Goal: Task Accomplishment & Management: Complete application form

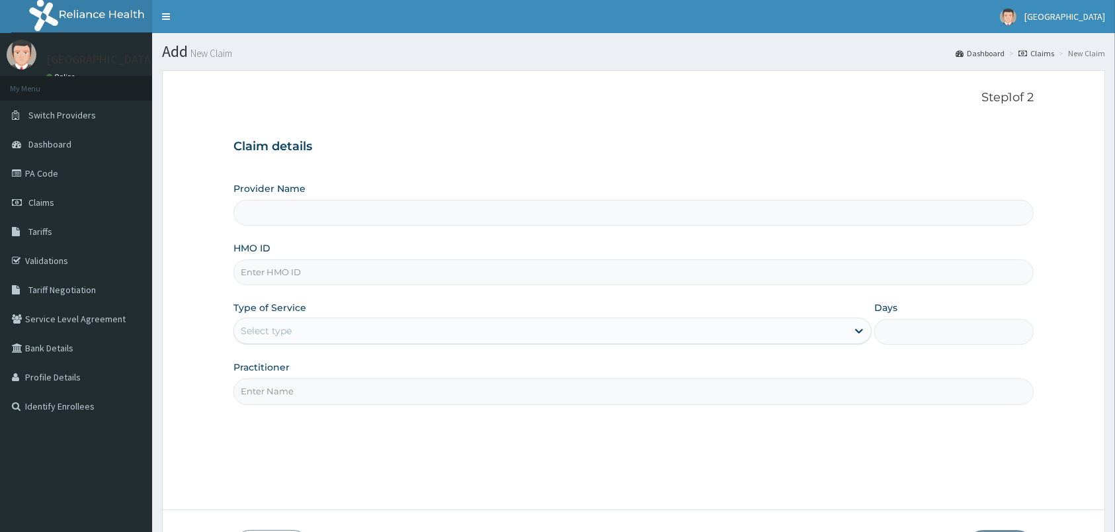
type input "[GEOGRAPHIC_DATA]"
click at [298, 275] on input "HMO ID" at bounding box center [634, 272] width 800 height 26
type input "rmb/10066/a"
click at [331, 333] on div "Select type" at bounding box center [540, 330] width 613 height 21
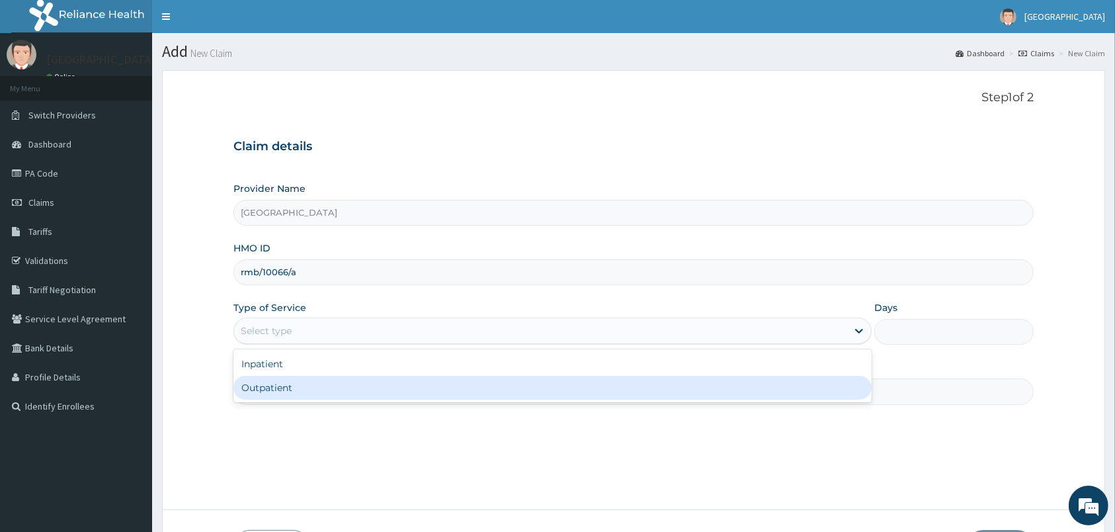
click at [333, 378] on div "Outpatient" at bounding box center [553, 388] width 638 height 24
type input "1"
click at [333, 378] on div "Practitioner" at bounding box center [634, 383] width 800 height 44
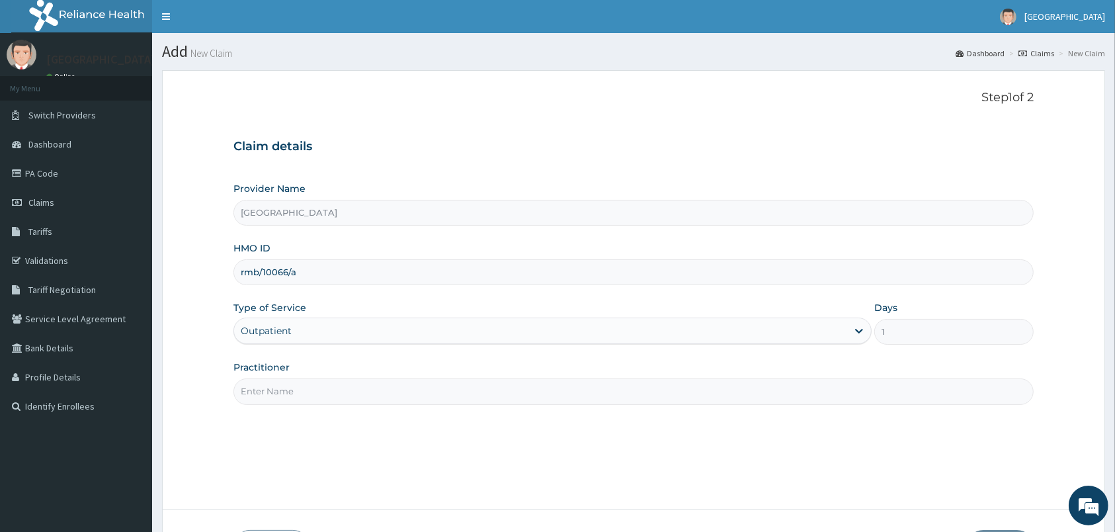
click at [343, 396] on input "Practitioner" at bounding box center [634, 391] width 800 height 26
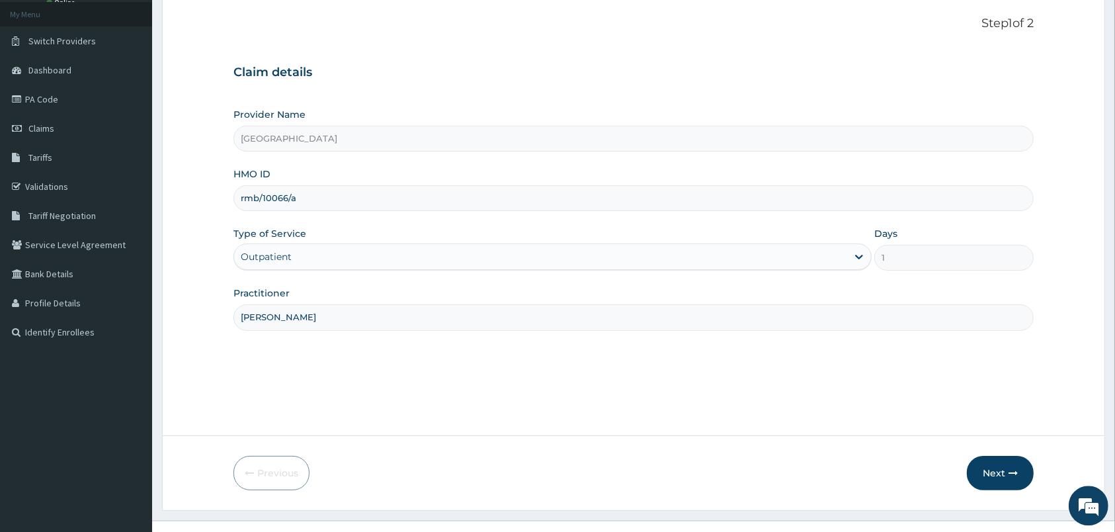
scroll to position [97, 0]
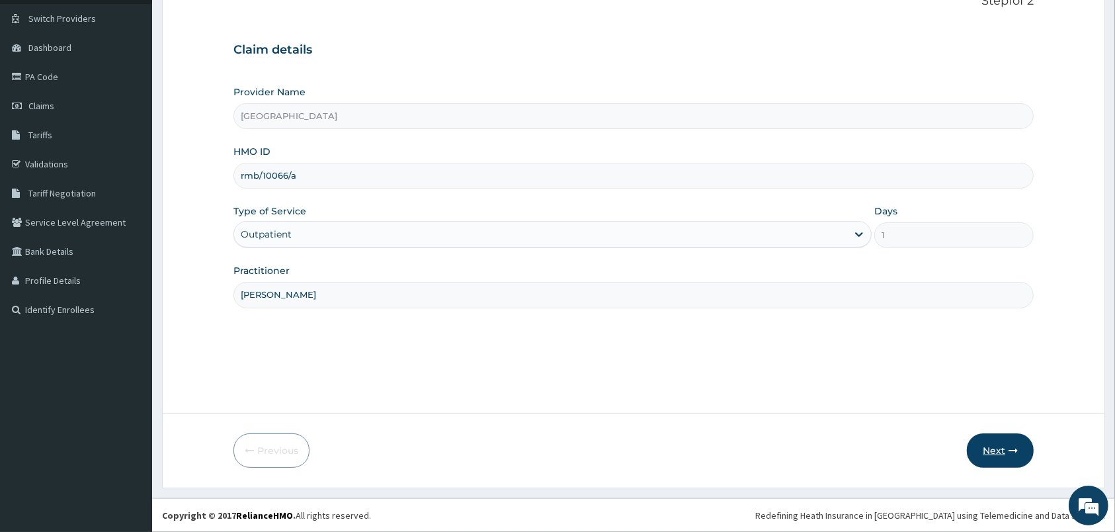
type input "PETER PRINCE"
click at [999, 445] on button "Next" at bounding box center [1000, 450] width 67 height 34
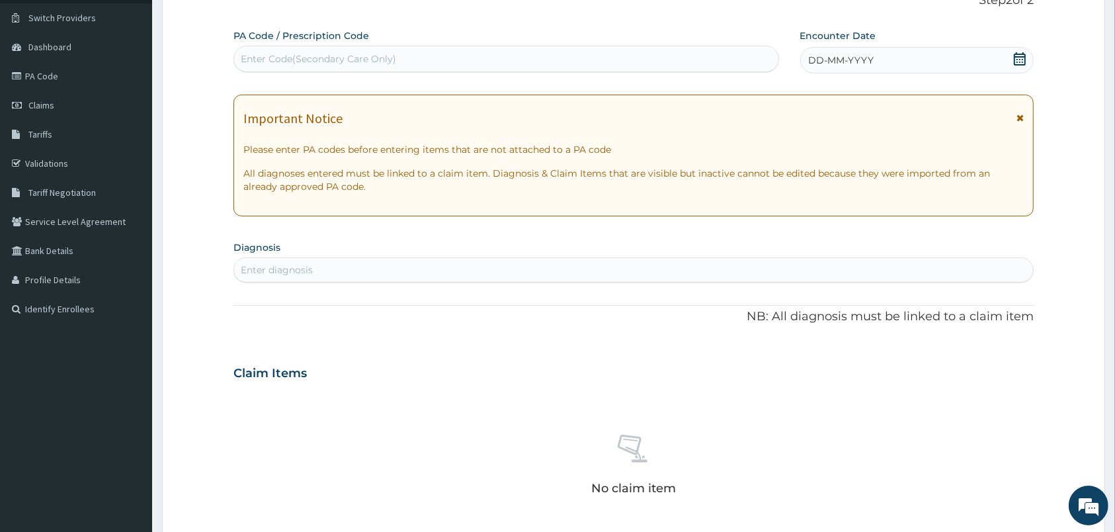
click at [1018, 63] on icon at bounding box center [1019, 58] width 13 height 13
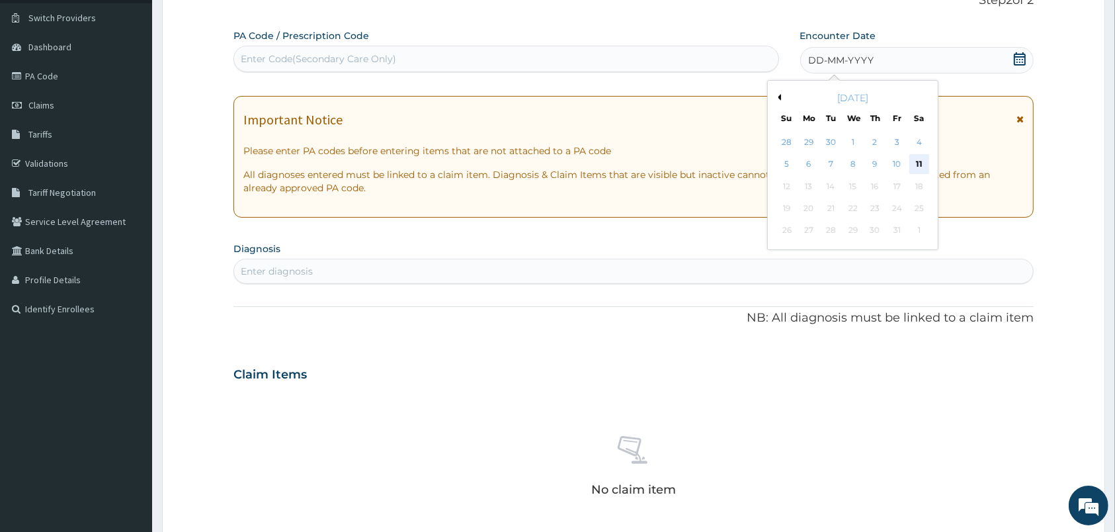
click at [923, 161] on div "11" at bounding box center [919, 165] width 20 height 20
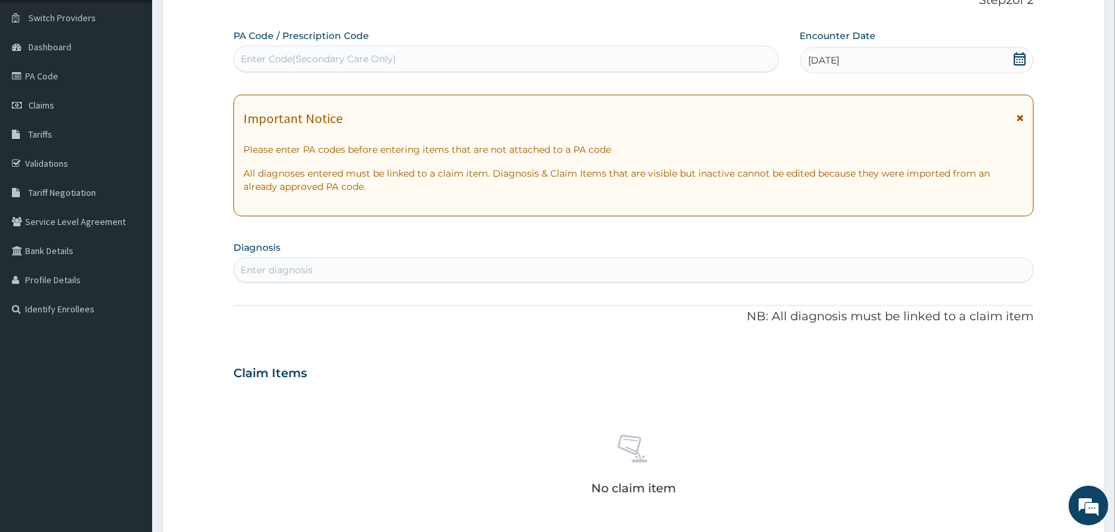
click at [511, 267] on div "Enter diagnosis" at bounding box center [633, 269] width 799 height 21
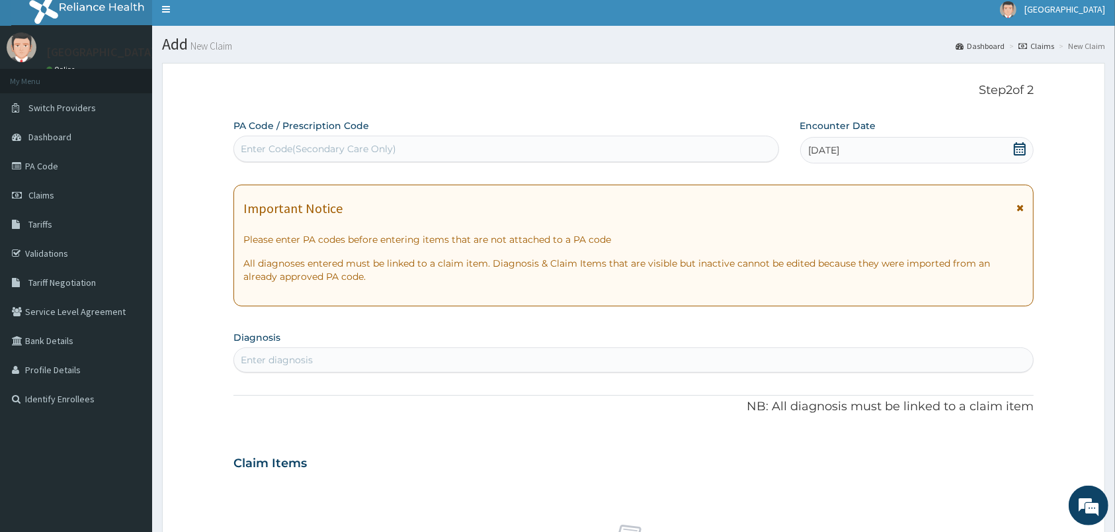
scroll to position [0, 0]
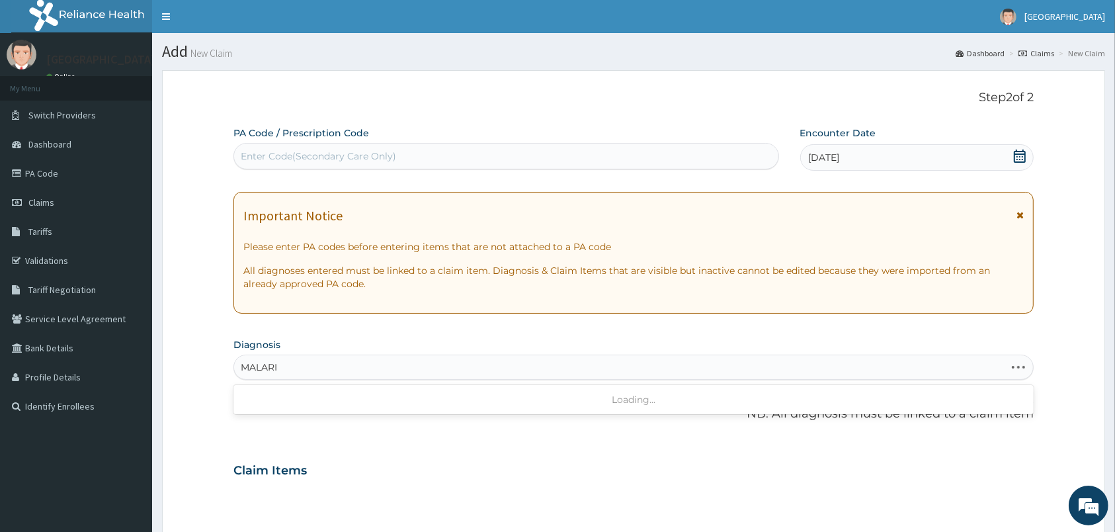
type input "MALARIA"
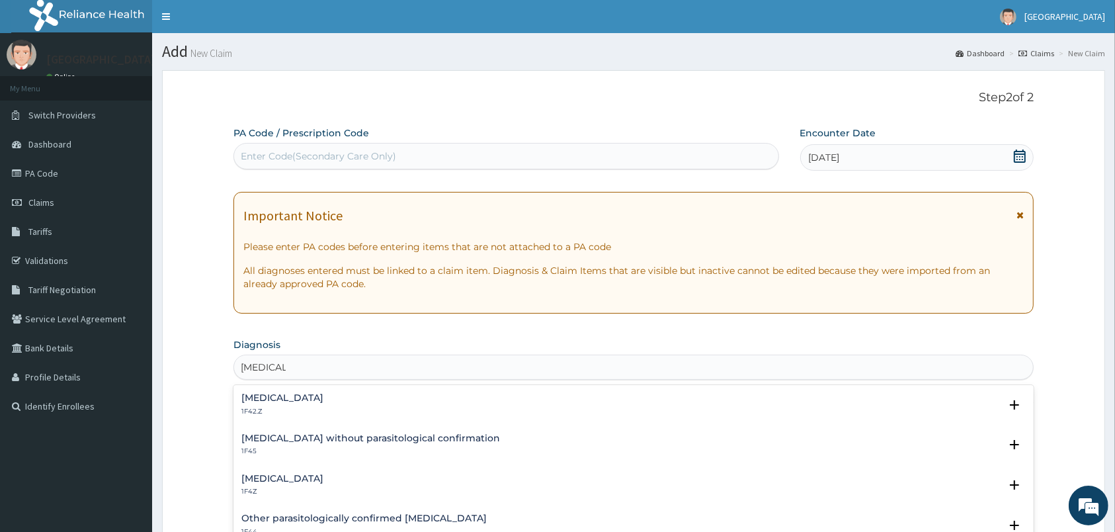
click at [323, 475] on h4 "Malaria, unspecified" at bounding box center [282, 479] width 82 height 10
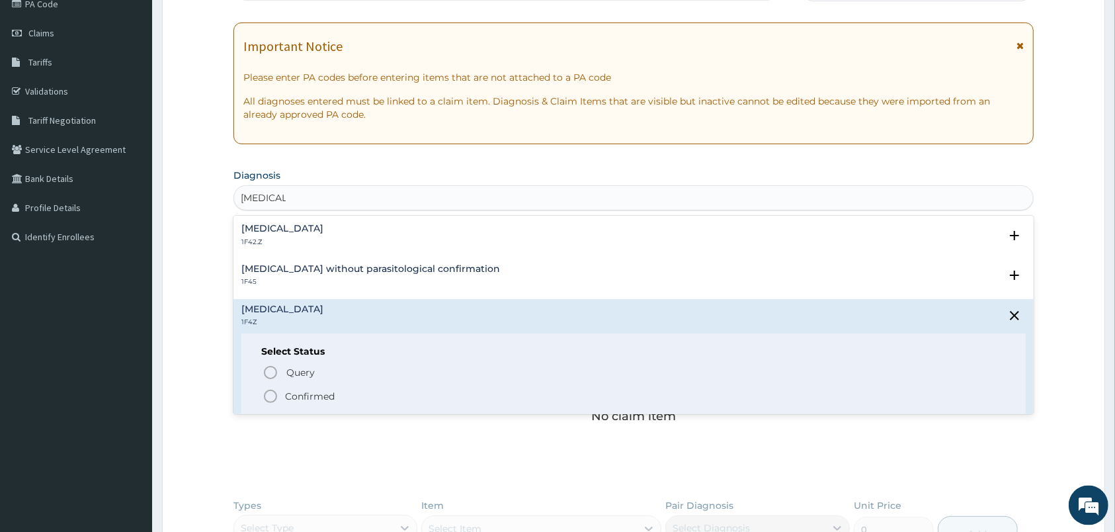
scroll to position [174, 0]
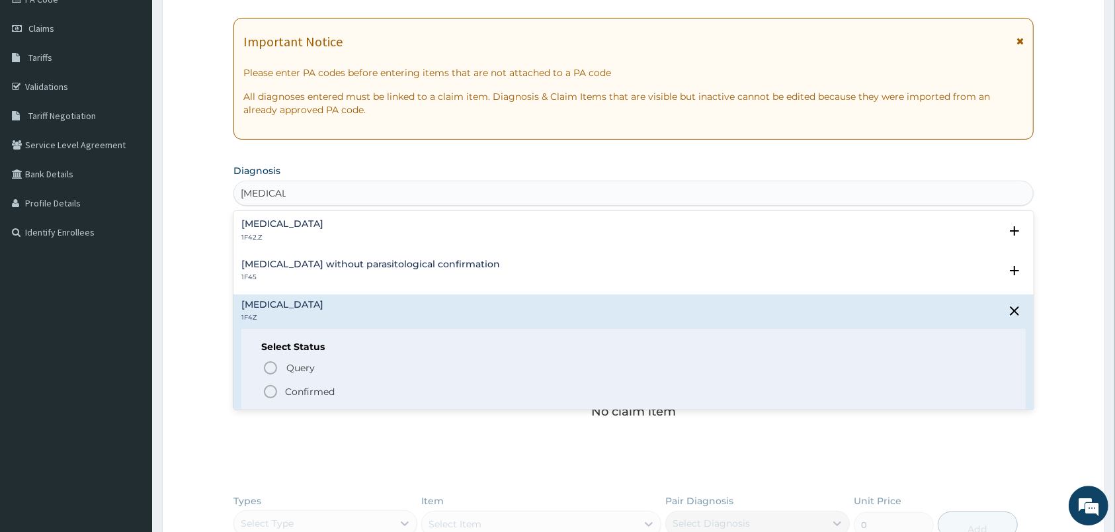
click at [271, 387] on icon "status option filled" at bounding box center [271, 392] width 16 height 16
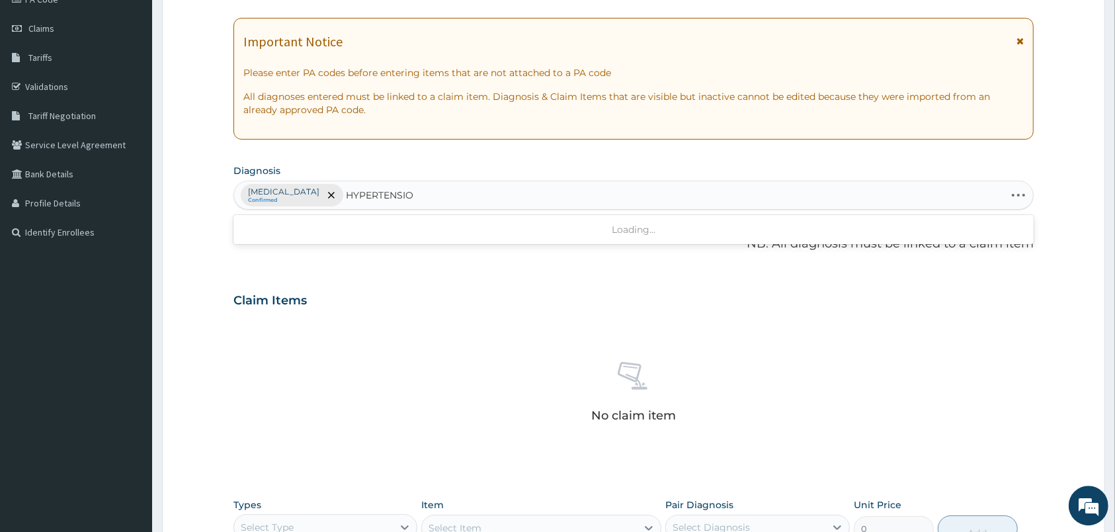
type input "HYPERTENSION"
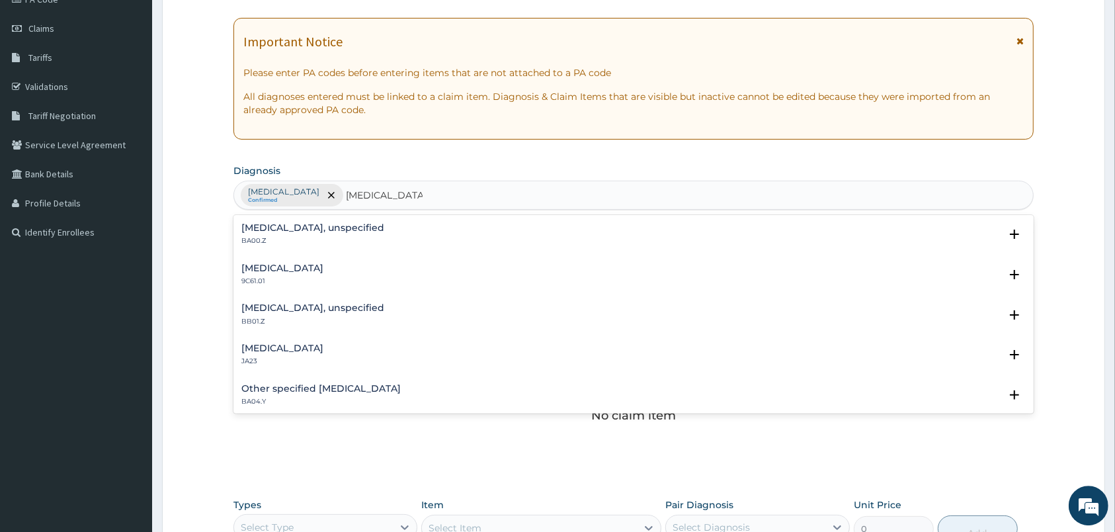
click at [281, 238] on p "BA00.Z" at bounding box center [312, 240] width 143 height 9
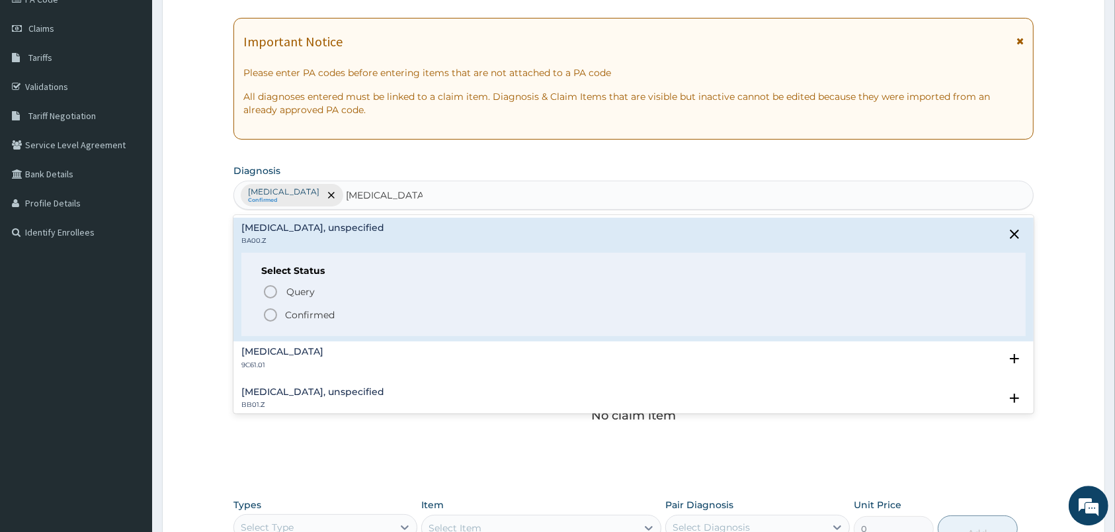
click at [275, 316] on icon "status option filled" at bounding box center [271, 315] width 16 height 16
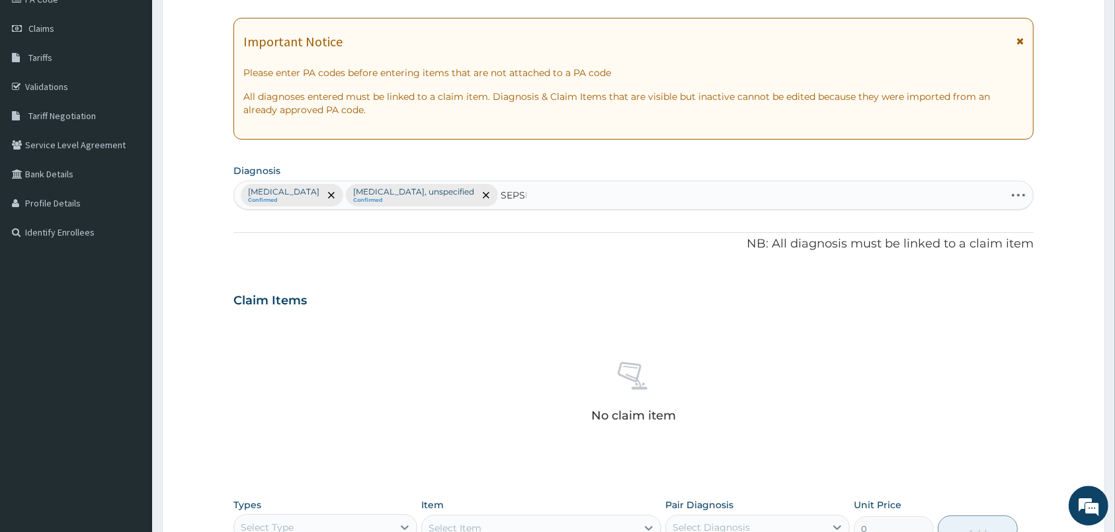
type input "SEPSIS"
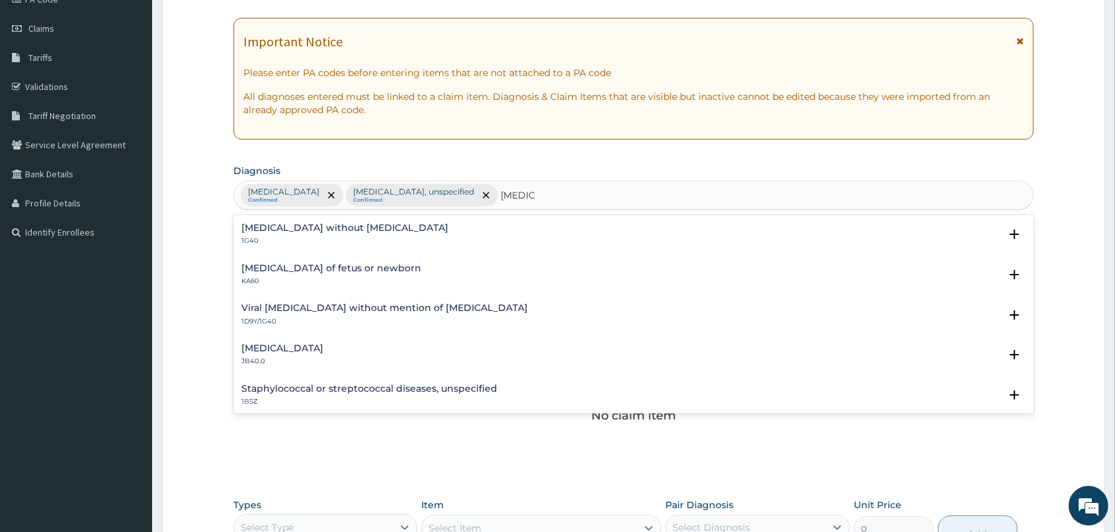
click at [301, 236] on div "Sepsis without septic shock 1G40" at bounding box center [344, 234] width 207 height 23
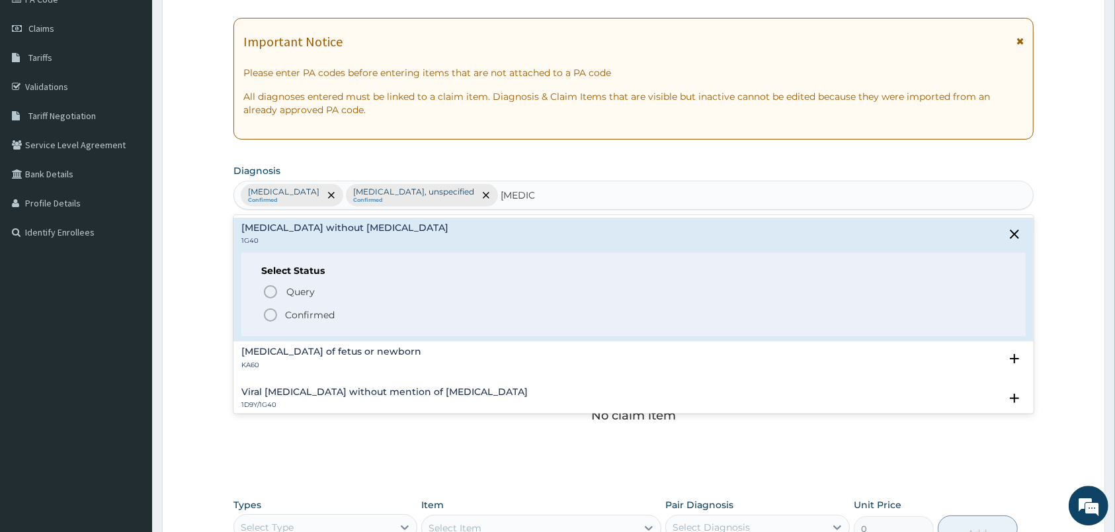
click at [273, 314] on icon "status option filled" at bounding box center [271, 315] width 16 height 16
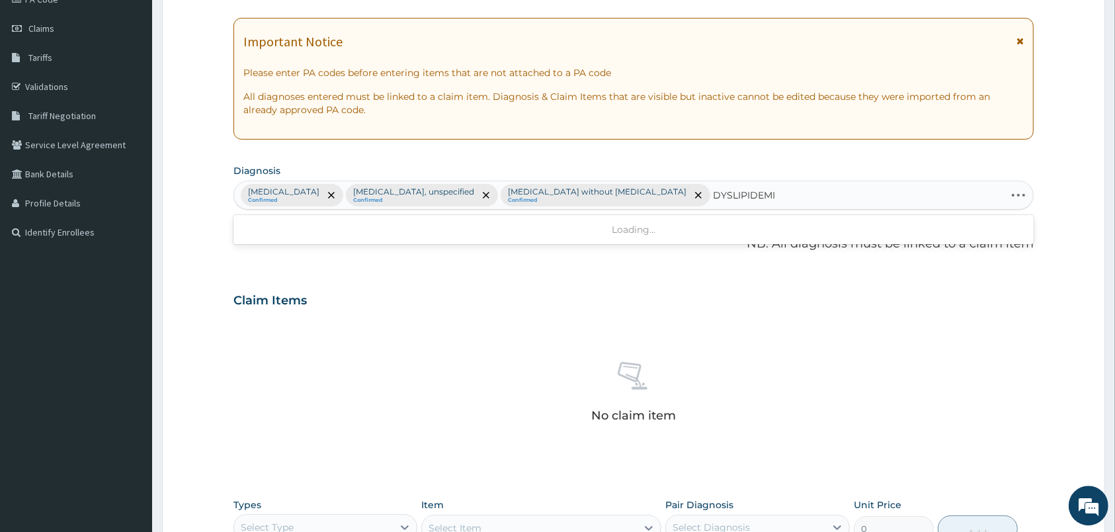
type input "DYSLIPIDEMIA"
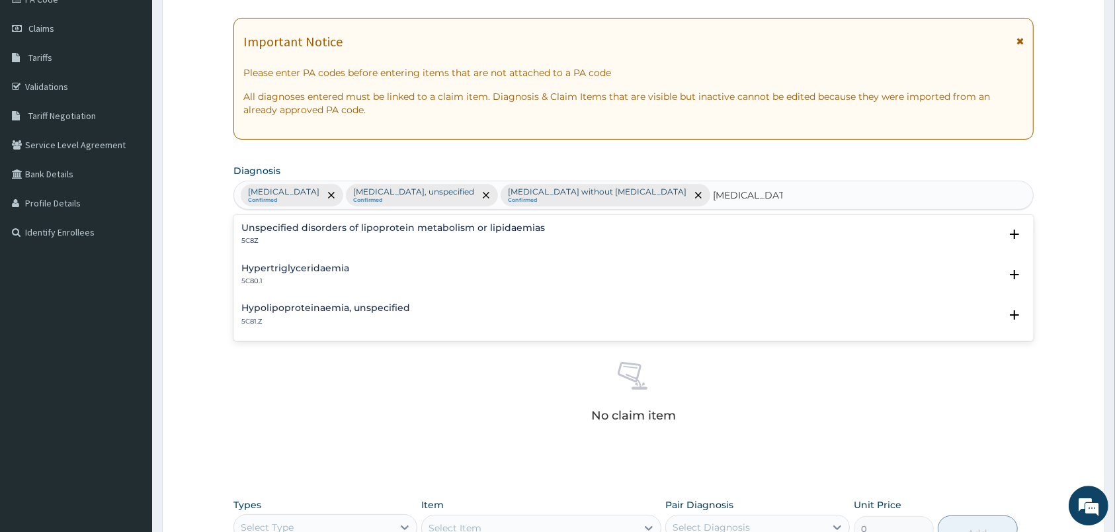
click at [327, 277] on div "Hypertriglyceridaemia 5C80.1" at bounding box center [295, 274] width 108 height 23
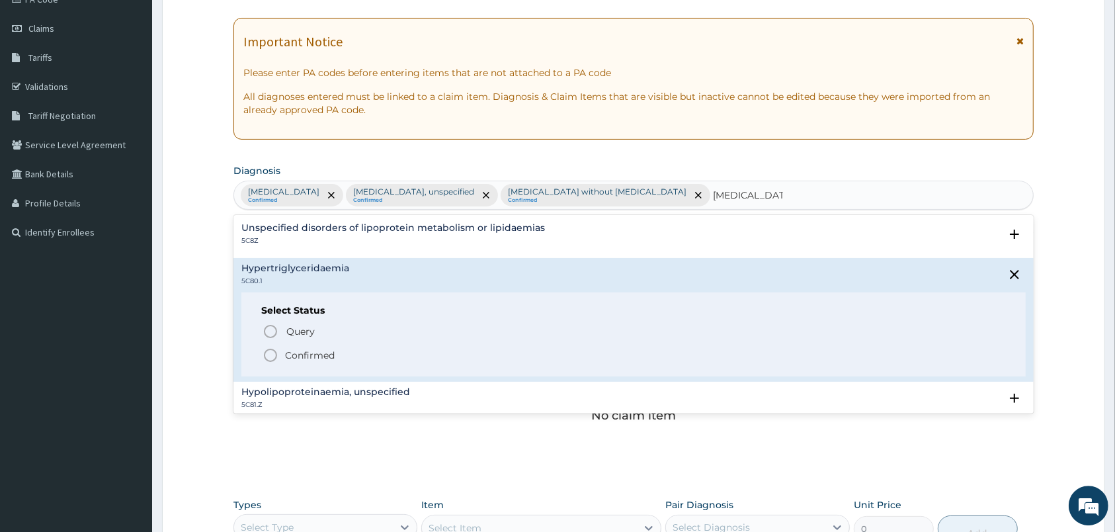
click at [328, 228] on h4 "Unspecified disorders of lipoprotein metabolism or lipidaemias" at bounding box center [393, 228] width 304 height 10
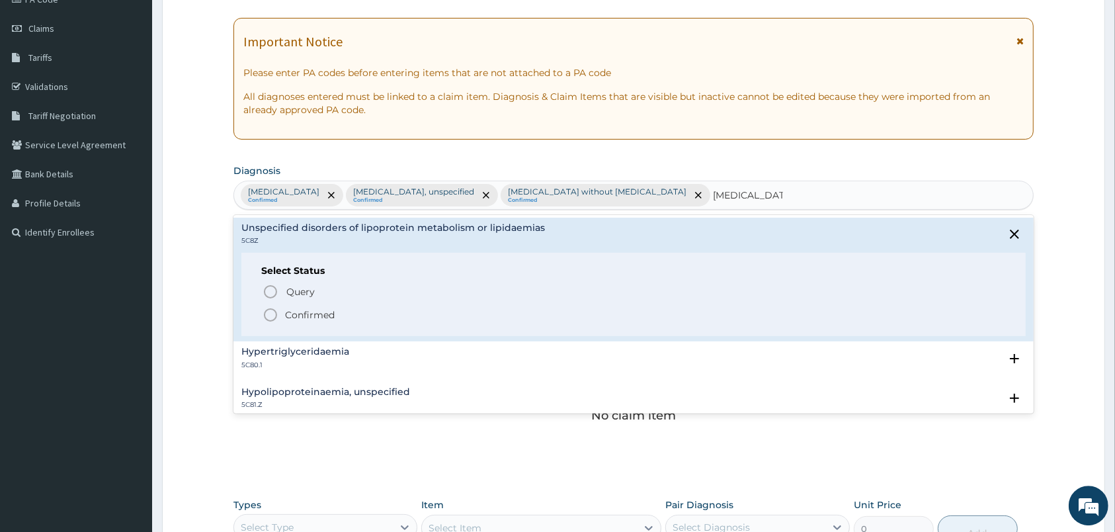
click at [271, 312] on icon "status option filled" at bounding box center [271, 315] width 16 height 16
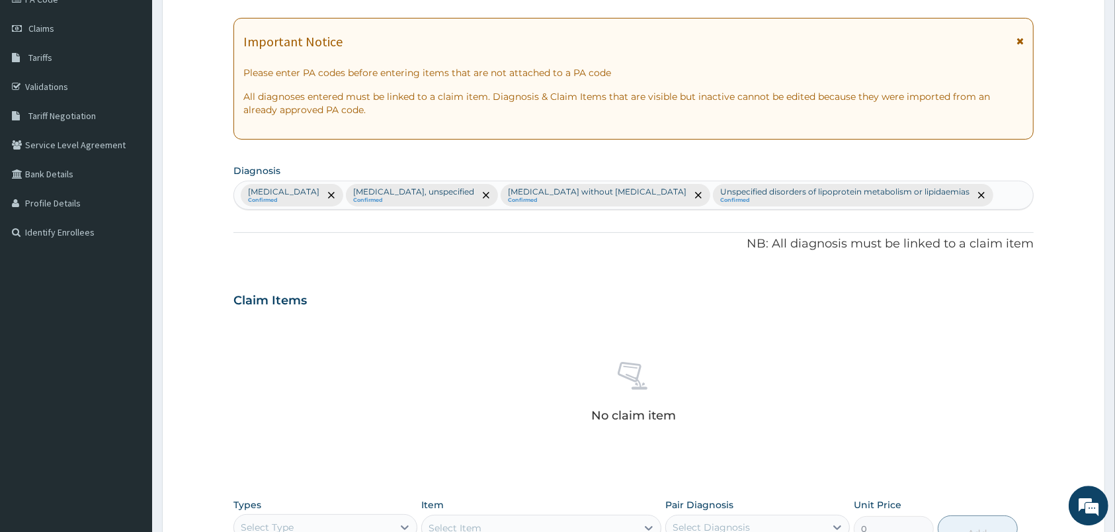
click at [271, 312] on div "Claim Items" at bounding box center [634, 297] width 800 height 34
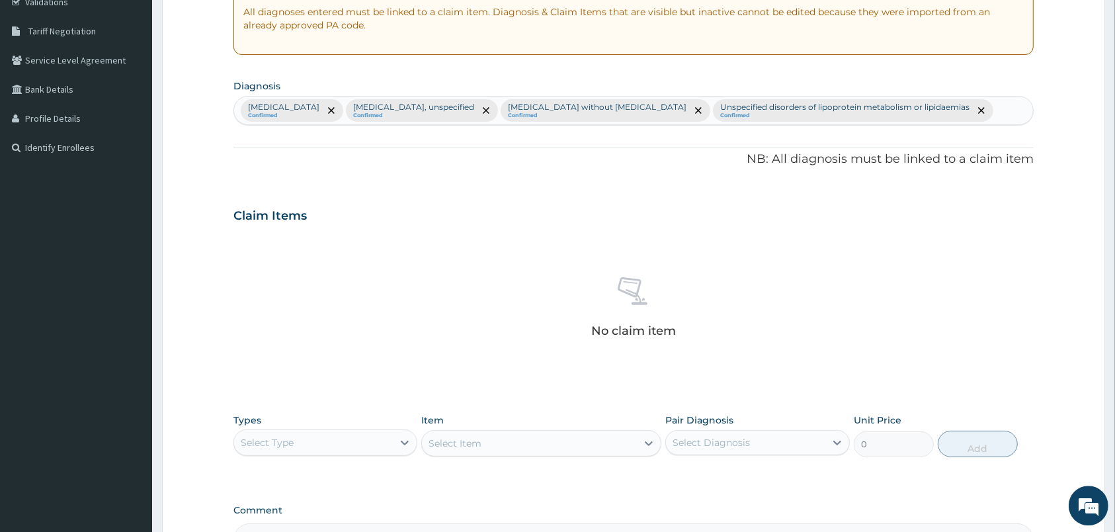
scroll to position [423, 0]
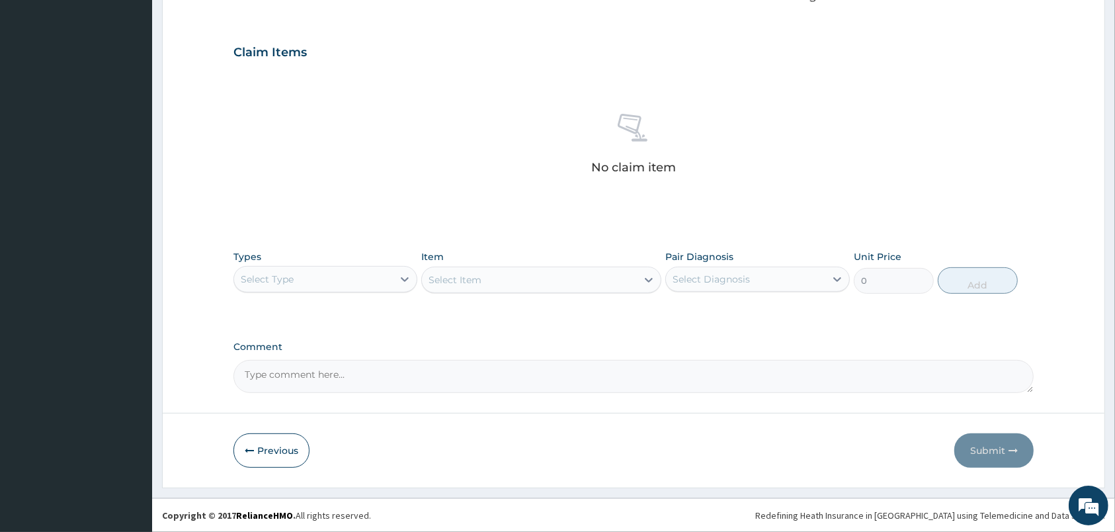
click at [374, 292] on div "Types Select Type" at bounding box center [326, 272] width 184 height 44
click at [367, 278] on div "Select Type" at bounding box center [313, 279] width 159 height 21
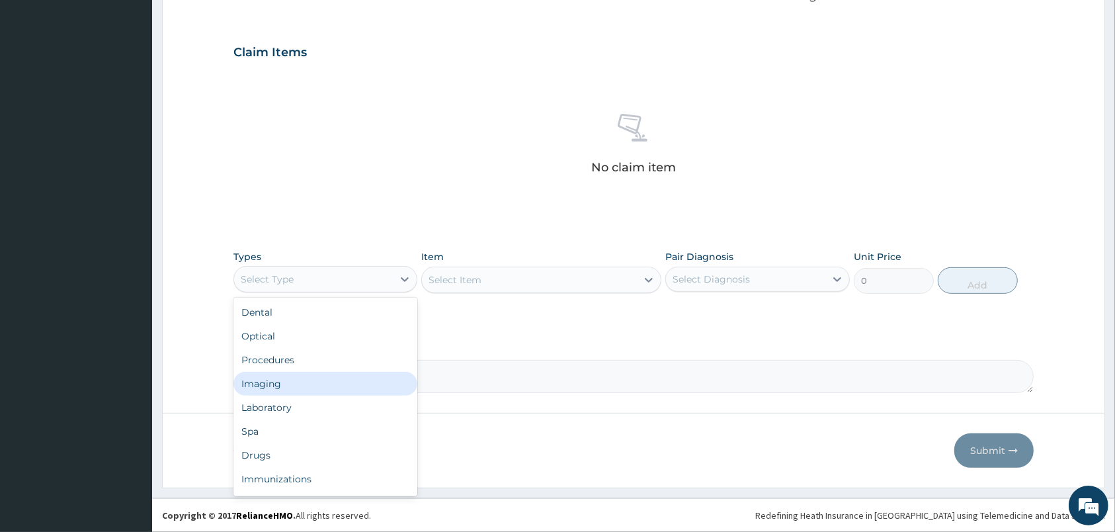
drag, startPoint x: 339, startPoint y: 376, endPoint x: 337, endPoint y: 364, distance: 12.1
click at [337, 364] on div "Dental Optical Procedures Imaging Laboratory Spa Drugs Immunizations Others Gym" at bounding box center [326, 397] width 184 height 198
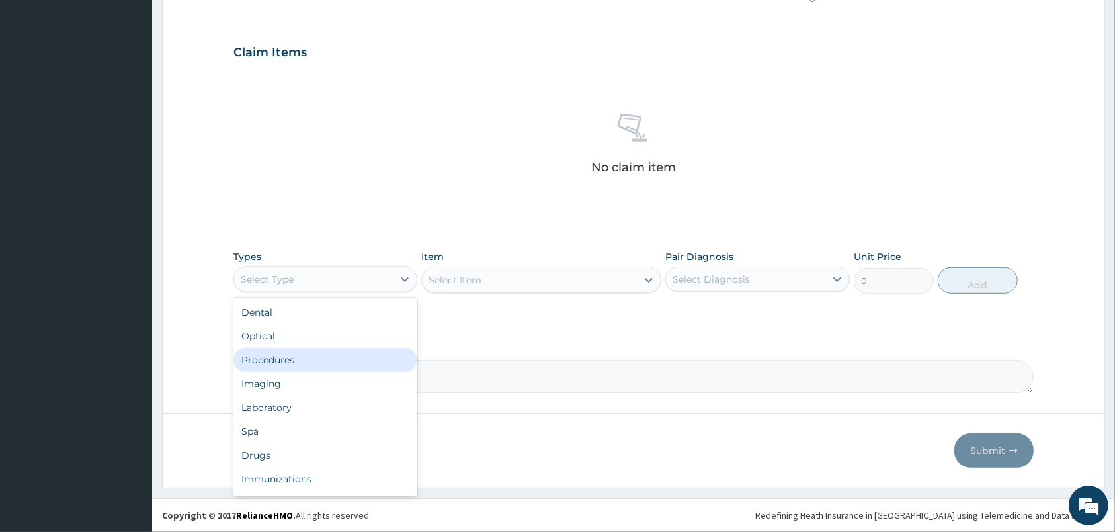
click at [337, 363] on div "Procedures" at bounding box center [326, 360] width 184 height 24
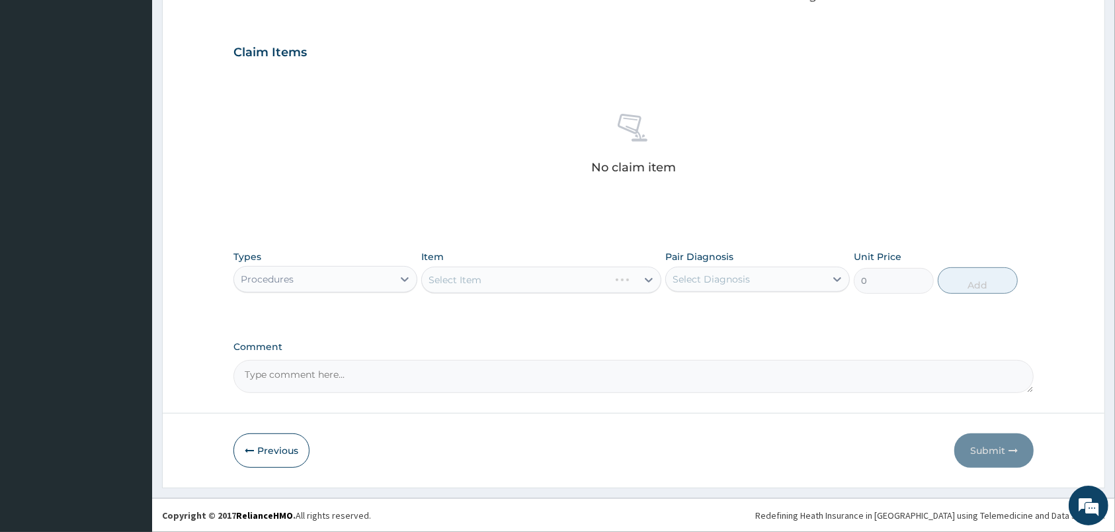
click at [726, 293] on div "Pair Diagnosis Select Diagnosis" at bounding box center [758, 272] width 184 height 44
click at [726, 280] on div "Select Diagnosis" at bounding box center [711, 279] width 77 height 13
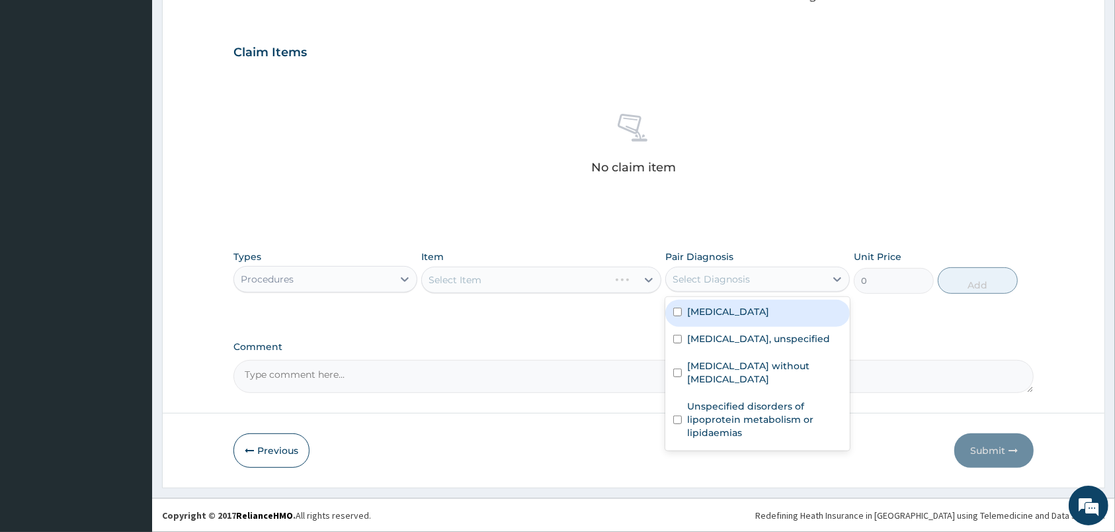
click at [733, 304] on div "Malaria, unspecified" at bounding box center [758, 313] width 184 height 27
checkbox input "true"
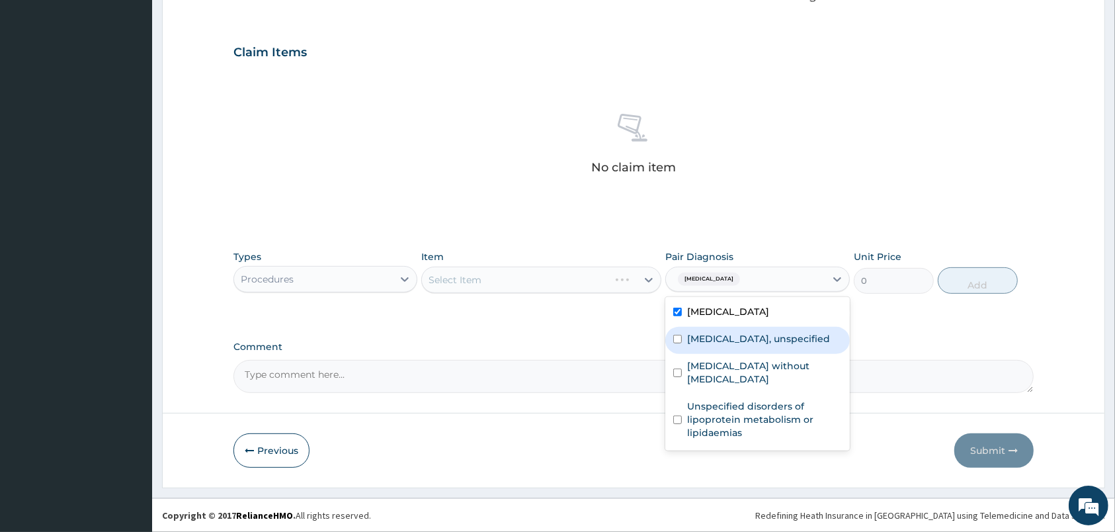
click at [756, 345] on label "Essential hypertension, unspecified" at bounding box center [758, 338] width 143 height 13
checkbox input "true"
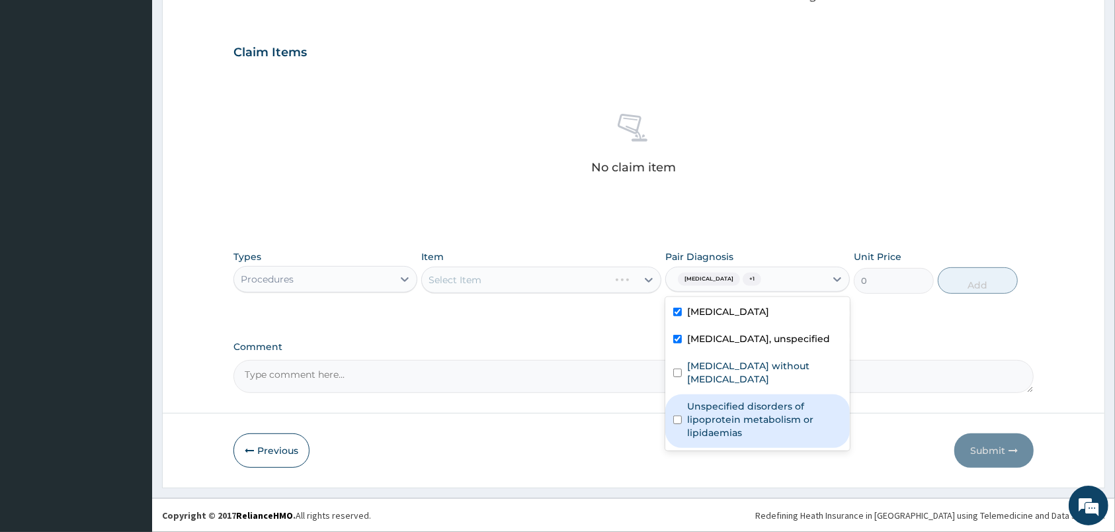
click at [790, 397] on div "Unspecified disorders of lipoprotein metabolism or lipidaemias" at bounding box center [758, 421] width 184 height 54
checkbox input "true"
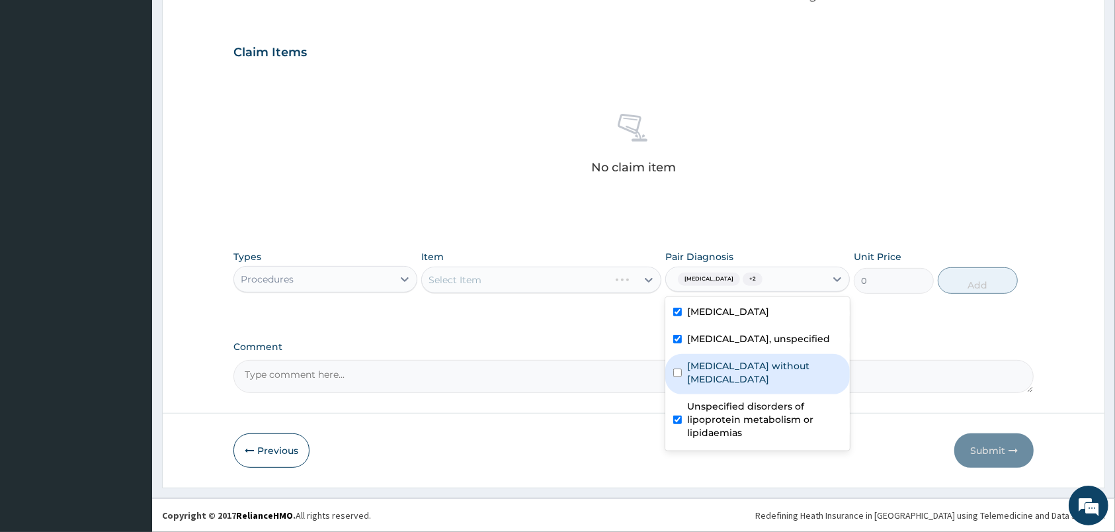
click at [773, 374] on label "Sepsis without septic shock" at bounding box center [764, 372] width 154 height 26
checkbox input "true"
click at [602, 280] on div "Select Item" at bounding box center [541, 280] width 240 height 26
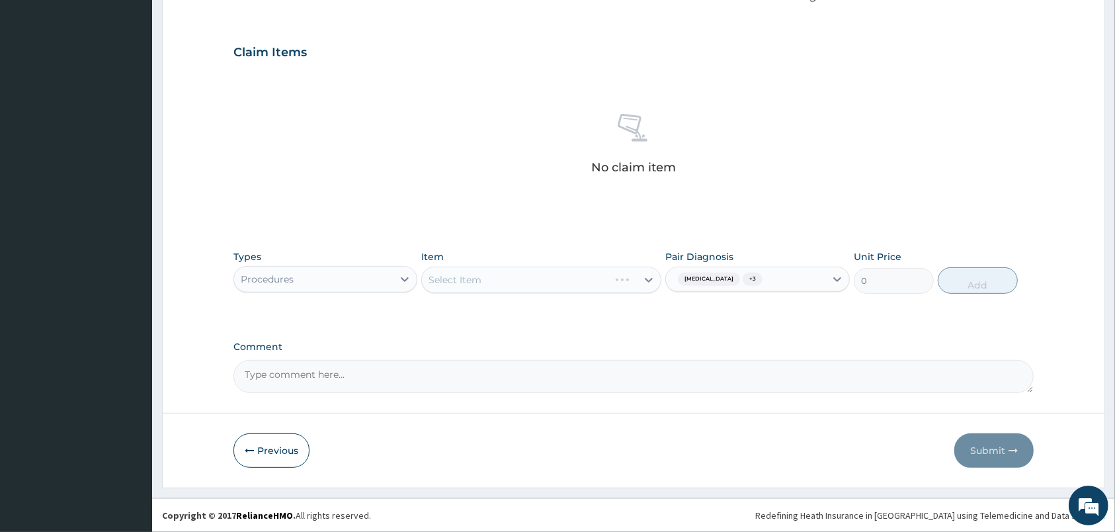
click at [602, 280] on div "Select Item" at bounding box center [541, 280] width 240 height 26
click at [602, 280] on div "Select Item" at bounding box center [529, 279] width 215 height 21
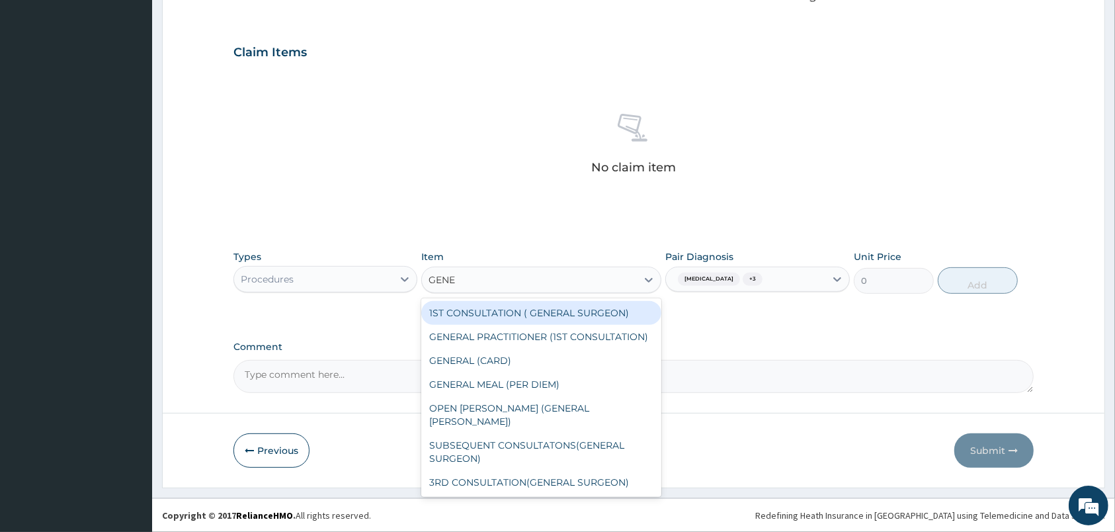
type input "GENER"
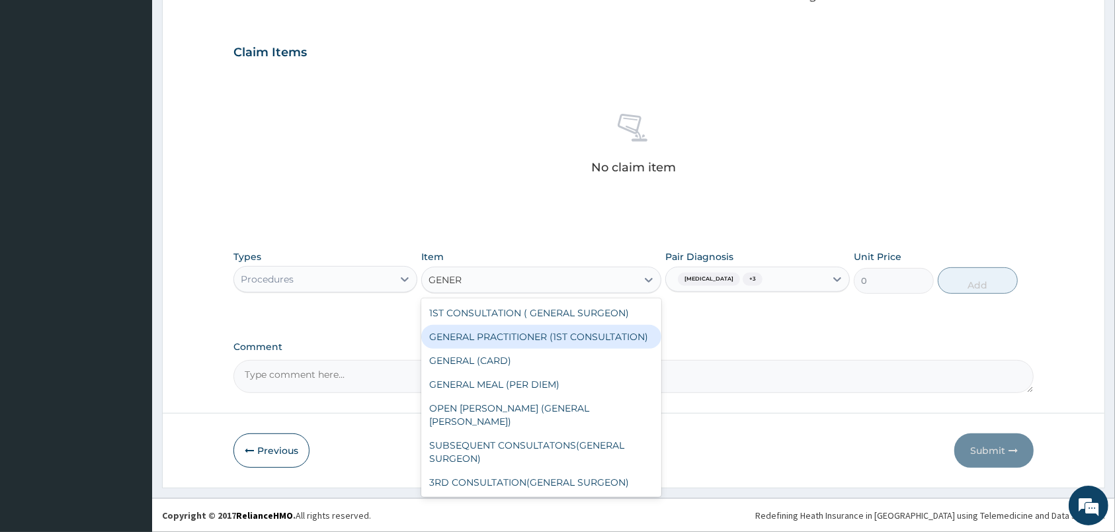
click at [563, 341] on div "GENERAL PRACTITIONER (1ST CONSULTATION)" at bounding box center [541, 337] width 240 height 24
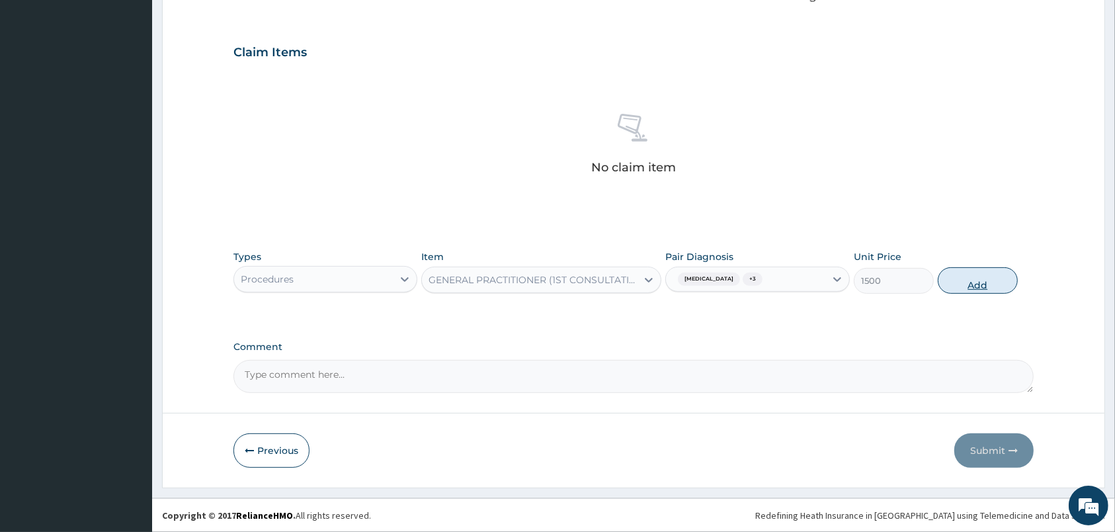
click at [975, 287] on button "Add" at bounding box center [978, 280] width 80 height 26
type input "0"
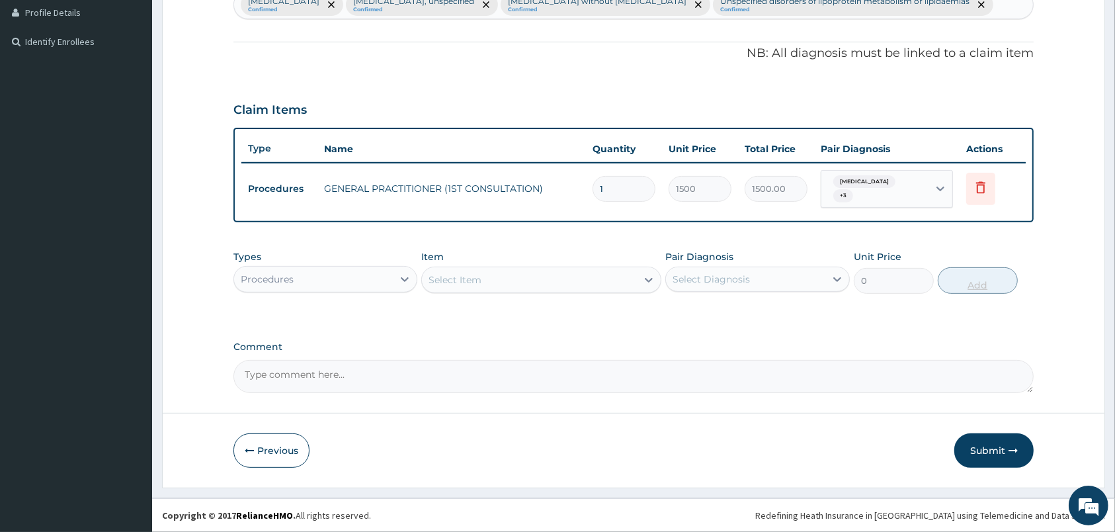
scroll to position [365, 0]
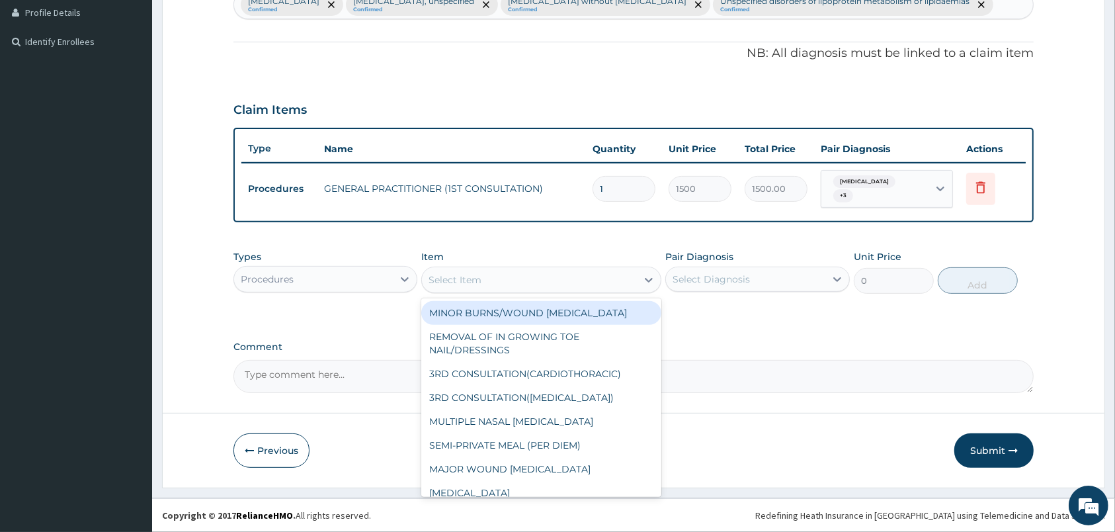
click at [495, 273] on div "Select Item" at bounding box center [529, 279] width 215 height 21
click at [374, 274] on div "Procedures" at bounding box center [313, 279] width 159 height 21
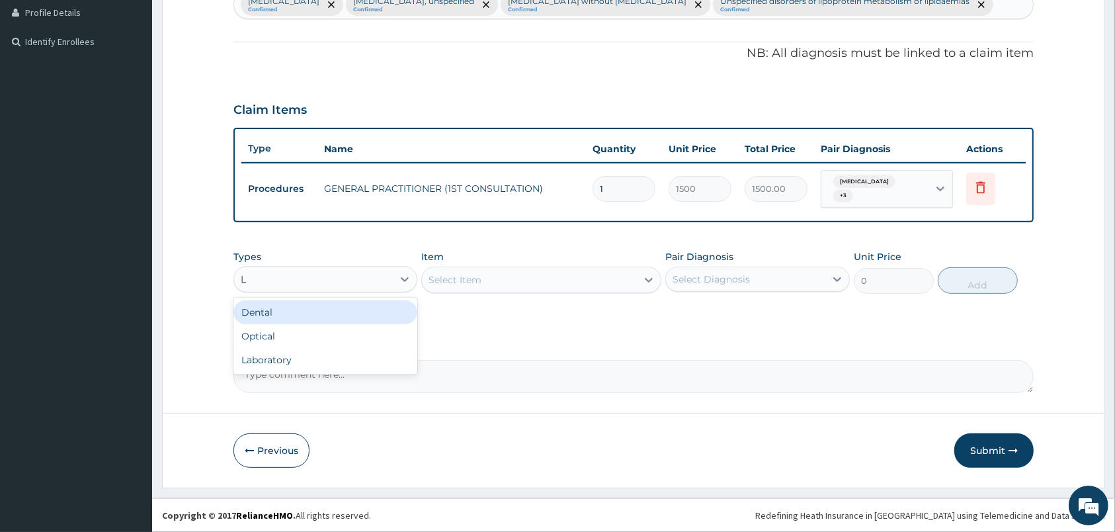
type input "LA"
click at [394, 304] on div "Laboratory" at bounding box center [326, 312] width 184 height 24
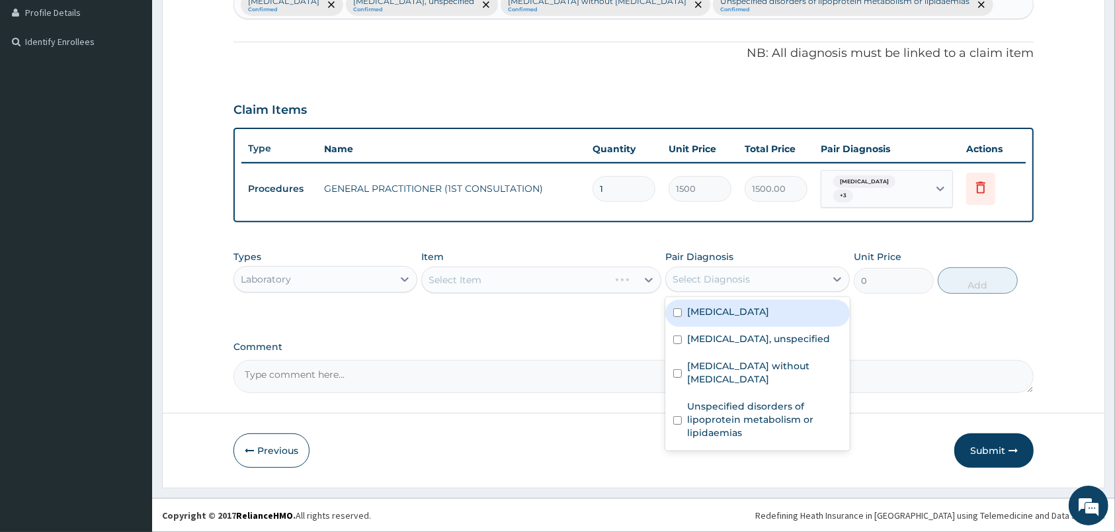
click at [701, 280] on div "Select Diagnosis" at bounding box center [711, 279] width 77 height 13
click at [710, 314] on label "Malaria, unspecified" at bounding box center [728, 311] width 82 height 13
checkbox input "true"
click at [612, 274] on div "Select Item" at bounding box center [541, 280] width 240 height 26
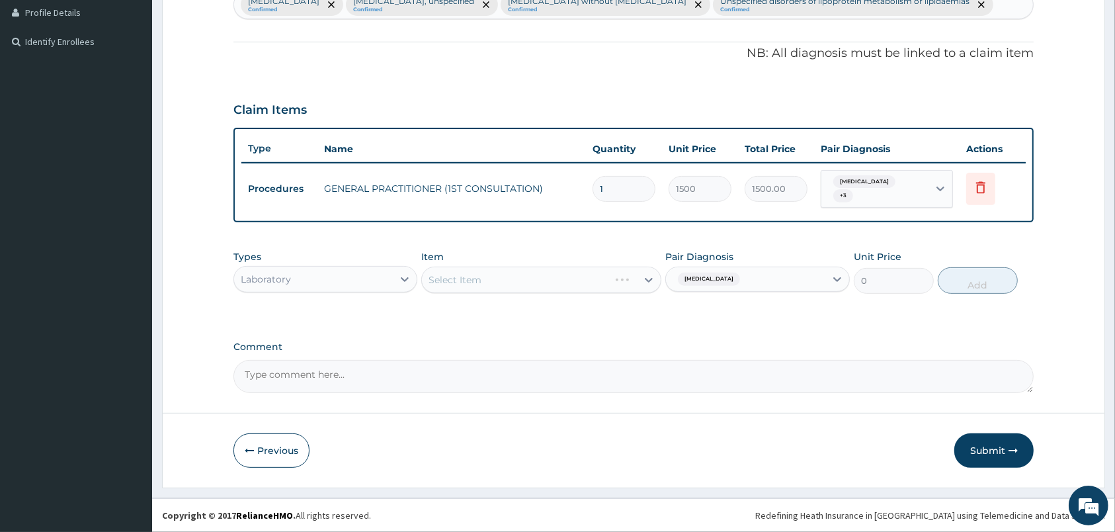
click at [612, 274] on div "Select Item" at bounding box center [541, 280] width 240 height 26
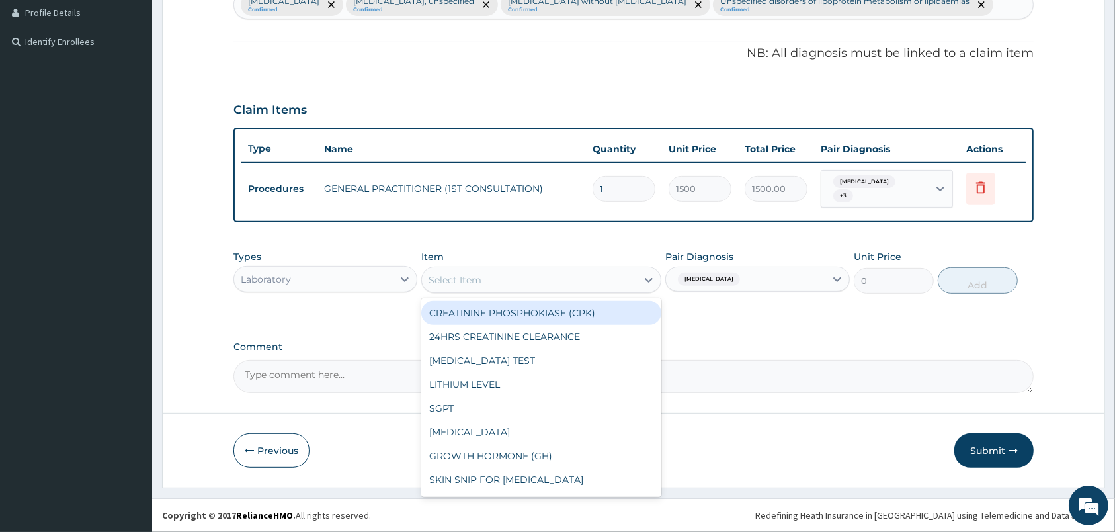
click at [603, 277] on div "Select Item" at bounding box center [529, 279] width 215 height 21
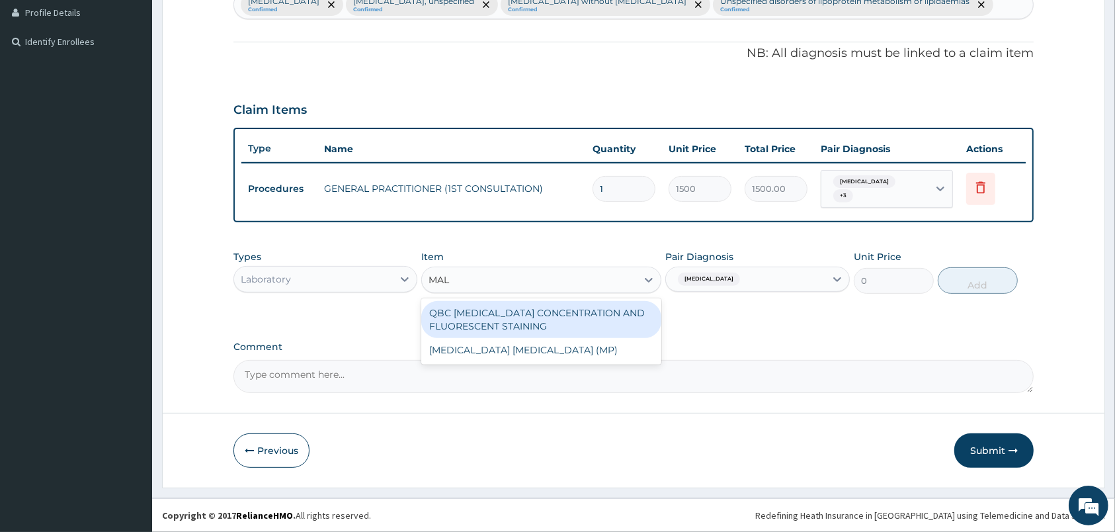
type input "MALA"
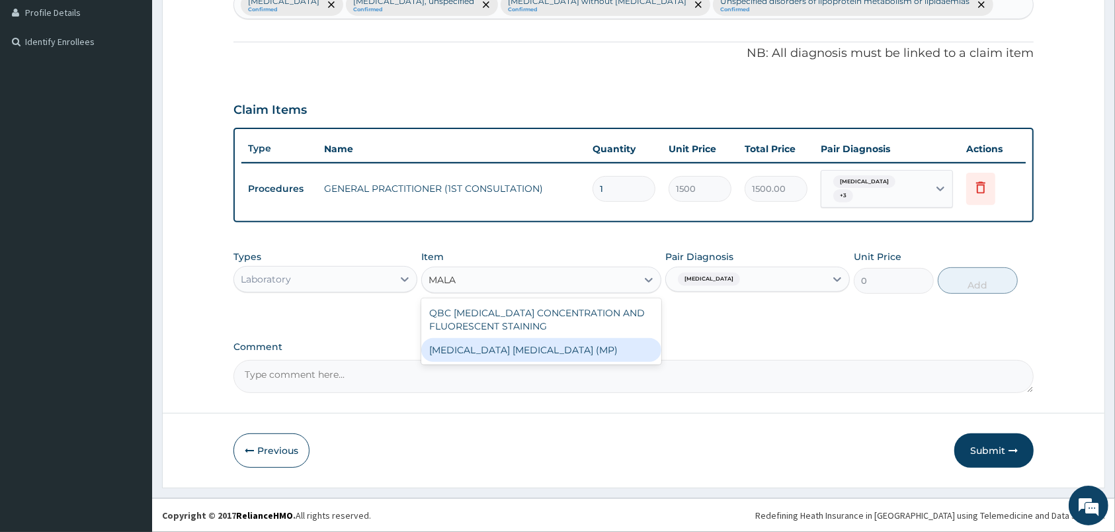
click at [627, 350] on div "MALARIA PARASITE (MP)" at bounding box center [541, 350] width 240 height 24
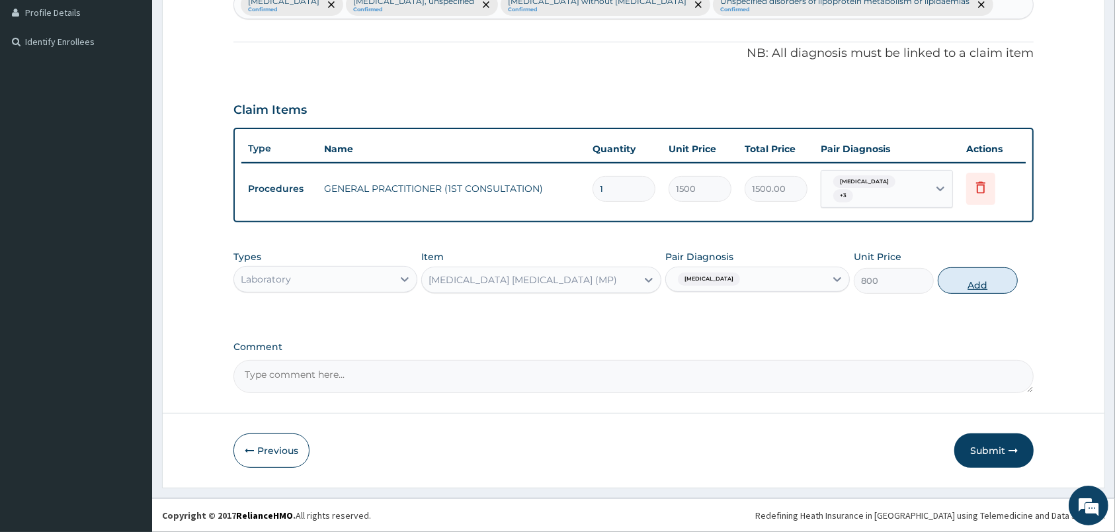
click at [990, 273] on button "Add" at bounding box center [978, 280] width 80 height 26
type input "0"
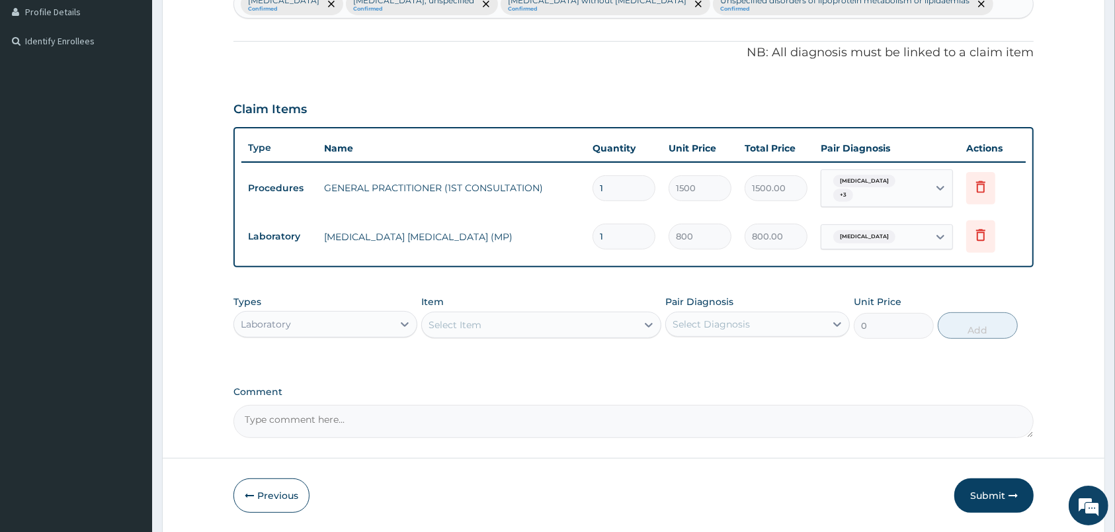
click at [613, 323] on div "Select Item" at bounding box center [529, 324] width 215 height 21
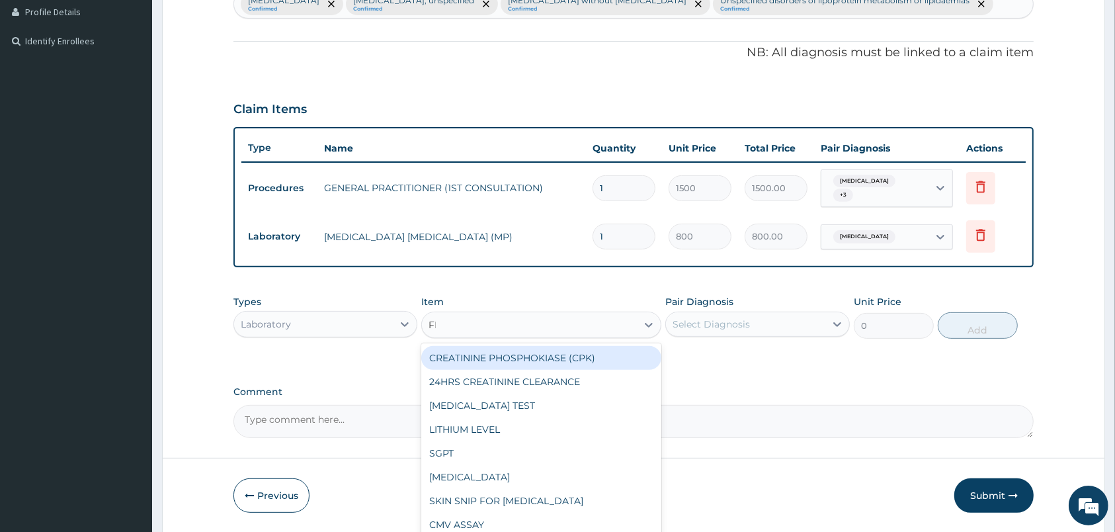
type input "FBC"
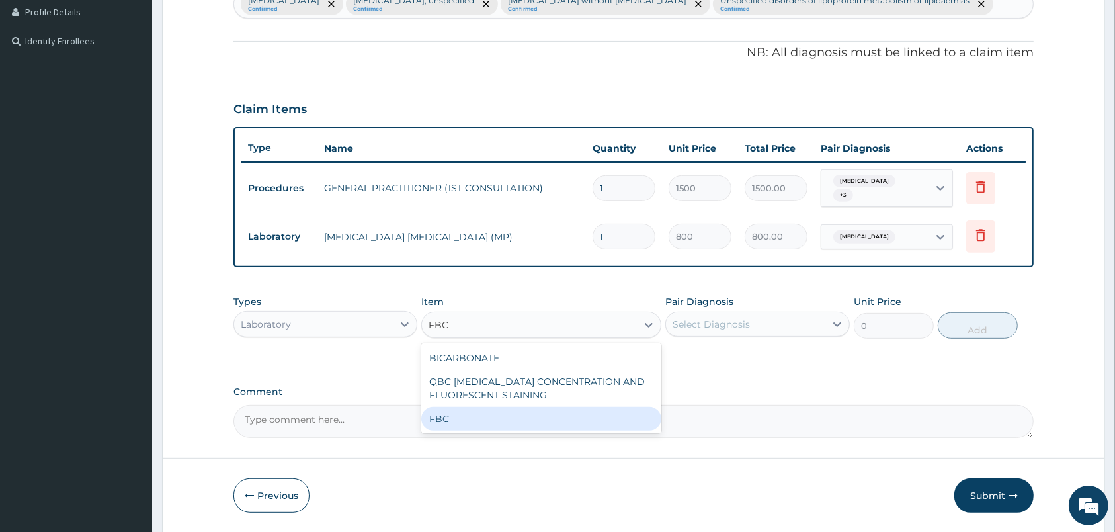
click at [589, 429] on div "FBC" at bounding box center [541, 419] width 240 height 24
type input "2000"
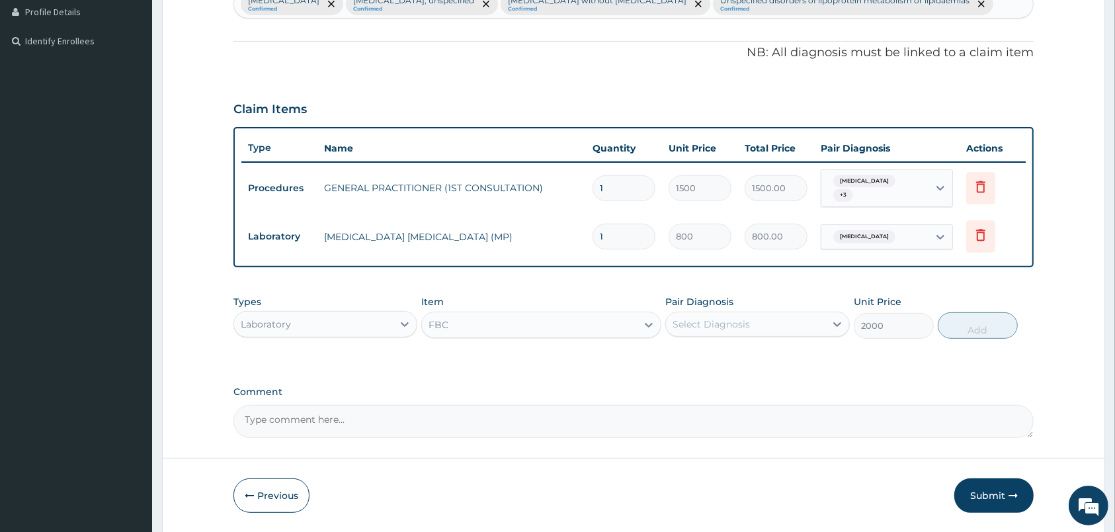
click at [736, 323] on div "Select Diagnosis" at bounding box center [711, 324] width 77 height 13
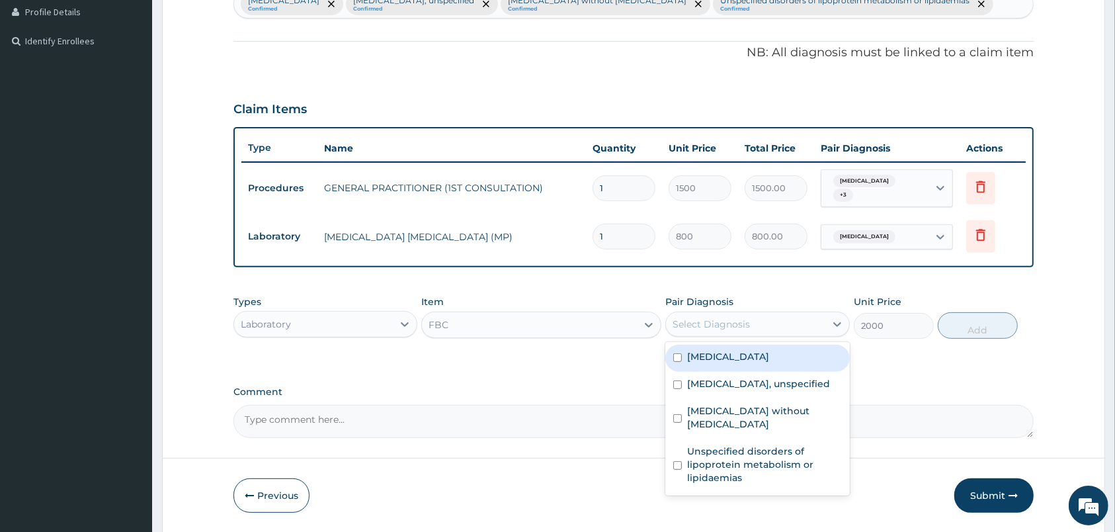
click at [753, 369] on div "Malaria, unspecified" at bounding box center [758, 358] width 184 height 27
checkbox input "true"
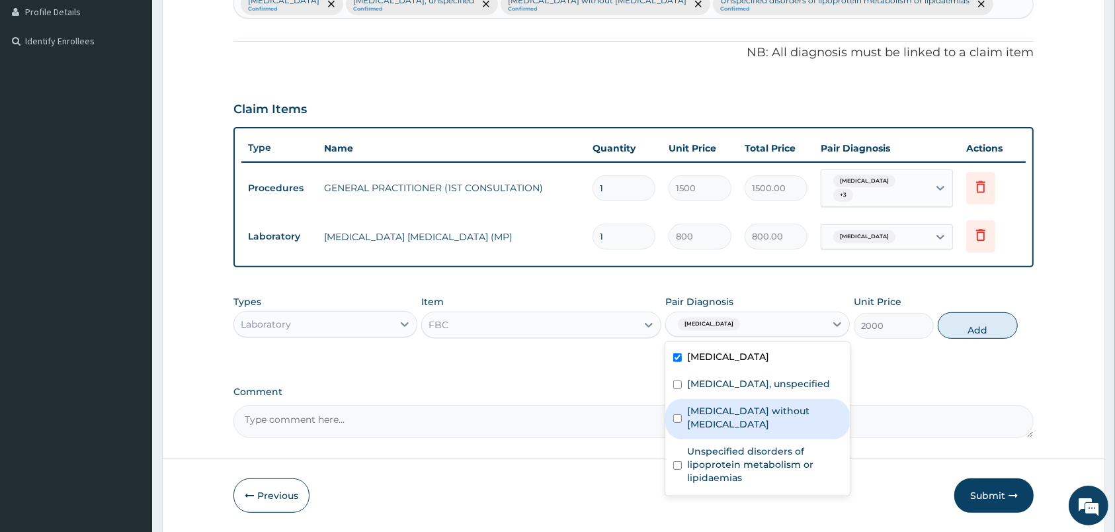
click at [786, 416] on div "Sepsis without septic shock" at bounding box center [758, 419] width 184 height 40
checkbox input "true"
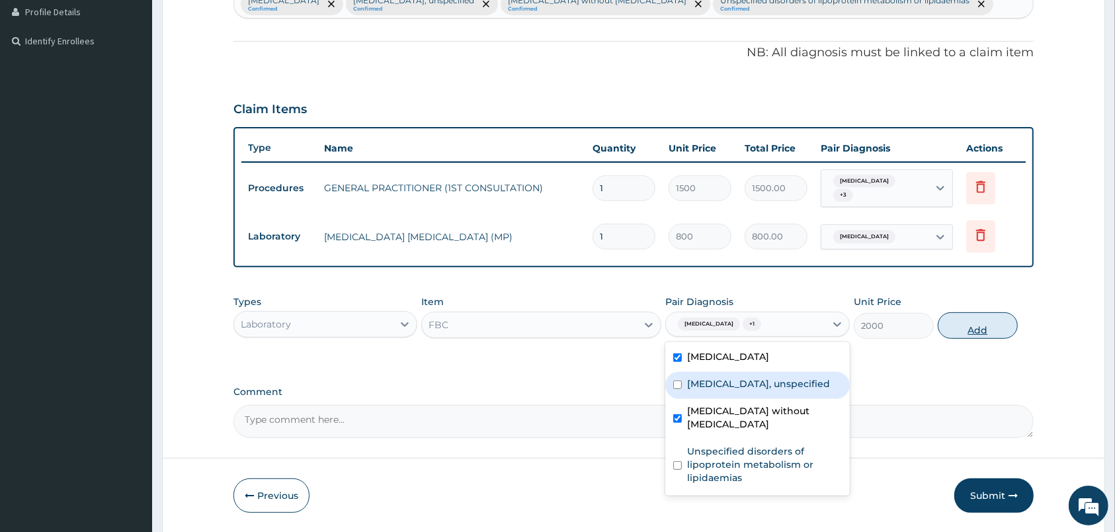
click at [974, 335] on button "Add" at bounding box center [978, 325] width 80 height 26
type input "0"
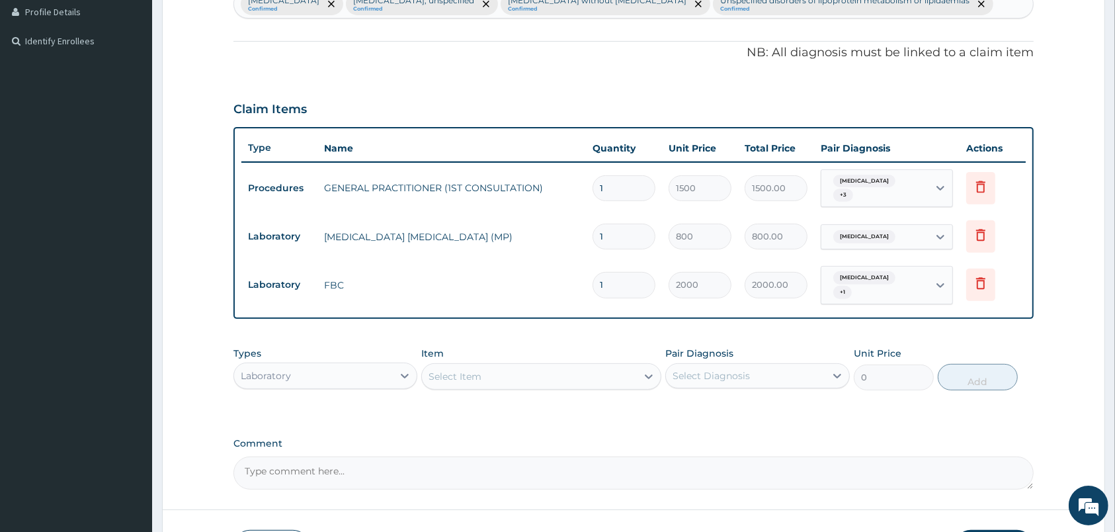
click at [626, 374] on div "Select Item" at bounding box center [529, 376] width 215 height 21
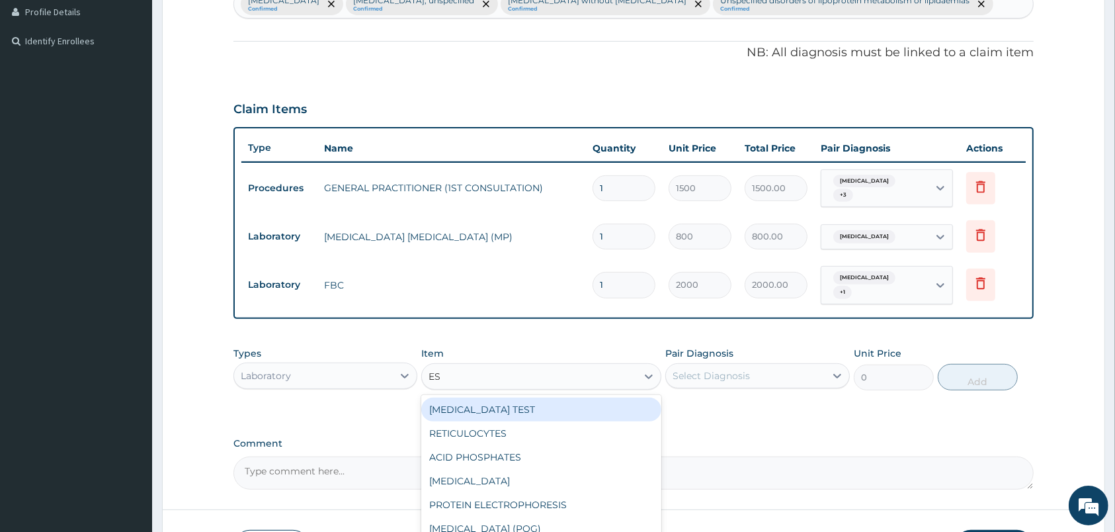
type input "ESR"
click at [621, 404] on div "ESR" at bounding box center [541, 410] width 240 height 24
type input "800"
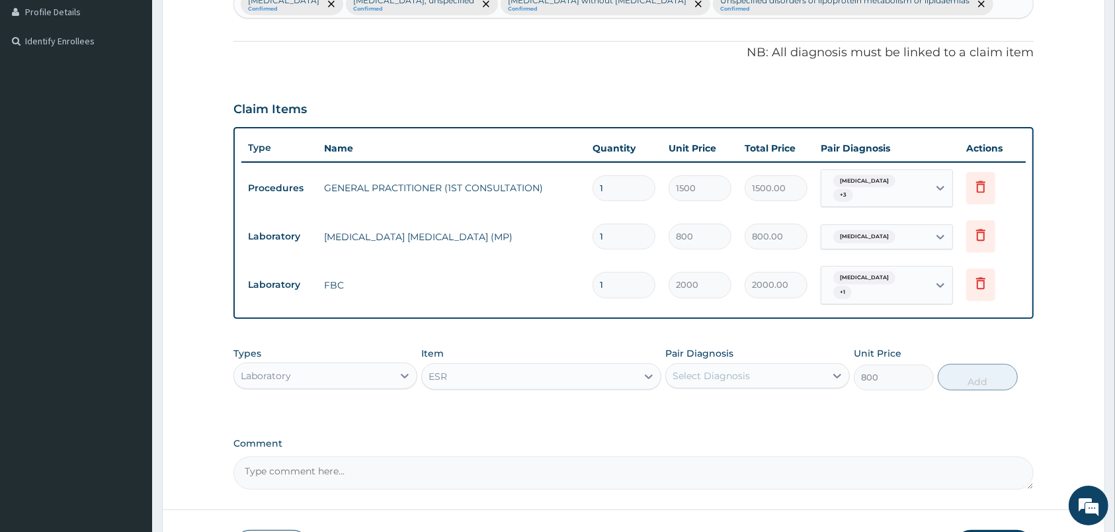
click at [702, 372] on div "Select Diagnosis" at bounding box center [711, 375] width 77 height 13
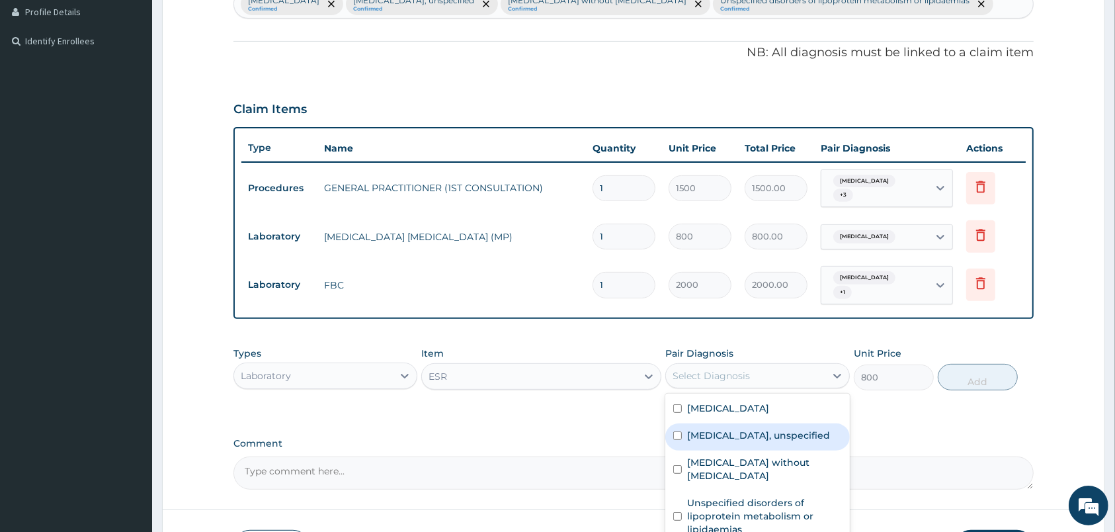
drag, startPoint x: 751, startPoint y: 463, endPoint x: 756, endPoint y: 472, distance: 10.1
click at [756, 472] on div "Malaria, unspecified Essential hypertension, unspecified Sepsis without septic …" at bounding box center [758, 470] width 184 height 153
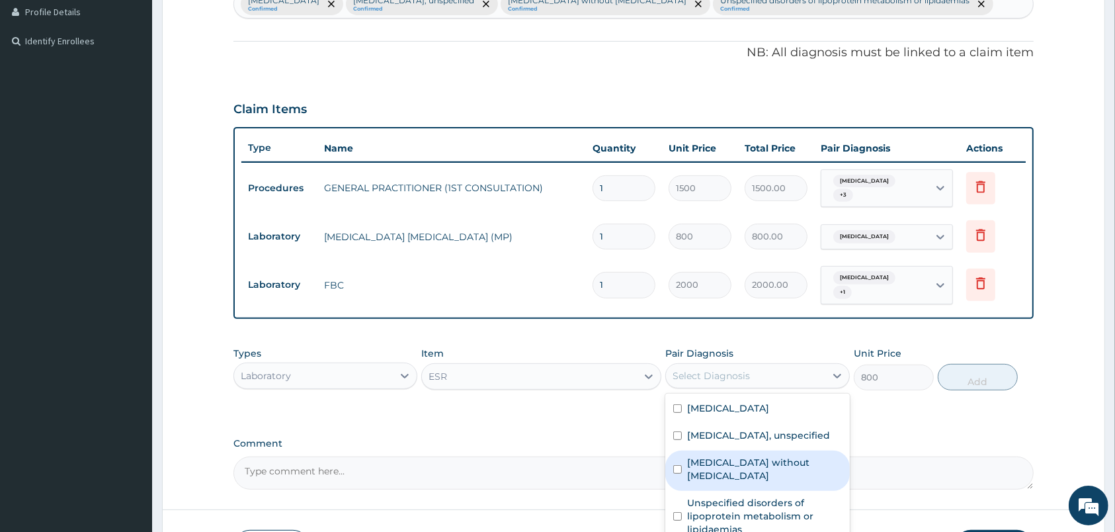
click at [756, 472] on label "Sepsis without septic shock" at bounding box center [764, 469] width 154 height 26
checkbox input "true"
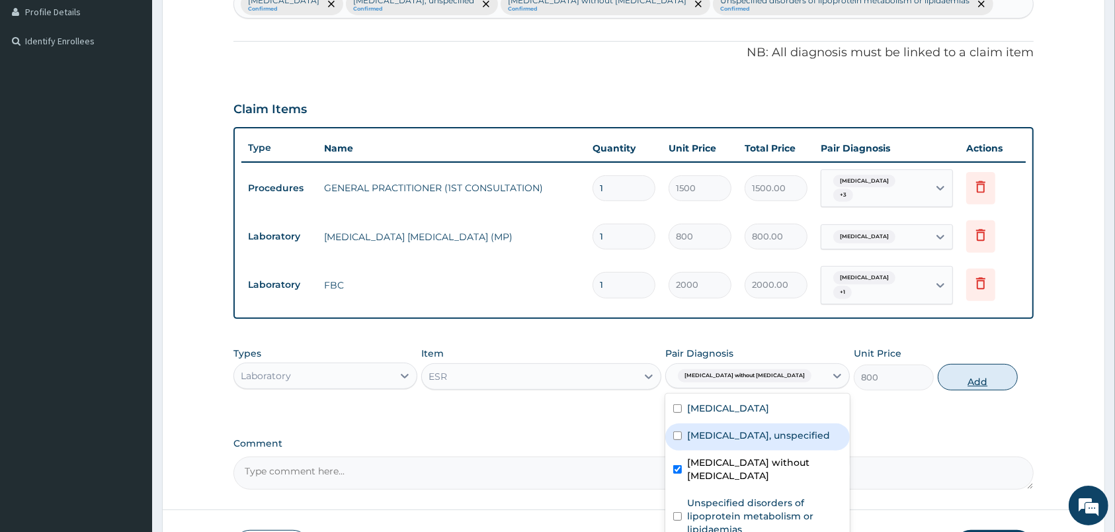
click at [956, 376] on button "Add" at bounding box center [978, 377] width 80 height 26
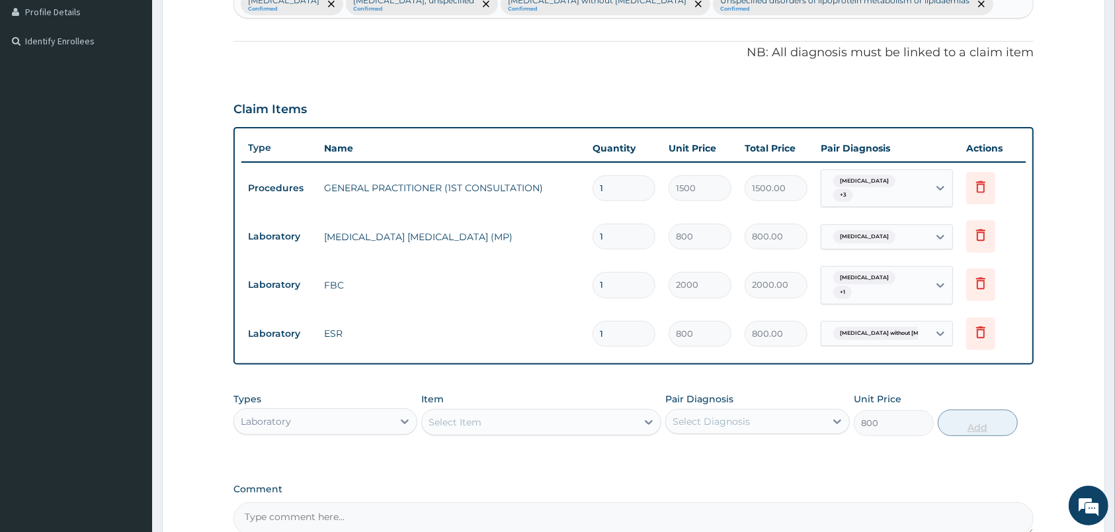
type input "0"
click at [596, 419] on div "Select Item" at bounding box center [529, 421] width 215 height 21
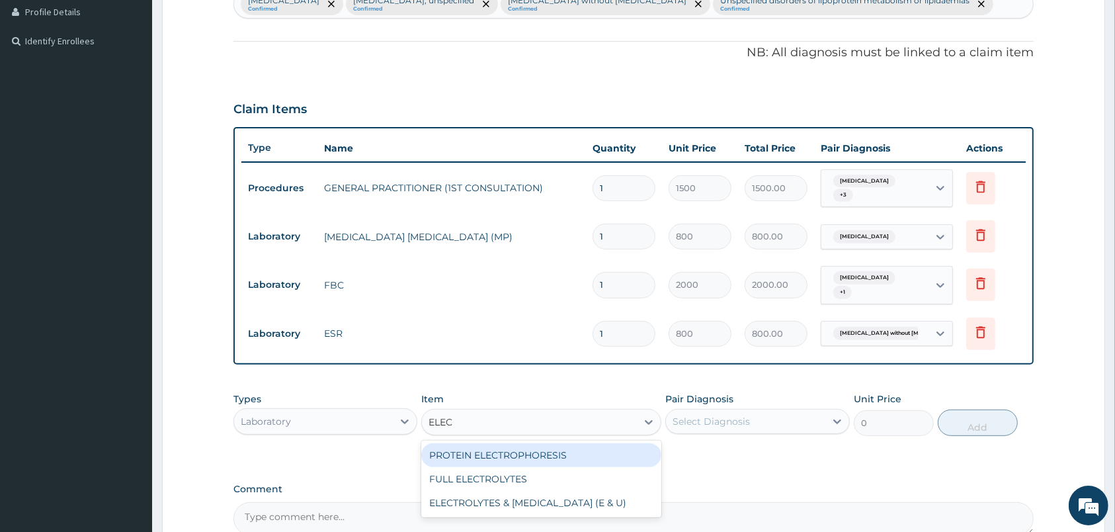
type input "ELECT"
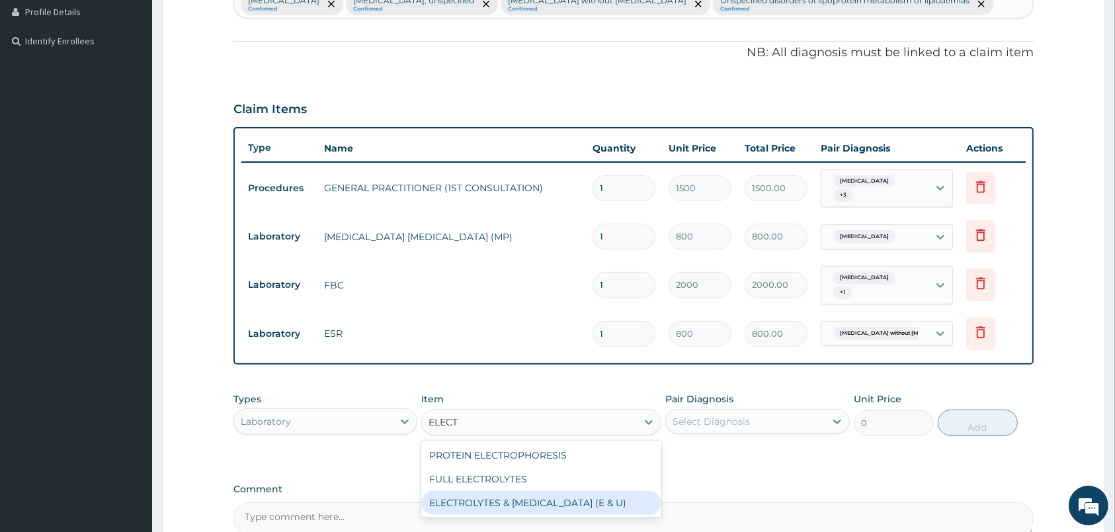
click at [528, 503] on div "ELECTROLYTES & UREA (E & U)" at bounding box center [541, 503] width 240 height 24
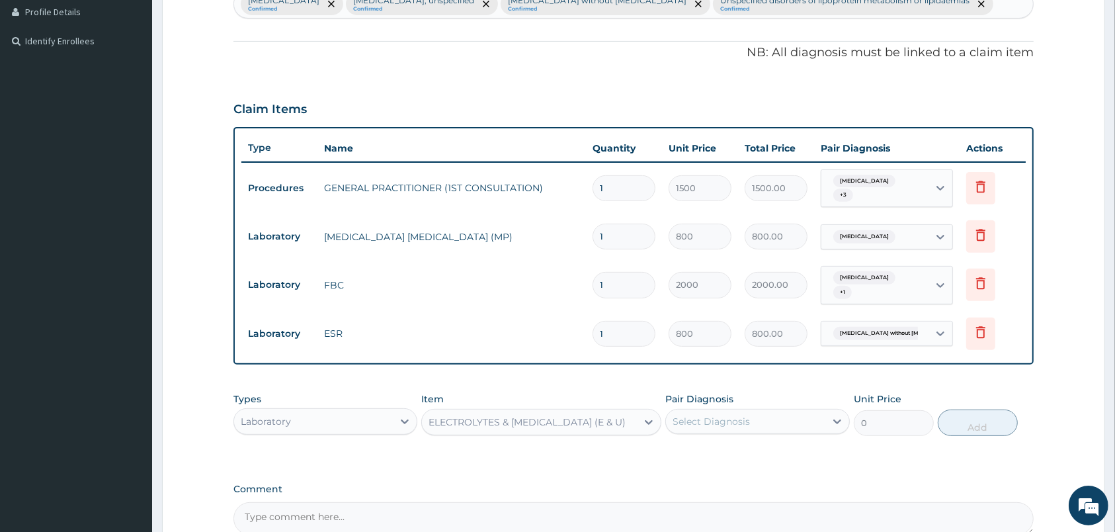
type input "2400"
click at [622, 426] on div "ELECTROLYTES & UREA (E & U)" at bounding box center [529, 421] width 215 height 21
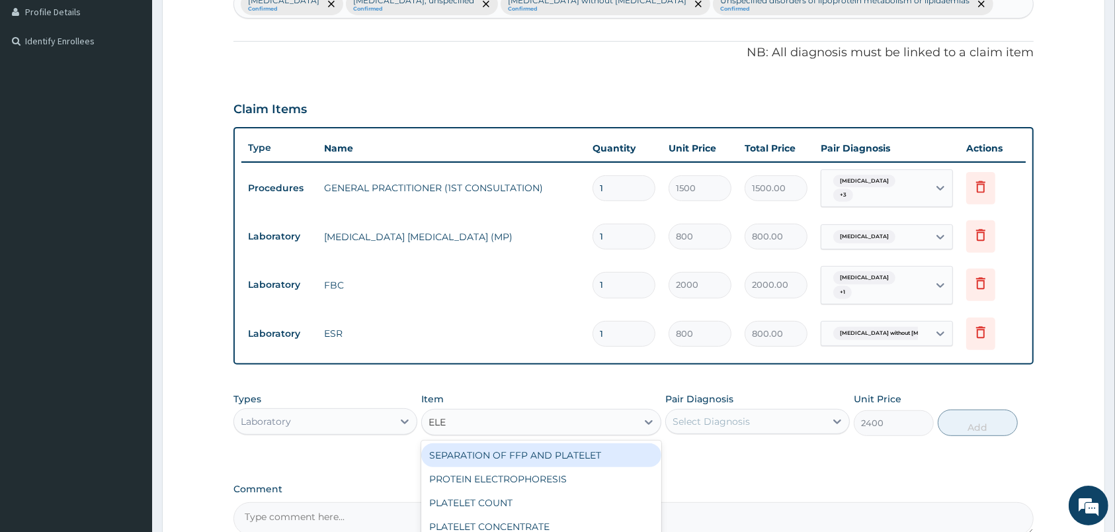
scroll to position [0, 0]
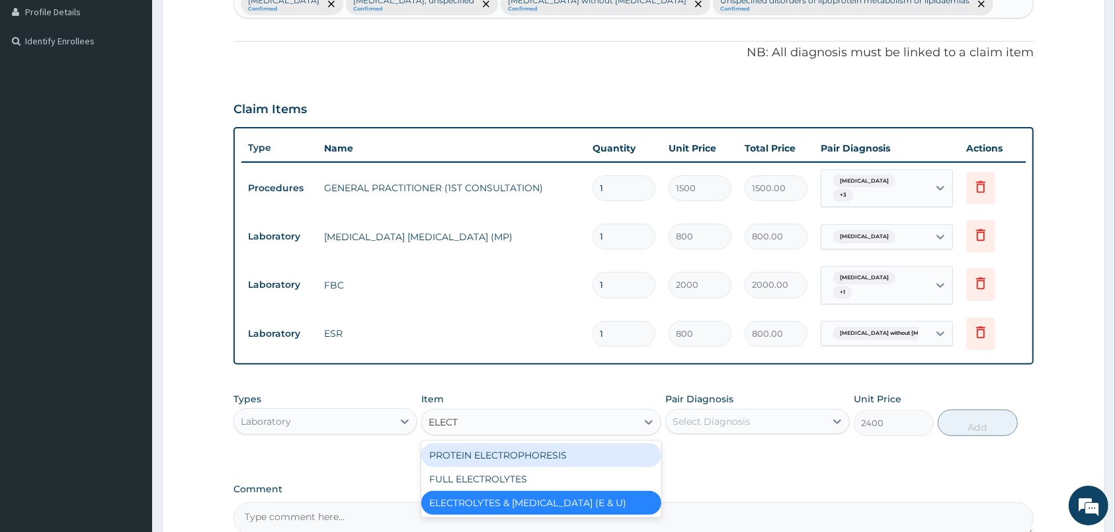
type input "ELECTR"
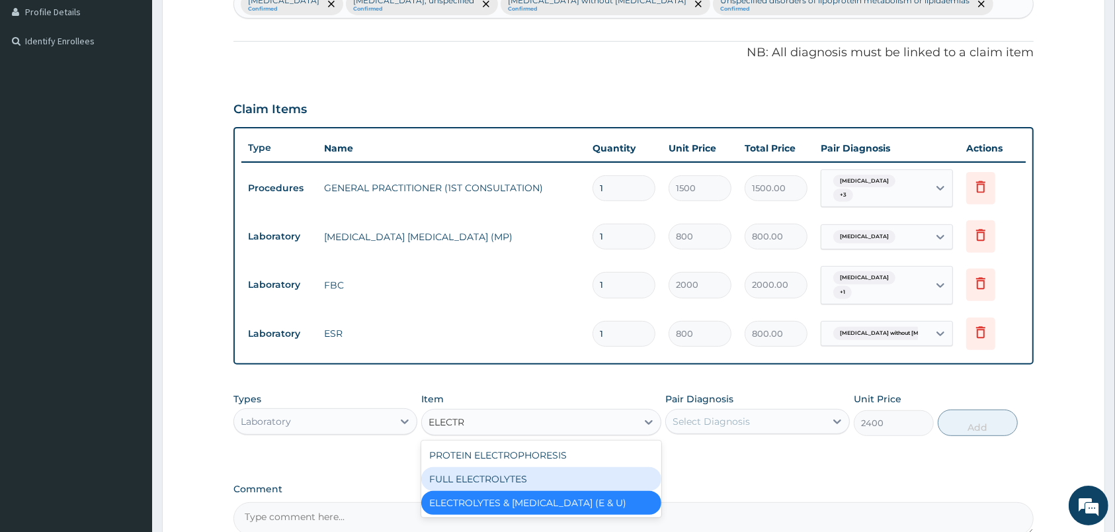
click at [566, 479] on div "FULL ELECTROLYTES" at bounding box center [541, 479] width 240 height 24
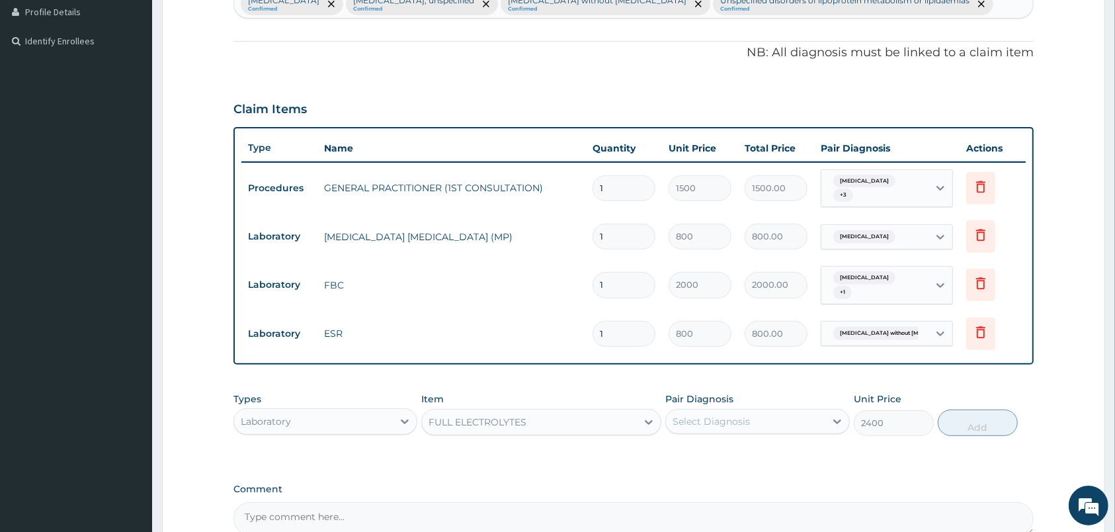
click at [707, 419] on div "Select Diagnosis" at bounding box center [711, 421] width 77 height 13
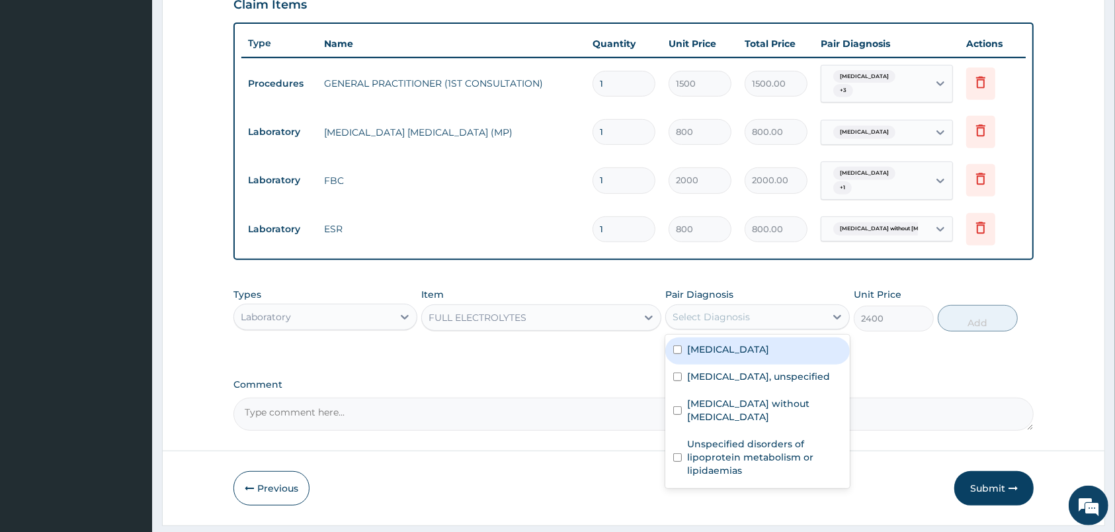
scroll to position [471, 0]
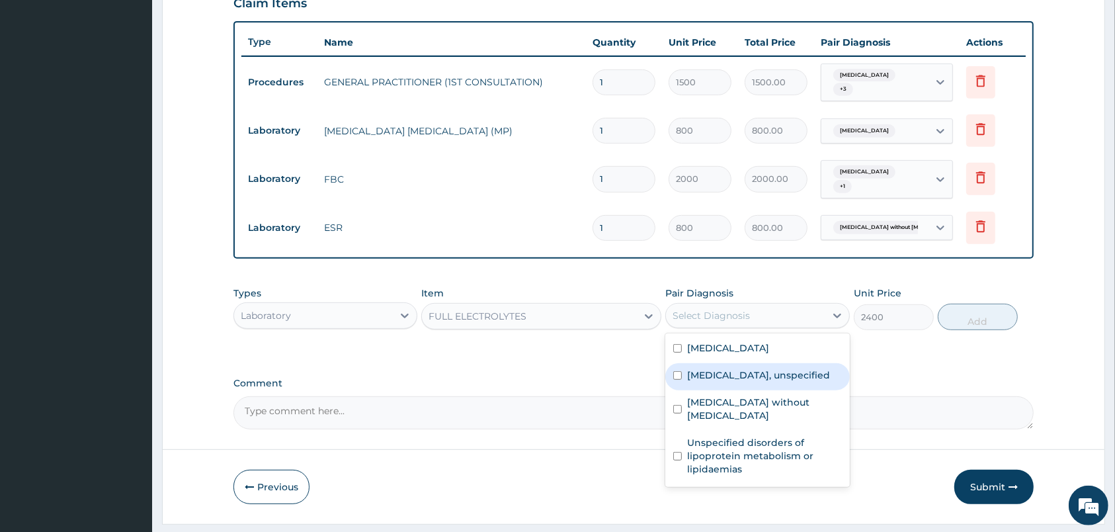
click at [757, 379] on label "Essential hypertension, unspecified" at bounding box center [758, 374] width 143 height 13
checkbox input "true"
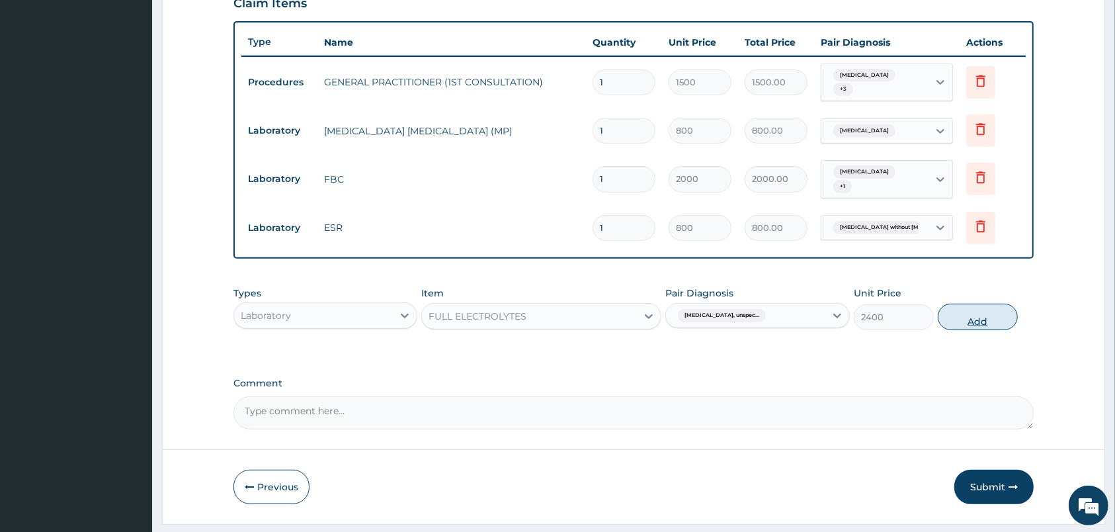
click at [981, 315] on button "Add" at bounding box center [978, 317] width 80 height 26
type input "0"
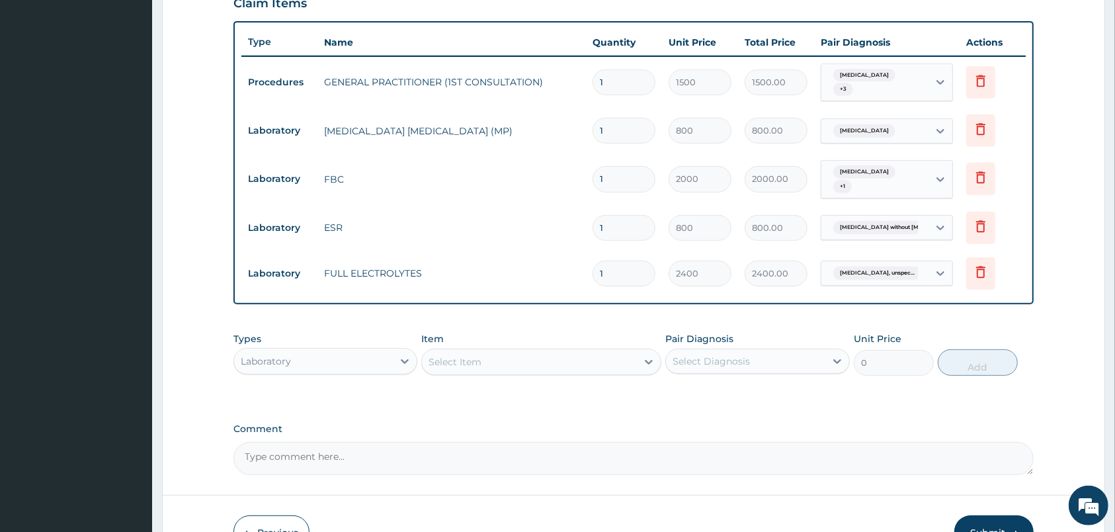
click at [558, 350] on div "Select Item" at bounding box center [541, 362] width 240 height 26
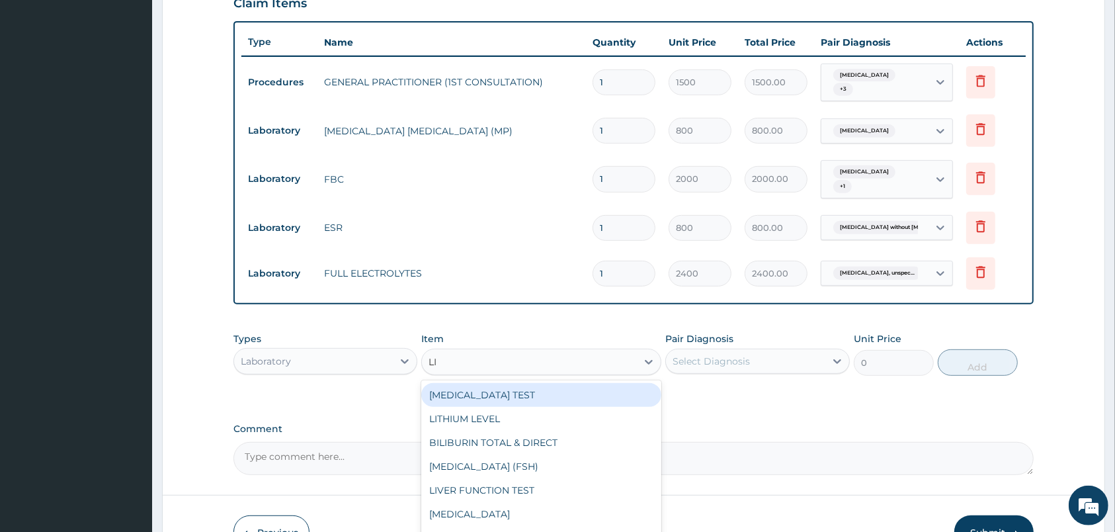
type input "LIP"
click at [574, 391] on div "FULL LIPID PROFILE" at bounding box center [541, 395] width 240 height 24
type input "5600"
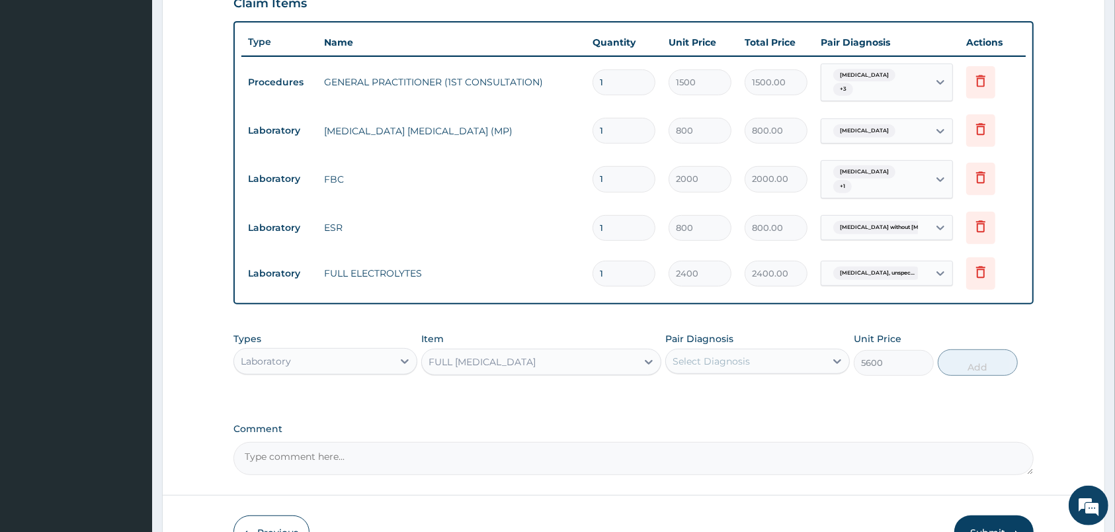
click at [712, 361] on div "Select Diagnosis" at bounding box center [711, 361] width 77 height 13
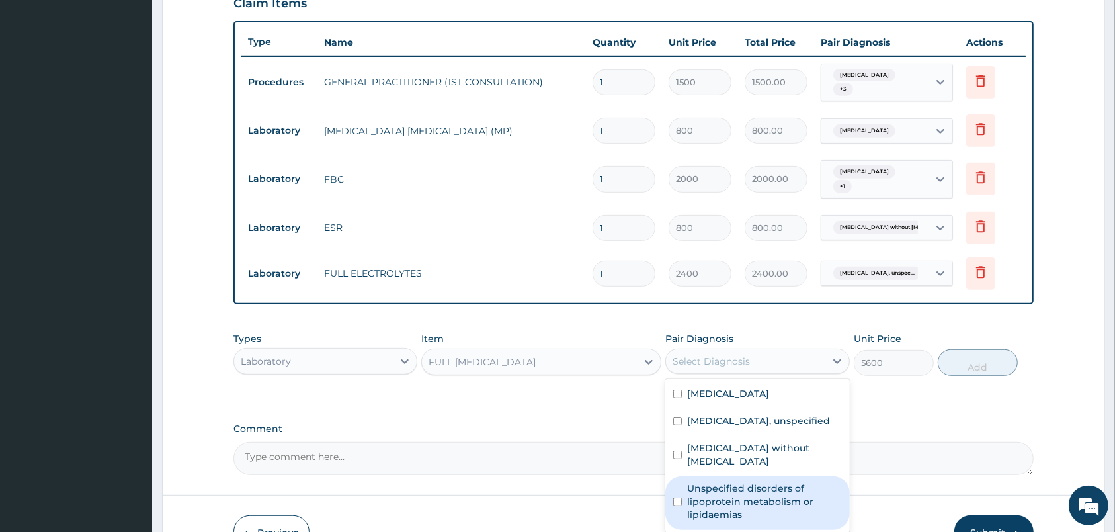
click at [783, 498] on label "Unspecified disorders of lipoprotein metabolism or lipidaemias" at bounding box center [764, 502] width 154 height 40
checkbox input "true"
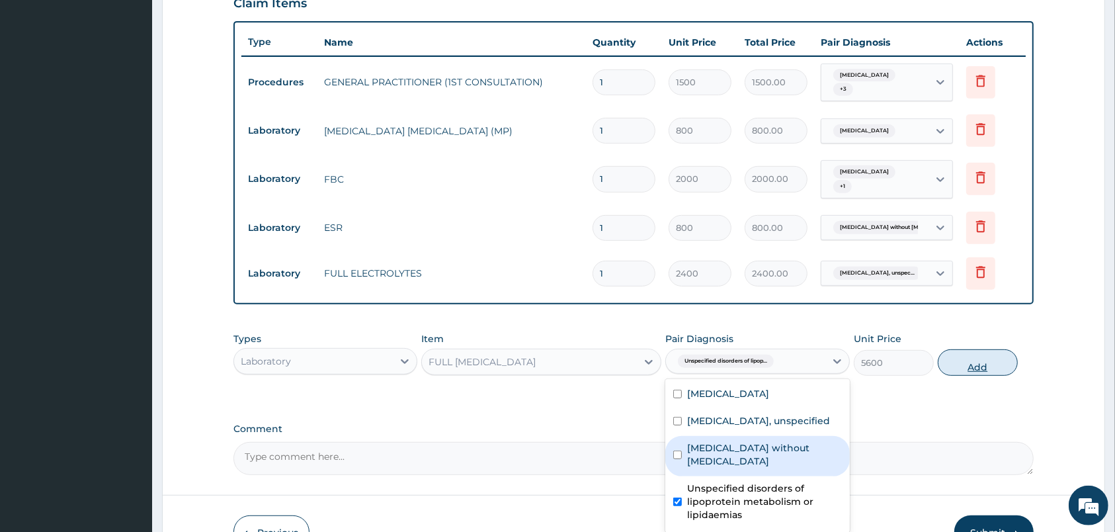
click at [984, 365] on button "Add" at bounding box center [978, 362] width 80 height 26
type input "0"
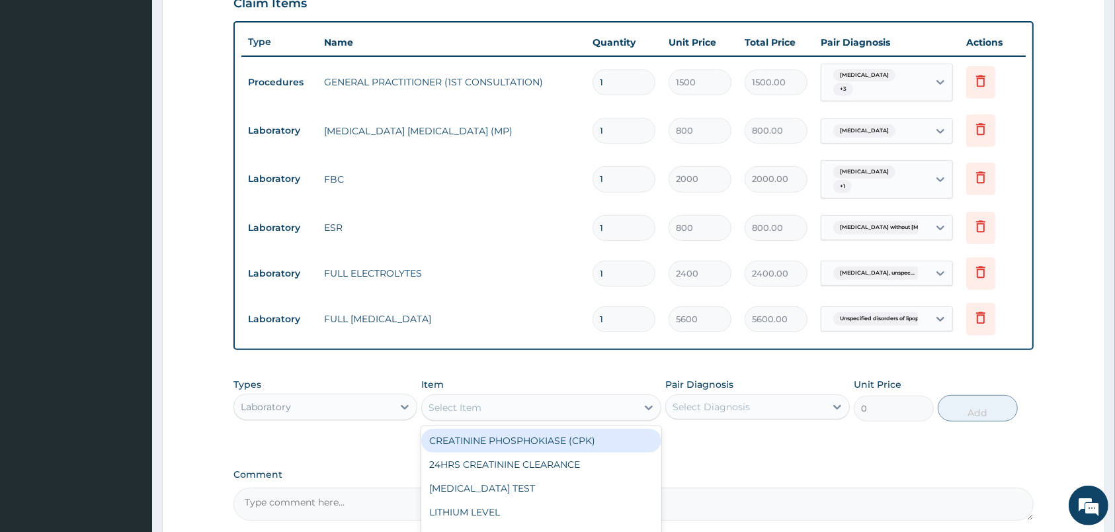
click at [548, 402] on div "Select Item" at bounding box center [529, 407] width 215 height 21
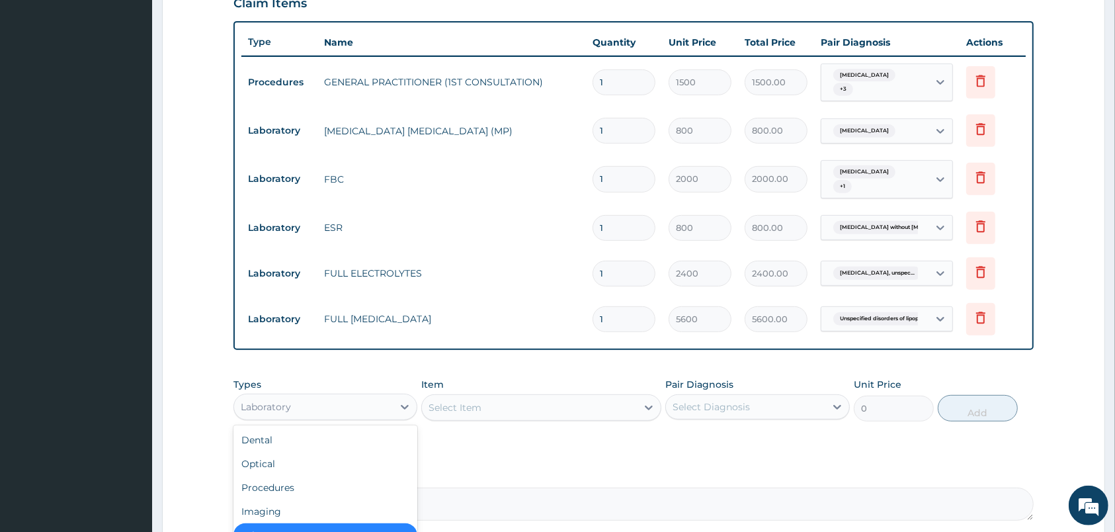
click at [377, 416] on div "Laboratory" at bounding box center [313, 406] width 159 height 21
type input "DR"
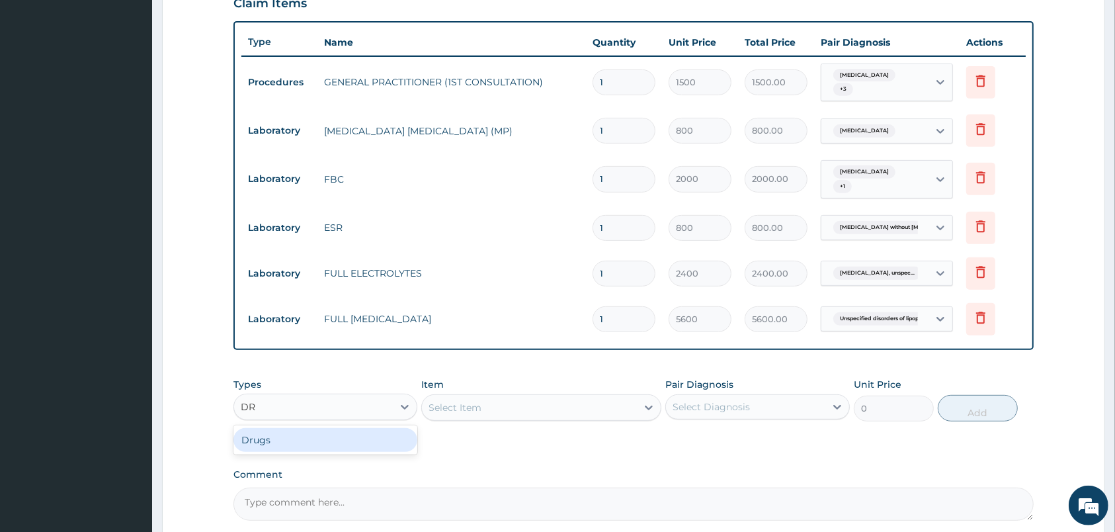
click at [376, 446] on div "Drugs" at bounding box center [326, 440] width 184 height 24
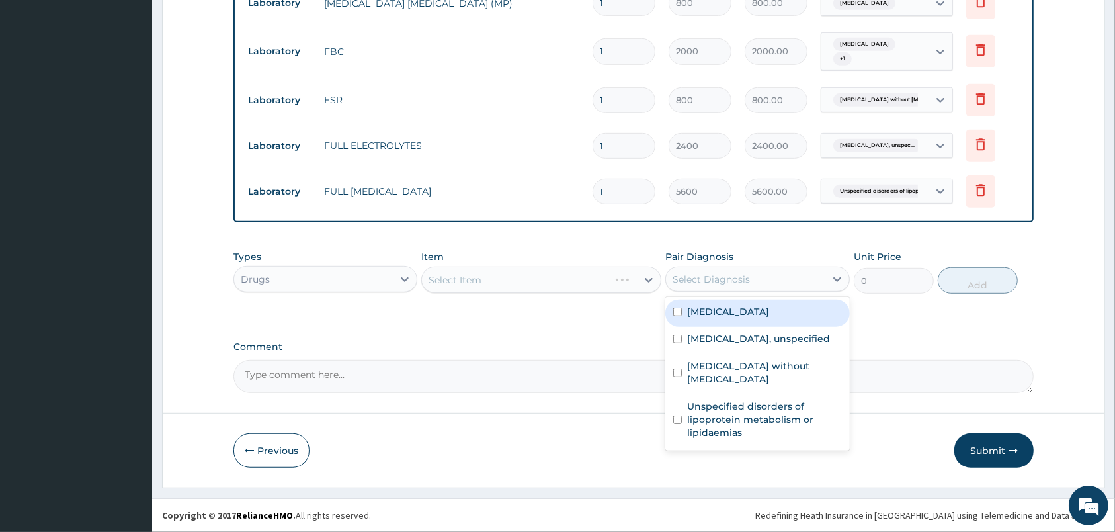
click at [700, 278] on div "Select Diagnosis" at bounding box center [711, 279] width 77 height 13
click at [716, 314] on label "Malaria, unspecified" at bounding box center [728, 311] width 82 height 13
checkbox input "true"
click at [624, 286] on div "Select Item" at bounding box center [541, 280] width 240 height 26
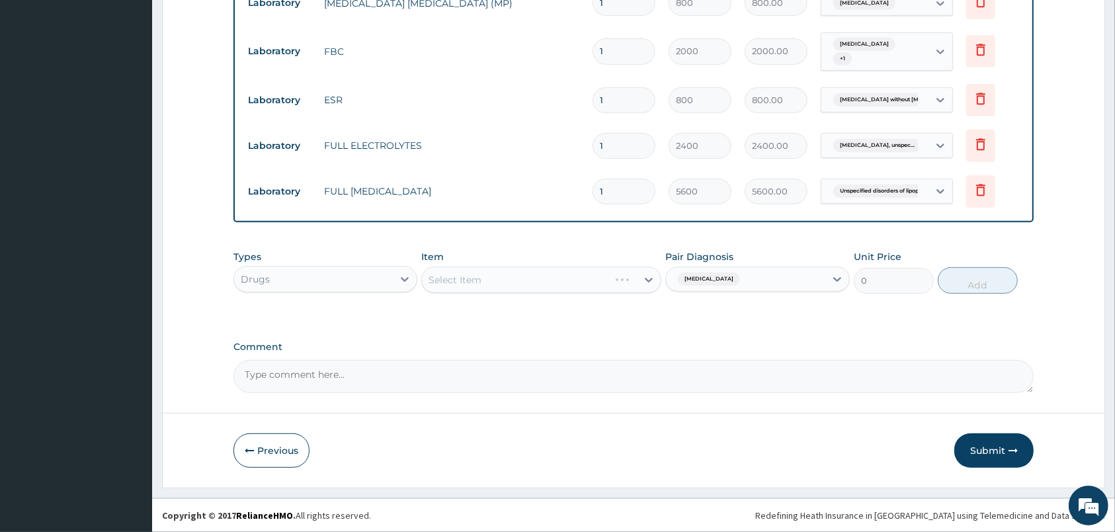
click at [624, 286] on div "Select Item" at bounding box center [541, 280] width 240 height 26
click at [562, 281] on div "Select Item" at bounding box center [541, 280] width 240 height 26
click at [608, 272] on div "Select Item" at bounding box center [529, 279] width 215 height 21
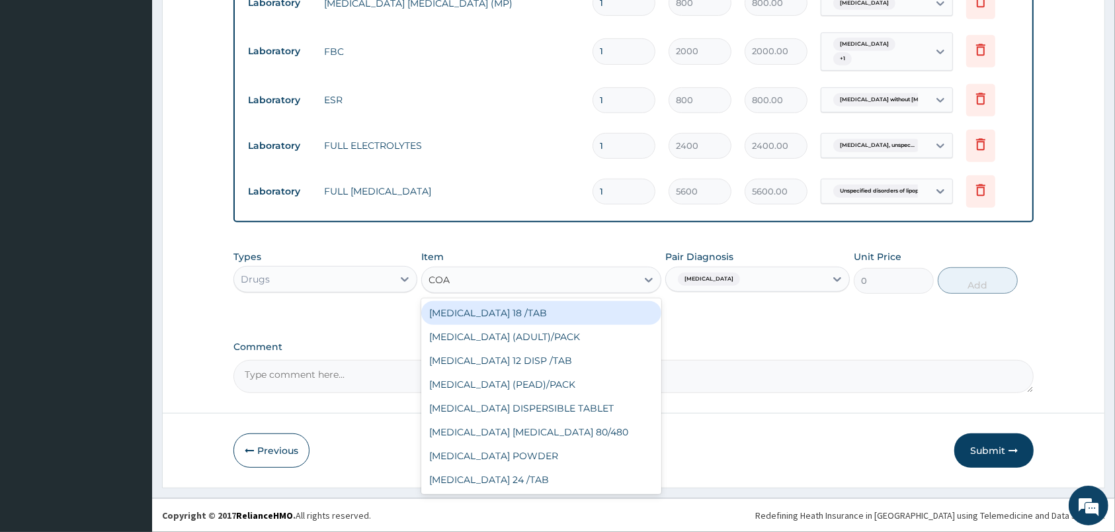
type input "COAR"
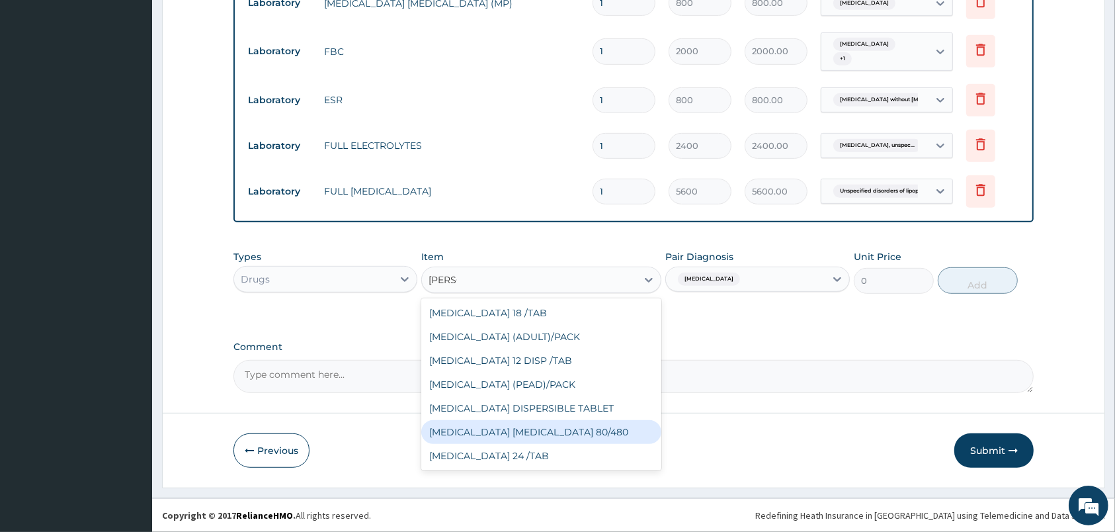
click at [595, 423] on div "COARTEM D TAB 80/480" at bounding box center [541, 432] width 240 height 24
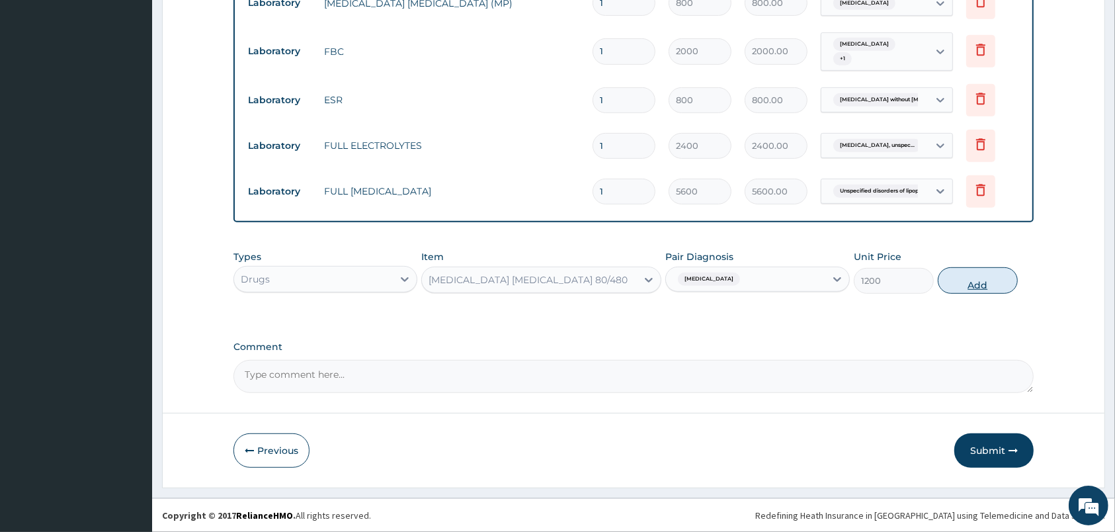
click at [958, 272] on button "Add" at bounding box center [978, 280] width 80 height 26
type input "0"
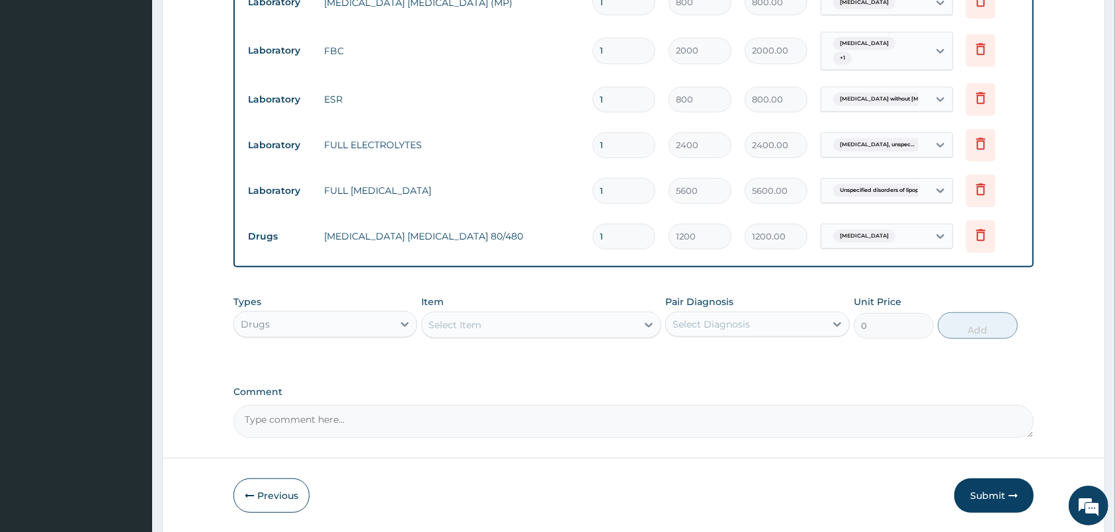
click at [591, 324] on div "Select Item" at bounding box center [529, 324] width 215 height 21
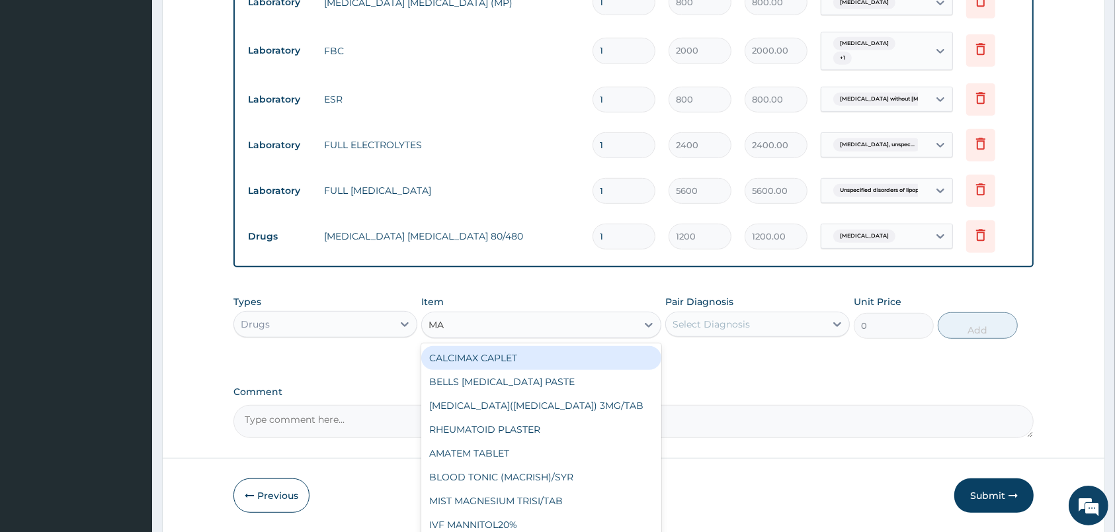
type input "M"
type input "AUG"
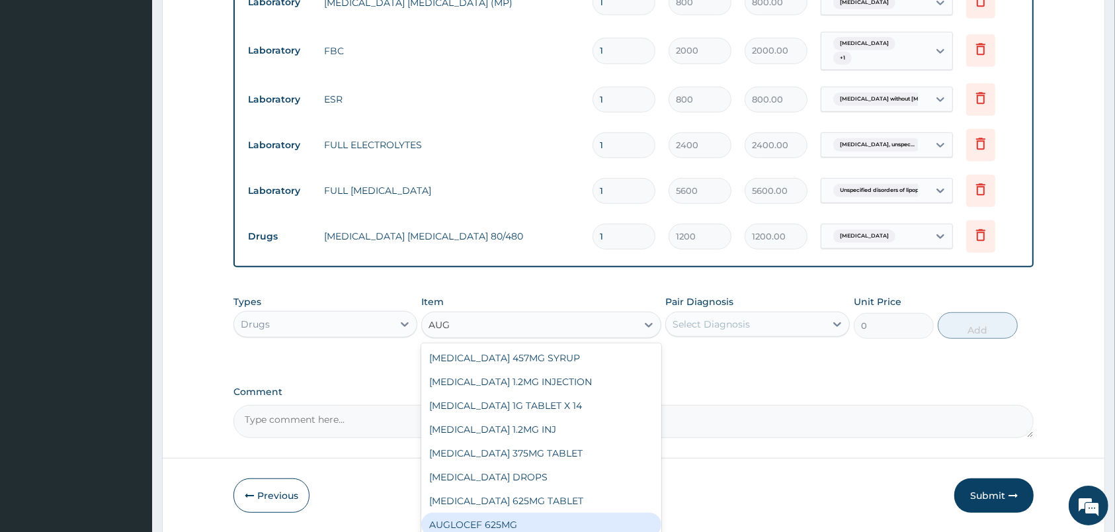
click at [574, 513] on div "AUGLOCEF 625MG" at bounding box center [541, 525] width 240 height 24
type input "900"
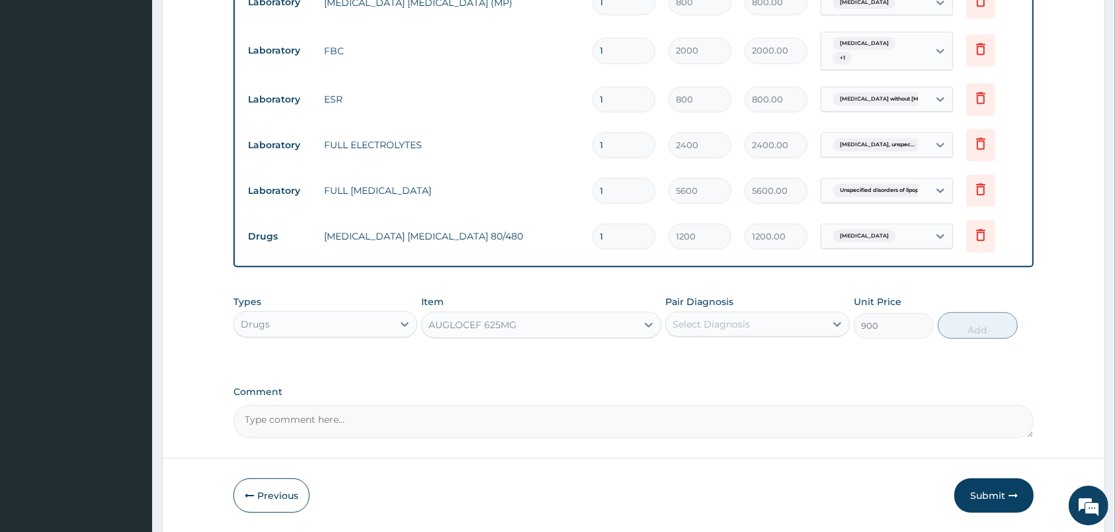
click at [754, 341] on div "Types Drugs Item option AUGLOCEF 625MG, selected. Select is focused ,type to re…" at bounding box center [634, 316] width 800 height 57
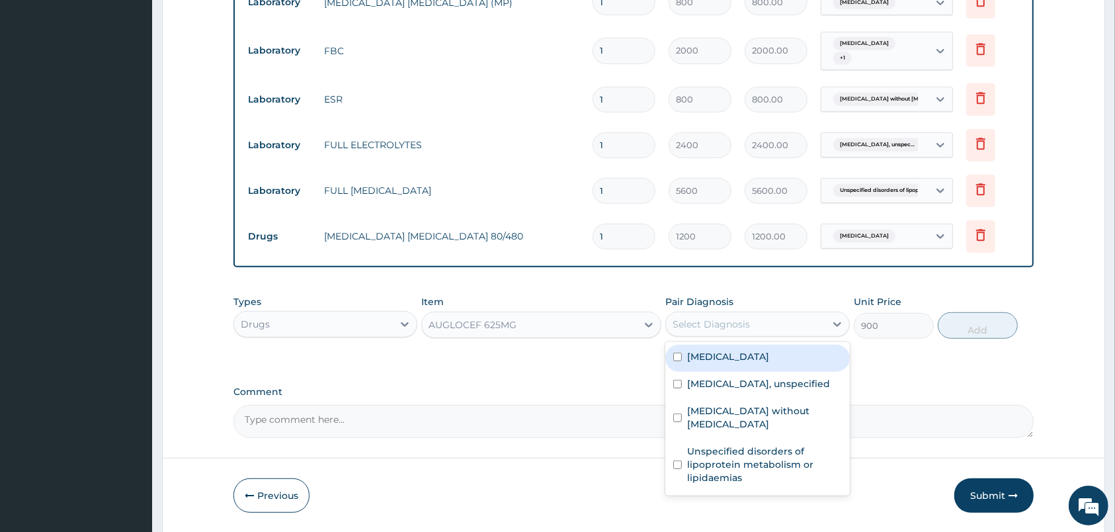
click at [750, 330] on div "Select Diagnosis" at bounding box center [745, 324] width 159 height 21
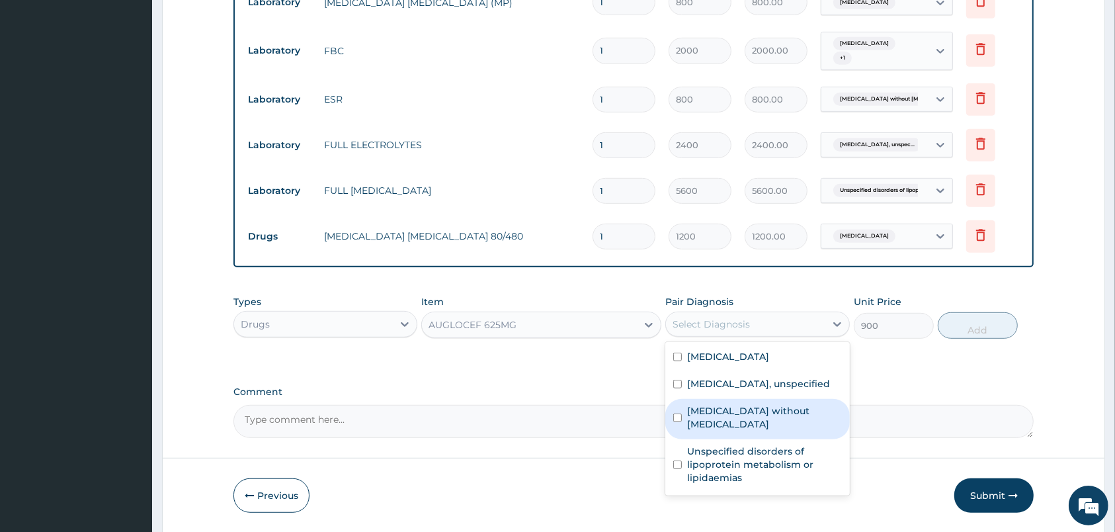
drag, startPoint x: 765, startPoint y: 464, endPoint x: 756, endPoint y: 429, distance: 36.1
click at [756, 429] on div "Malaria, unspecified Essential hypertension, unspecified Sepsis without septic …" at bounding box center [758, 418] width 184 height 153
click at [756, 427] on label "Sepsis without septic shock" at bounding box center [764, 417] width 154 height 26
checkbox input "true"
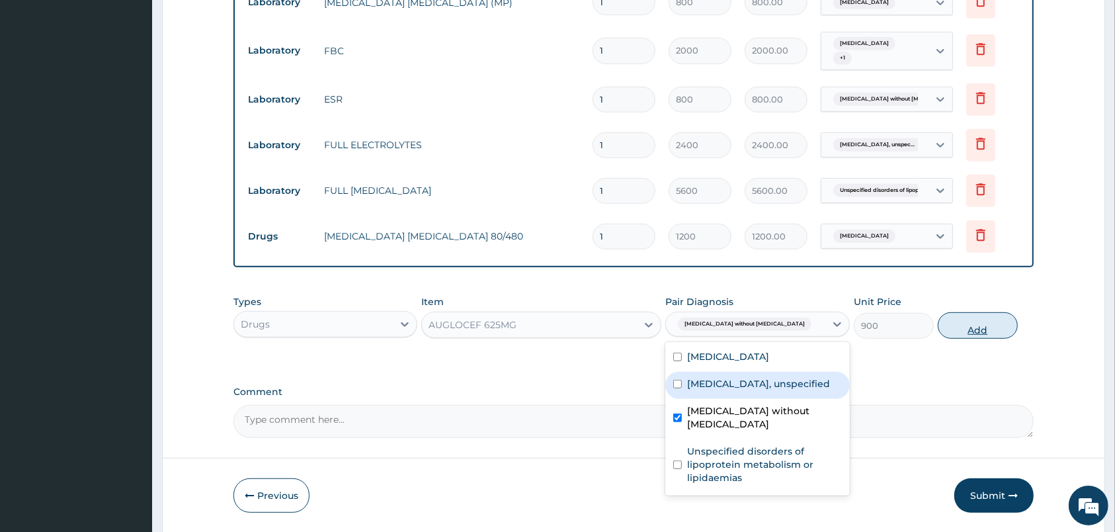
click at [957, 322] on button "Add" at bounding box center [978, 325] width 80 height 26
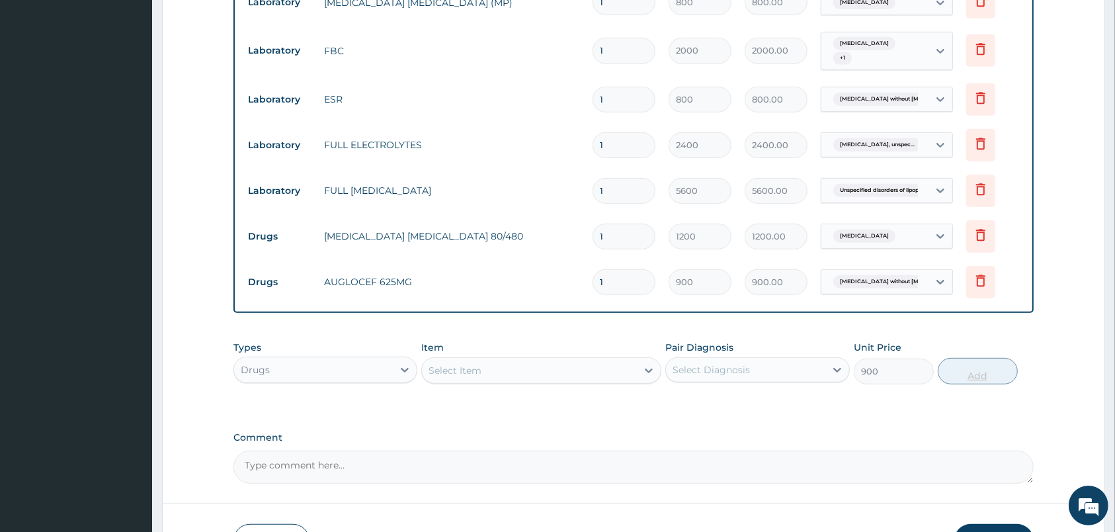
type input "0"
click at [517, 368] on div "Select Item" at bounding box center [529, 370] width 215 height 21
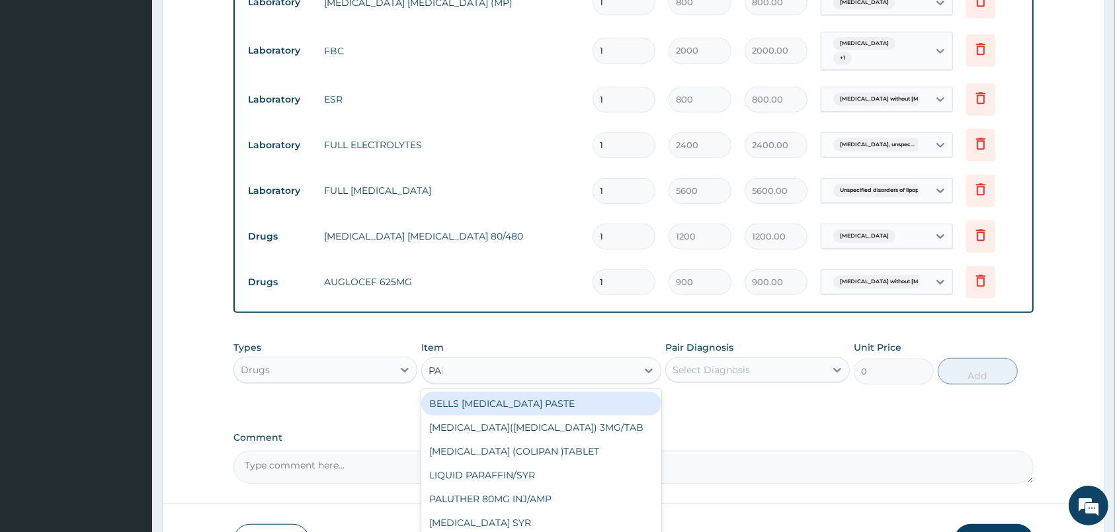
type input "PANA"
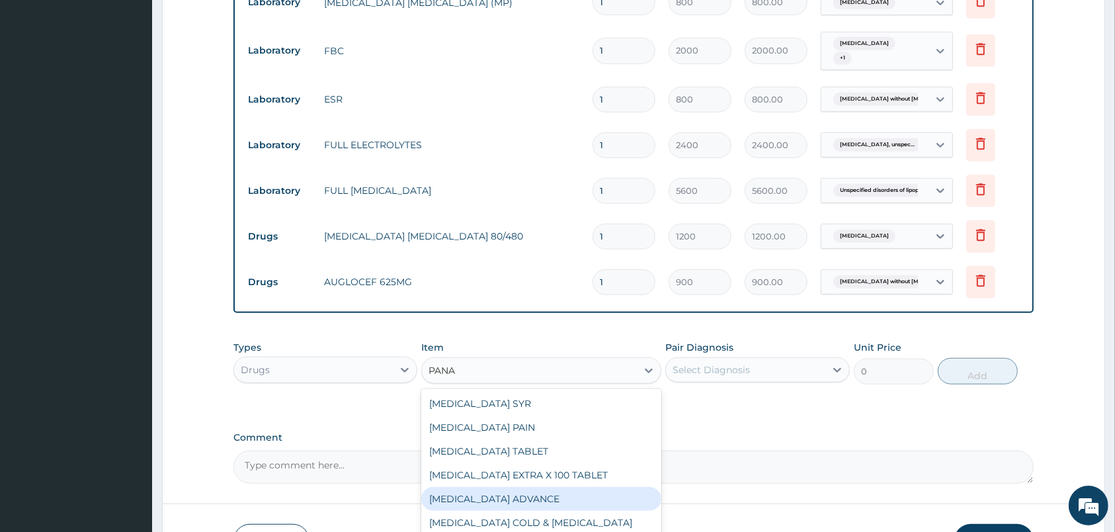
click at [483, 509] on div "PANADOL ADVANCE" at bounding box center [541, 499] width 240 height 24
type input "90"
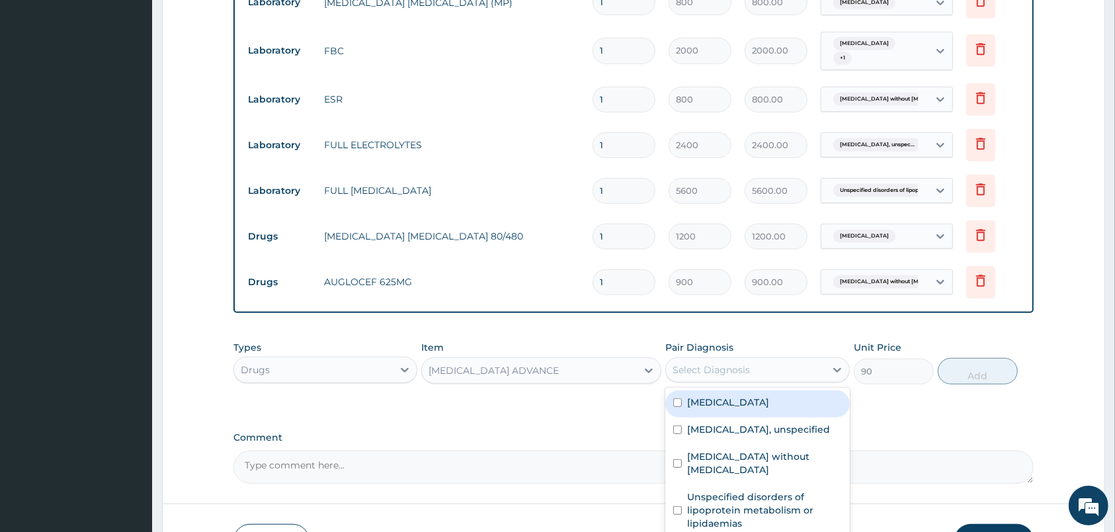
click at [740, 371] on div "Select Diagnosis" at bounding box center [711, 369] width 77 height 13
drag, startPoint x: 753, startPoint y: 429, endPoint x: 746, endPoint y: 412, distance: 18.1
click at [746, 412] on div "Malaria, unspecified Essential hypertension, unspecified Sepsis without septic …" at bounding box center [758, 464] width 184 height 153
click at [746, 412] on div "Malaria, unspecified" at bounding box center [758, 403] width 184 height 27
checkbox input "true"
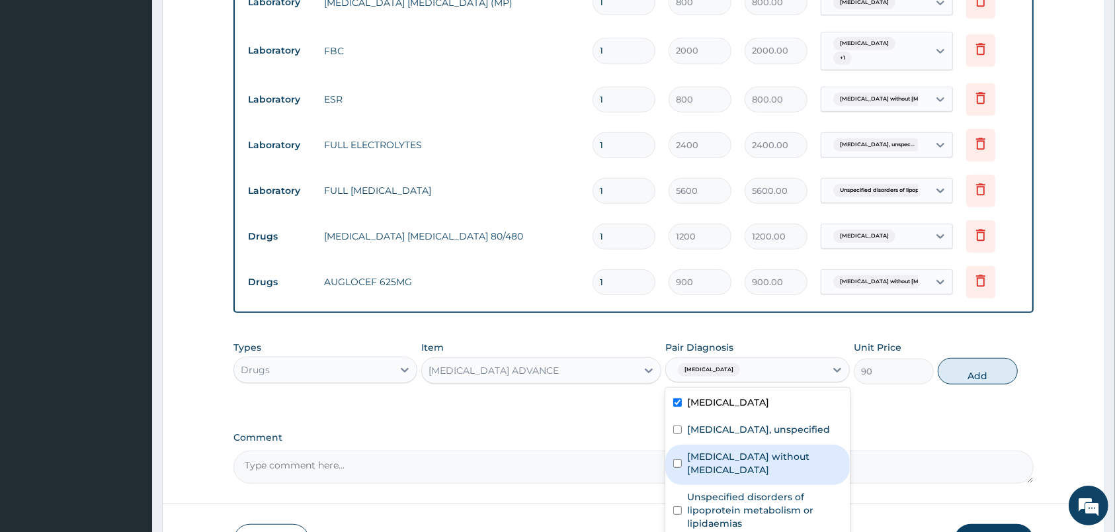
click at [770, 464] on label "Sepsis without septic shock" at bounding box center [764, 463] width 154 height 26
checkbox input "true"
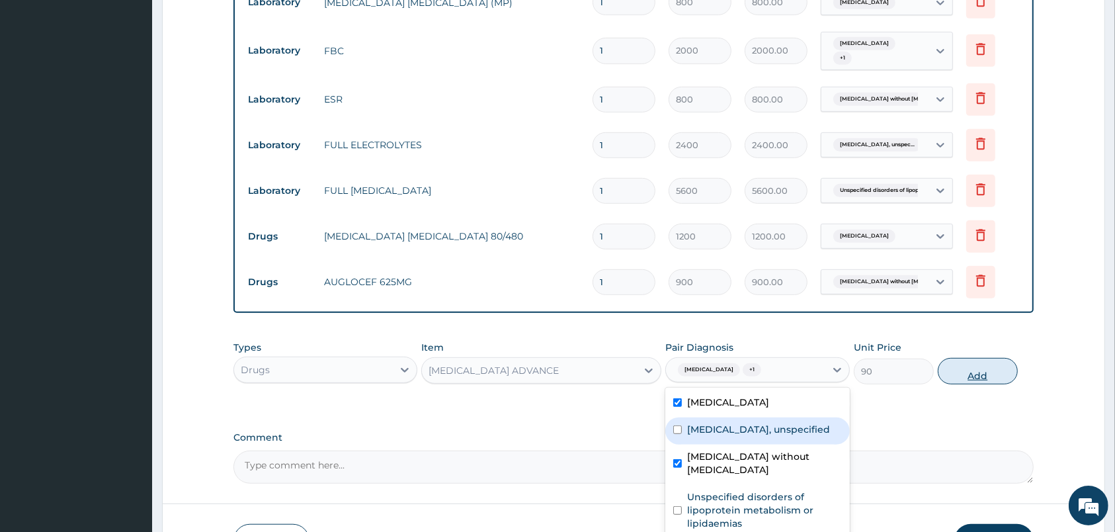
click at [966, 376] on button "Add" at bounding box center [978, 371] width 80 height 26
type input "0"
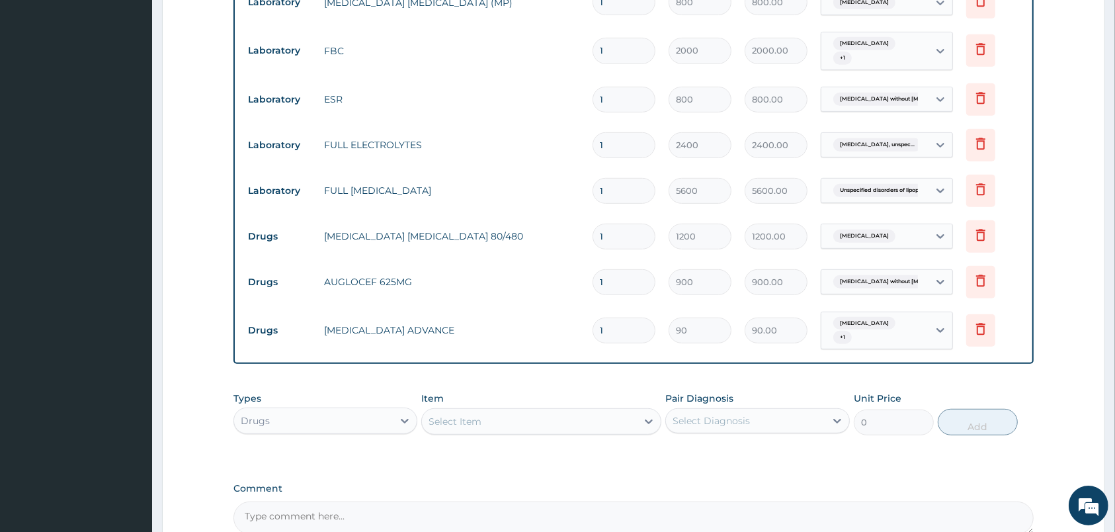
click at [535, 427] on div "Select Item" at bounding box center [529, 421] width 215 height 21
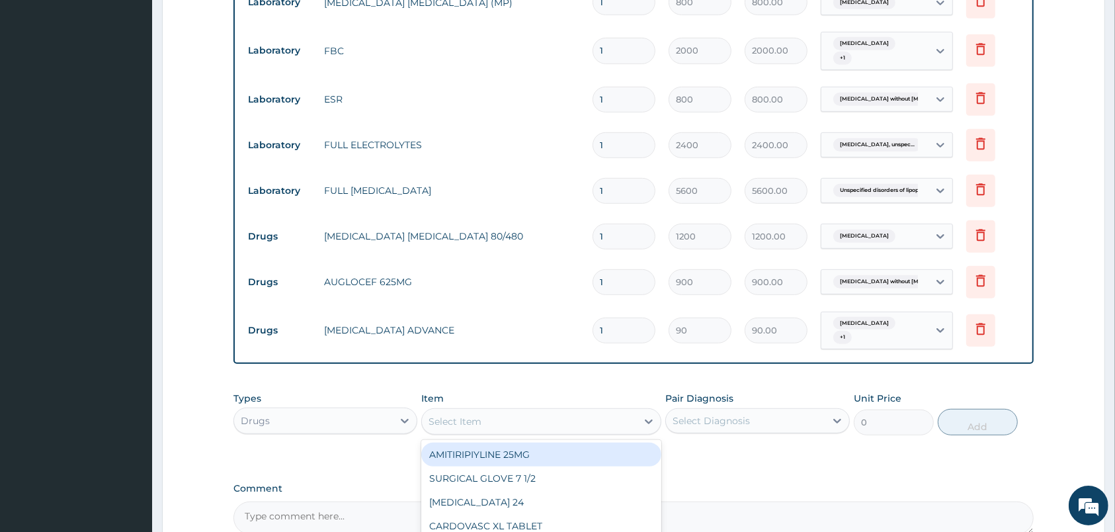
scroll to position [742, 0]
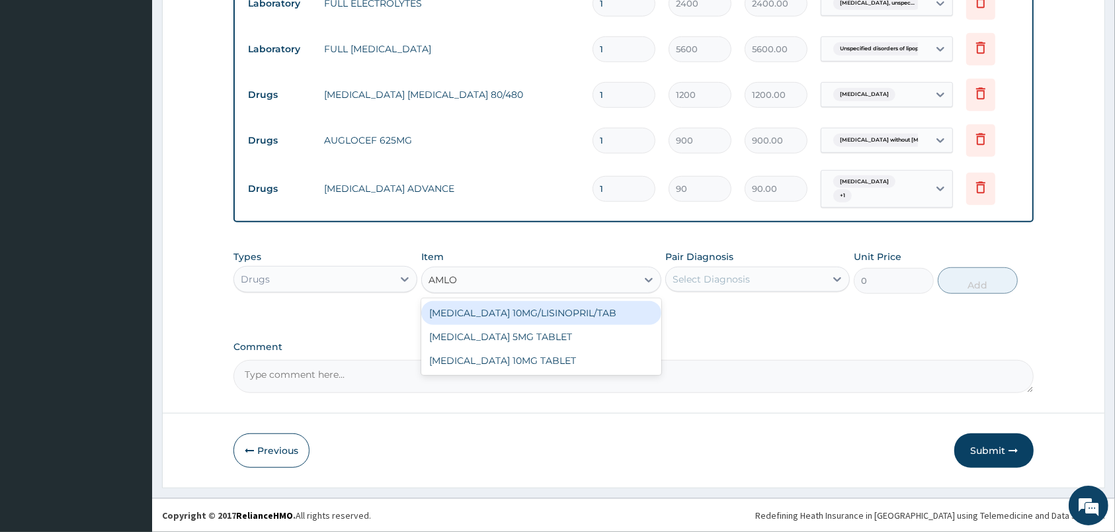
type input "AMLOD"
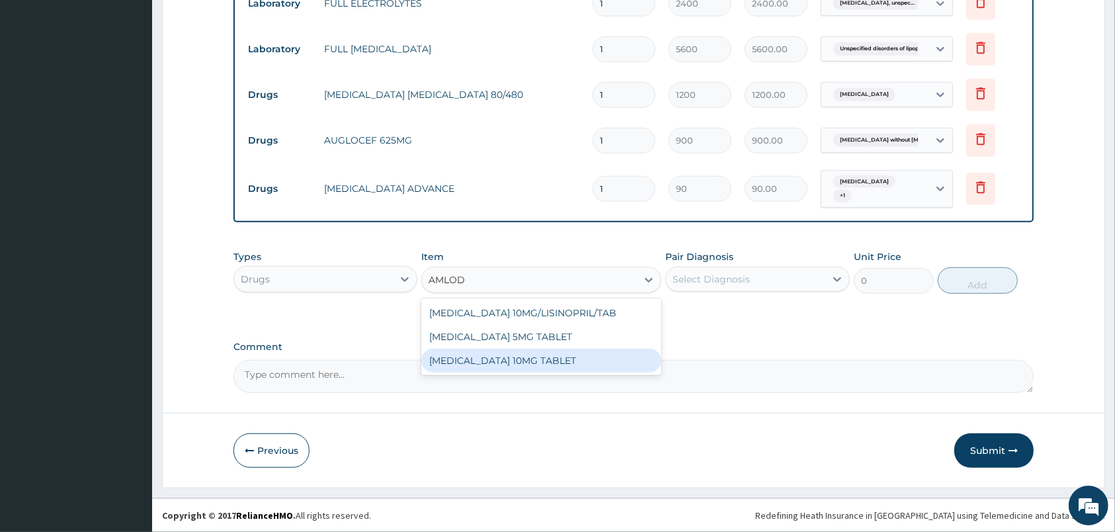
click at [566, 357] on div "AMLODIPINE 10MG TABLET" at bounding box center [541, 361] width 240 height 24
type input "35"
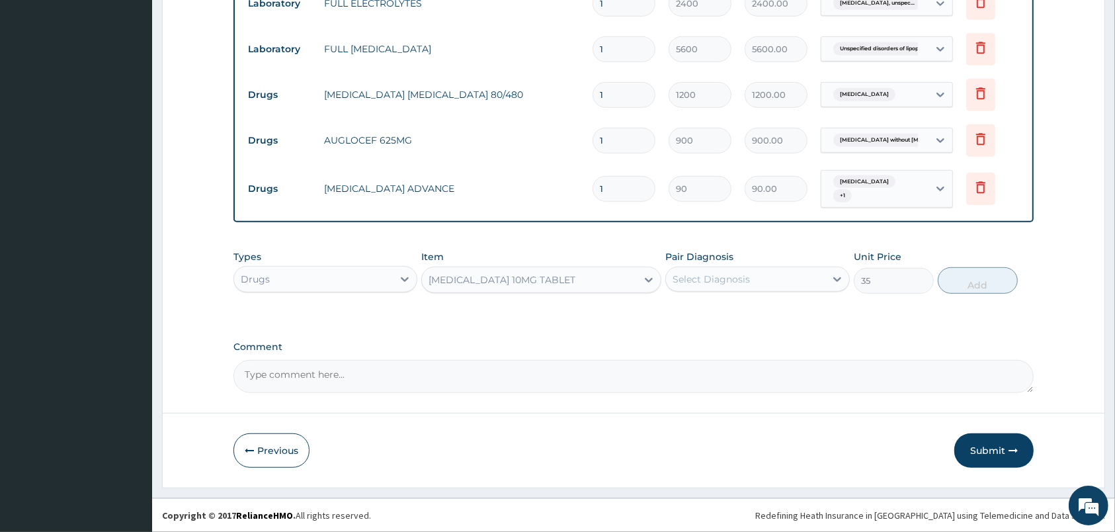
click at [804, 273] on div "Select Diagnosis" at bounding box center [745, 279] width 159 height 21
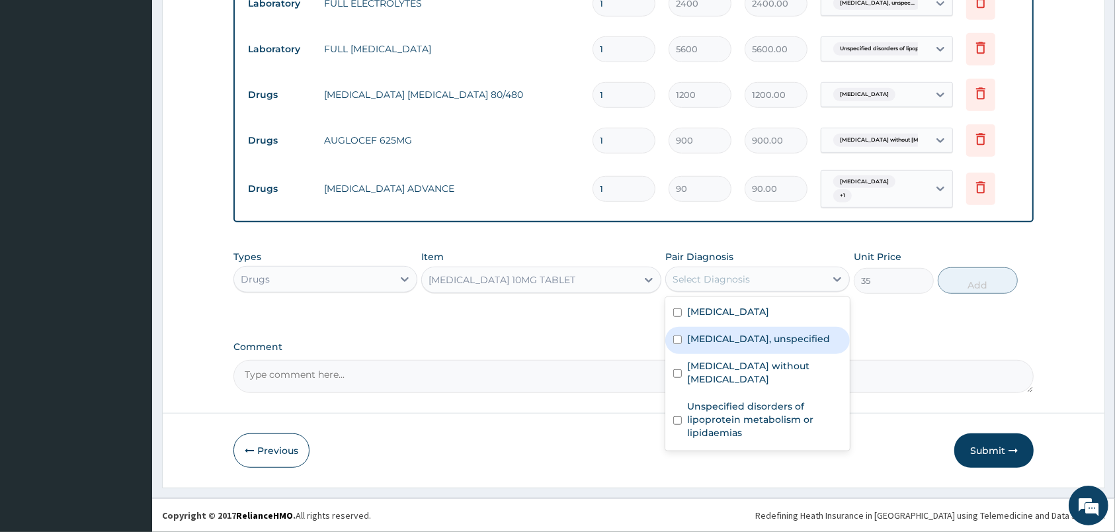
drag, startPoint x: 787, startPoint y: 310, endPoint x: 786, endPoint y: 337, distance: 27.8
click at [786, 337] on div "Malaria, unspecified Essential hypertension, unspecified Sepsis without septic …" at bounding box center [758, 373] width 184 height 153
click at [753, 345] on label "Essential hypertension, unspecified" at bounding box center [758, 338] width 143 height 13
checkbox input "true"
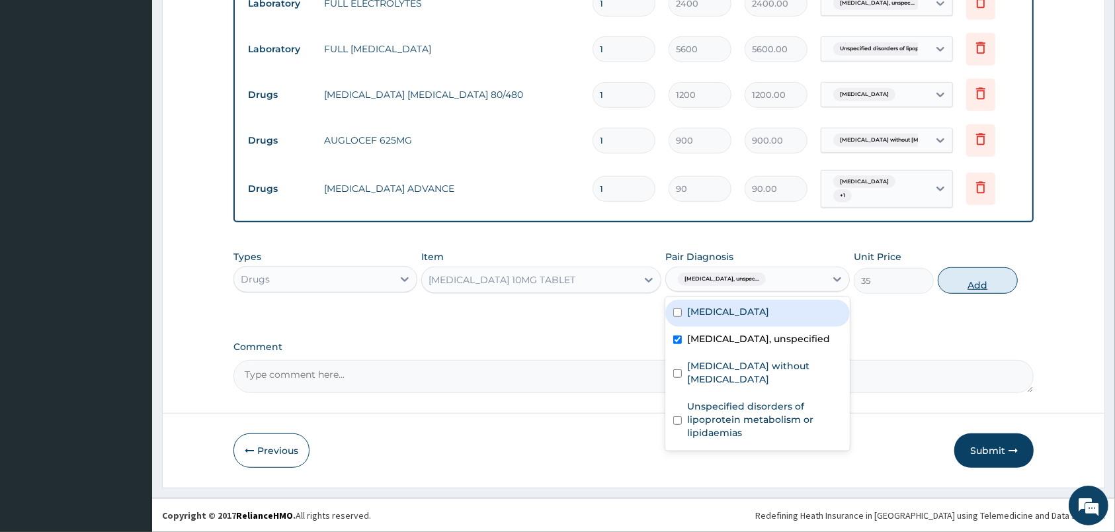
click at [965, 280] on button "Add" at bounding box center [978, 280] width 80 height 26
type input "0"
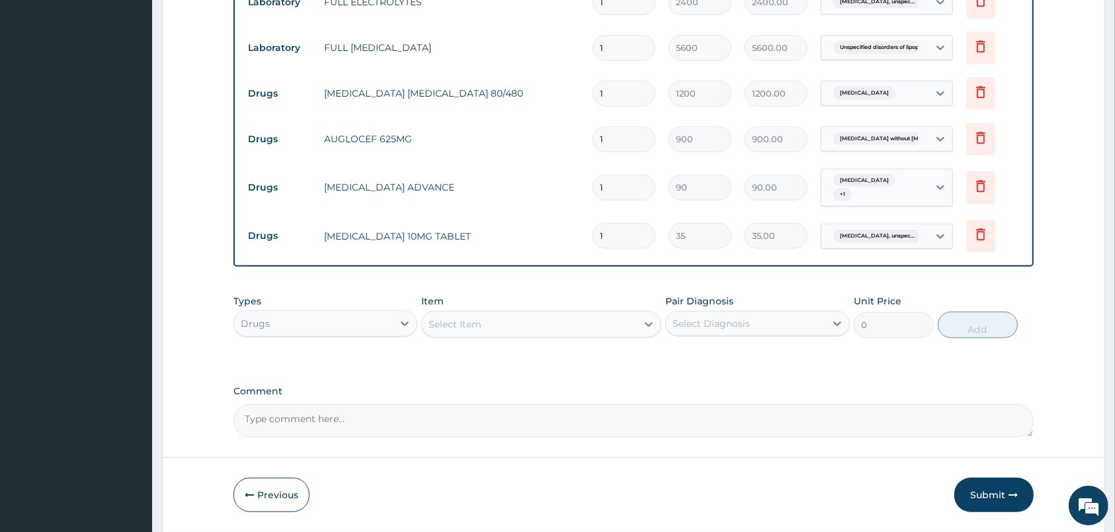
click at [549, 318] on div "Select Item" at bounding box center [529, 324] width 215 height 21
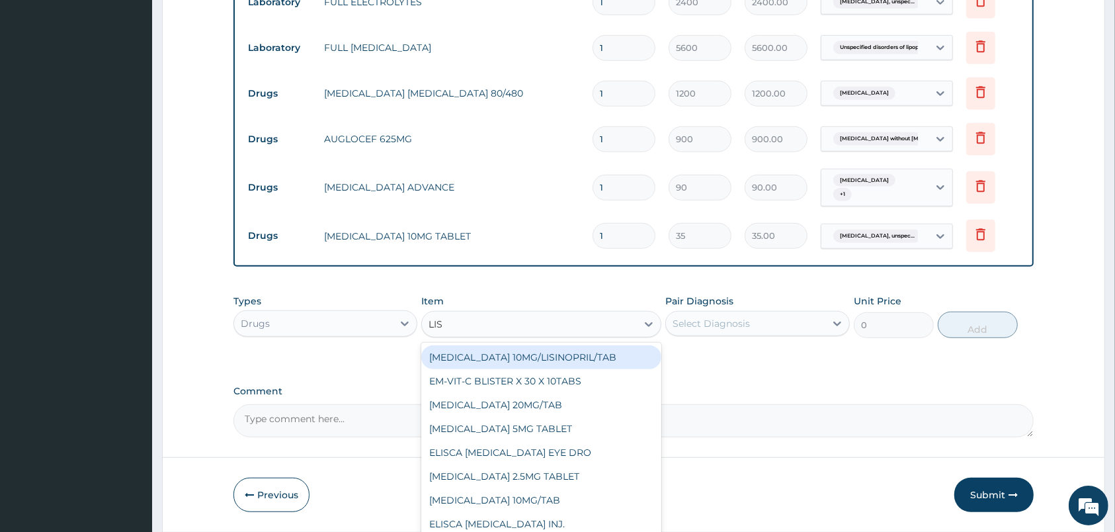
type input "LISI"
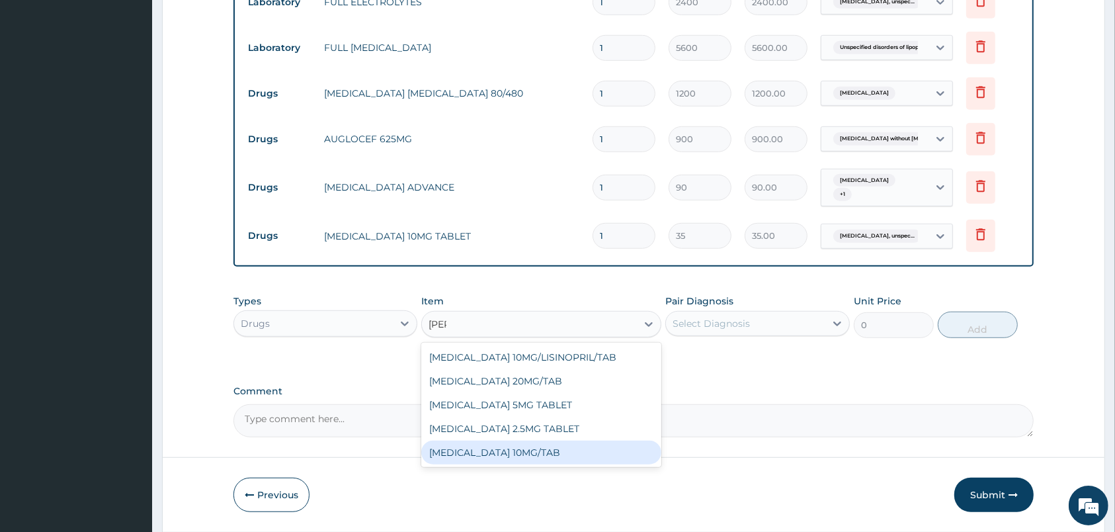
click at [543, 450] on div "LISINOPRIL 10MG/TAB" at bounding box center [541, 453] width 240 height 24
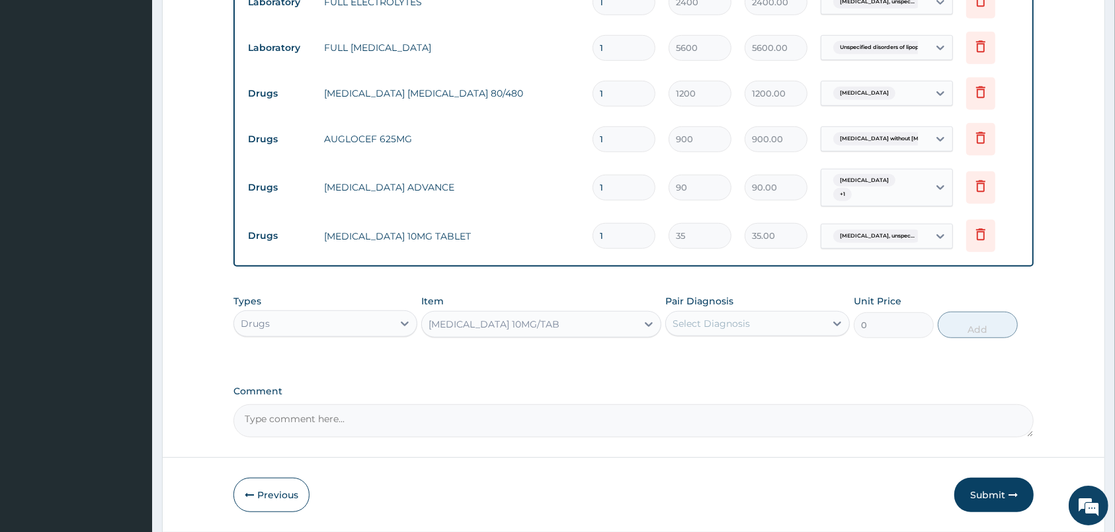
type input "50"
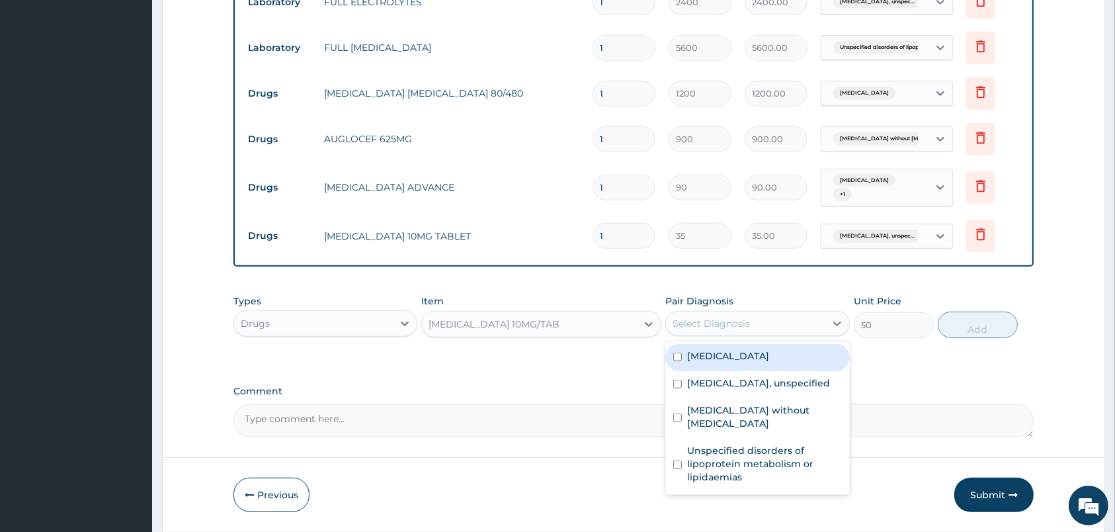
click at [767, 324] on div "Select Diagnosis" at bounding box center [745, 323] width 159 height 21
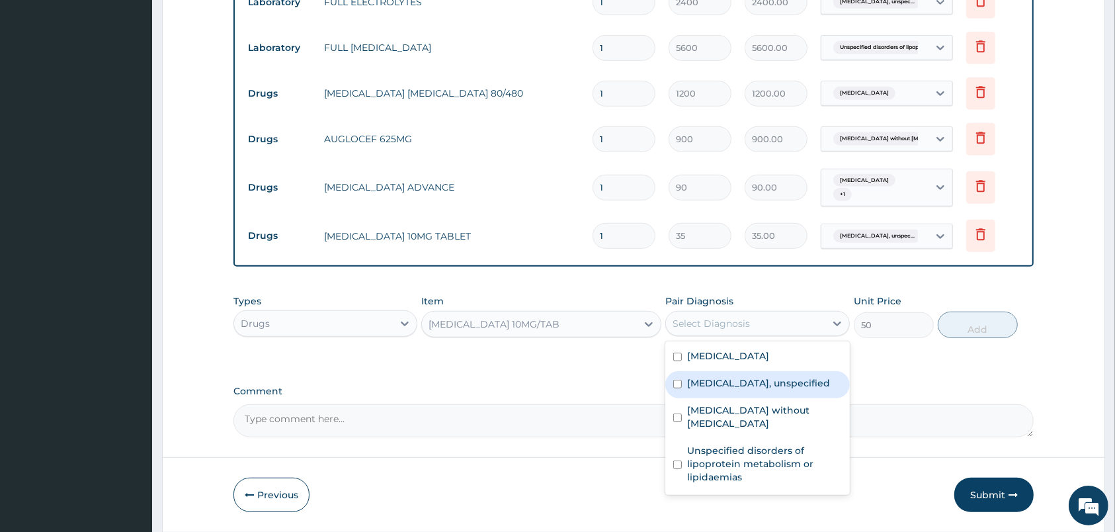
click at [751, 390] on label "Essential hypertension, unspecified" at bounding box center [758, 382] width 143 height 13
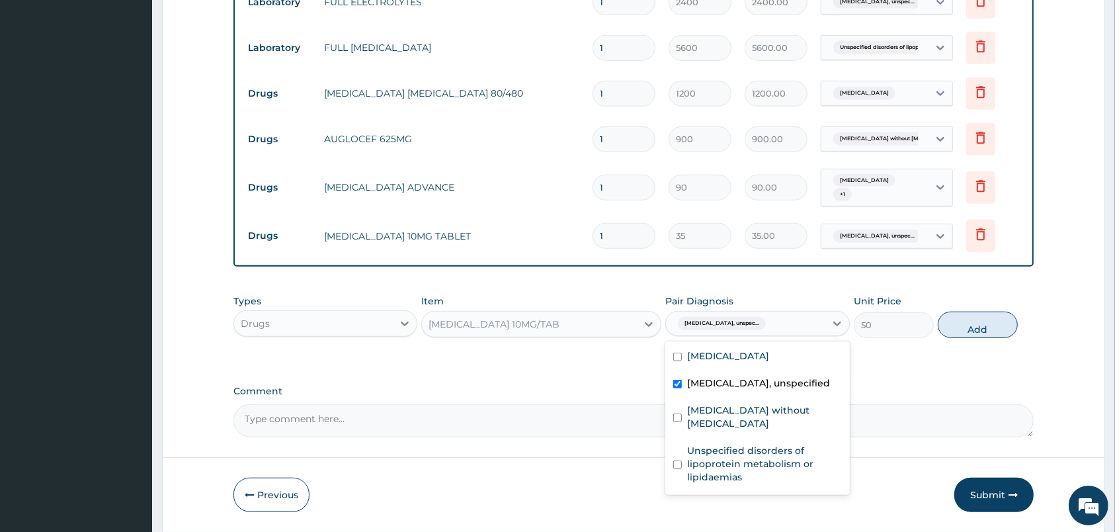
checkbox input "true"
click at [976, 323] on button "Add" at bounding box center [978, 325] width 80 height 26
type input "0"
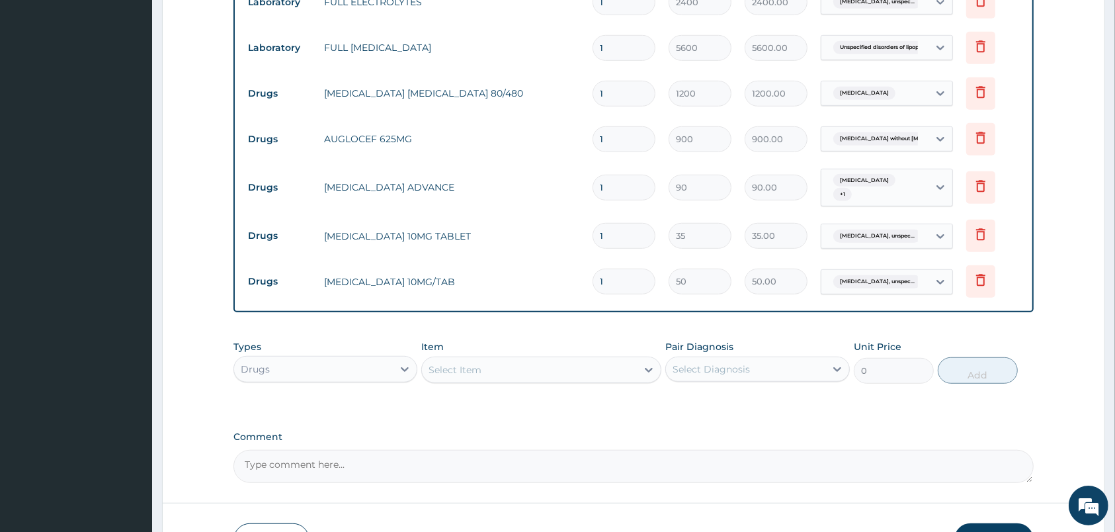
click at [576, 357] on div "Select Item" at bounding box center [541, 370] width 240 height 26
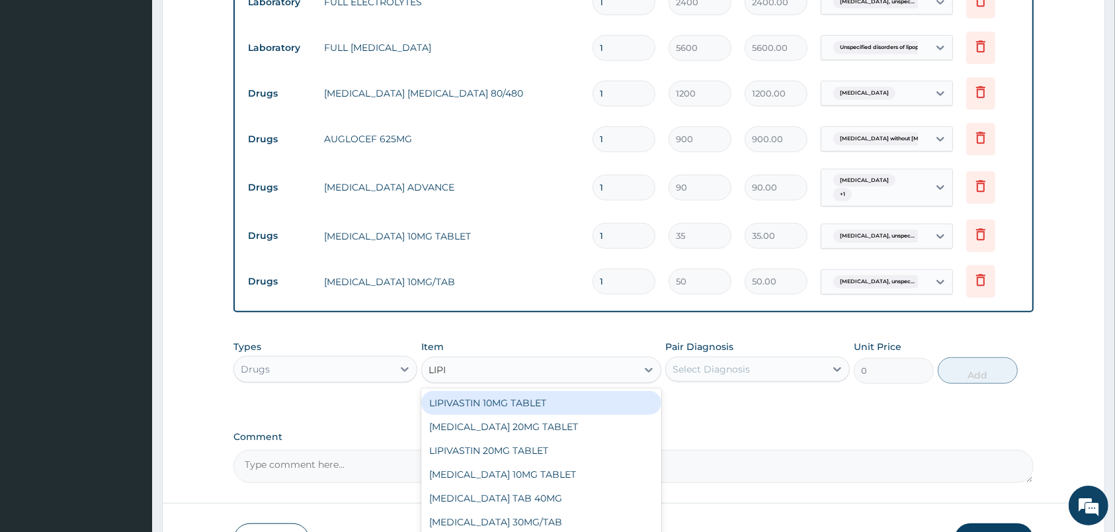
type input "LIPIT"
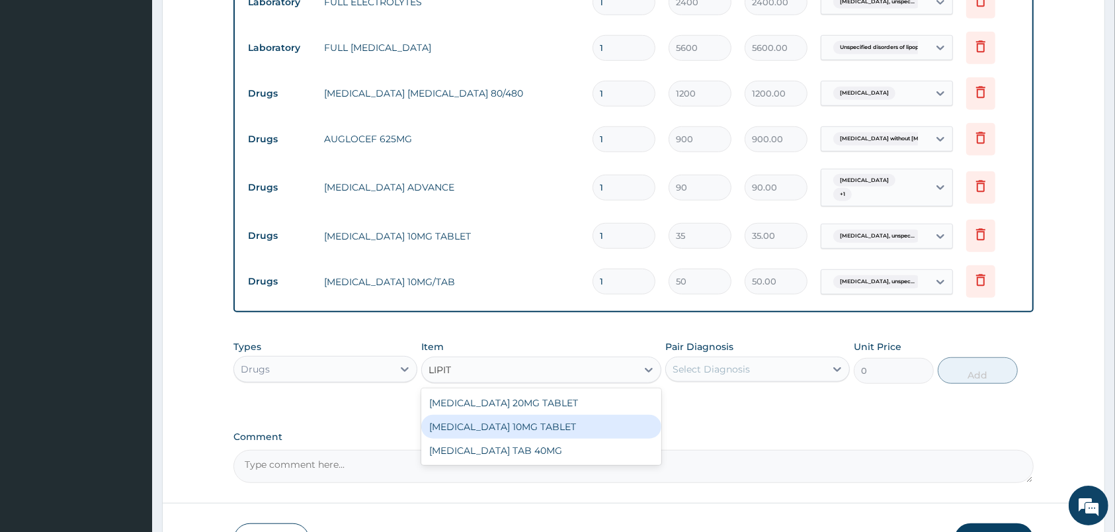
click at [570, 427] on div "LIPITOR 10MG TABLET" at bounding box center [541, 427] width 240 height 24
type input "200"
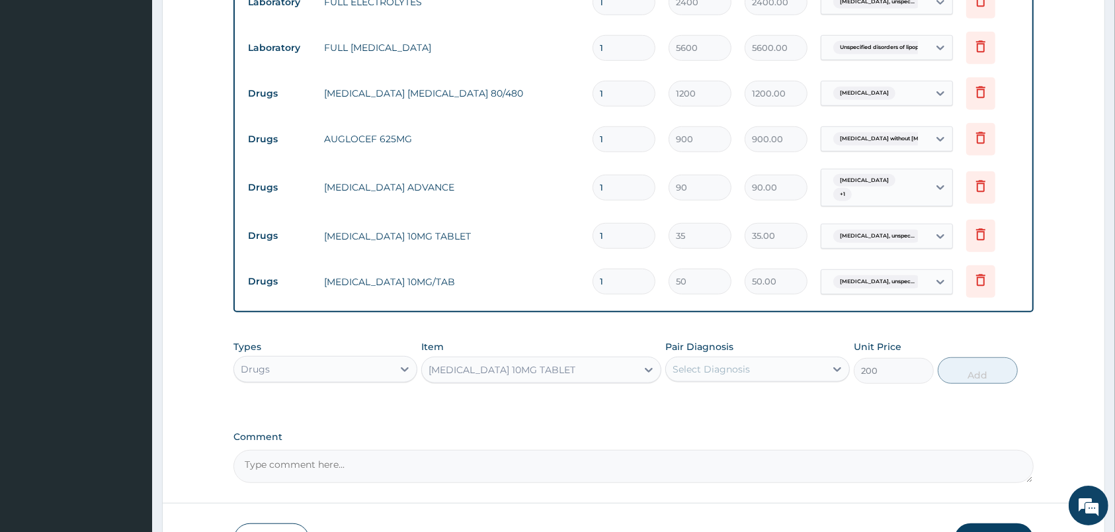
click at [763, 363] on div "Select Diagnosis" at bounding box center [745, 369] width 159 height 21
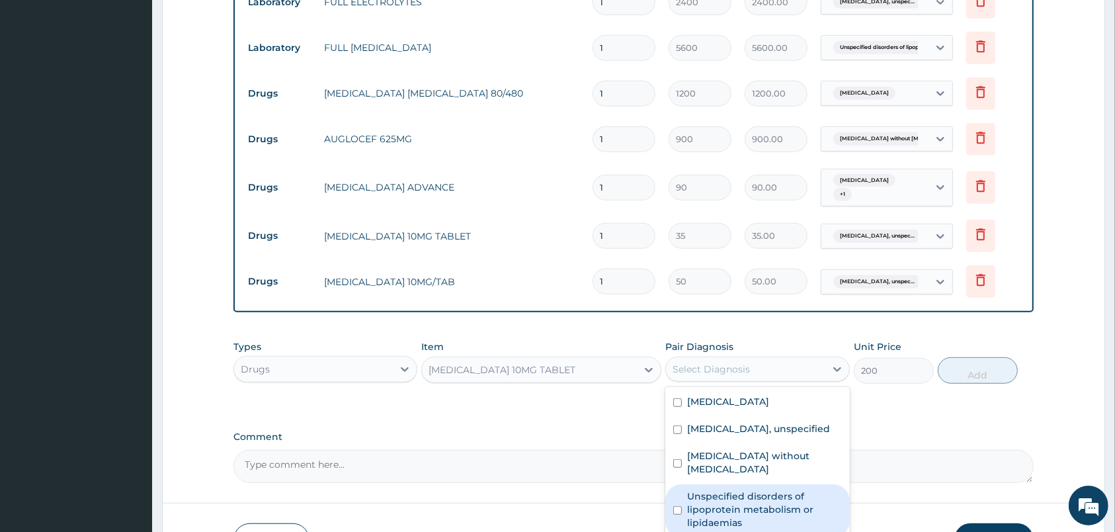
click at [776, 505] on label "Unspecified disorders of lipoprotein metabolism or lipidaemias" at bounding box center [764, 510] width 154 height 40
checkbox input "true"
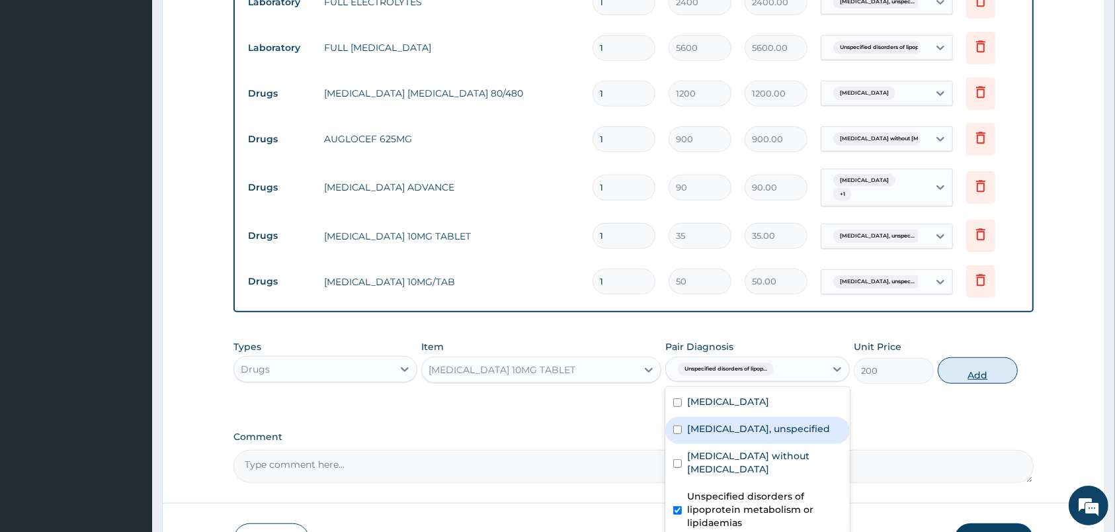
click at [985, 372] on button "Add" at bounding box center [978, 370] width 80 height 26
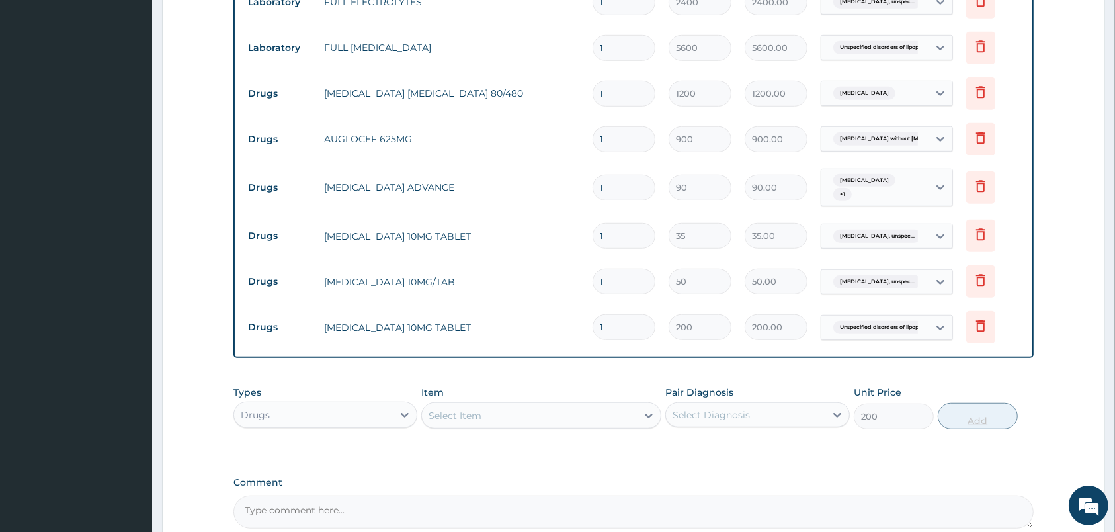
type input "0"
click at [624, 413] on div "Select Item" at bounding box center [529, 415] width 215 height 21
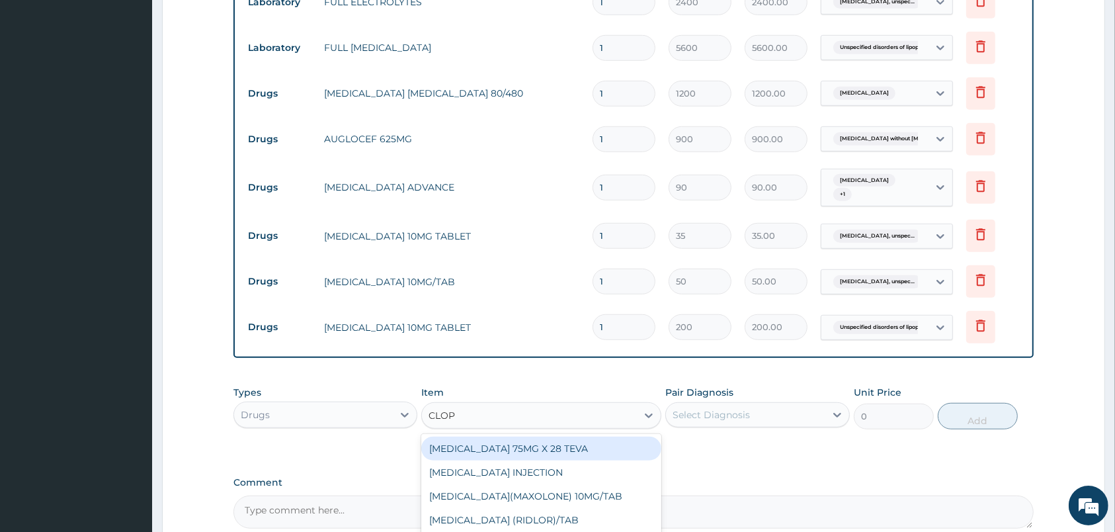
type input "CLOPI"
click at [616, 445] on div "CLOPIDOGREL 75MG X 28 TEVA" at bounding box center [541, 449] width 240 height 24
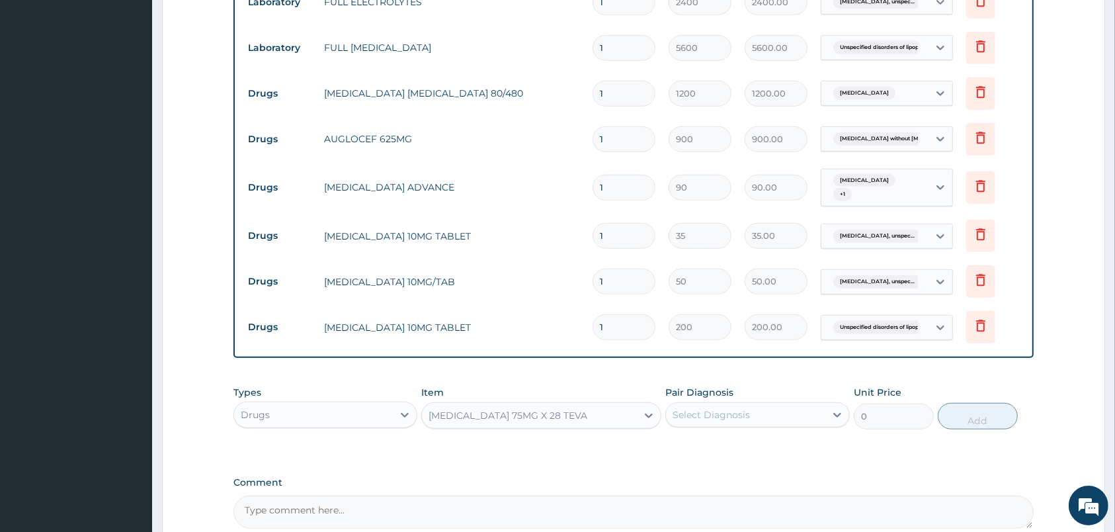
type input "100"
click at [800, 411] on div "Select Diagnosis" at bounding box center [745, 414] width 159 height 21
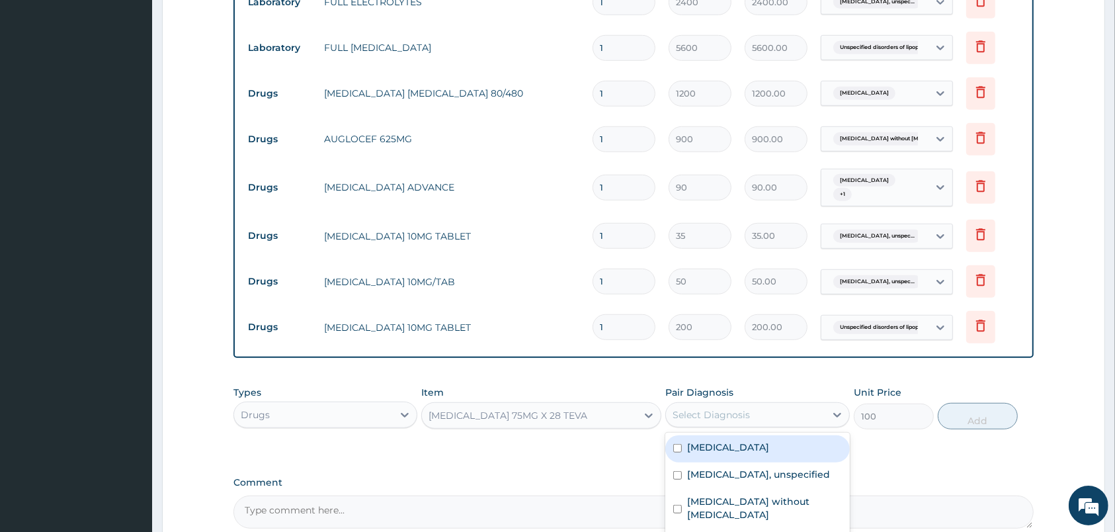
scroll to position [879, 0]
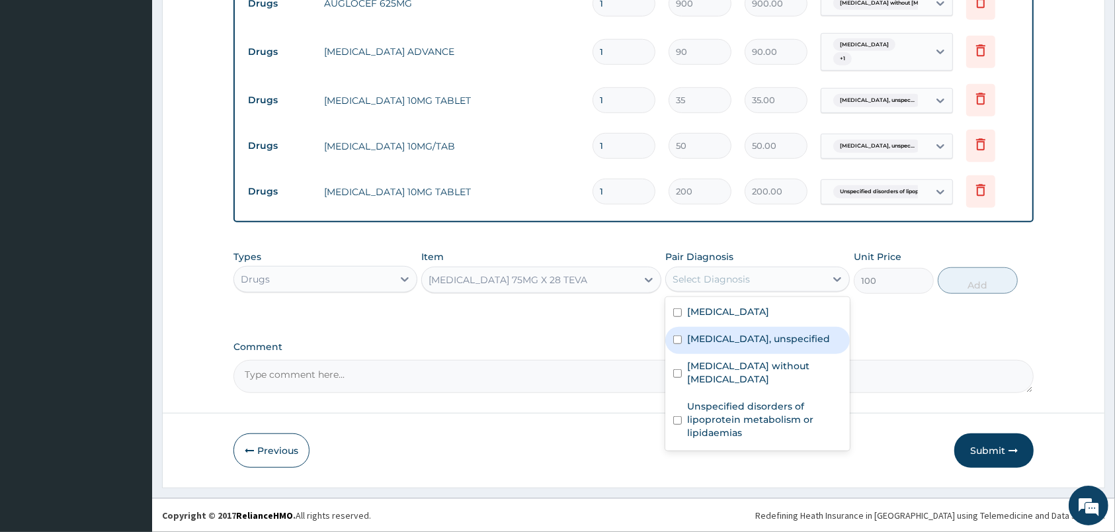
click at [757, 338] on label "Essential hypertension, unspecified" at bounding box center [758, 338] width 143 height 13
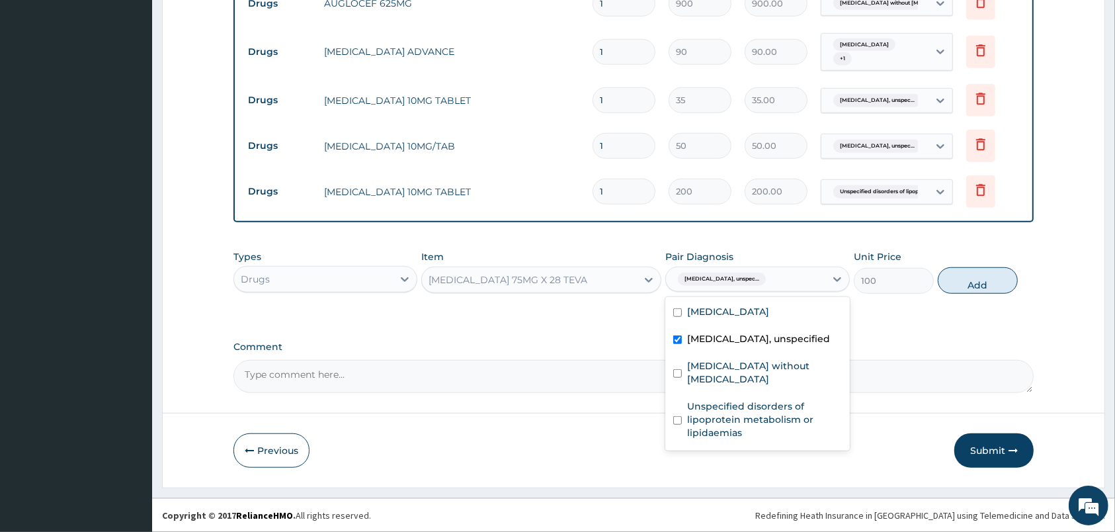
checkbox input "true"
click at [962, 279] on button "Add" at bounding box center [978, 280] width 80 height 26
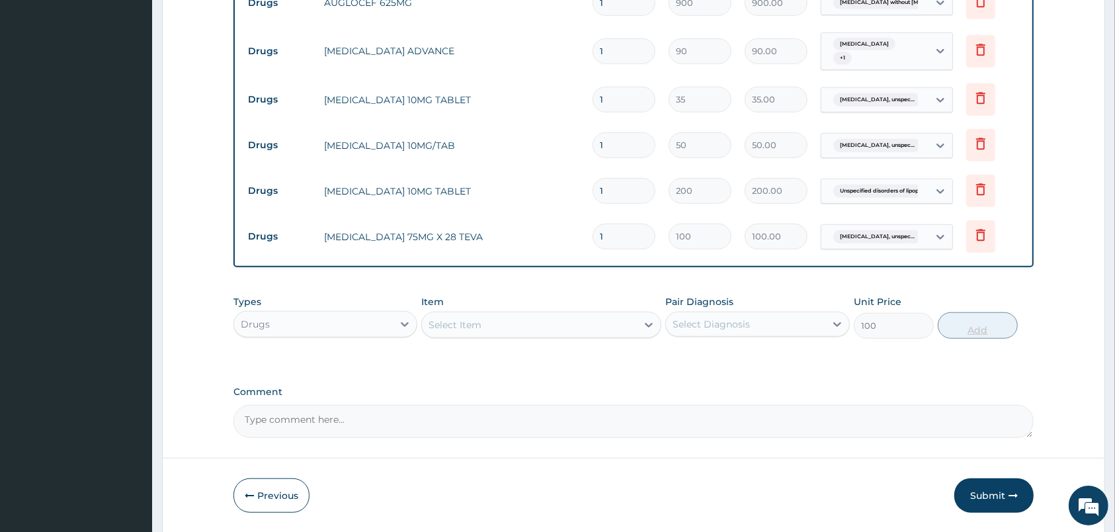
type input "0"
type input "0.00"
type input "3"
type input "300.00"
type input "30"
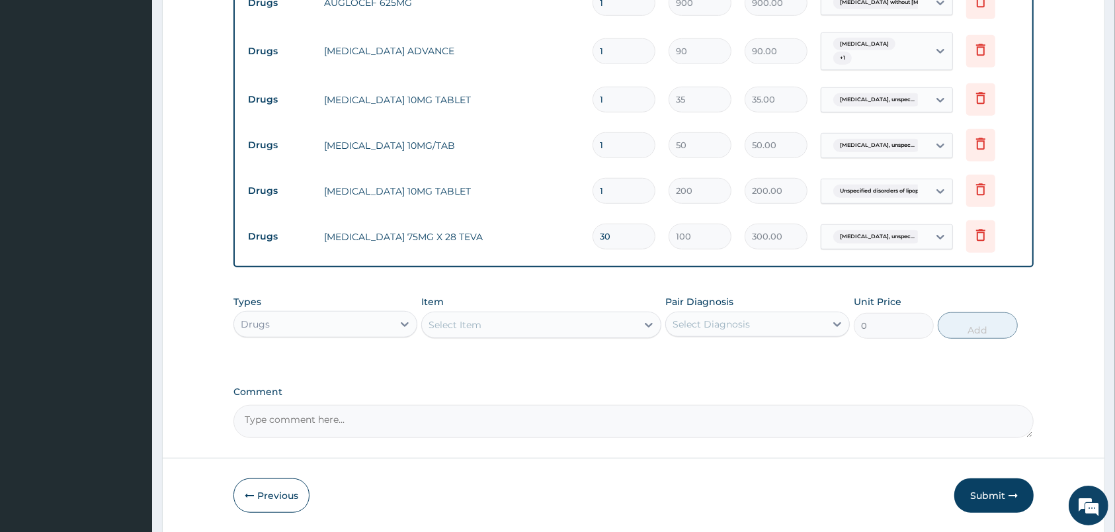
type input "3000.00"
type input "30"
drag, startPoint x: 609, startPoint y: 198, endPoint x: 613, endPoint y: 189, distance: 9.8
click at [613, 189] on input "1" at bounding box center [624, 191] width 63 height 26
type input "13"
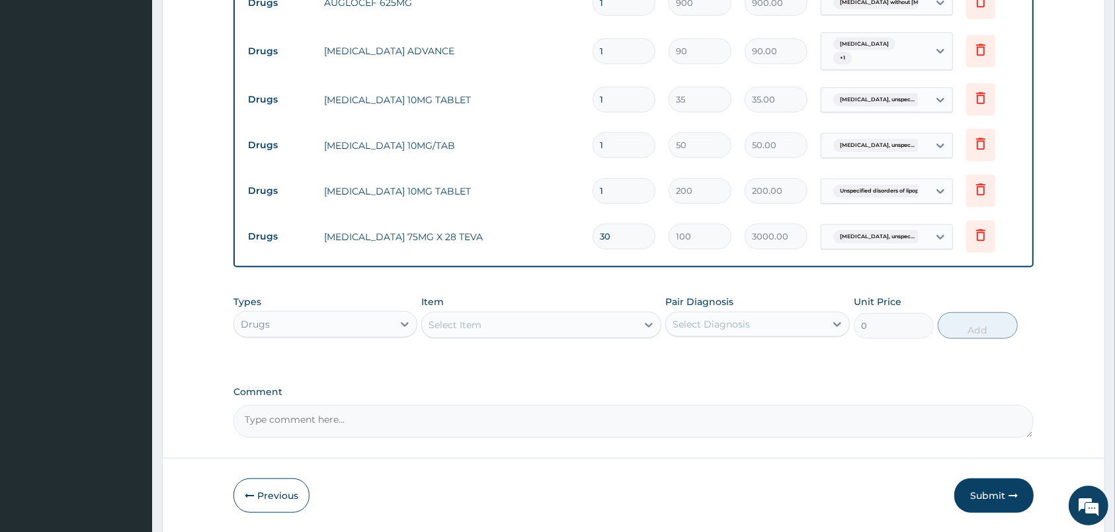
type input "2600.00"
type input "130"
type input "26000.00"
type input "13"
type input "2600.00"
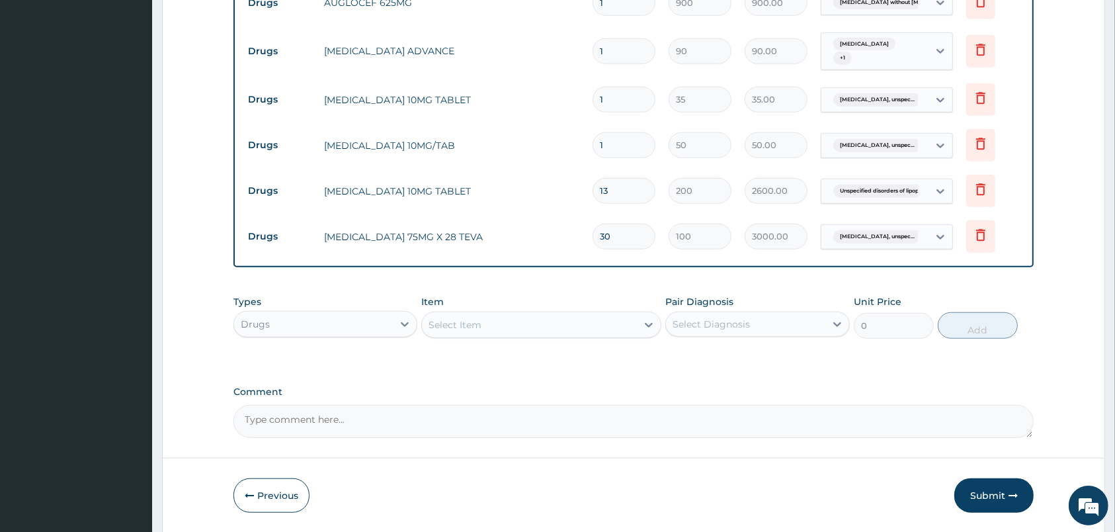
type input "1"
type input "200.00"
type input "0.00"
type input "3"
type input "600.00"
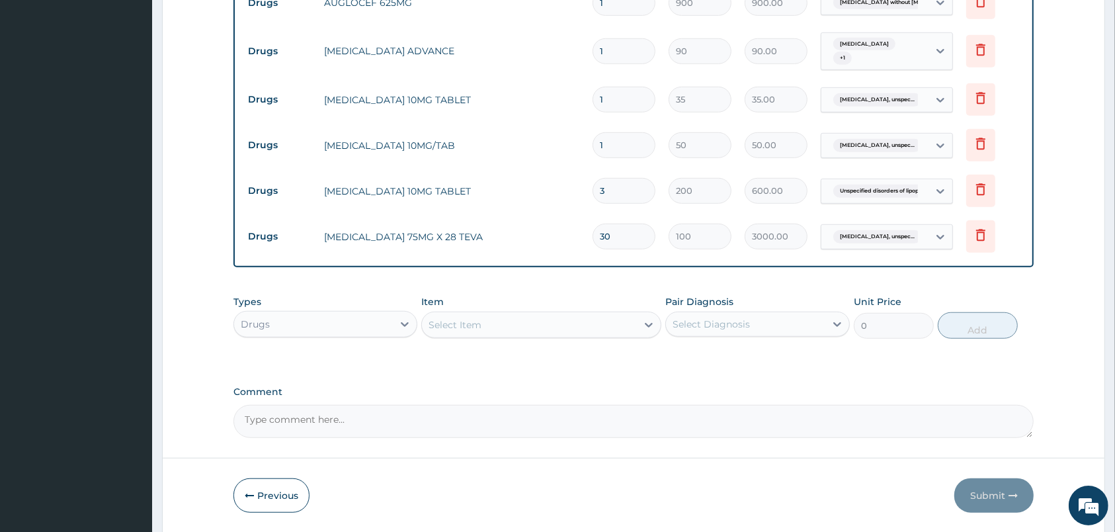
type input "30"
type input "6000.00"
type input "30"
click at [614, 148] on input "1" at bounding box center [624, 145] width 63 height 26
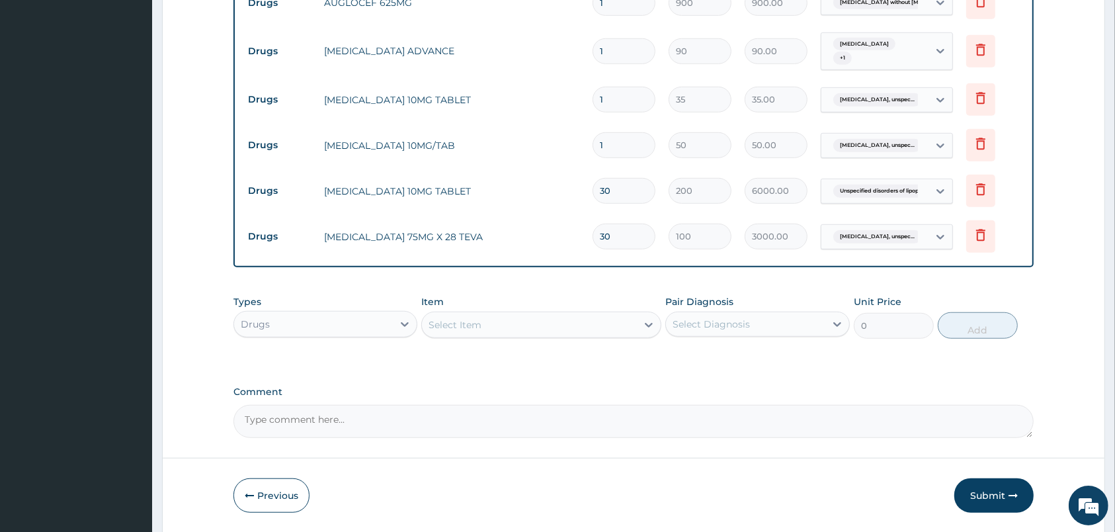
type input "3"
type input "150.00"
type input "30"
type input "1500.00"
type input "30"
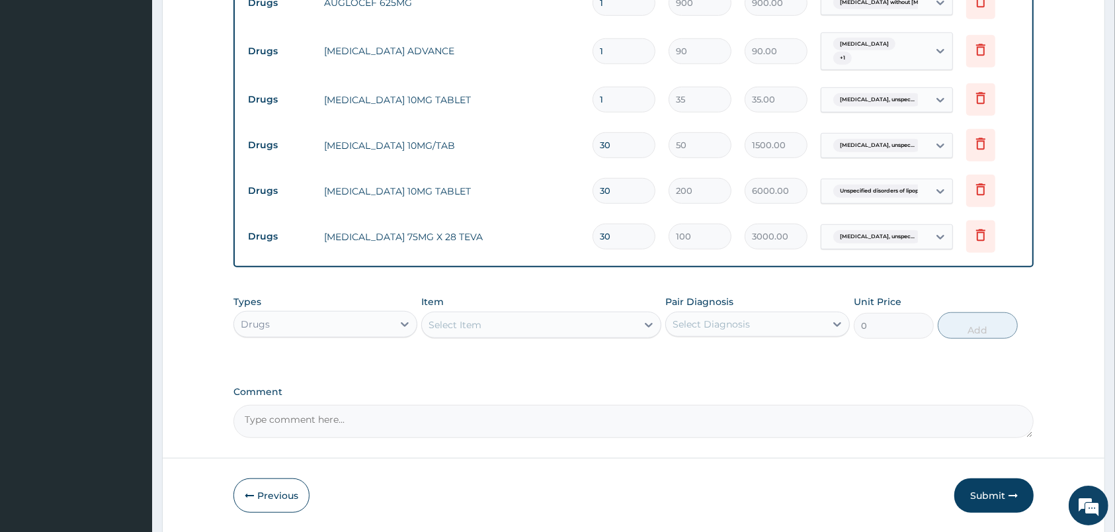
click at [614, 98] on input "1" at bounding box center [624, 100] width 63 height 26
type input "3"
type input "105.00"
type input "30"
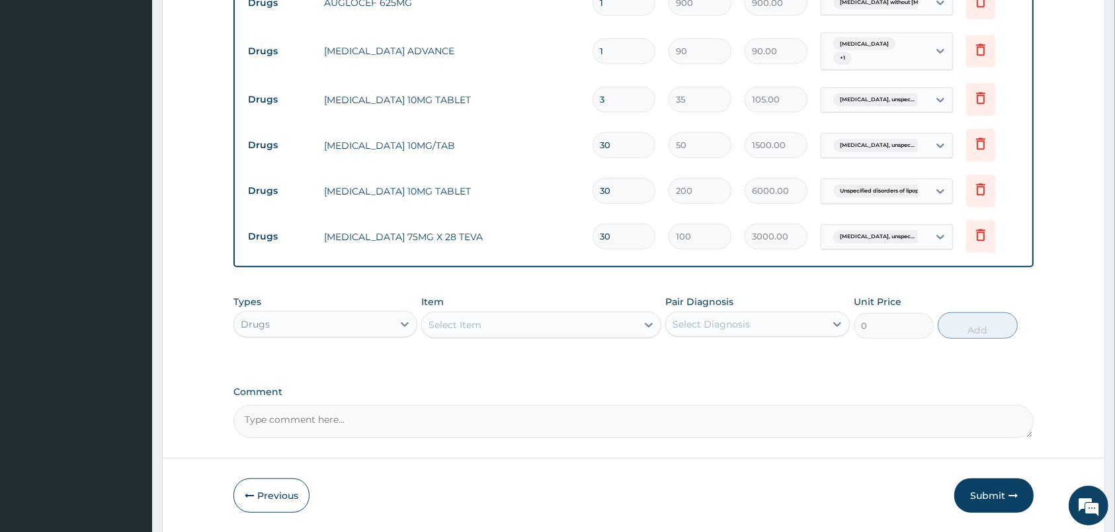
type input "1050.00"
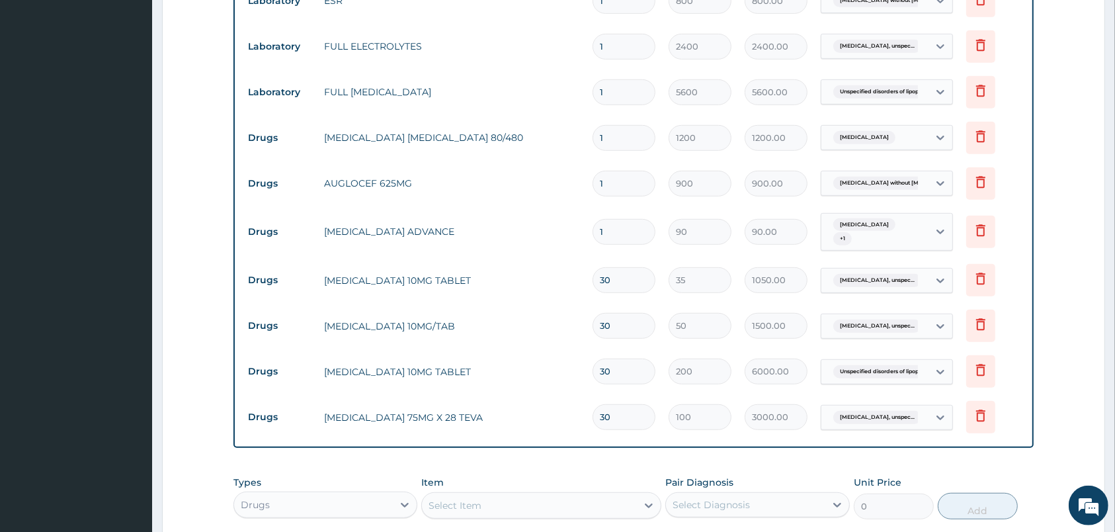
scroll to position [677, 0]
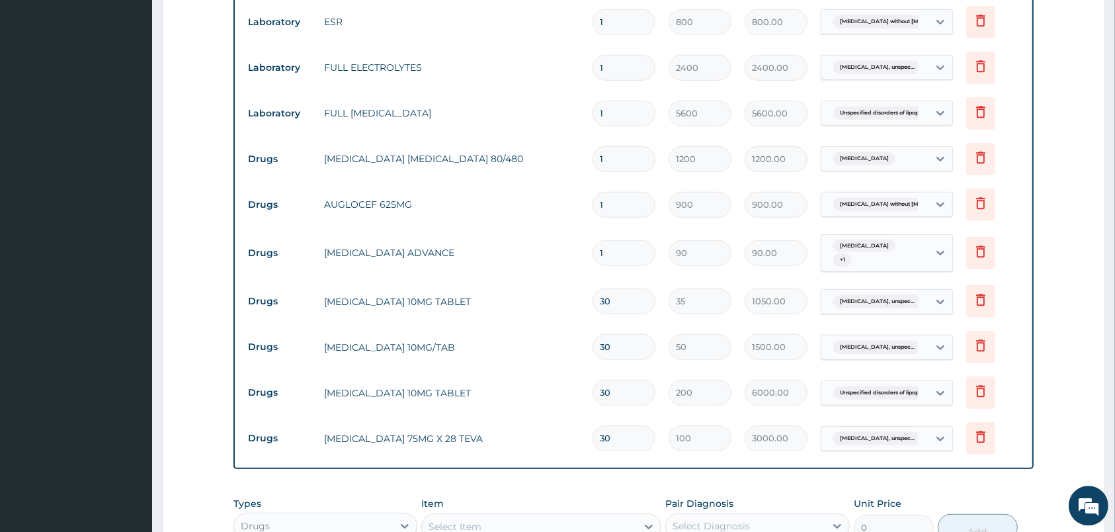
type input "30"
click at [623, 249] on input "1" at bounding box center [624, 253] width 63 height 26
type input "3"
type input "270.00"
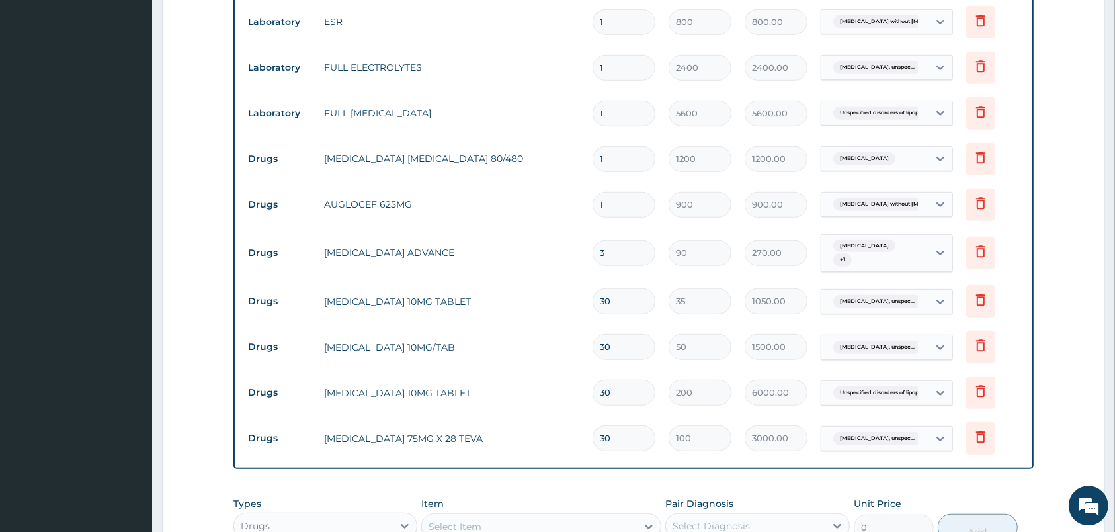
type input "0.00"
type input "3"
type input "270.00"
type input "30"
type input "2700.00"
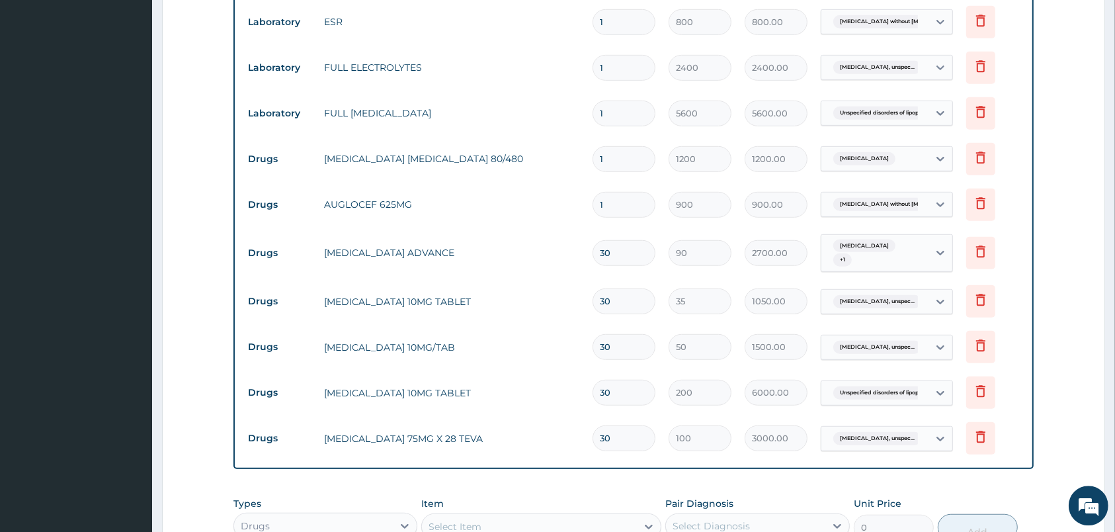
type input "30"
click at [606, 196] on input "1" at bounding box center [624, 205] width 63 height 26
type input "14"
type input "12600.00"
type input "14"
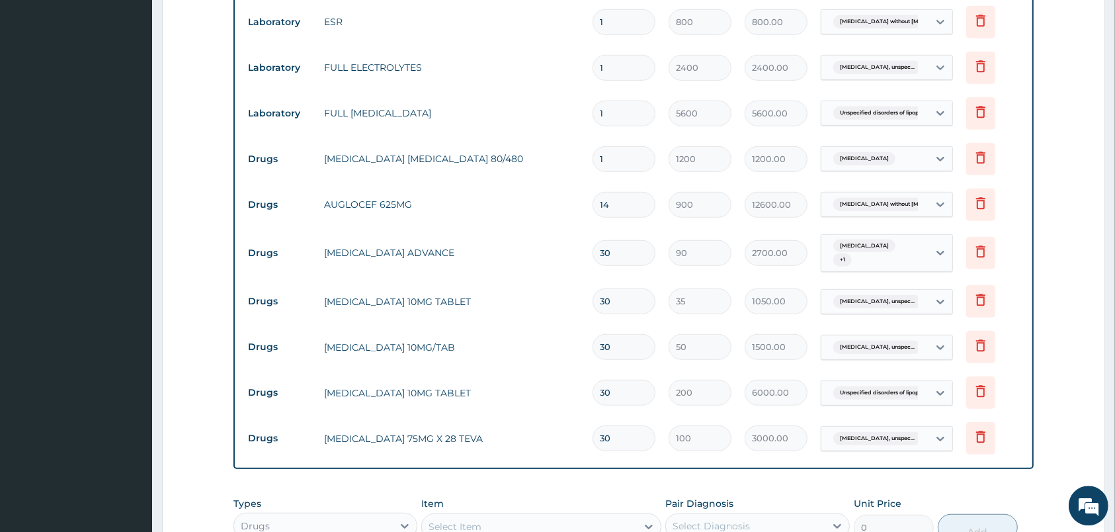
click at [619, 164] on input "1" at bounding box center [624, 159] width 63 height 26
type input "6"
type input "7200.00"
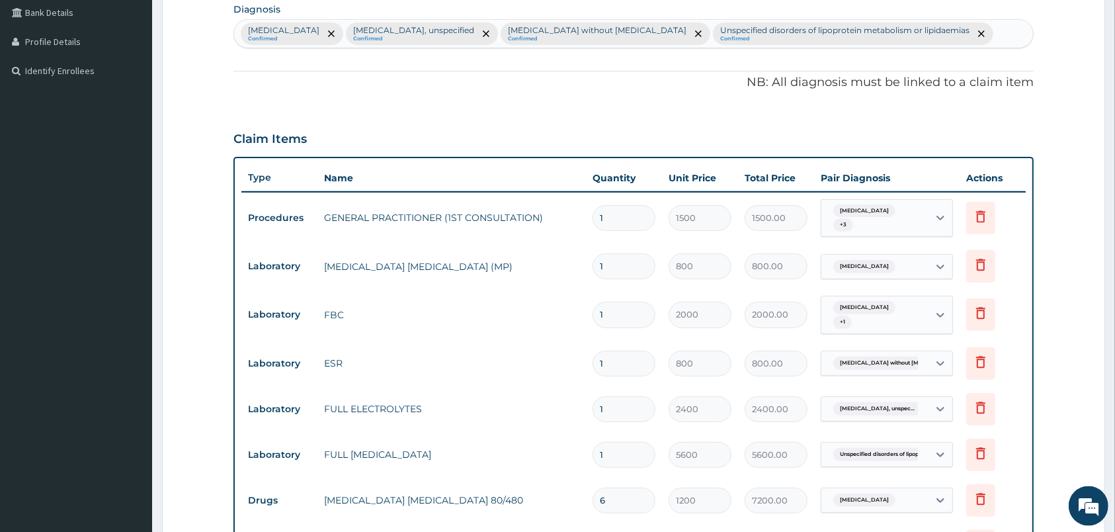
scroll to position [326, 0]
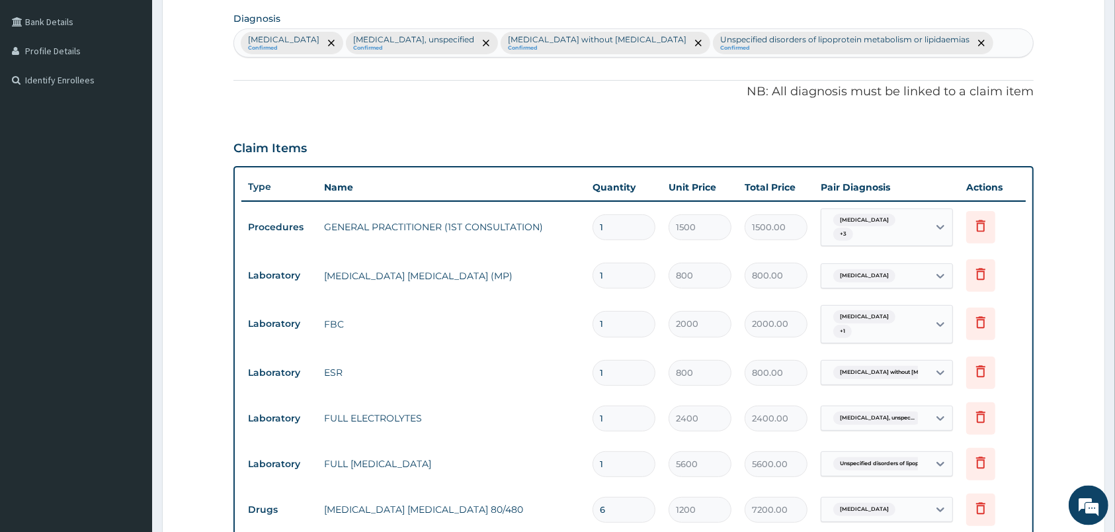
type input "6"
click at [994, 35] on div "Malaria, unspecified Confirmed Essential hypertension, unspecified Confirmed Se…" at bounding box center [633, 43] width 799 height 28
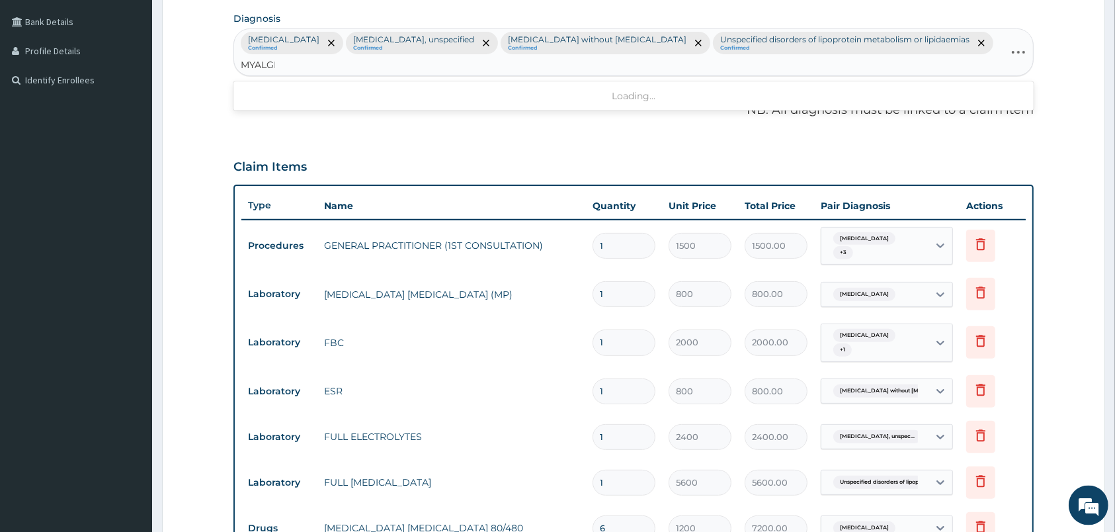
type input "MYALGIA"
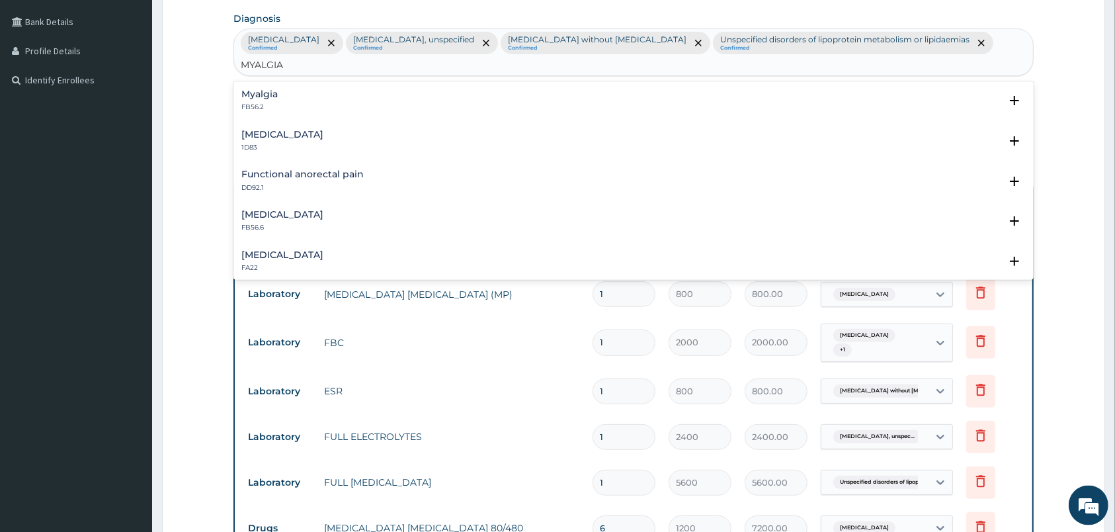
click at [290, 89] on div "Myalgia FB56.2" at bounding box center [633, 100] width 785 height 23
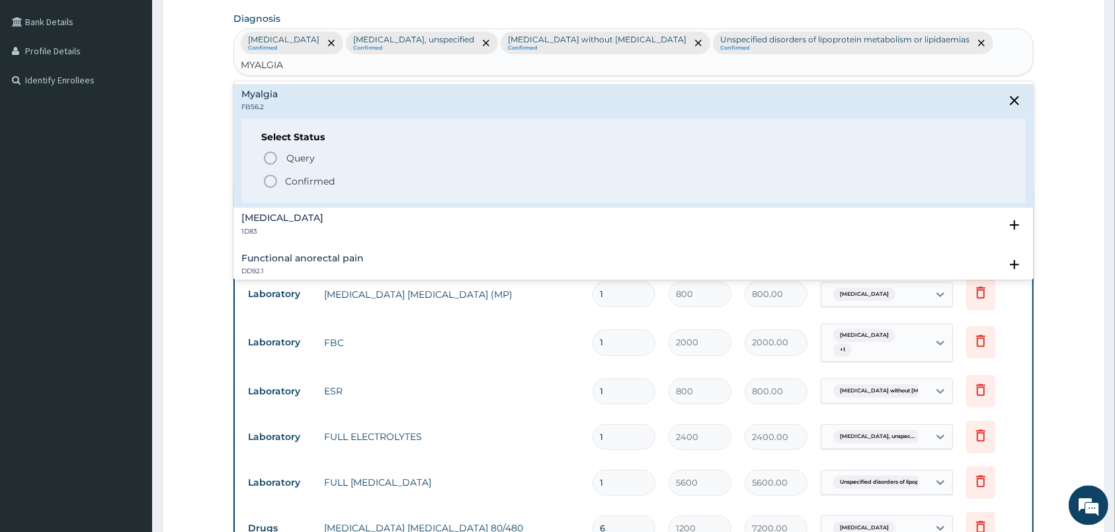
click at [272, 154] on div "Query Query covers suspected (?), Keep in view (kiv), Ruled out (r/o) Confirmed" at bounding box center [633, 169] width 745 height 40
click at [272, 173] on icon "status option filled" at bounding box center [271, 181] width 16 height 16
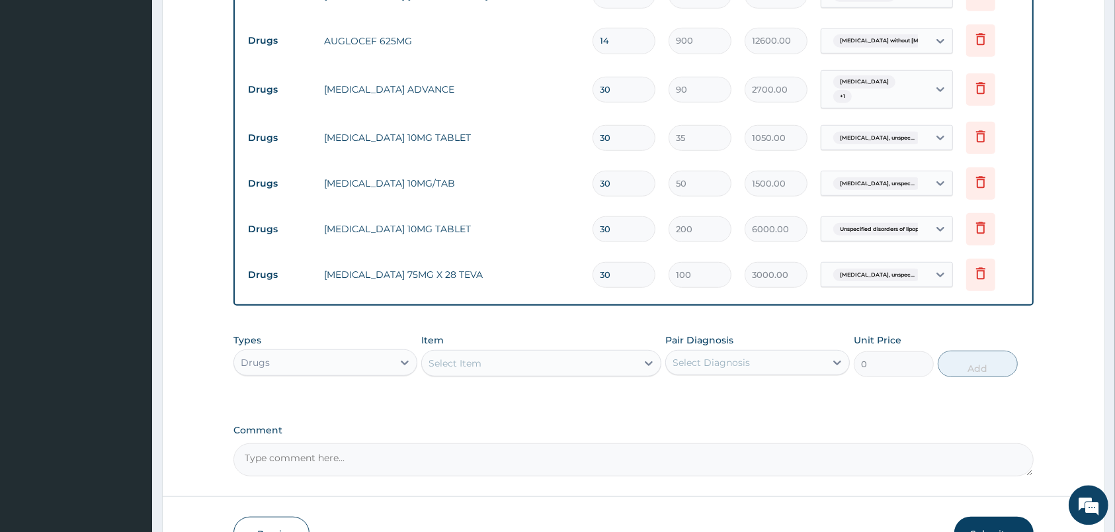
scroll to position [924, 0]
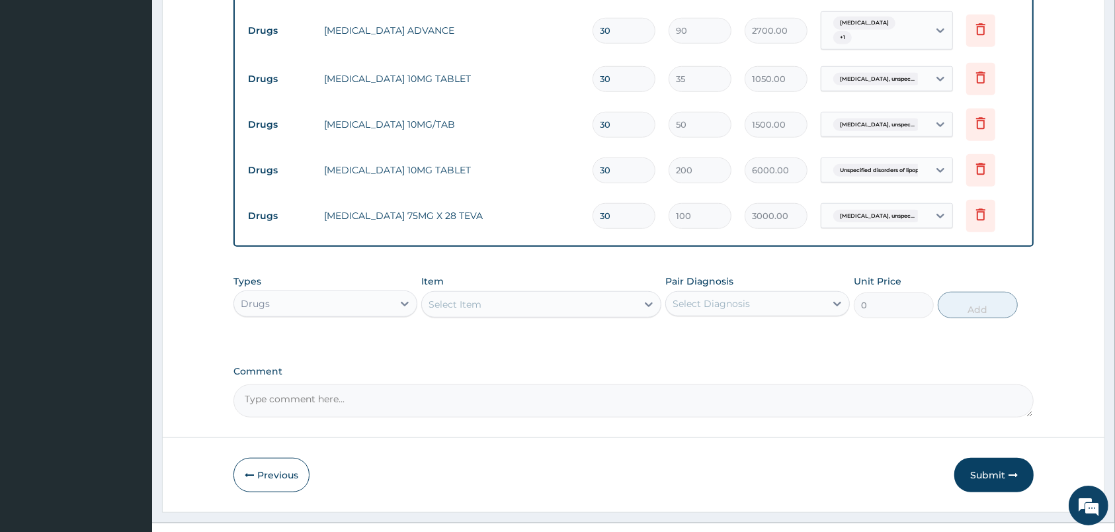
click at [594, 294] on div "Select Item" at bounding box center [529, 304] width 215 height 21
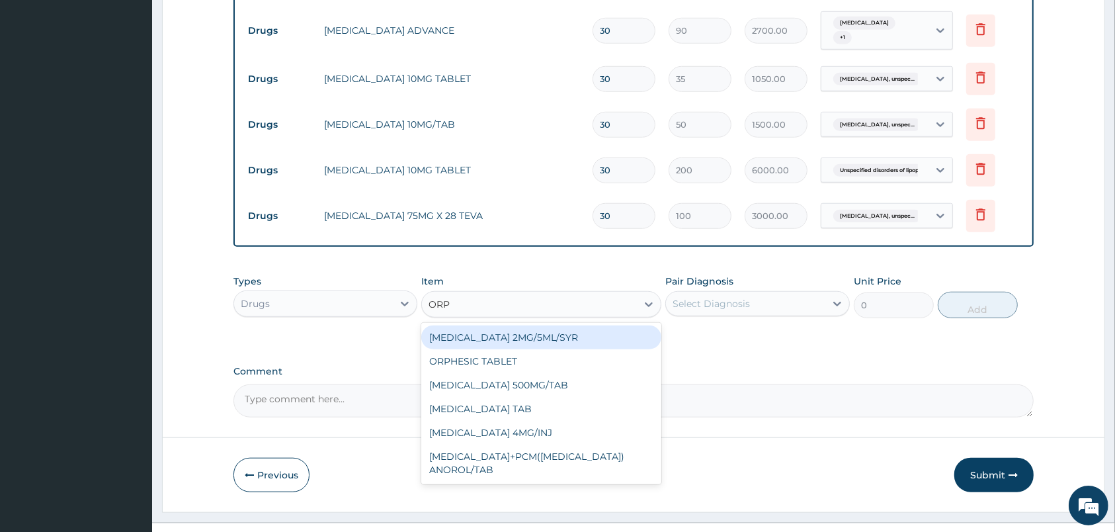
type input "ORPH"
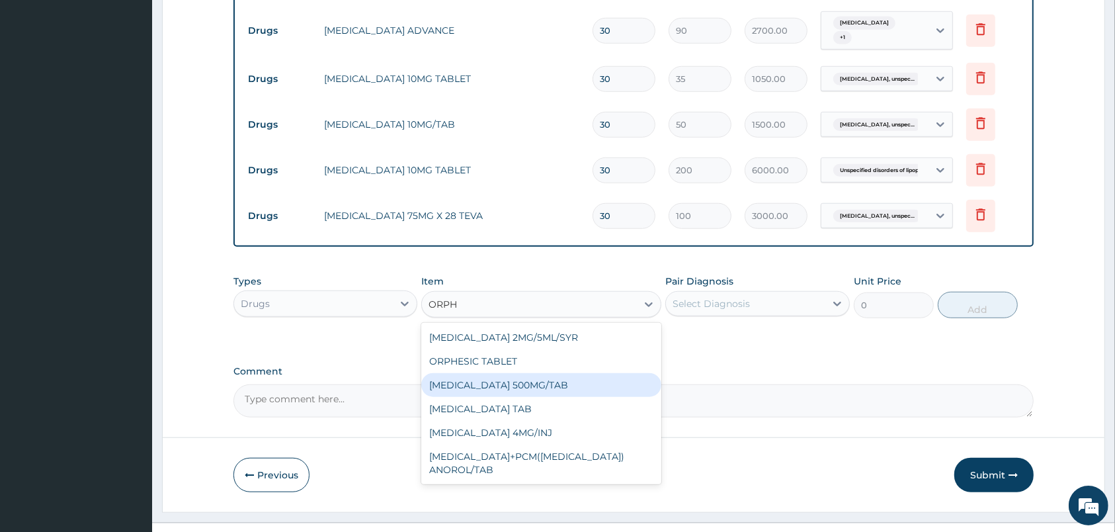
click at [583, 373] on div "ORPHENADRINE 500MG/TAB" at bounding box center [541, 385] width 240 height 24
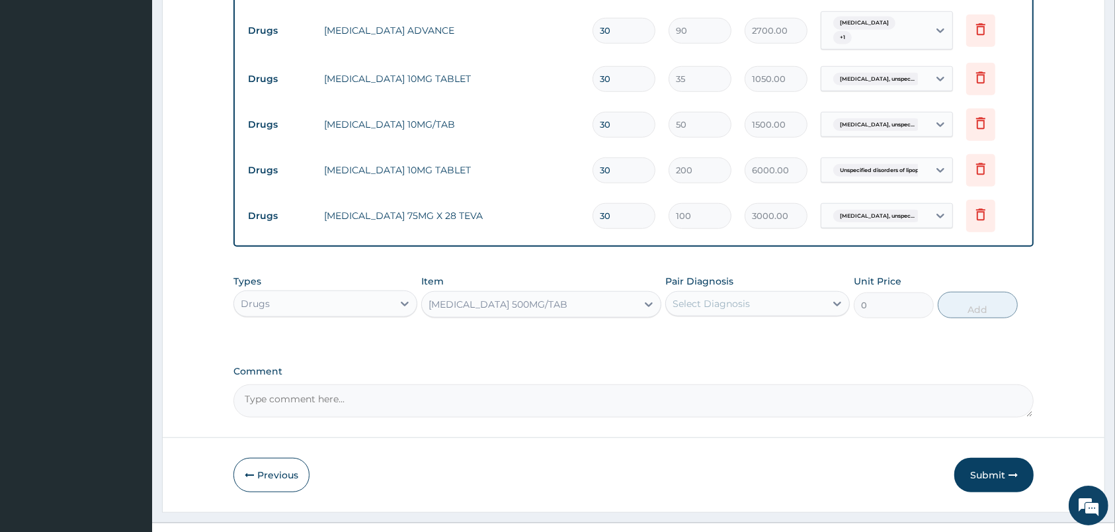
type input "80"
click at [761, 293] on div "Select Diagnosis" at bounding box center [745, 303] width 159 height 21
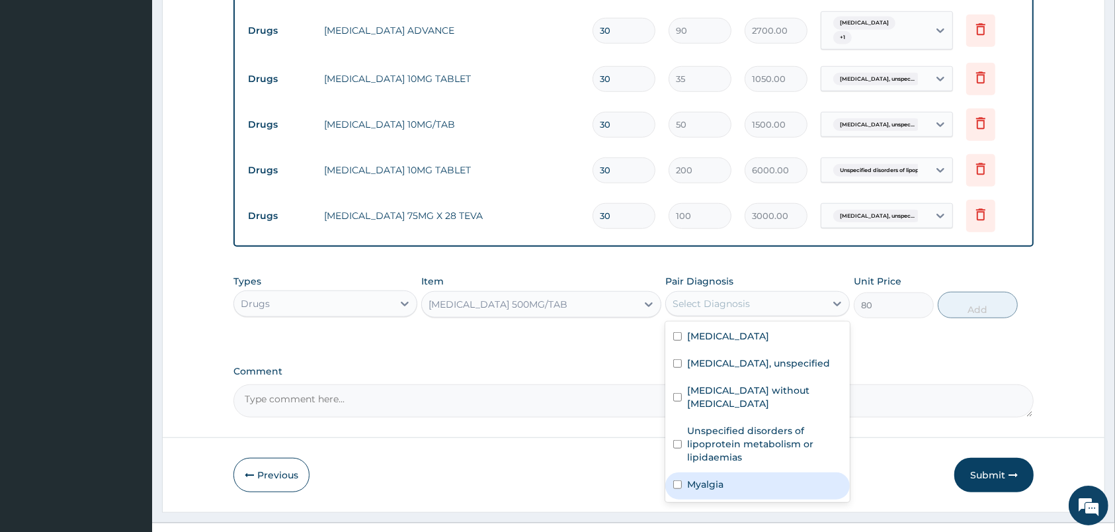
click at [740, 472] on div "Myalgia" at bounding box center [758, 485] width 184 height 27
checkbox input "true"
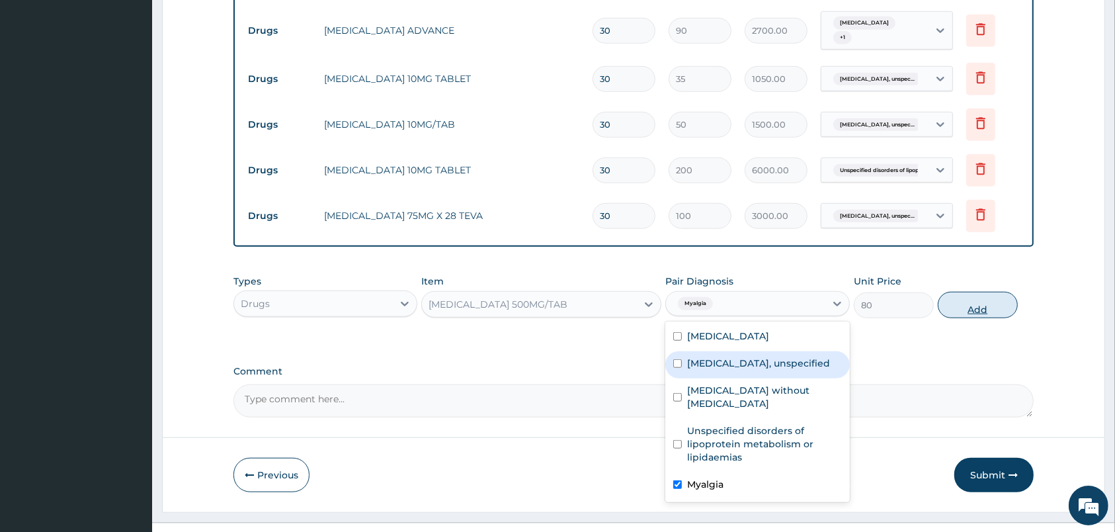
click at [953, 292] on button "Add" at bounding box center [978, 305] width 80 height 26
type input "0"
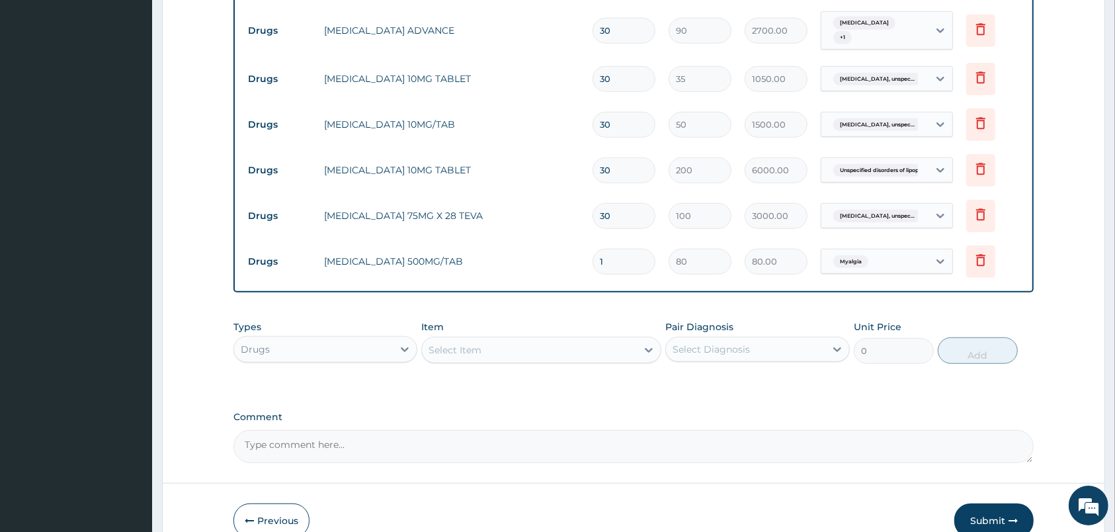
type input "0.00"
type input "2"
type input "160.00"
type input "21"
type input "1680.00"
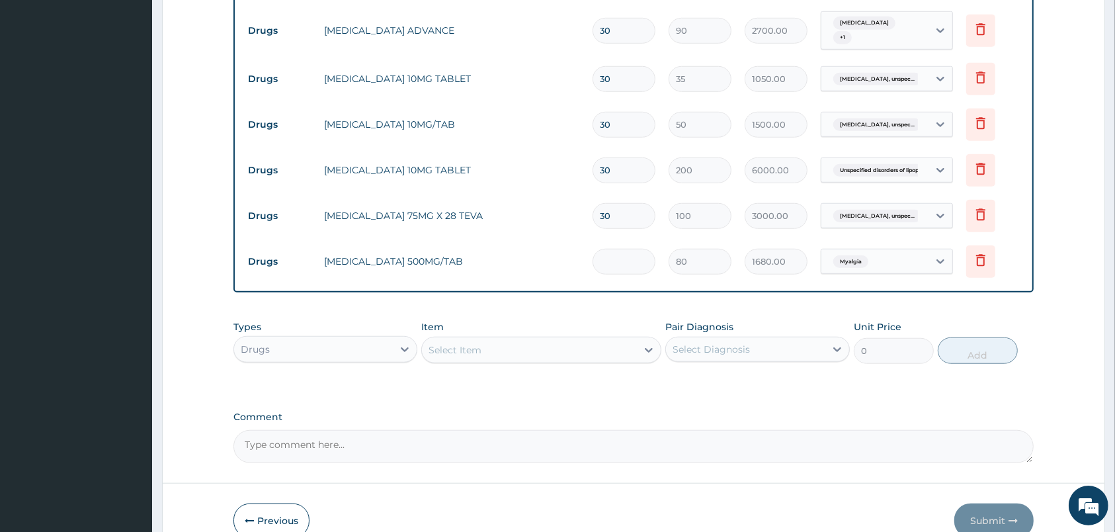
type input "0.00"
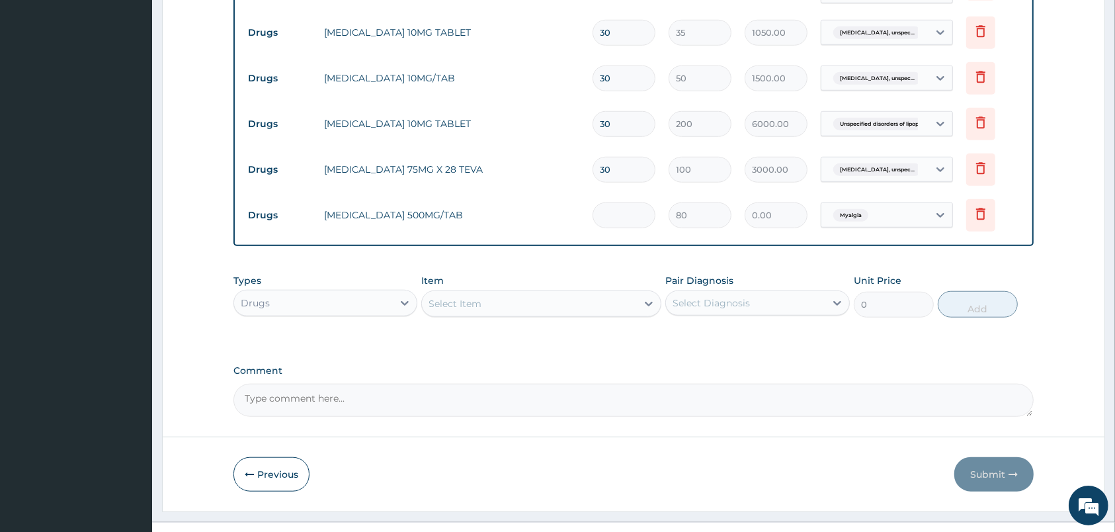
type input "2"
type input "160.00"
type input "21"
type input "1680.00"
type input "21"
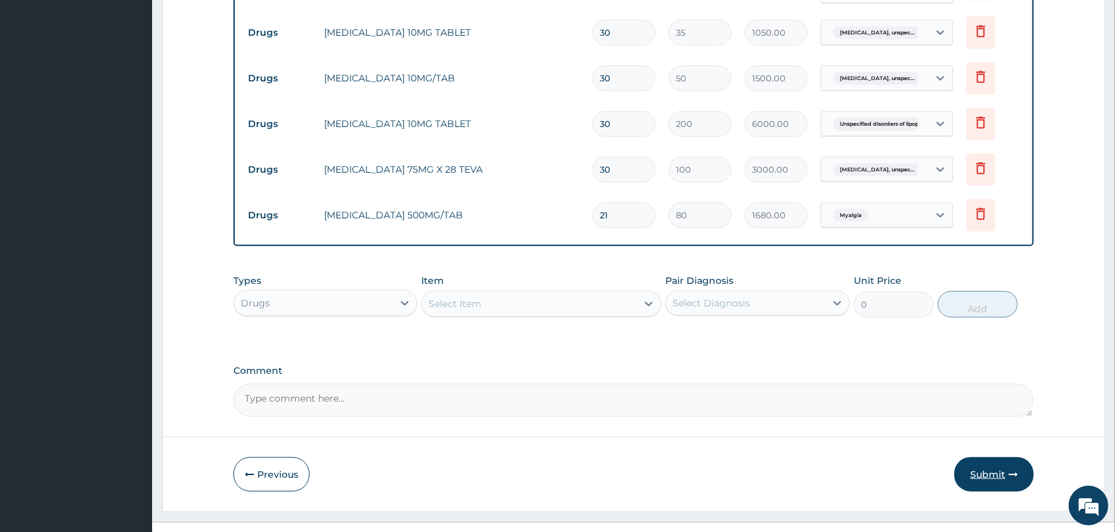
click at [1011, 457] on button "Submit" at bounding box center [994, 474] width 79 height 34
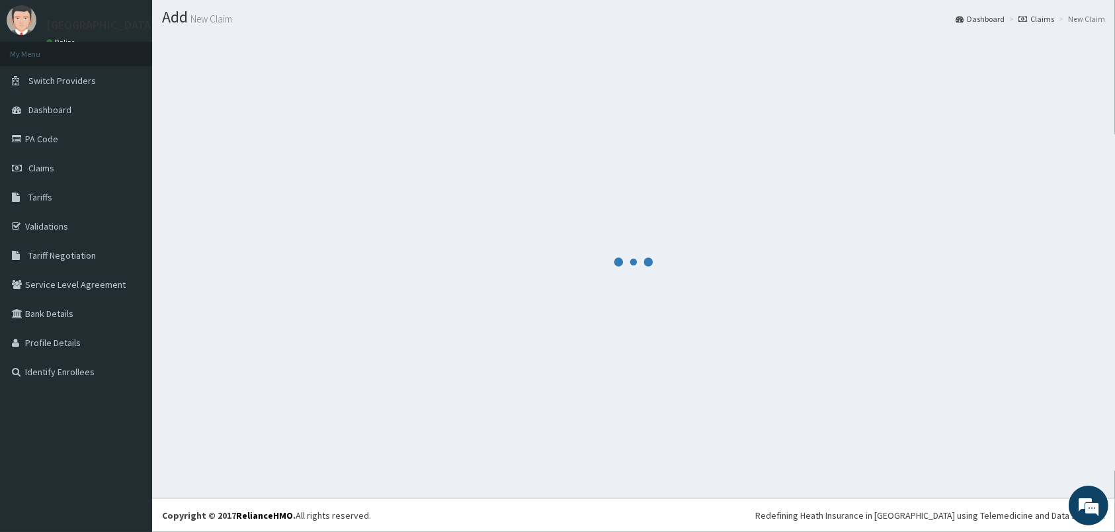
scroll to position [34, 0]
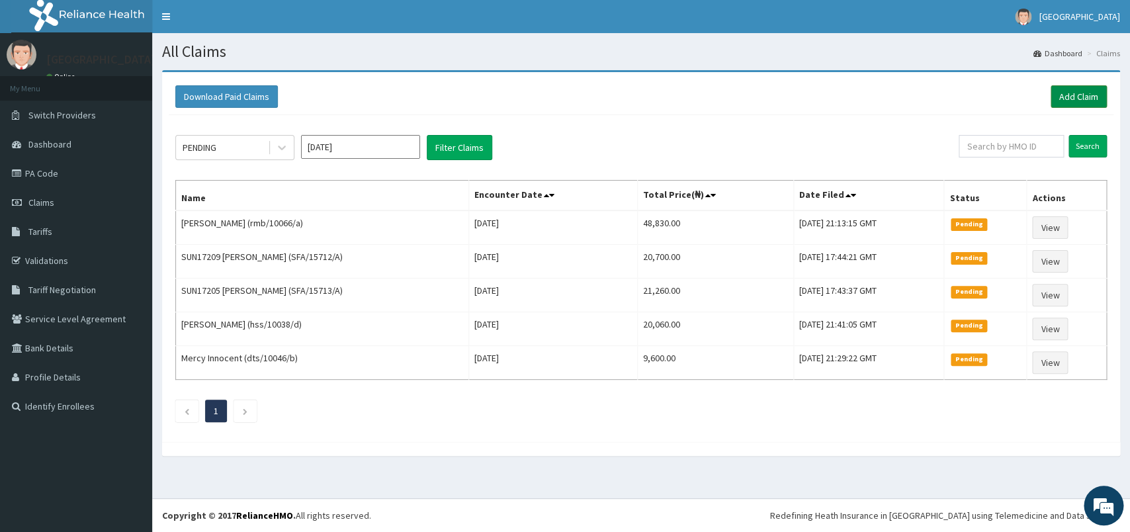
click at [1088, 93] on link "Add Claim" at bounding box center [1079, 96] width 56 height 22
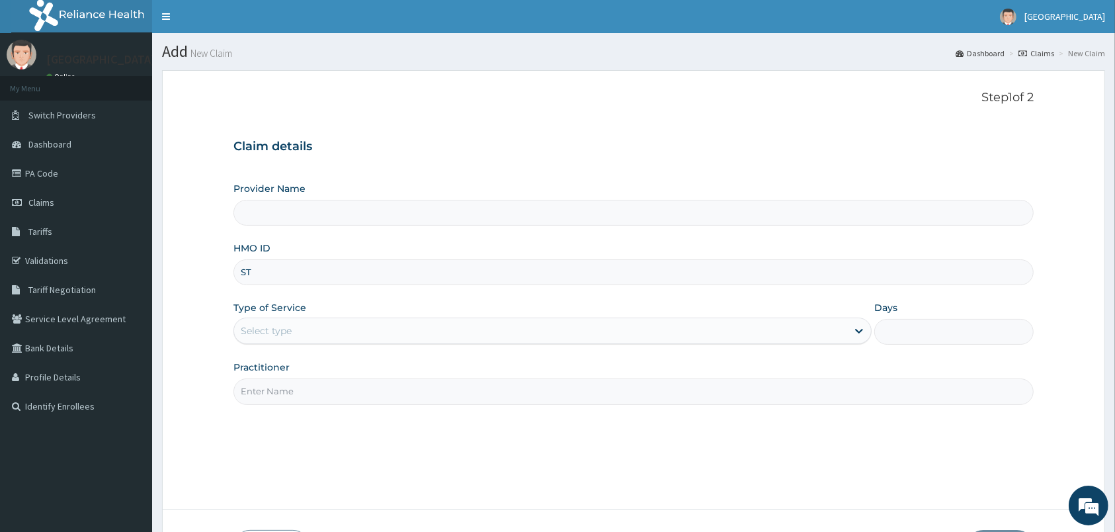
type input "STT"
type input "[GEOGRAPHIC_DATA]"
type input "STT/10134/C"
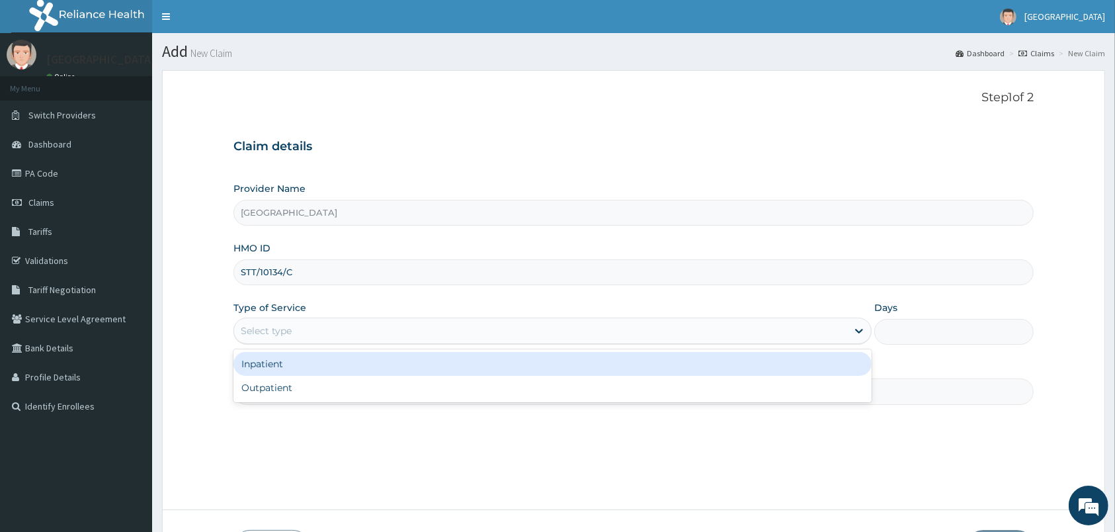
click at [370, 337] on div "Select type" at bounding box center [540, 330] width 613 height 21
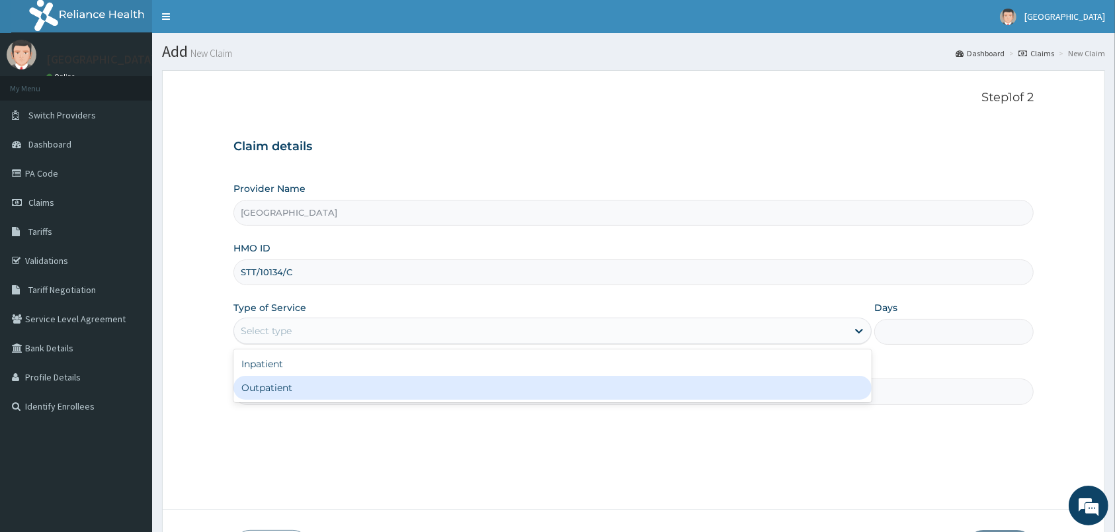
click at [353, 394] on div "Outpatient" at bounding box center [553, 388] width 638 height 24
type input "1"
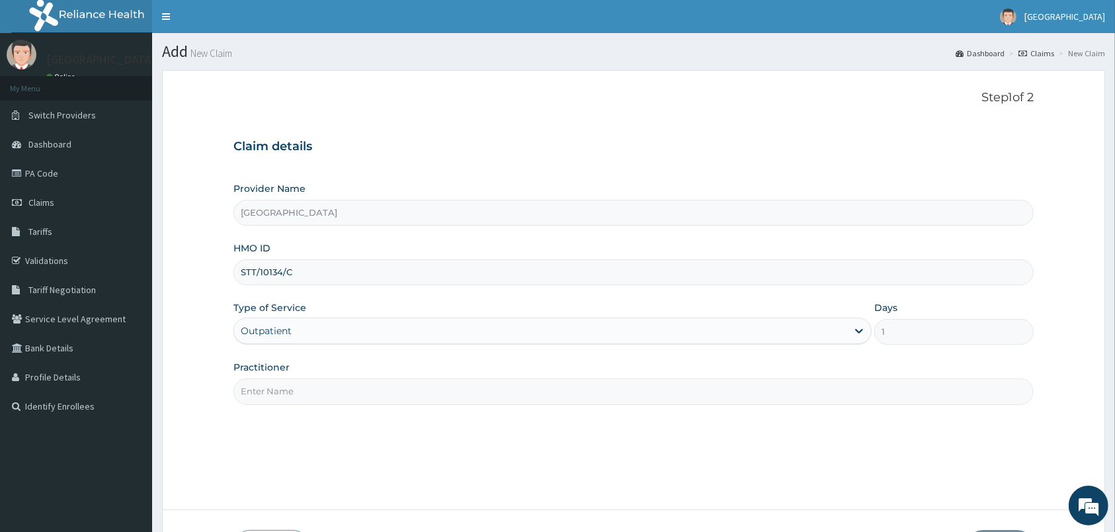
click at [368, 400] on input "Practitioner" at bounding box center [634, 391] width 800 height 26
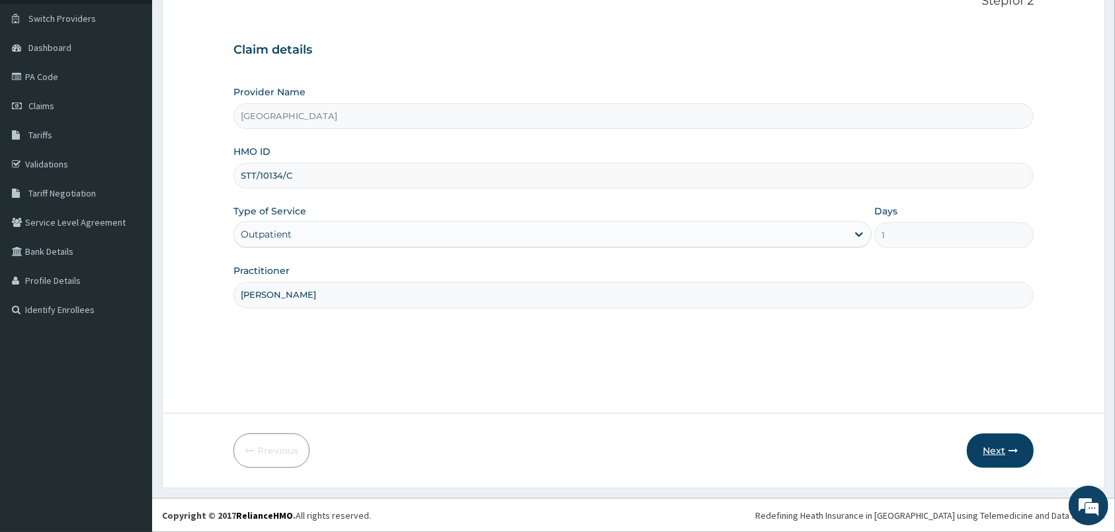
type input "PETER PRINCE"
click at [1011, 455] on button "Next" at bounding box center [1000, 450] width 67 height 34
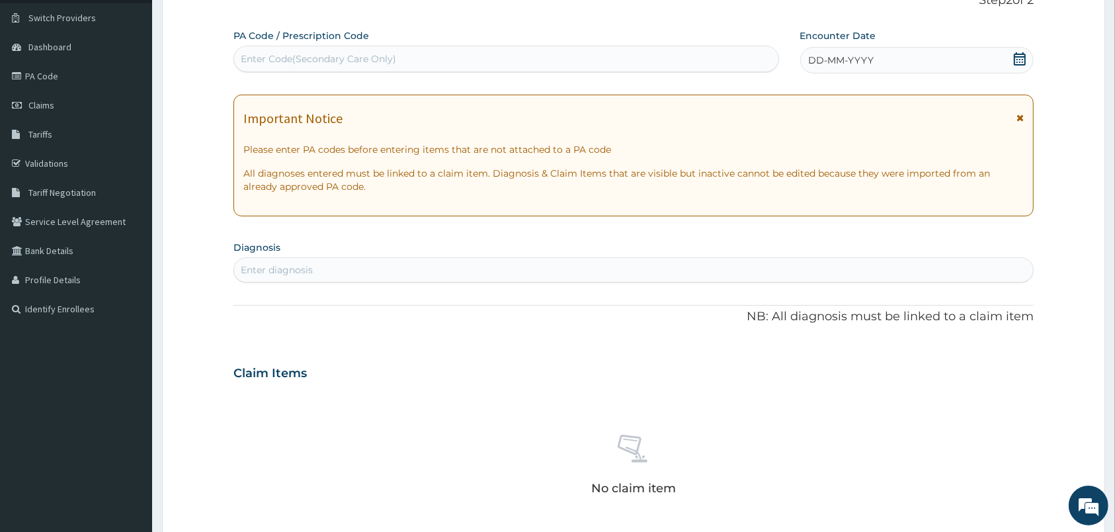
click at [480, 277] on div "Enter diagnosis" at bounding box center [633, 269] width 799 height 21
click at [1019, 52] on icon at bounding box center [1019, 58] width 13 height 13
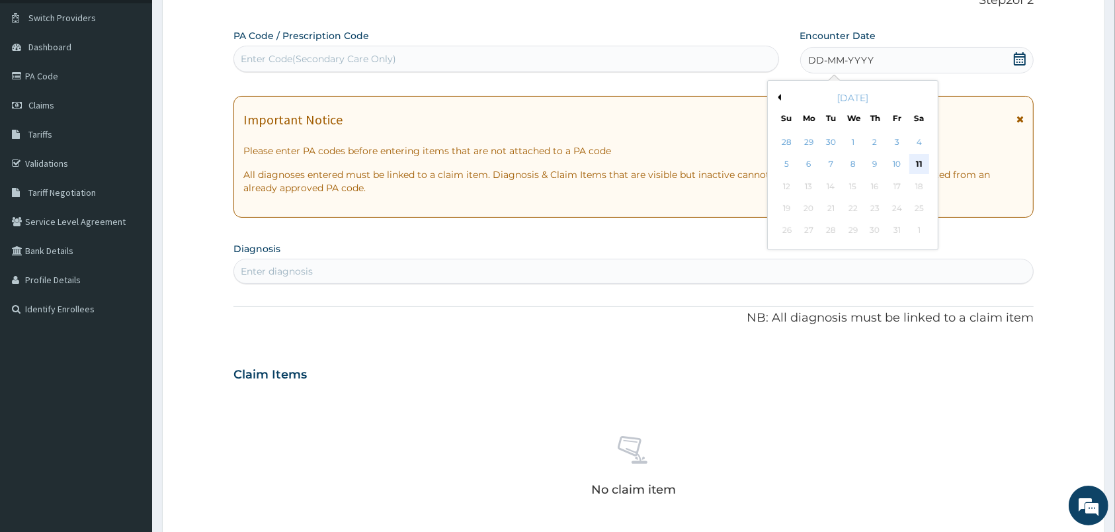
click at [917, 161] on div "11" at bounding box center [919, 165] width 20 height 20
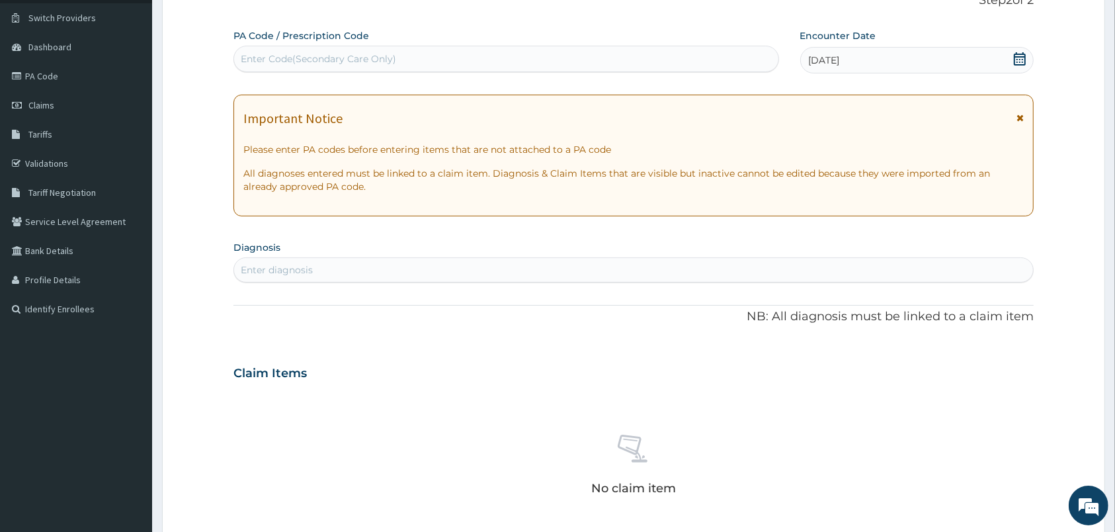
click at [616, 270] on div "Enter diagnosis" at bounding box center [633, 269] width 799 height 21
type input "MALARIA"
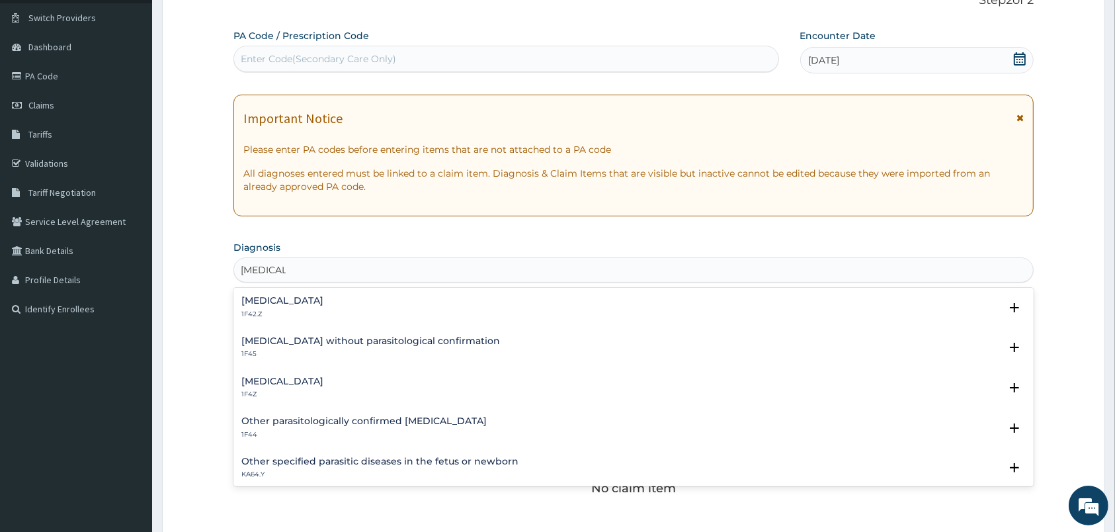
click at [367, 295] on div "Plasmodium malariae malaria without complication 1F42.Z Select Status Query Que…" at bounding box center [634, 310] width 800 height 40
click at [274, 298] on h4 "Plasmodium malariae malaria without complication" at bounding box center [282, 301] width 82 height 10
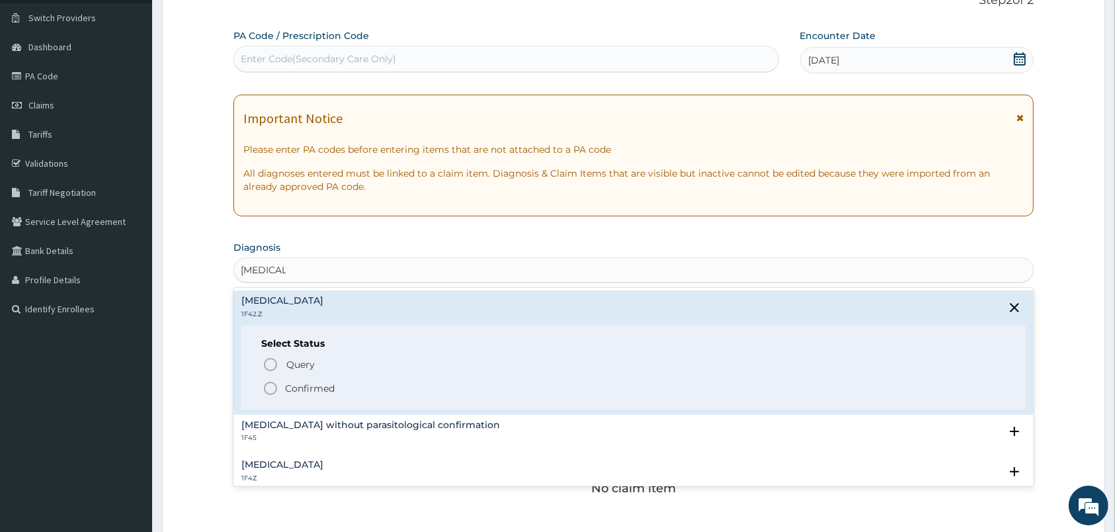
click at [269, 390] on icon "status option filled" at bounding box center [271, 388] width 16 height 16
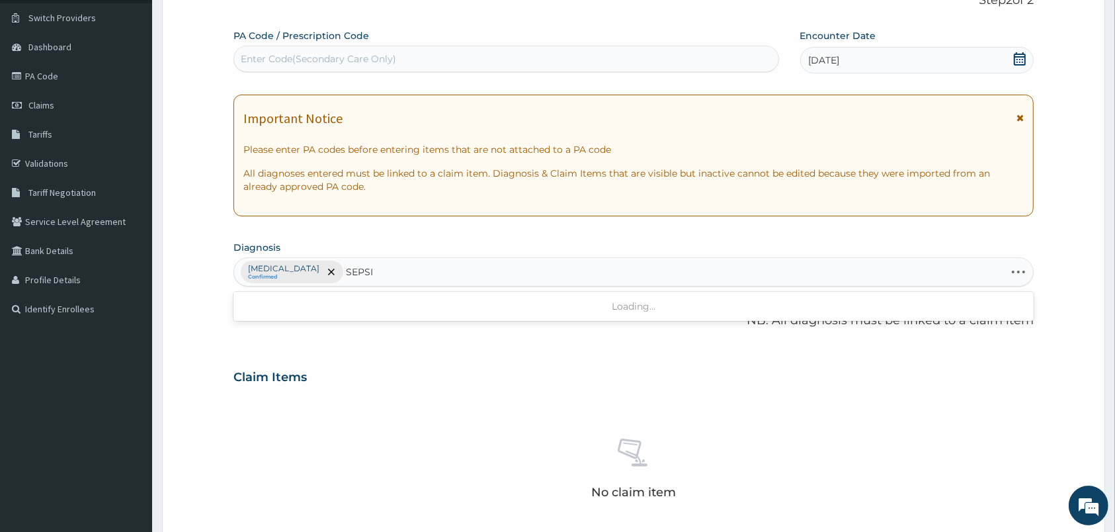
type input "SEPSIS"
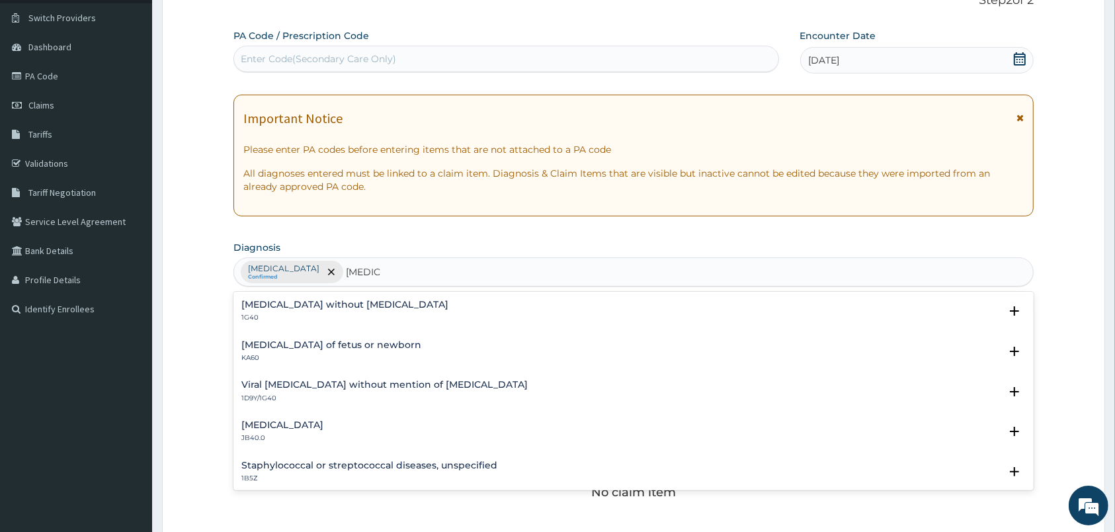
click at [247, 314] on div "Sepsis without septic shock 1G40" at bounding box center [344, 311] width 207 height 23
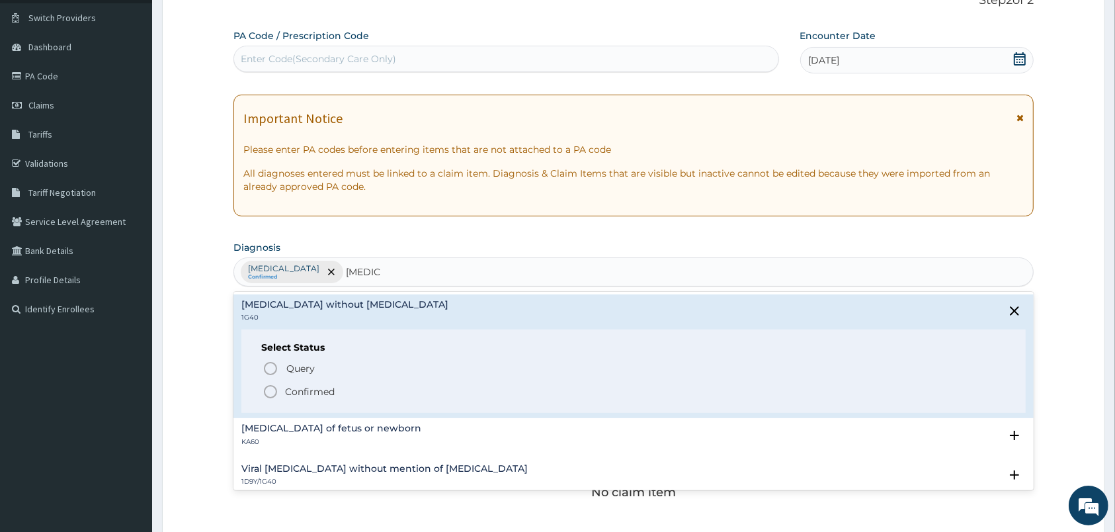
click at [271, 394] on icon "status option filled" at bounding box center [271, 392] width 16 height 16
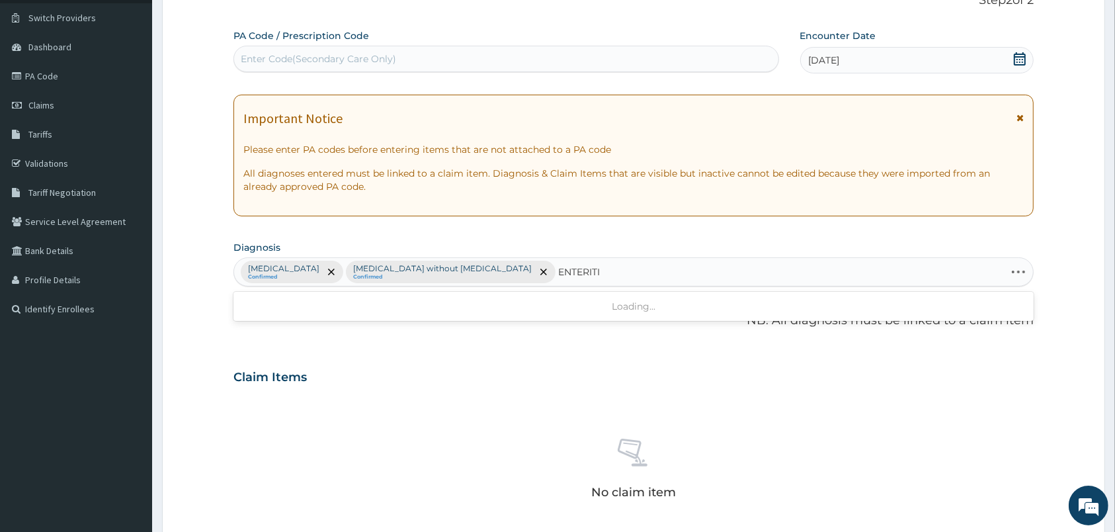
type input "ENTERITIS"
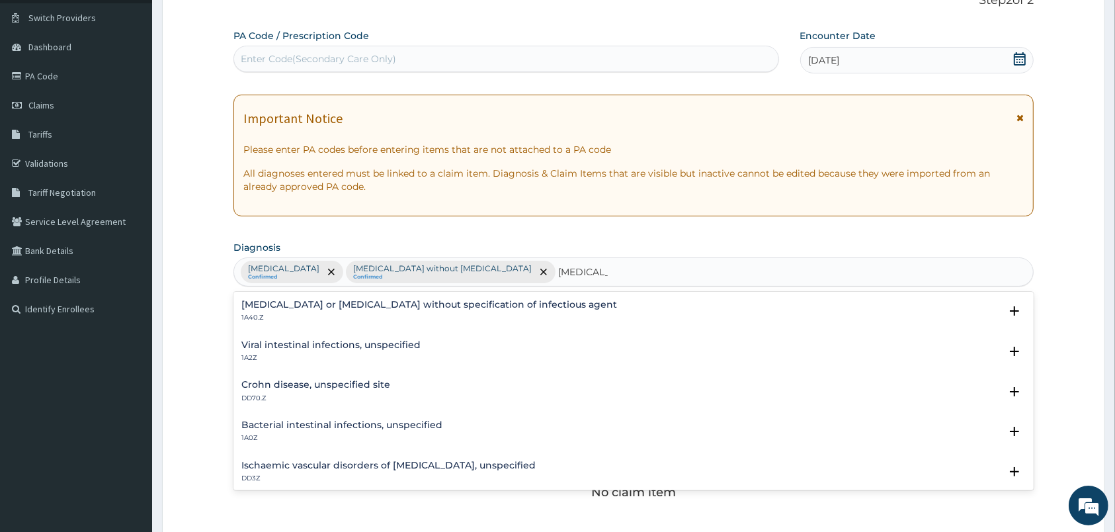
click at [357, 318] on p "1A40.Z" at bounding box center [429, 317] width 376 height 9
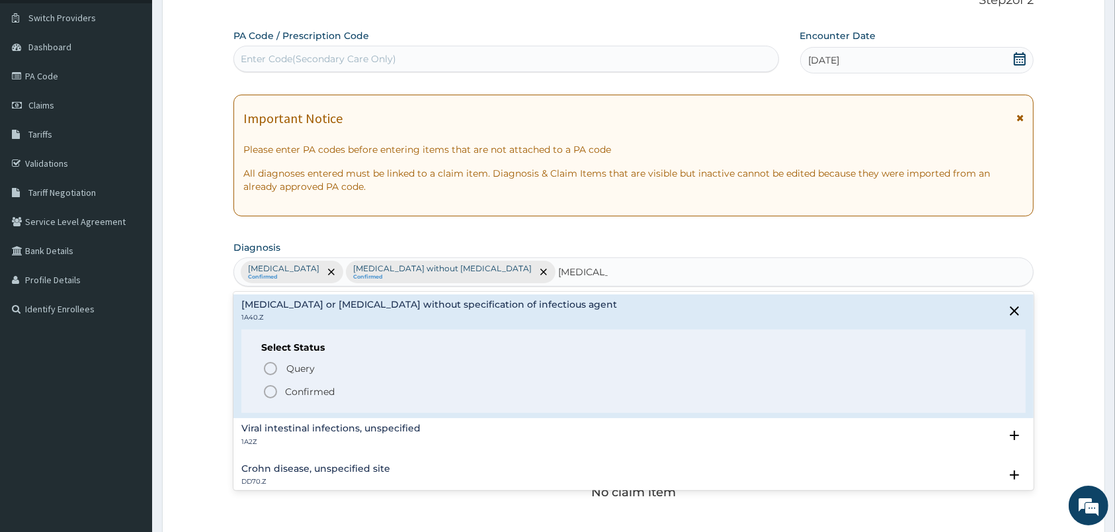
click at [273, 392] on icon "status option filled" at bounding box center [271, 392] width 16 height 16
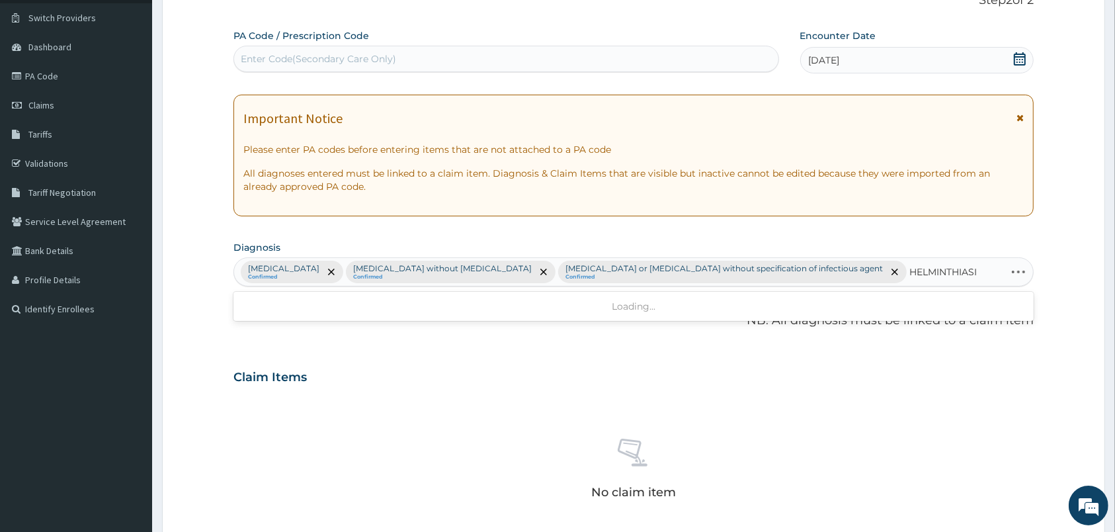
type input "HELMINTHIASIS"
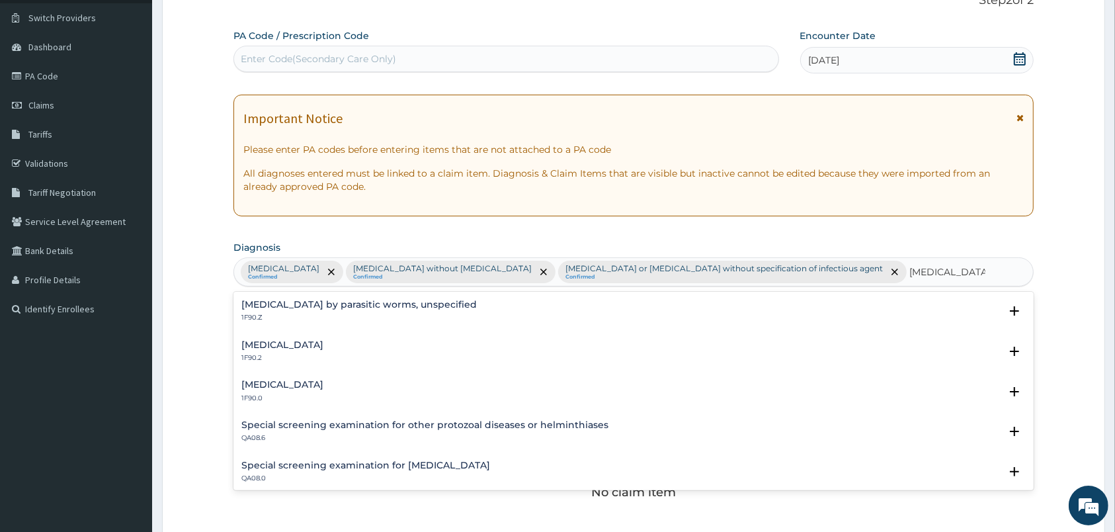
click at [283, 363] on div "Intestinal helminthiasis, unspecified 1F90.2" at bounding box center [282, 351] width 82 height 23
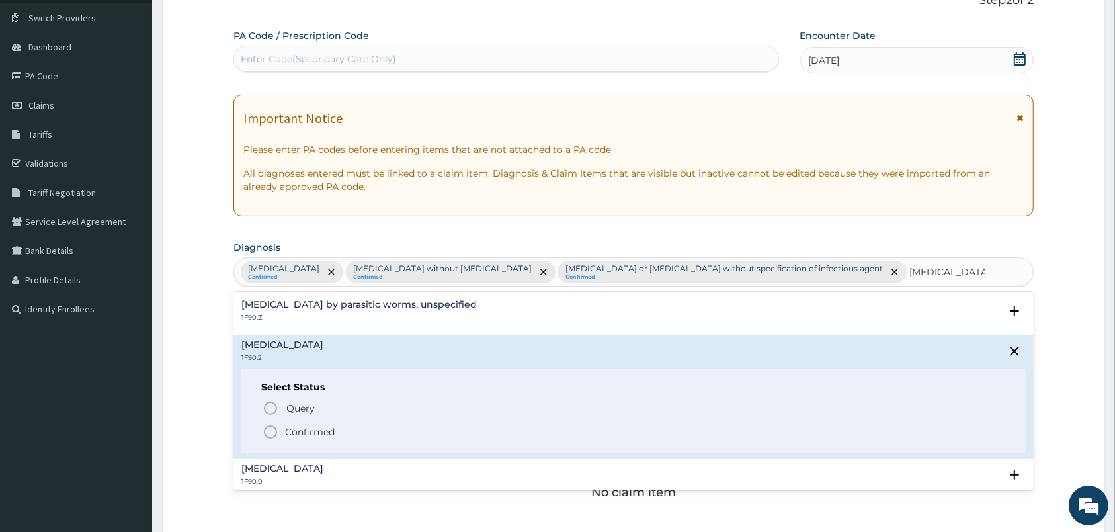
click at [270, 440] on icon "status option filled" at bounding box center [271, 432] width 16 height 16
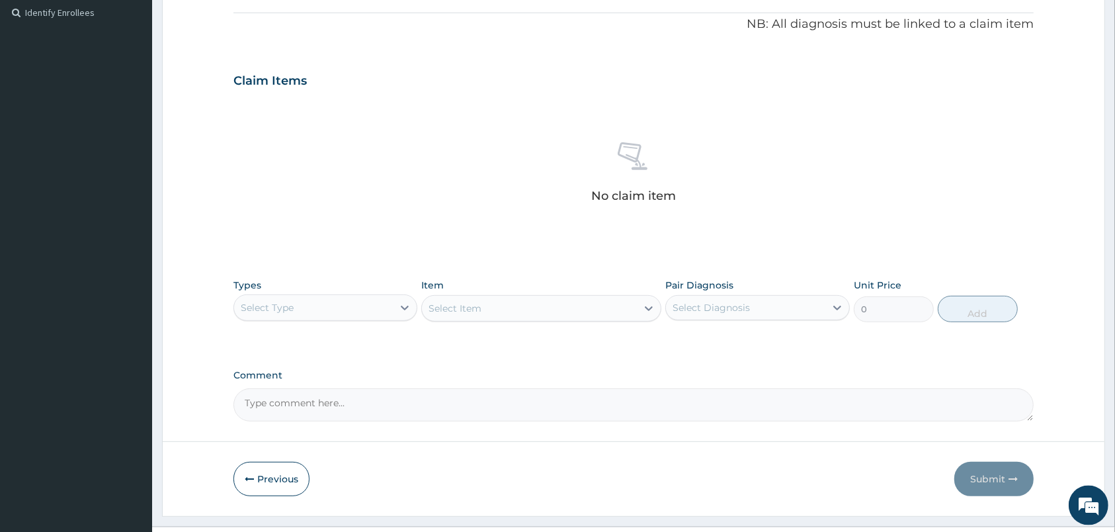
scroll to position [448, 0]
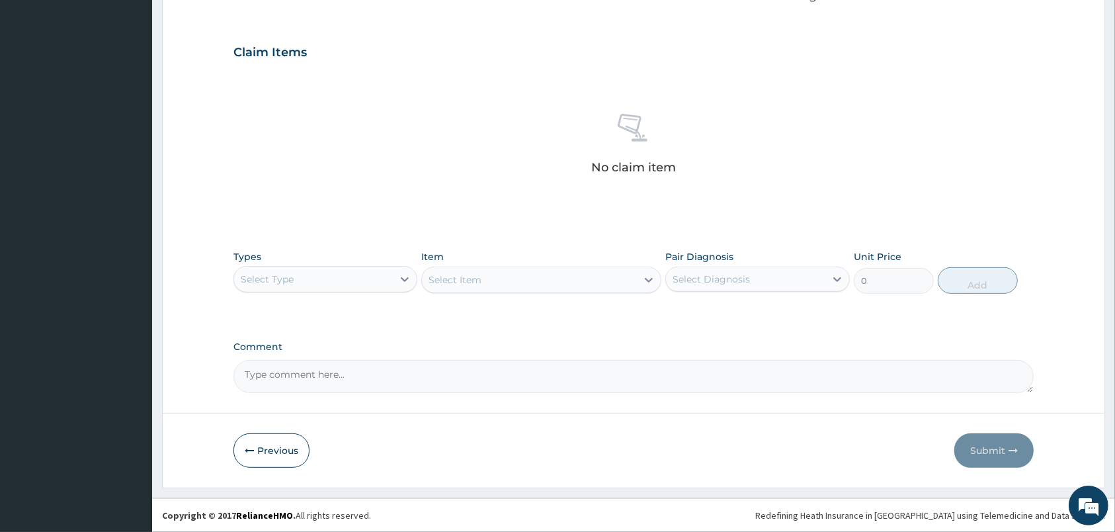
click at [371, 279] on div "Select Type" at bounding box center [313, 279] width 159 height 21
type input "PR"
click at [367, 308] on div "Procedures" at bounding box center [326, 312] width 184 height 24
click at [701, 277] on div "Select Diagnosis" at bounding box center [711, 279] width 77 height 13
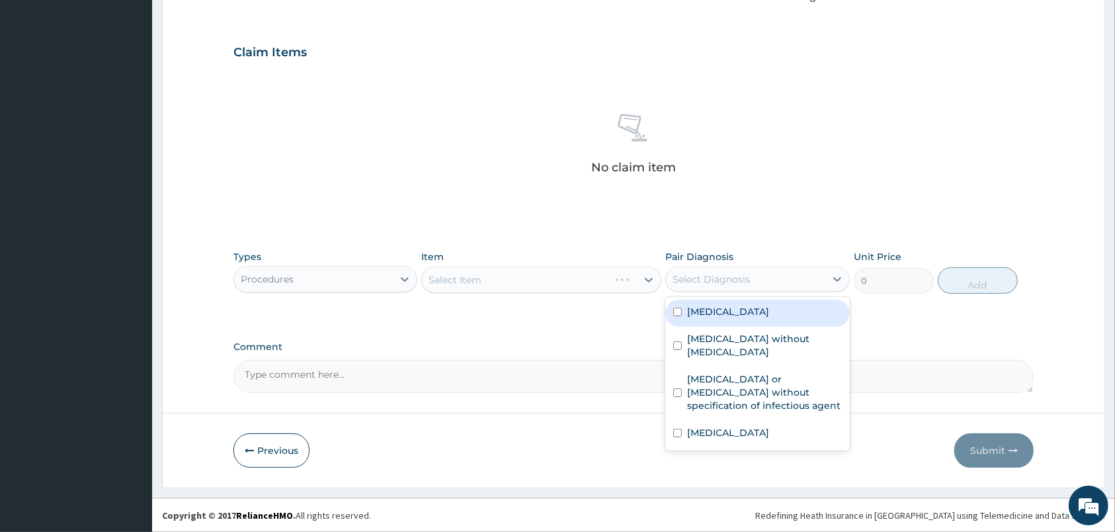
click at [722, 318] on label "Plasmodium malariae malaria without complication" at bounding box center [728, 311] width 82 height 13
checkbox input "true"
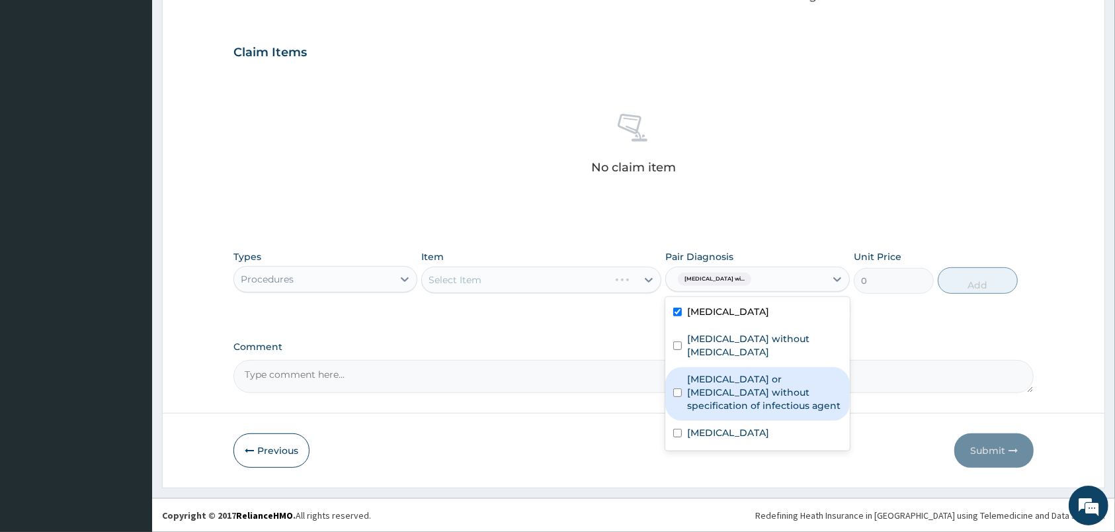
click at [747, 380] on label "Infectious gastroenteritis or colitis without specification of infectious agent" at bounding box center [764, 392] width 154 height 40
checkbox input "true"
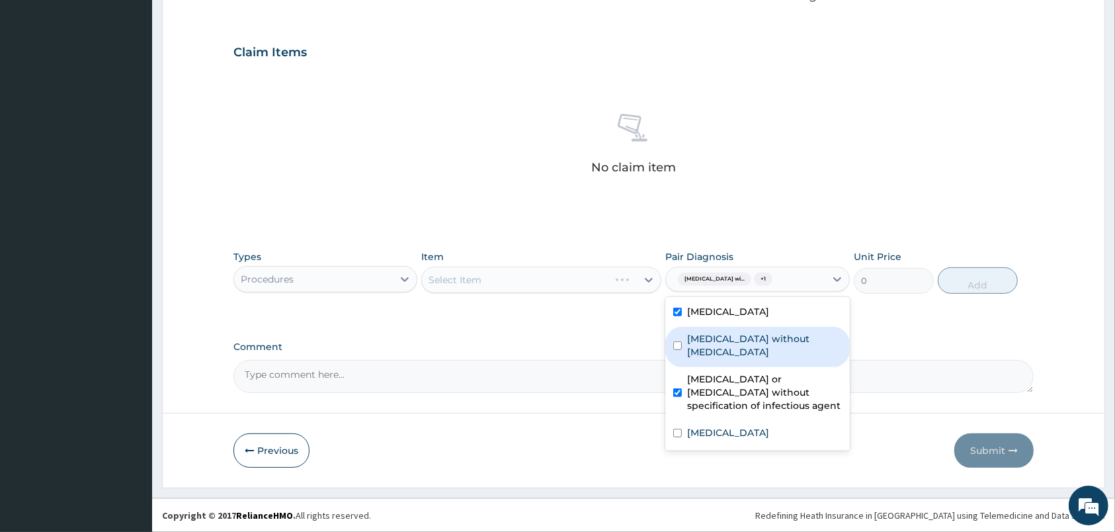
click at [744, 357] on label "Sepsis without septic shock" at bounding box center [764, 345] width 154 height 26
checkbox input "true"
click at [609, 277] on div "Select Item" at bounding box center [529, 279] width 215 height 21
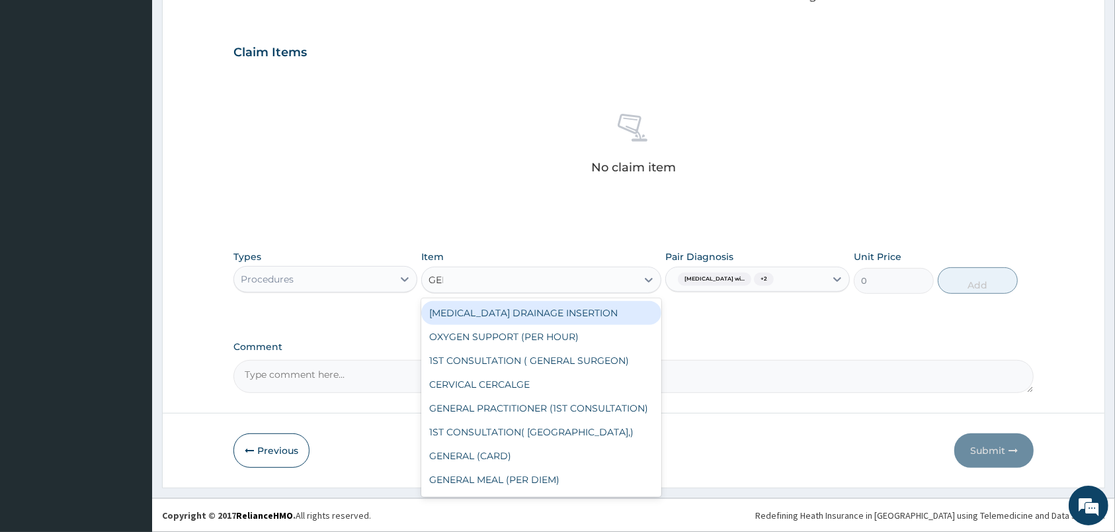
type input "GENE"
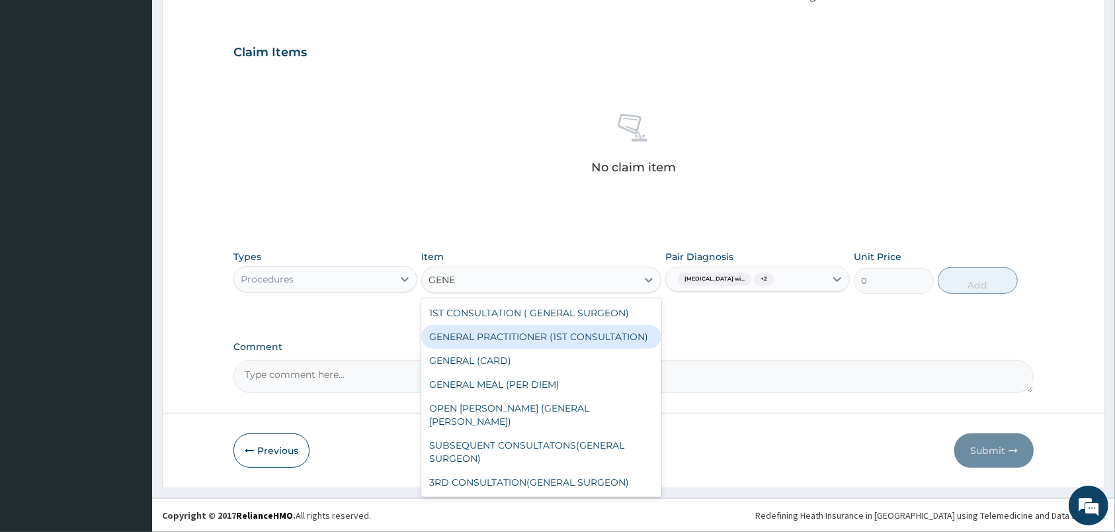
click at [585, 349] on div "GENERAL PRACTITIONER (1ST CONSULTATION)" at bounding box center [541, 337] width 240 height 24
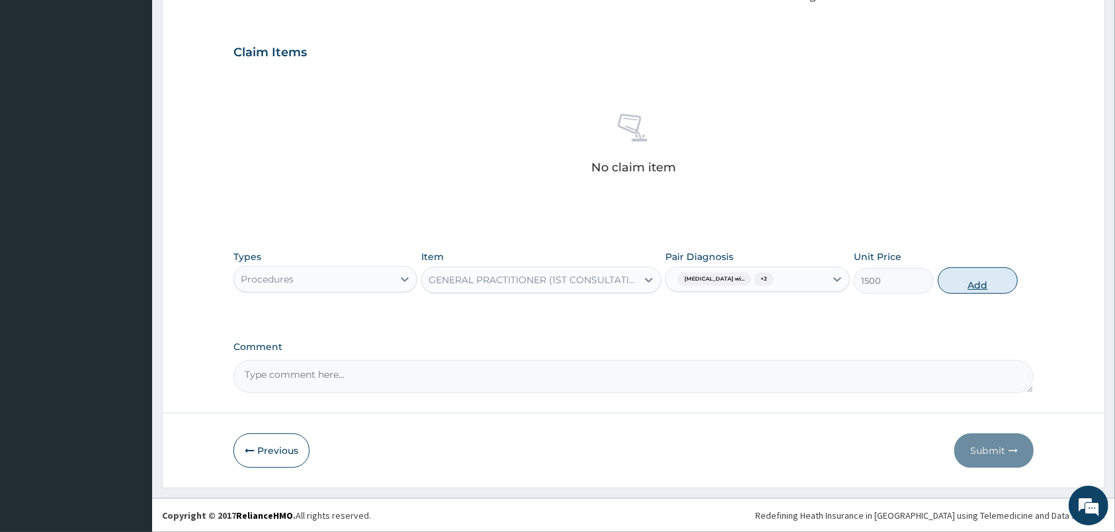
click at [998, 281] on button "Add" at bounding box center [978, 280] width 80 height 26
type input "0"
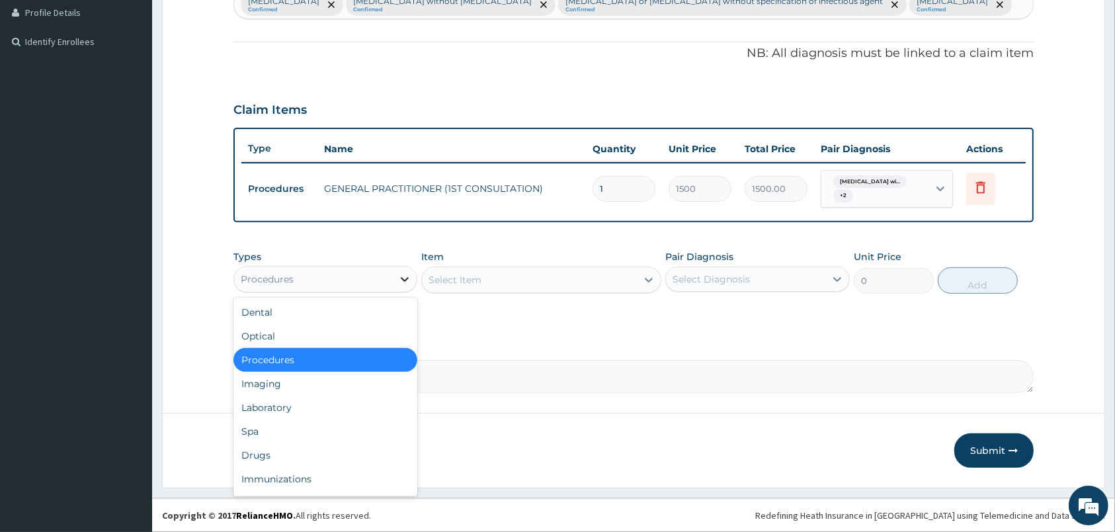
click at [398, 277] on div at bounding box center [405, 279] width 24 height 24
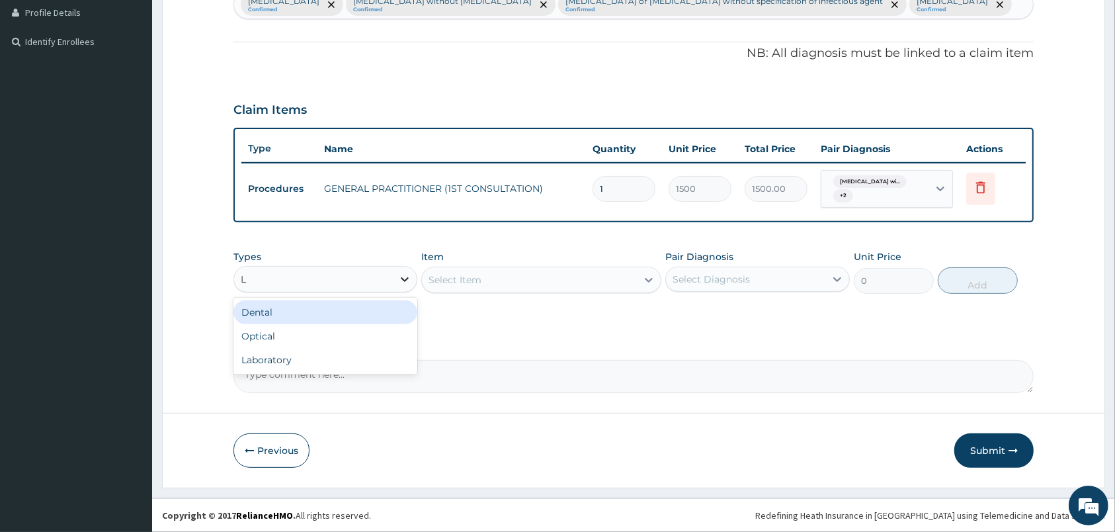
type input "LA"
click at [392, 312] on div "Laboratory" at bounding box center [326, 312] width 184 height 24
click at [682, 278] on div "Select Diagnosis" at bounding box center [711, 279] width 77 height 13
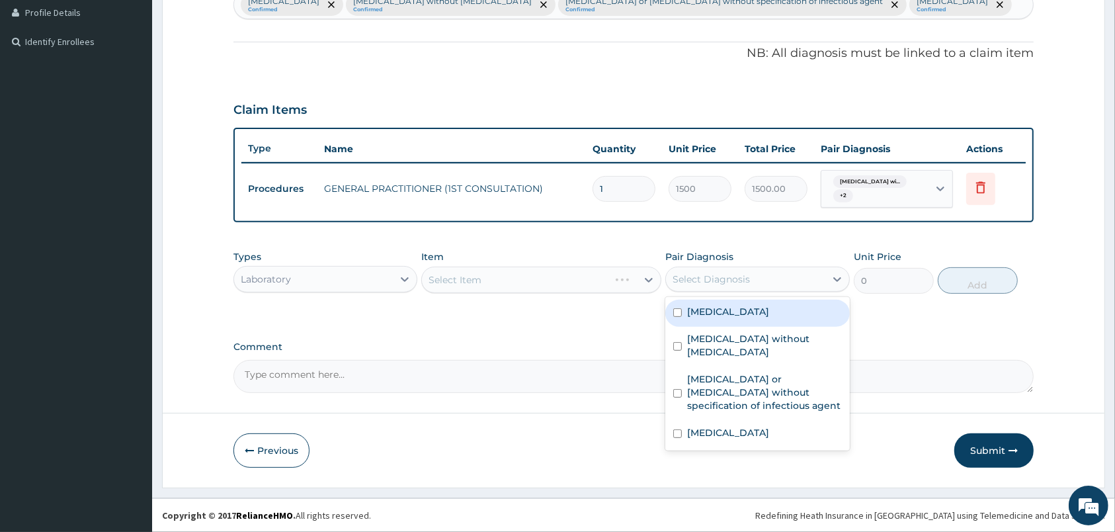
click at [695, 318] on label "Plasmodium malariae malaria without complication" at bounding box center [728, 311] width 82 height 13
checkbox input "true"
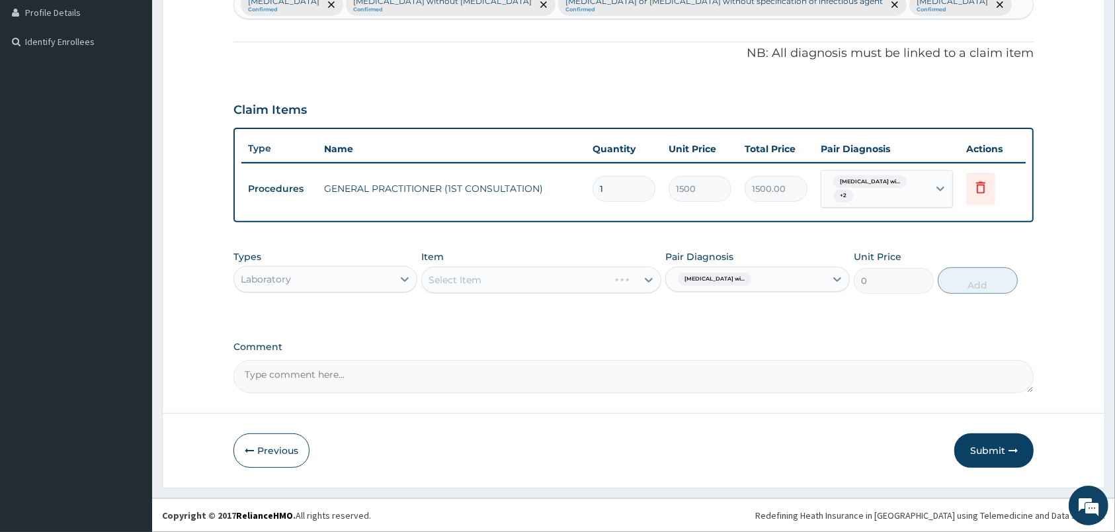
click at [604, 290] on div "Select Item" at bounding box center [541, 280] width 240 height 26
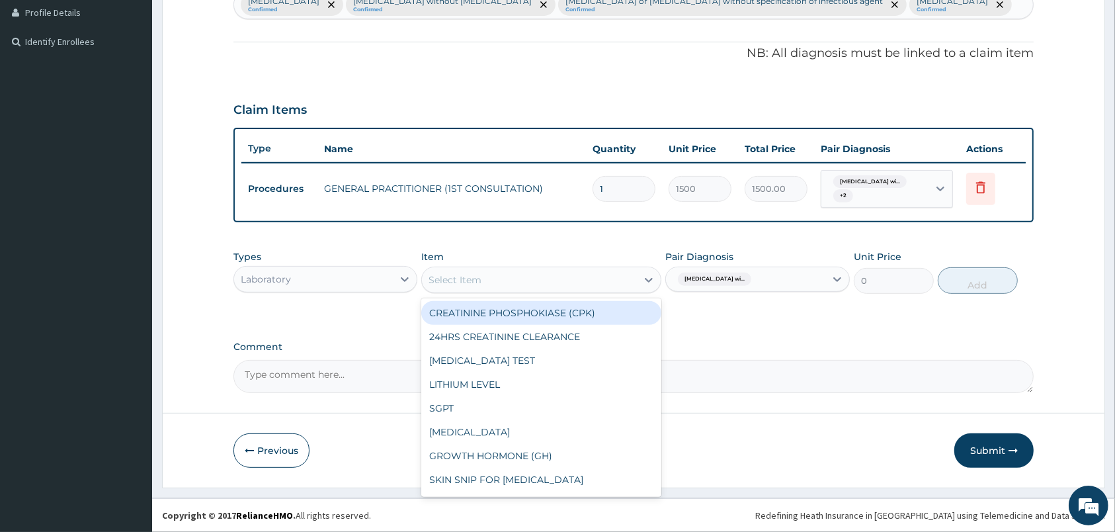
click at [601, 284] on div "Select Item" at bounding box center [529, 279] width 215 height 21
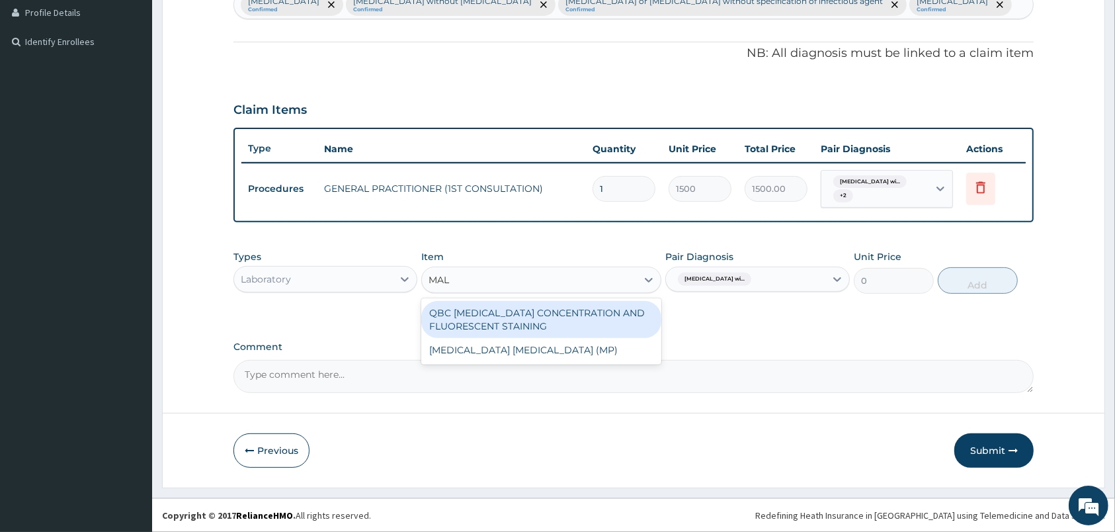
type input "MALA"
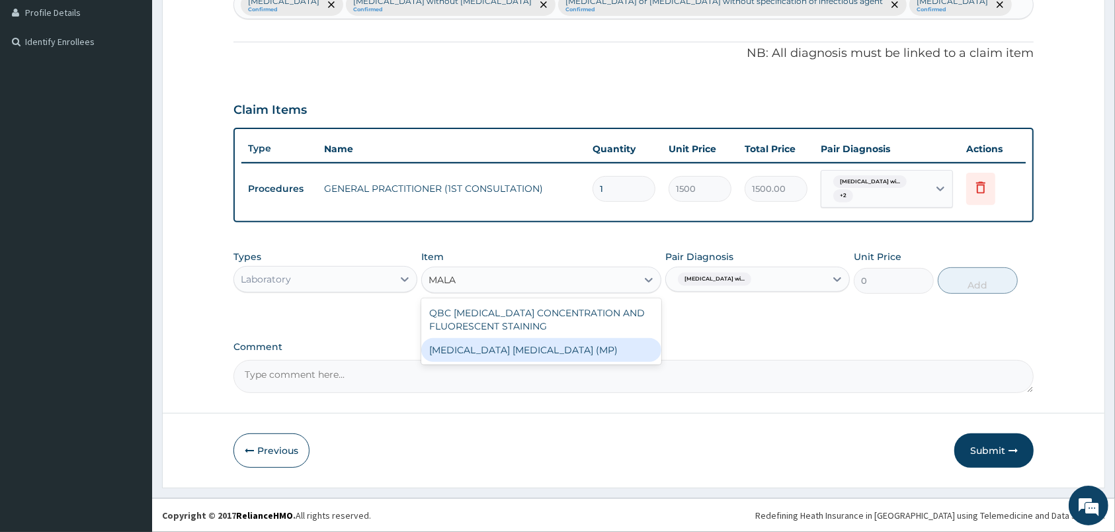
click at [611, 347] on div "MALARIA PARASITE (MP)" at bounding box center [541, 350] width 240 height 24
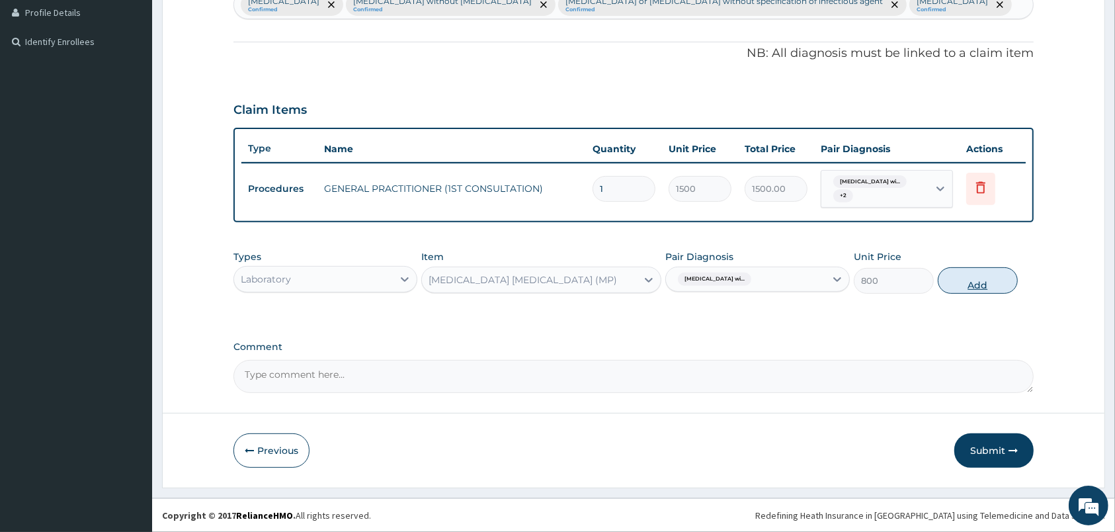
click at [972, 278] on button "Add" at bounding box center [978, 280] width 80 height 26
type input "0"
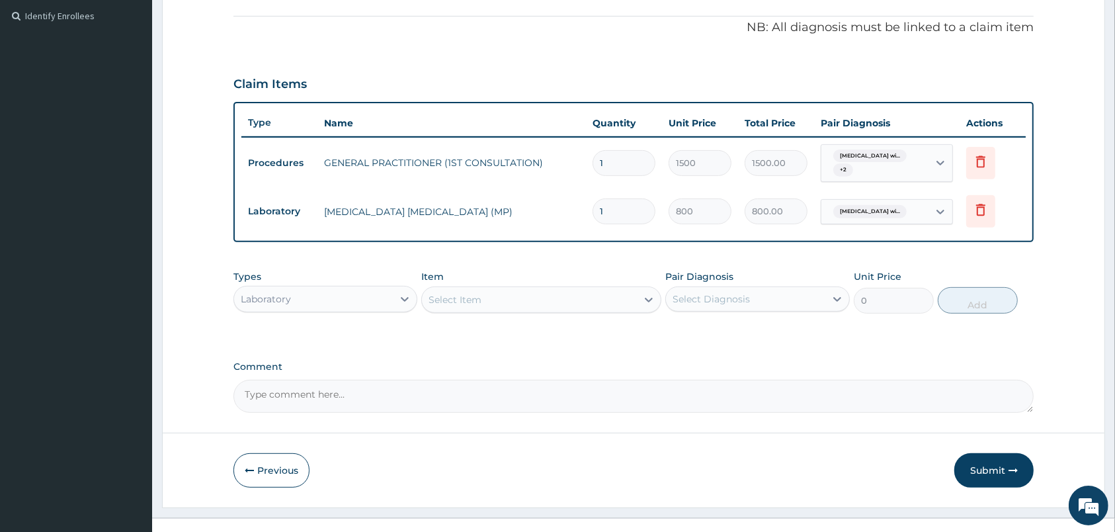
click at [619, 310] on div "Select Item" at bounding box center [529, 299] width 215 height 21
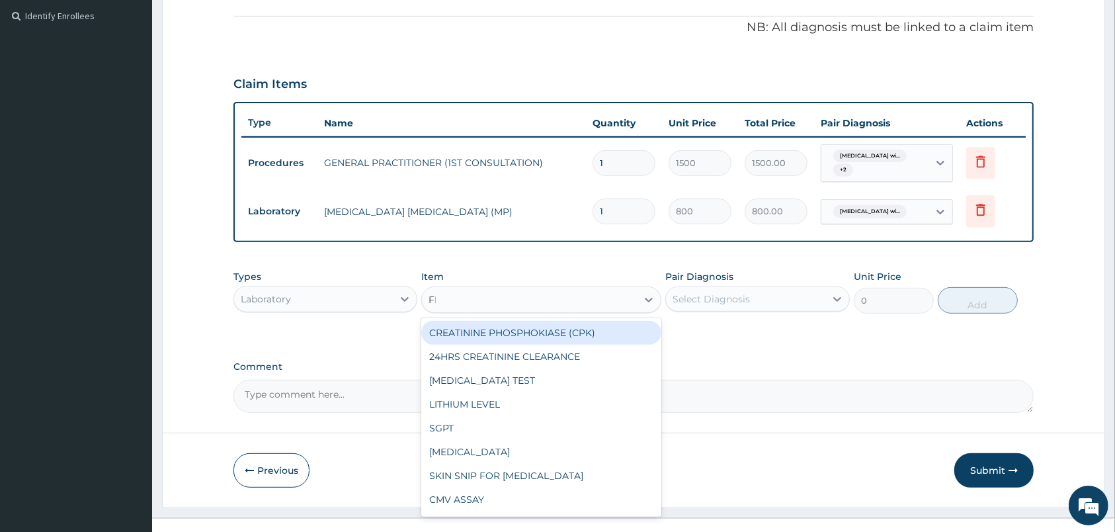
type input "FBC"
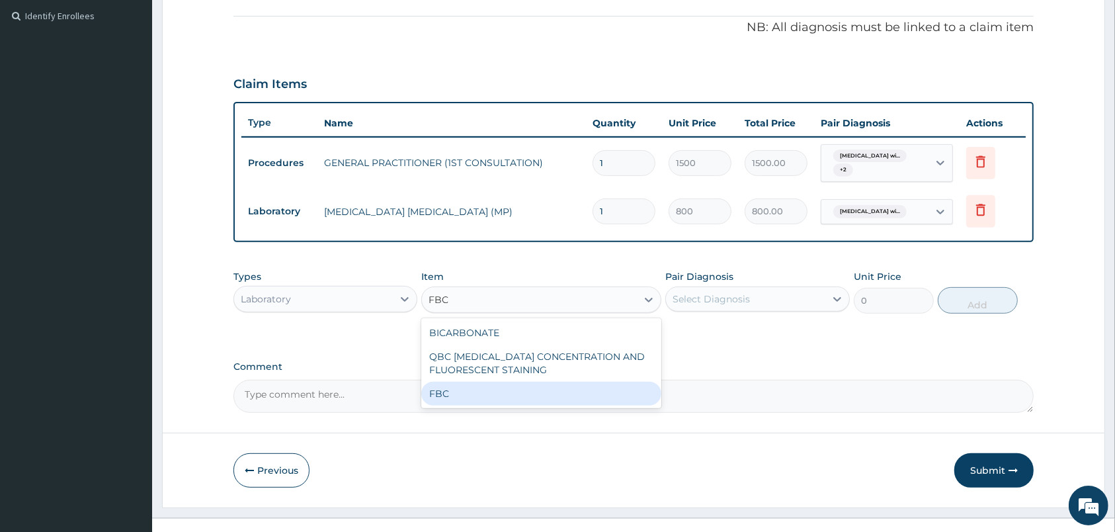
click at [615, 406] on div "FBC" at bounding box center [541, 394] width 240 height 24
type input "2000"
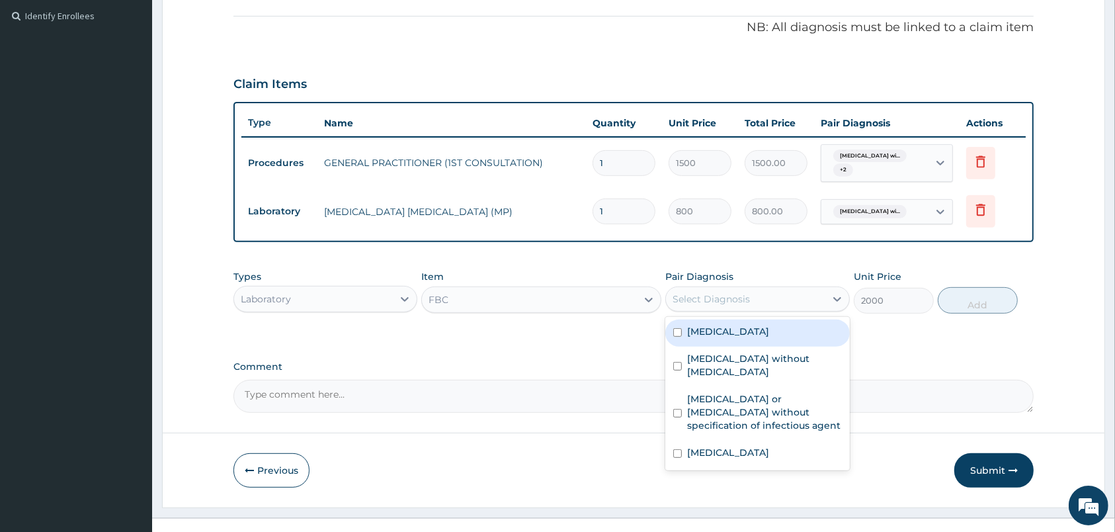
click at [768, 310] on div "Select Diagnosis" at bounding box center [745, 298] width 159 height 21
click at [761, 338] on label "Plasmodium malariae malaria without complication" at bounding box center [728, 331] width 82 height 13
checkbox input "true"
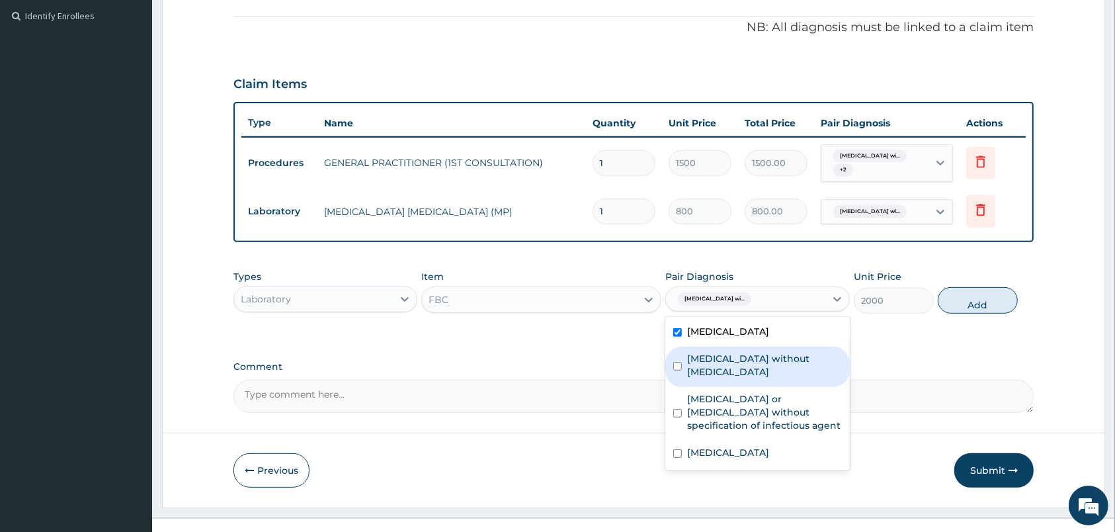
click at [774, 378] on label "Sepsis without septic shock" at bounding box center [764, 365] width 154 height 26
checkbox input "true"
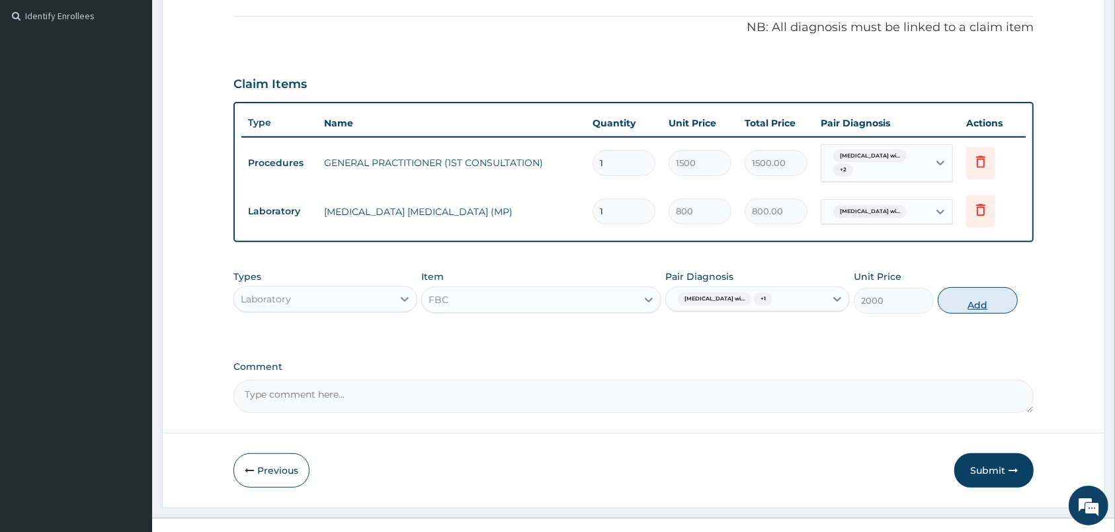
click at [960, 314] on button "Add" at bounding box center [978, 300] width 80 height 26
type input "0"
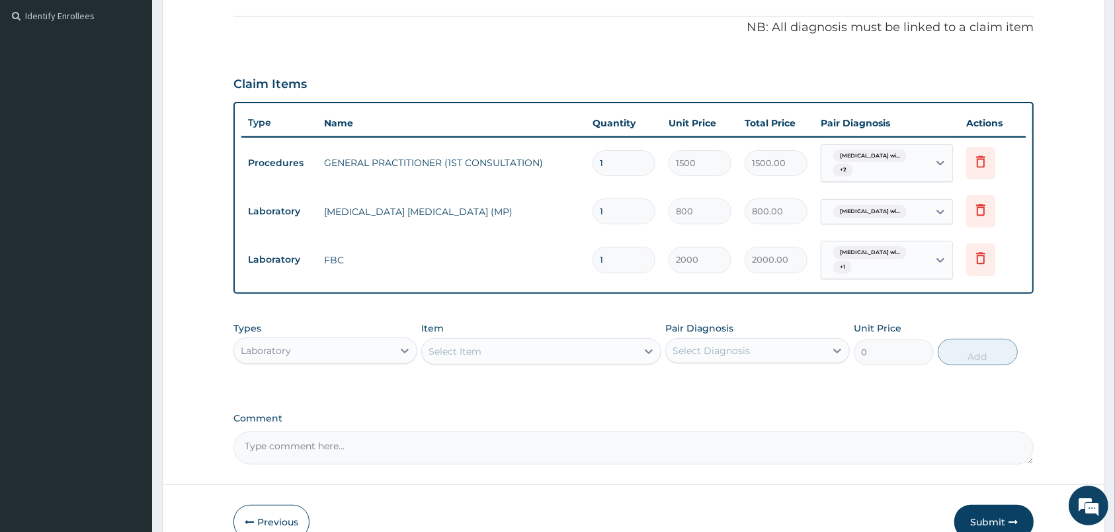
click at [614, 362] on div "Select Item" at bounding box center [529, 351] width 215 height 21
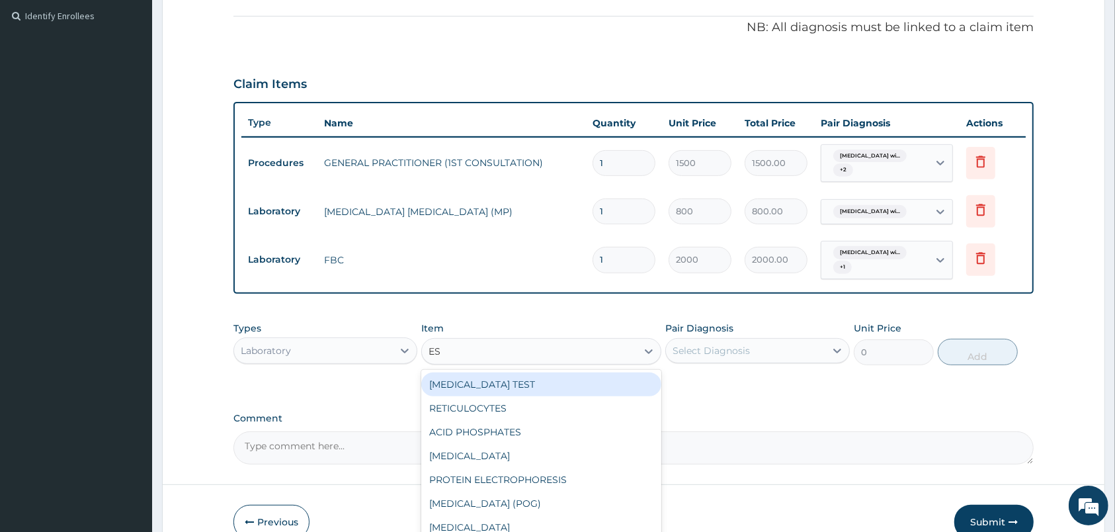
type input "ESR"
click at [638, 396] on div "ESR" at bounding box center [541, 384] width 240 height 24
type input "800"
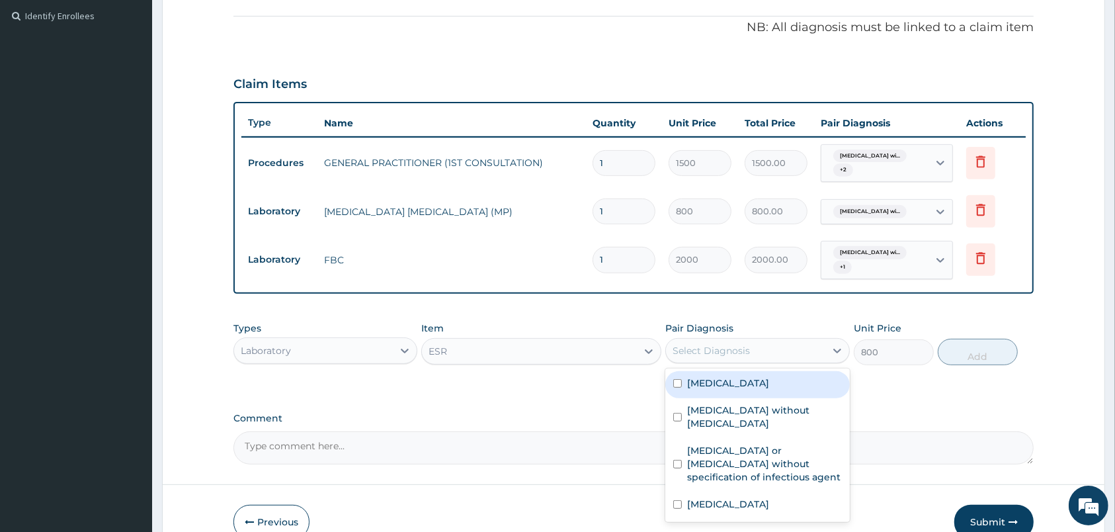
click at [709, 361] on div "Select Diagnosis" at bounding box center [745, 350] width 159 height 21
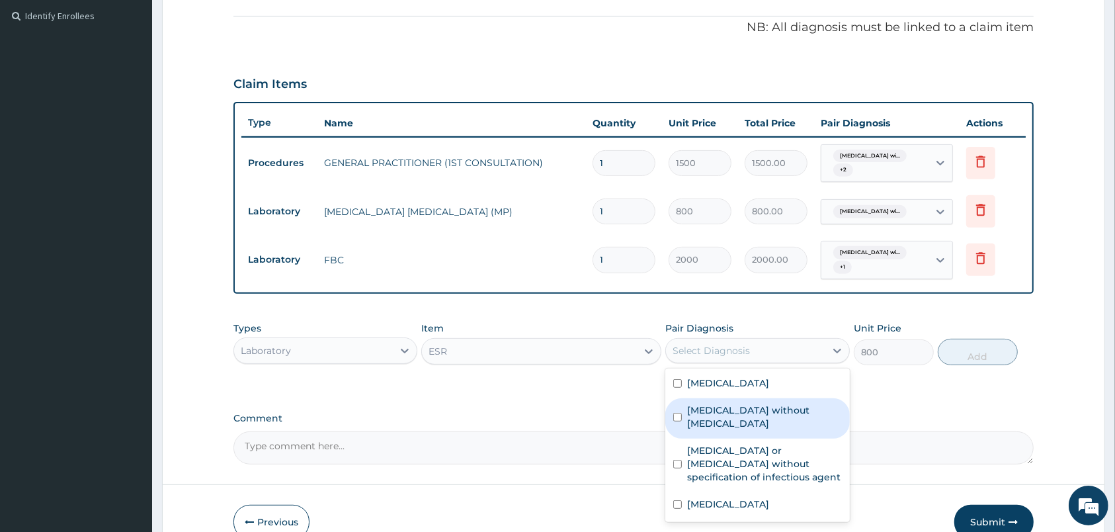
click at [750, 430] on label "Sepsis without septic shock" at bounding box center [764, 417] width 154 height 26
checkbox input "true"
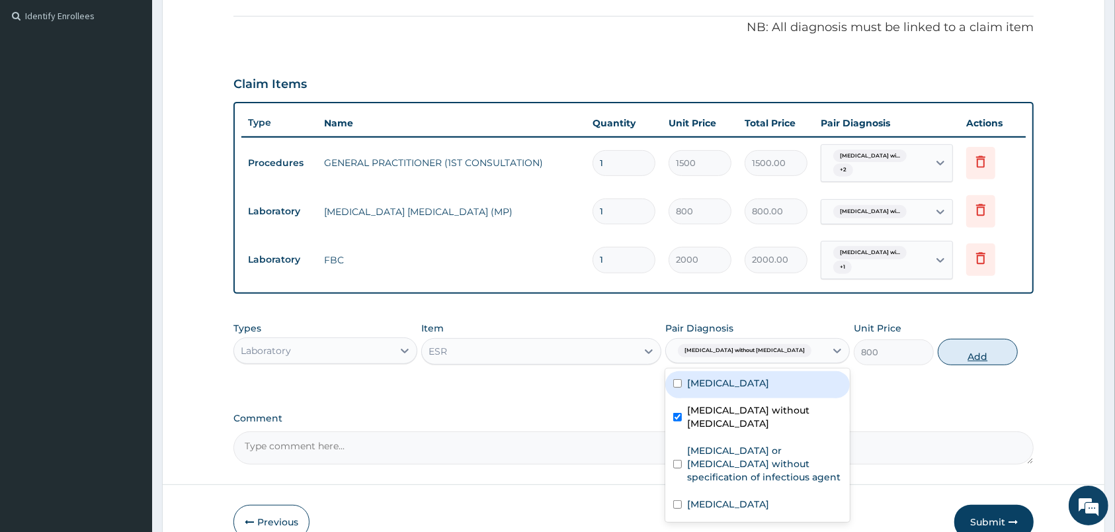
click at [991, 365] on button "Add" at bounding box center [978, 352] width 80 height 26
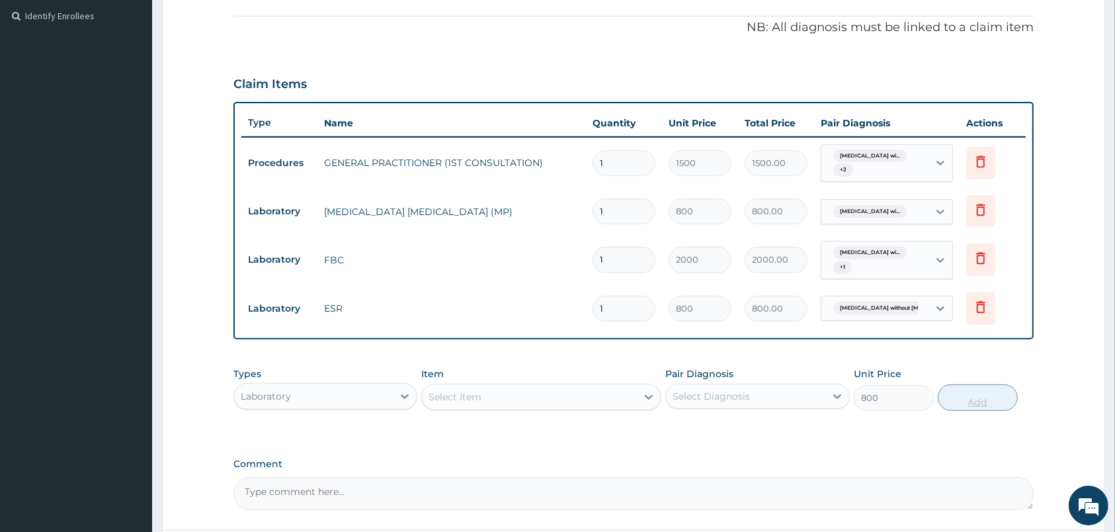
type input "0"
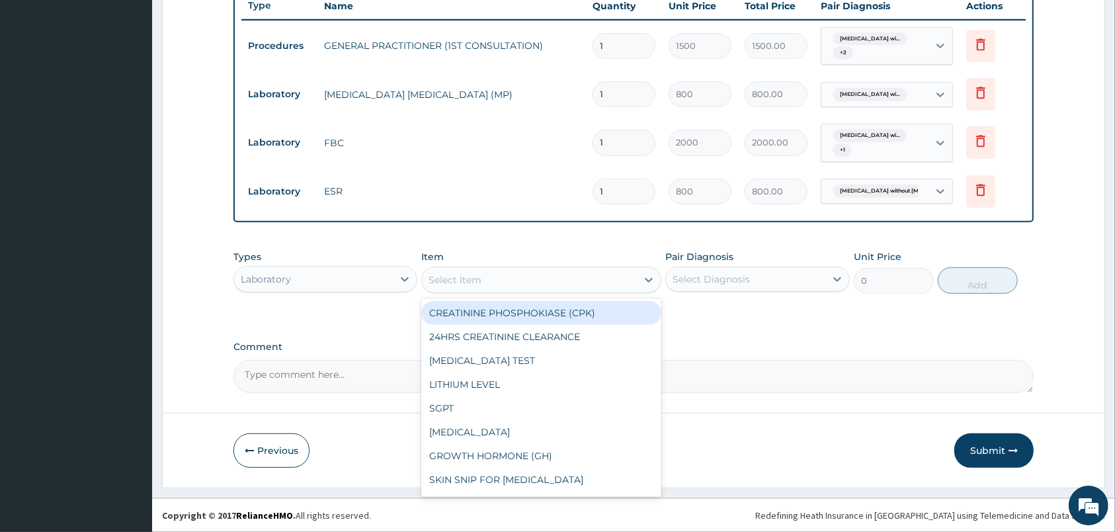
click at [556, 277] on div "Select Item" at bounding box center [529, 279] width 215 height 21
click at [394, 280] on div at bounding box center [405, 279] width 24 height 24
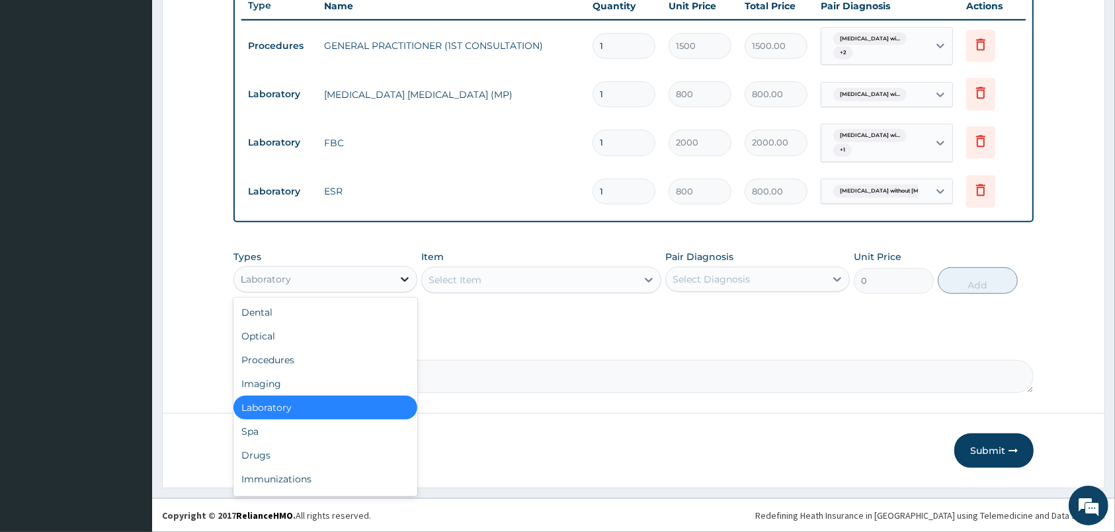
type input "DR"
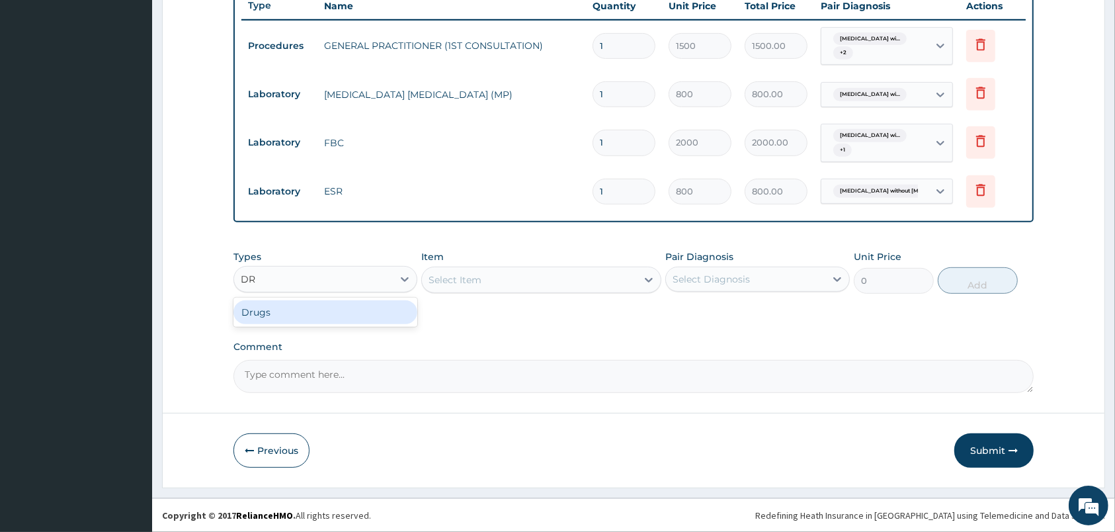
click at [394, 308] on div "Drugs" at bounding box center [326, 312] width 184 height 24
click at [697, 278] on div "Select Diagnosis" at bounding box center [711, 279] width 77 height 13
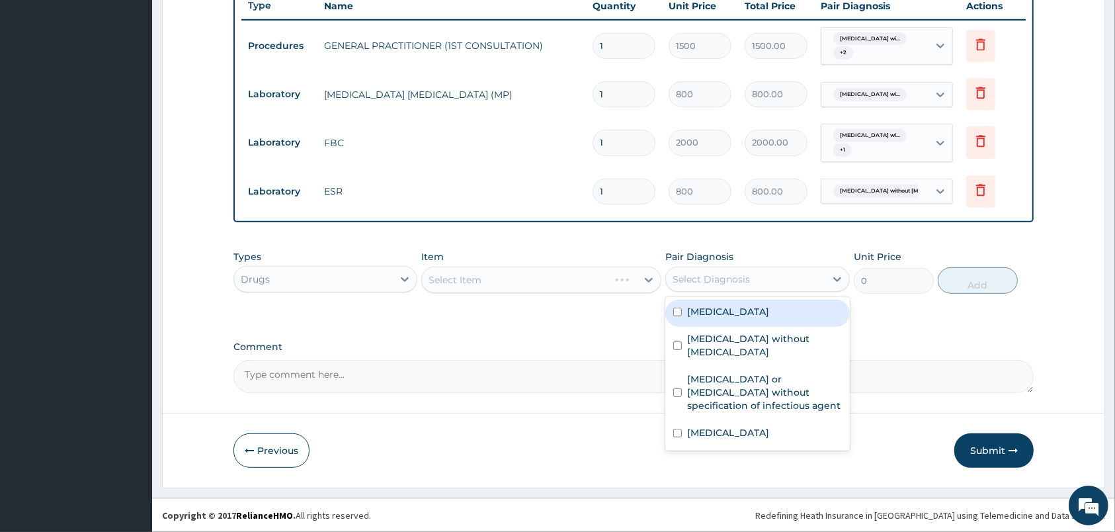
click at [714, 318] on label "Plasmodium malariae malaria without complication" at bounding box center [728, 311] width 82 height 13
checkbox input "true"
click at [579, 280] on div "Select Item" at bounding box center [541, 280] width 240 height 26
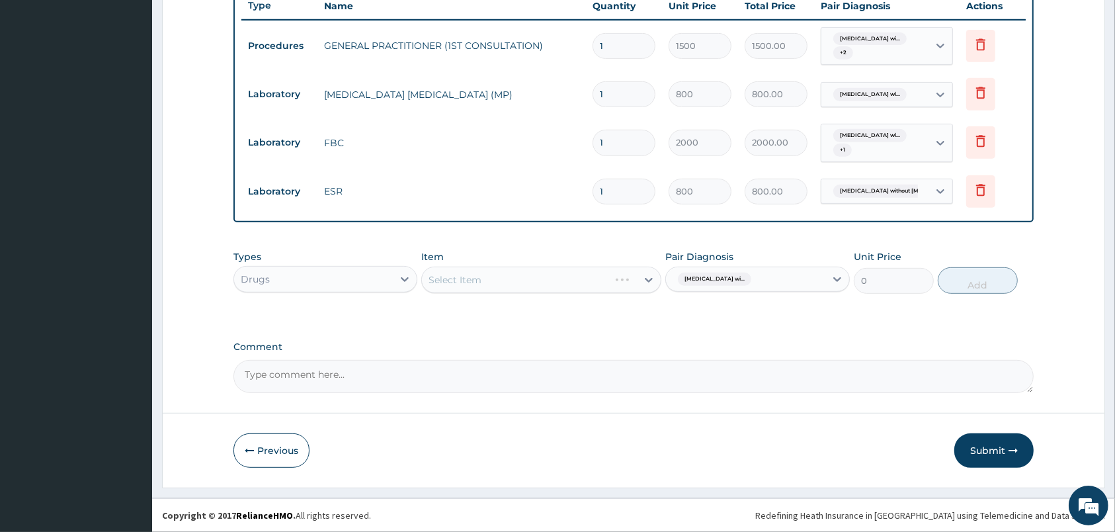
click at [579, 280] on div "Select Item" at bounding box center [541, 280] width 240 height 26
click at [579, 280] on div "Select Item" at bounding box center [529, 279] width 215 height 21
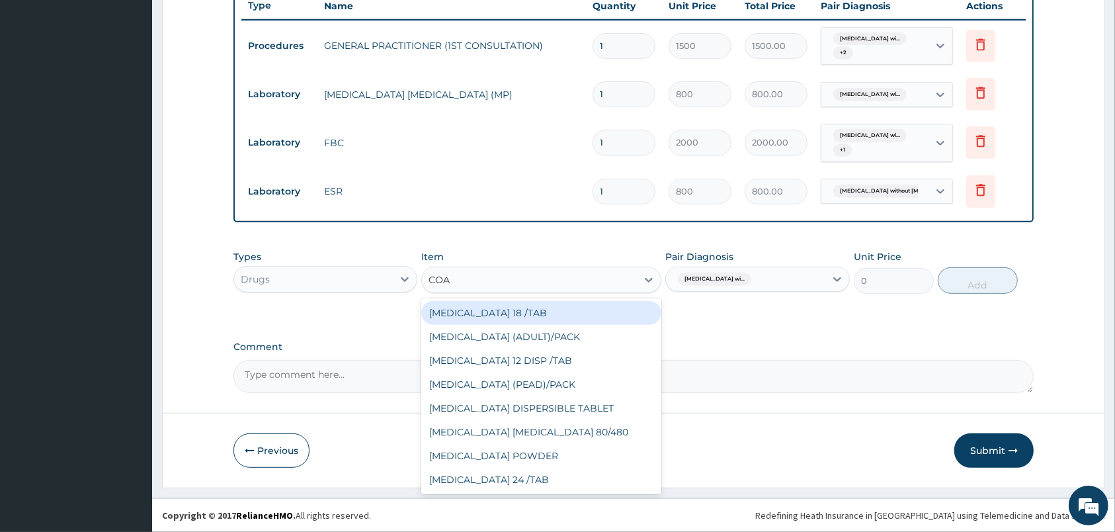
type input "COAR"
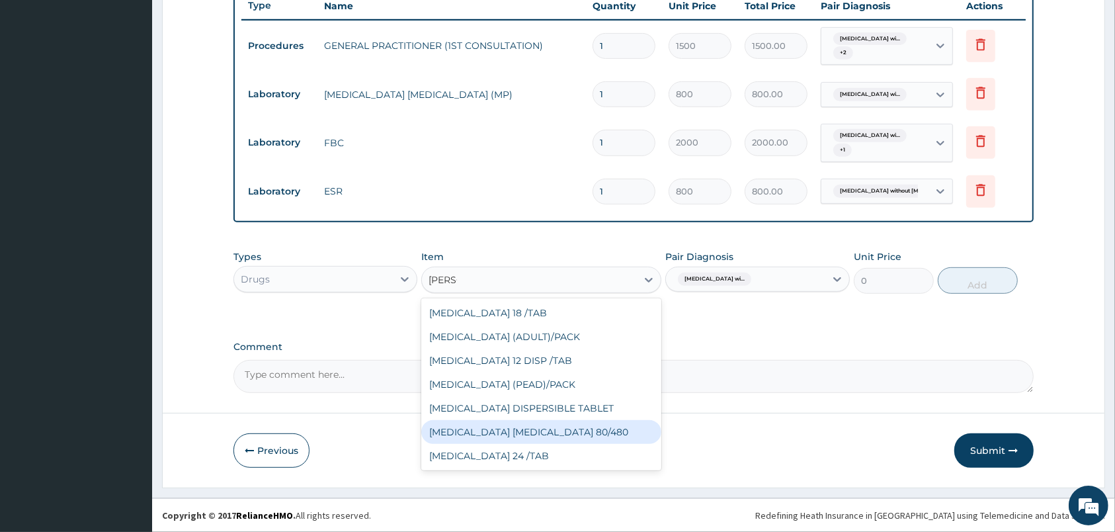
click at [566, 433] on div "COARTEM D TAB 80/480" at bounding box center [541, 432] width 240 height 24
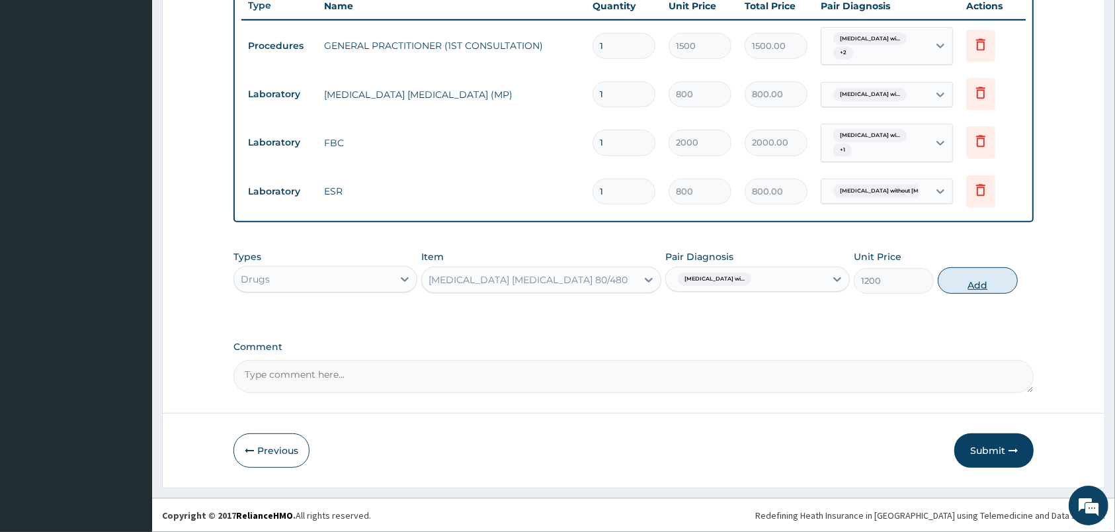
click at [970, 281] on button "Add" at bounding box center [978, 280] width 80 height 26
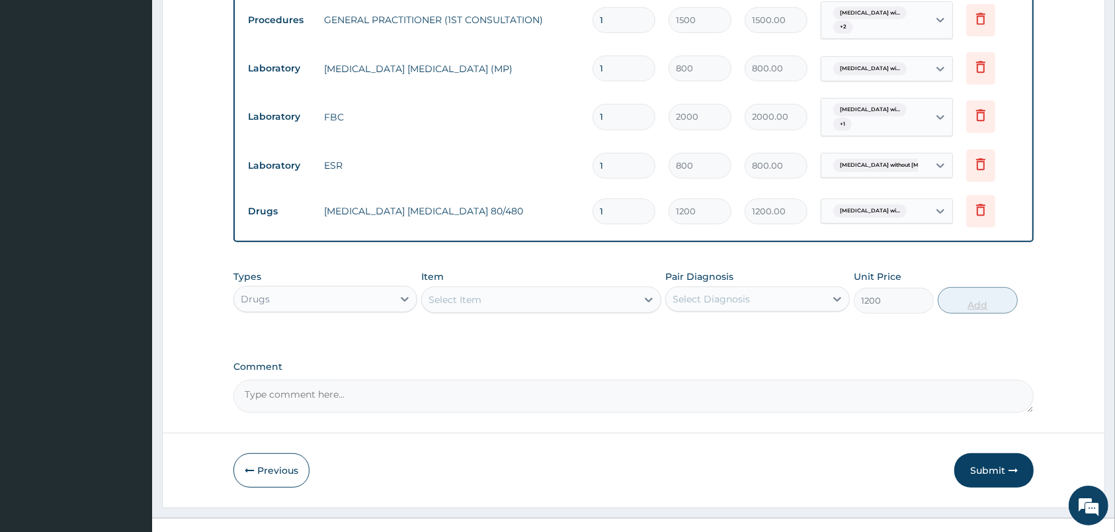
type input "0"
click at [523, 310] on div "Select Item" at bounding box center [529, 299] width 215 height 21
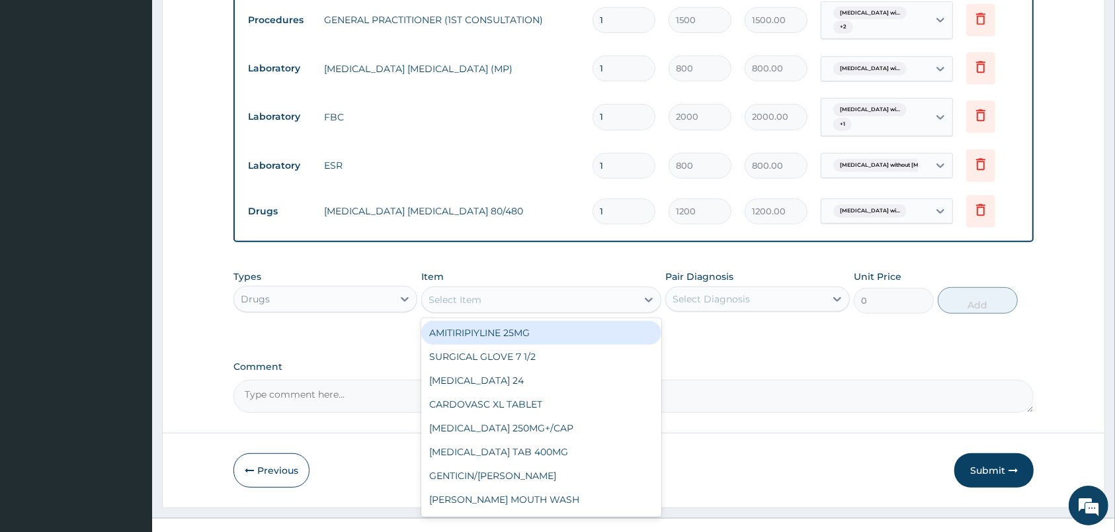
click at [523, 310] on div "Select Item" at bounding box center [529, 299] width 215 height 21
type input "LONA"
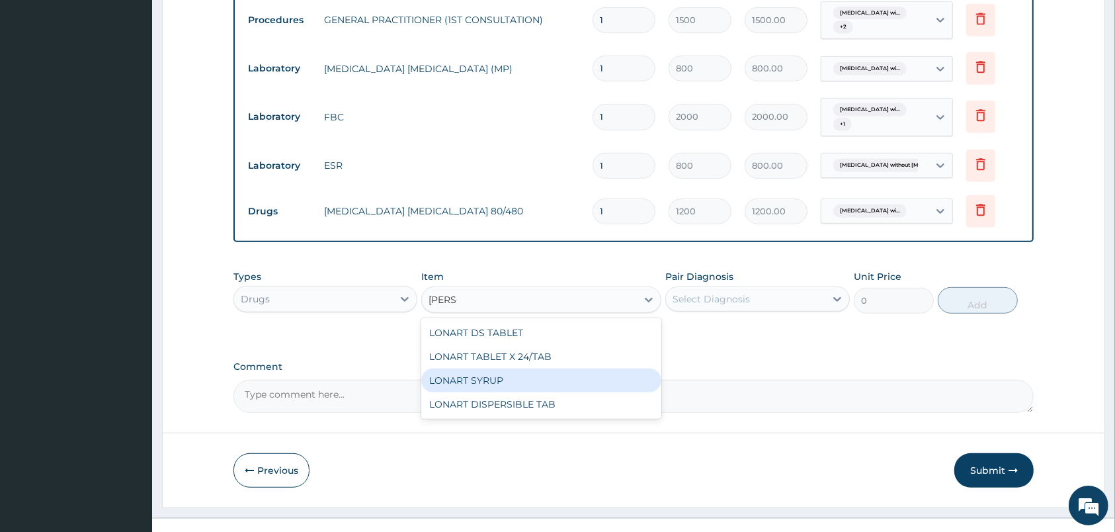
click at [536, 392] on div "LONART SYRUP" at bounding box center [541, 380] width 240 height 24
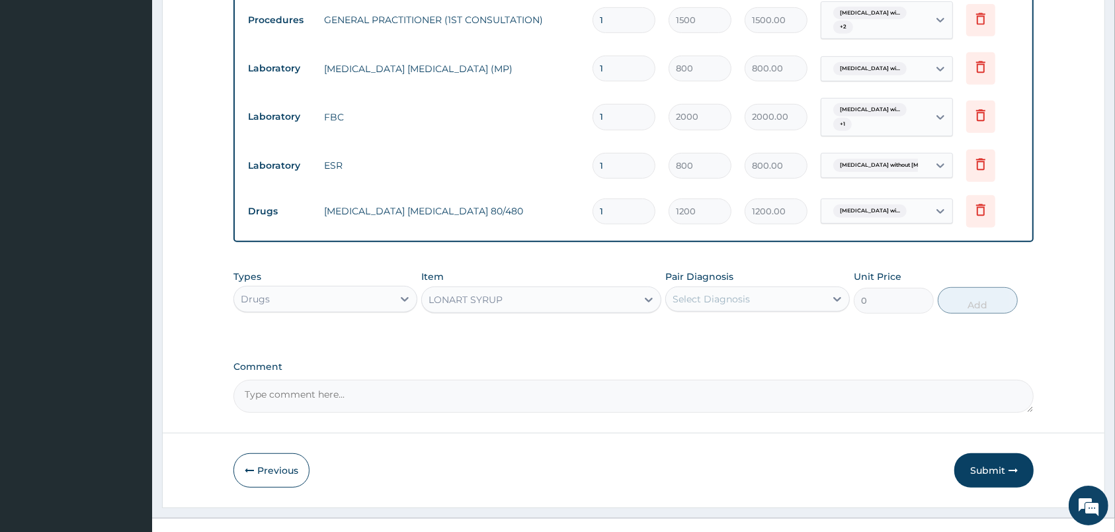
type input "900"
click at [728, 306] on div "Select Diagnosis" at bounding box center [711, 298] width 77 height 13
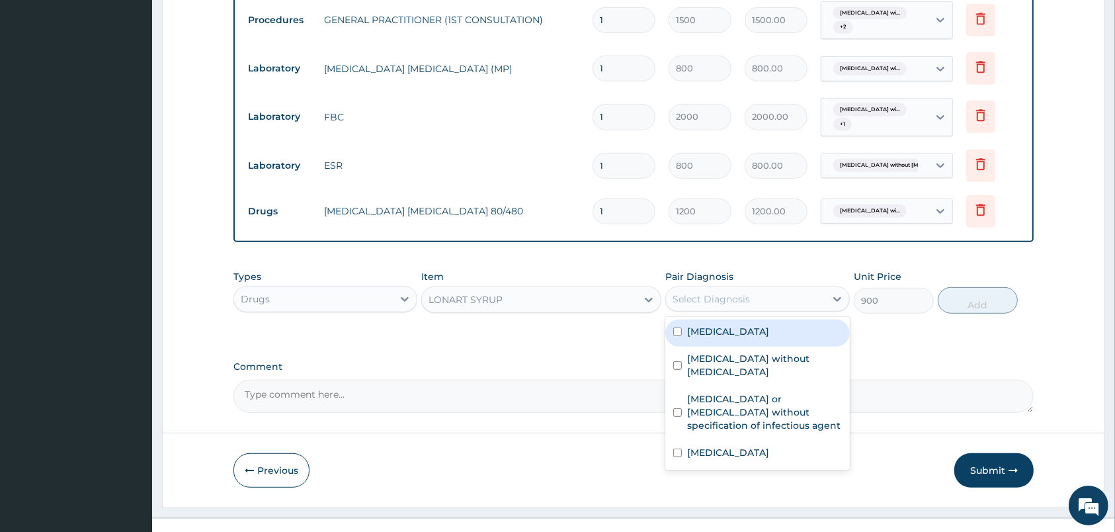
click at [743, 338] on label "Plasmodium malariae malaria without complication" at bounding box center [728, 331] width 82 height 13
checkbox input "true"
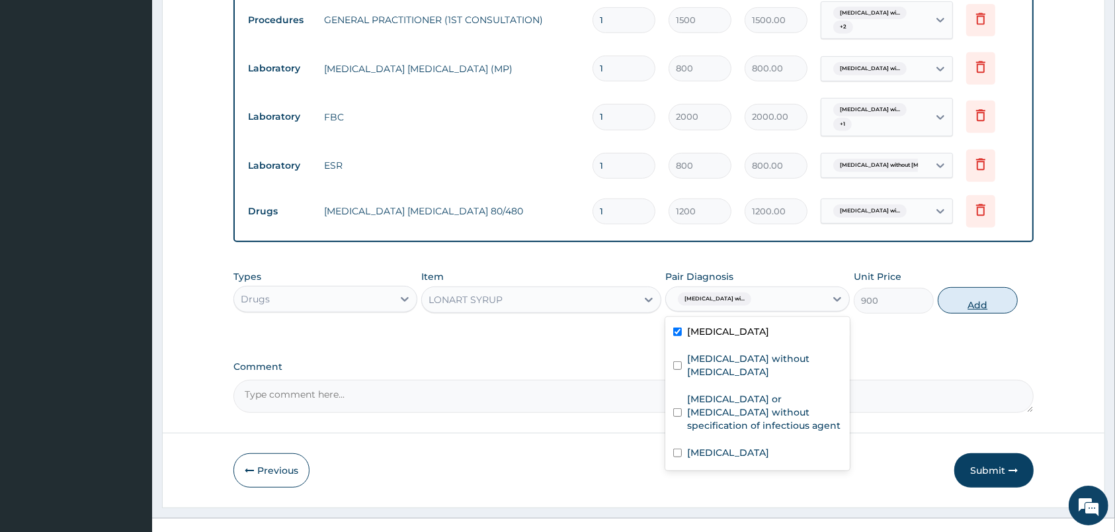
click at [1002, 314] on button "Add" at bounding box center [978, 300] width 80 height 26
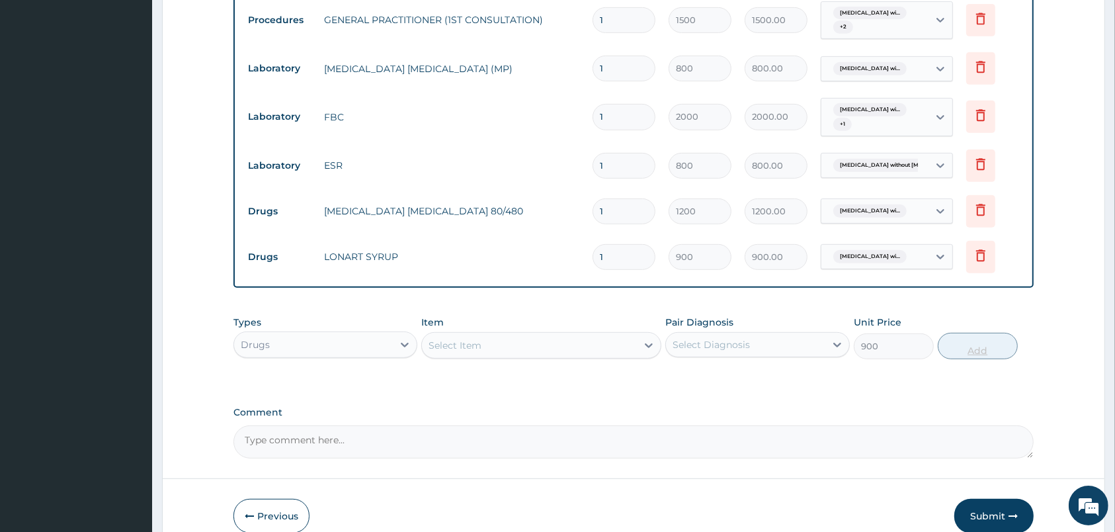
type input "0"
click at [991, 228] on icon at bounding box center [980, 211] width 29 height 32
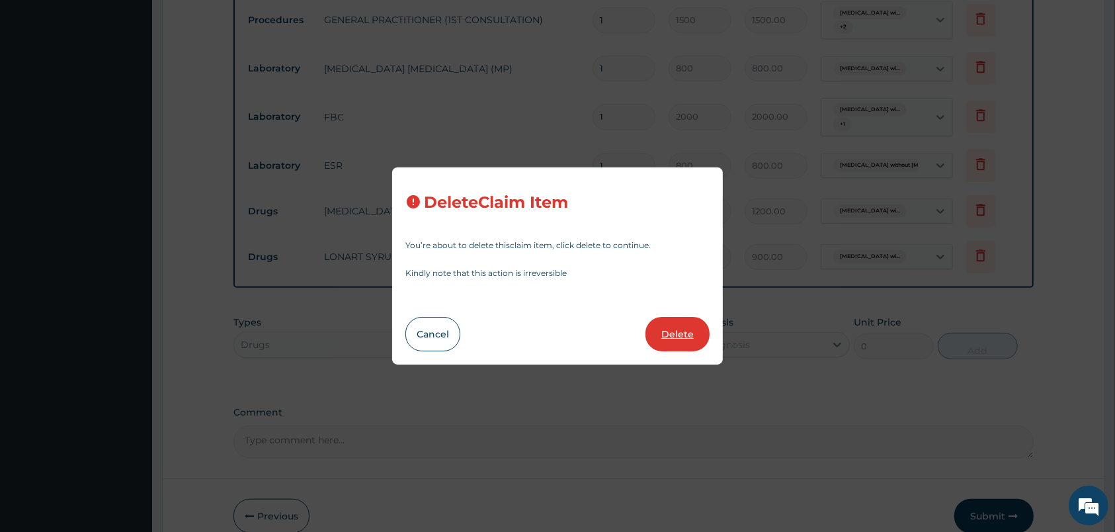
click at [666, 344] on button "Delete" at bounding box center [678, 334] width 64 height 34
type input "900"
type input "900.00"
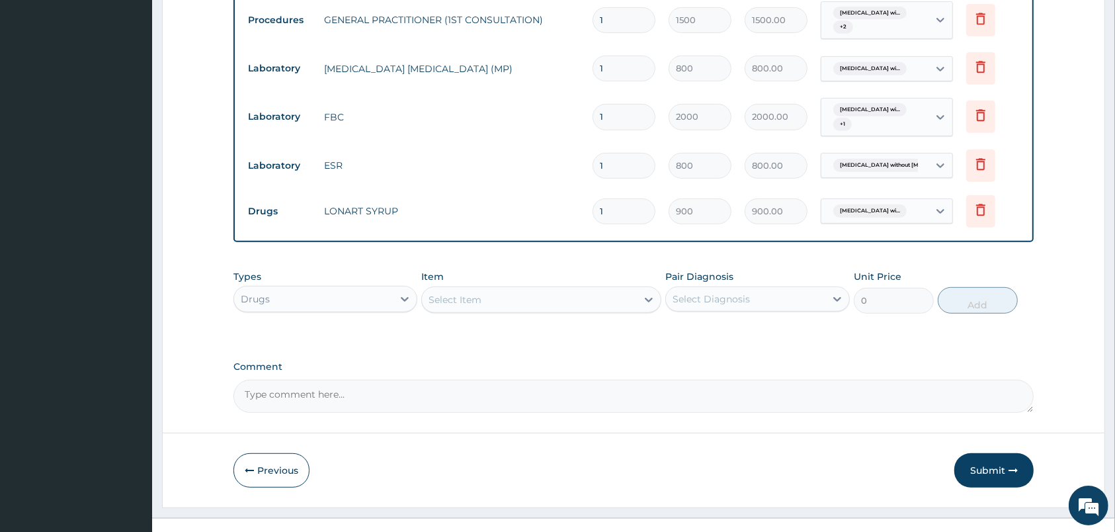
click at [462, 306] on div "Select Item" at bounding box center [455, 299] width 53 height 13
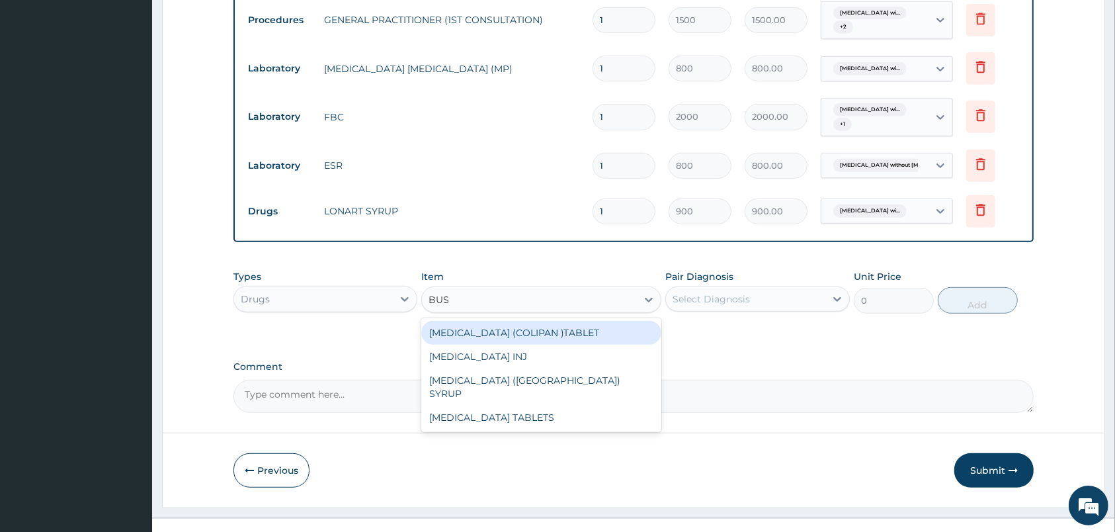
type input "BUSC"
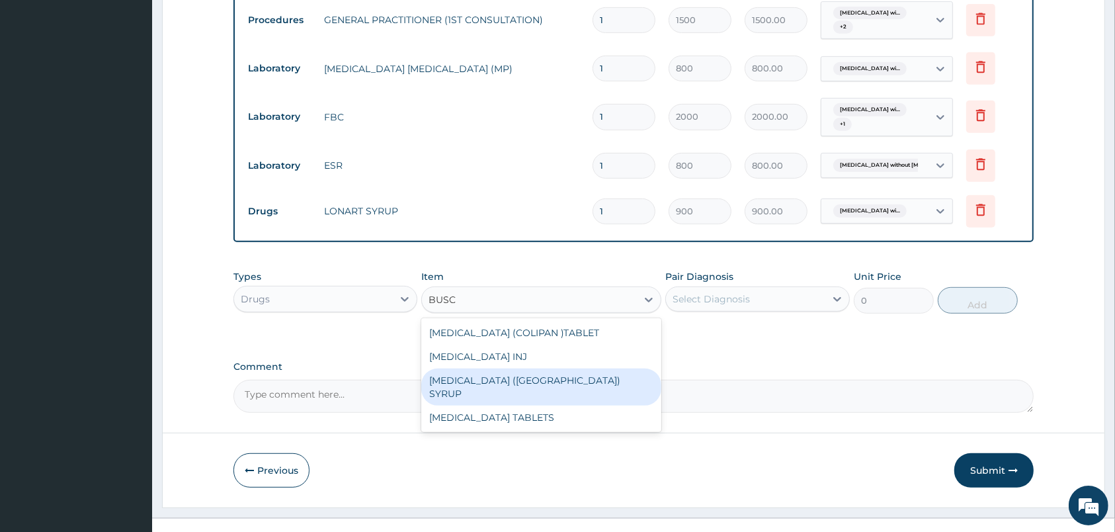
click at [526, 404] on div "BUSCOPAN (COLIPAN) SYRUP" at bounding box center [541, 386] width 240 height 37
type input "900"
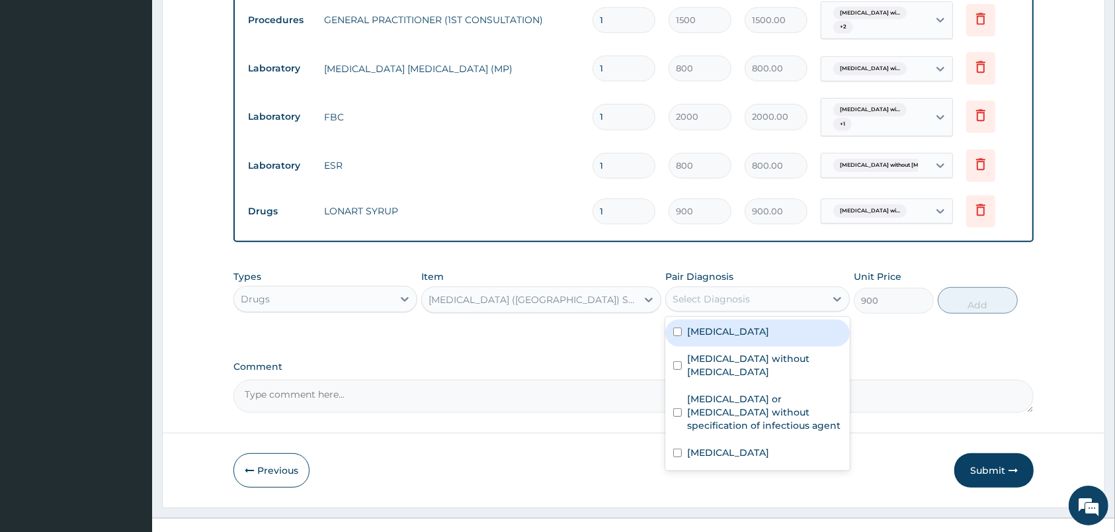
click at [735, 310] on div "Select Diagnosis" at bounding box center [745, 298] width 159 height 21
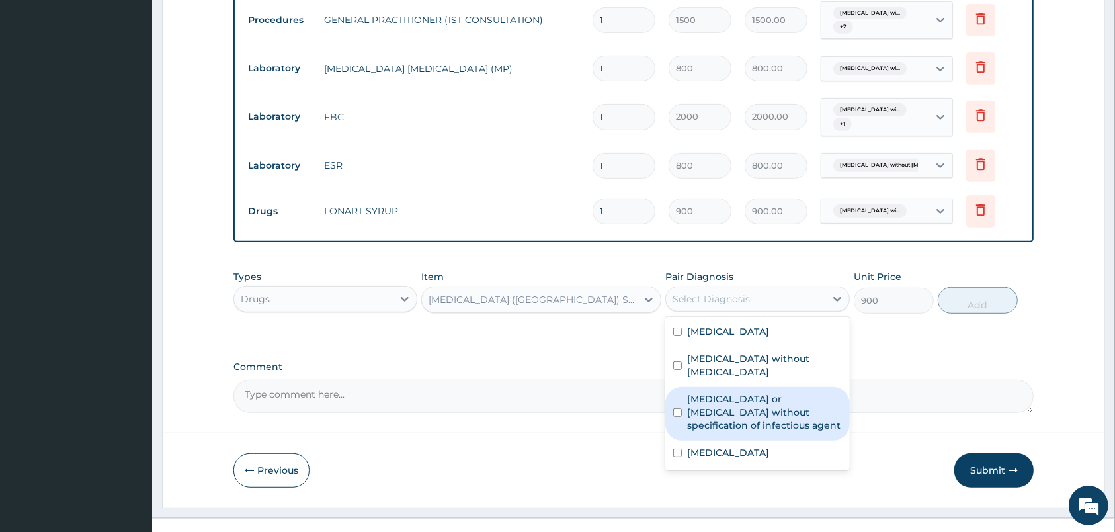
click at [757, 423] on label "Infectious gastroenteritis or colitis without specification of infectious agent" at bounding box center [764, 412] width 154 height 40
checkbox input "true"
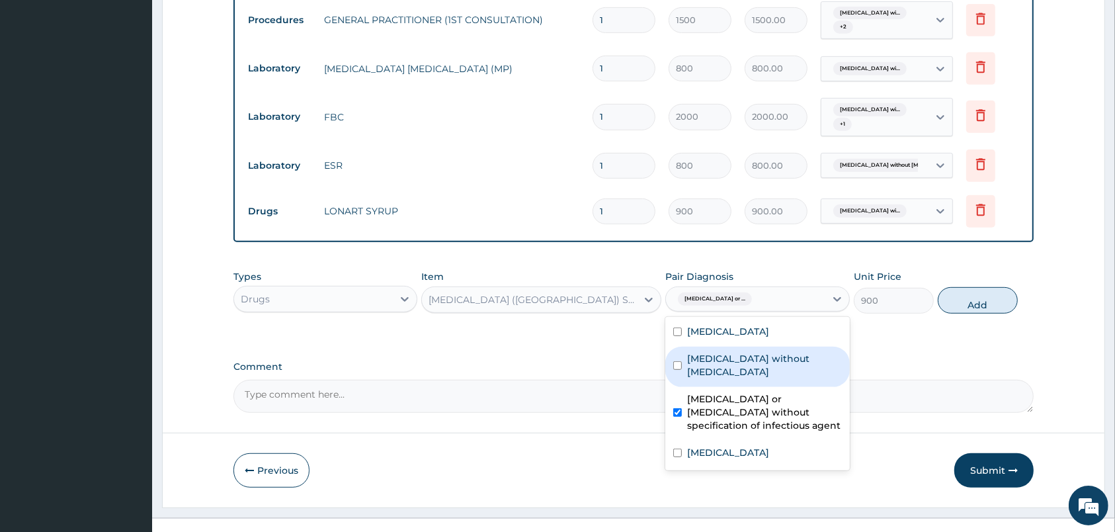
click at [816, 378] on label "Sepsis without septic shock" at bounding box center [764, 365] width 154 height 26
checkbox input "true"
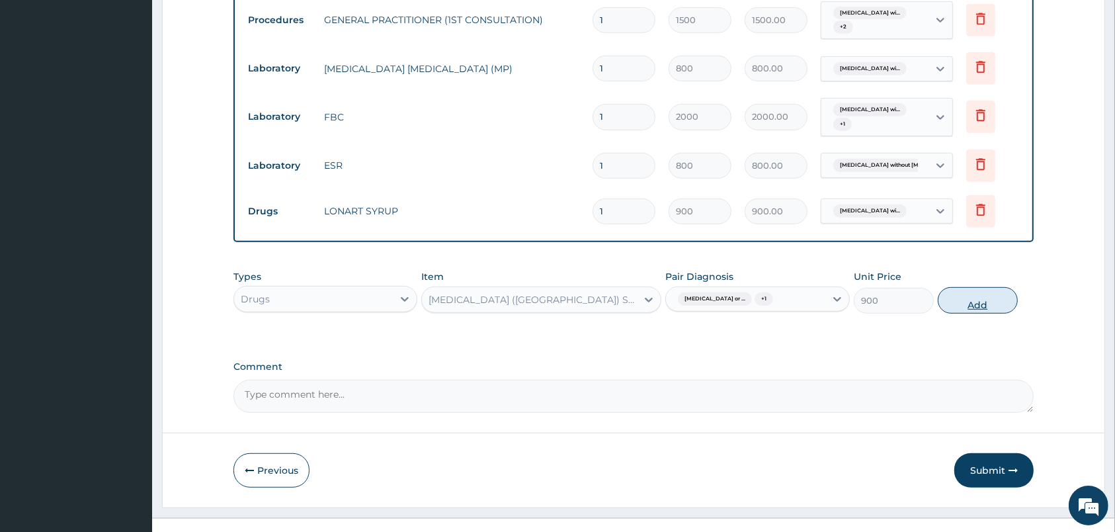
click at [966, 314] on button "Add" at bounding box center [978, 300] width 80 height 26
type input "0"
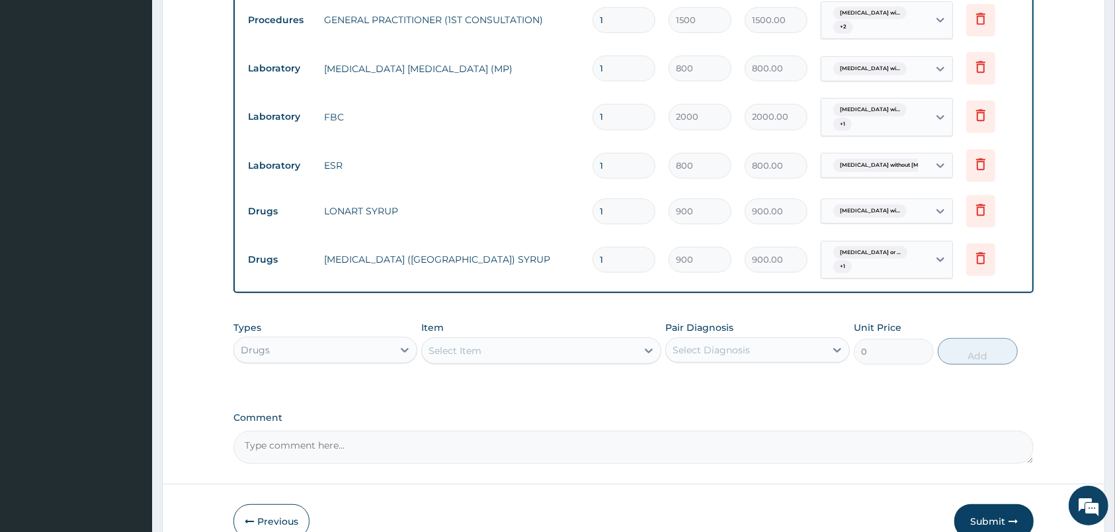
click at [576, 360] on div "Item Select Item" at bounding box center [541, 343] width 240 height 44
click at [574, 361] on div "Select Item" at bounding box center [529, 350] width 215 height 21
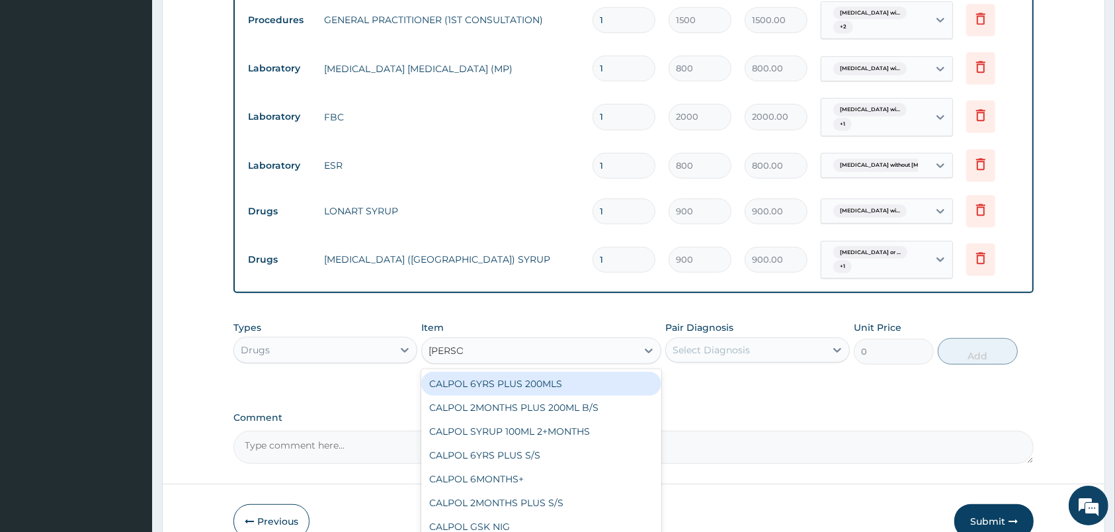
type input "CALPOL"
click at [559, 396] on div "CALPOL 6YRS PLUS 200MLS" at bounding box center [541, 384] width 240 height 24
type input "3000"
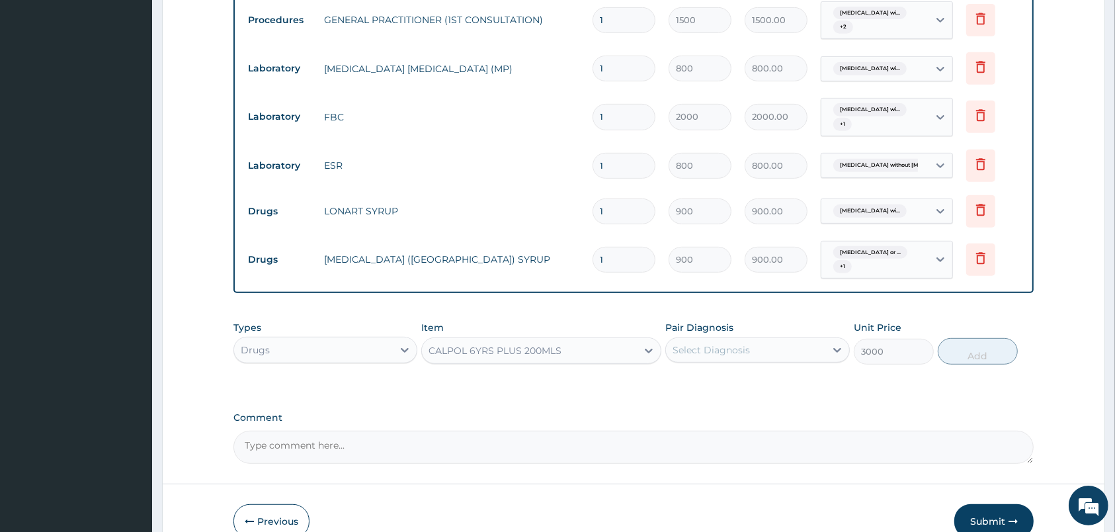
click at [723, 357] on div "Select Diagnosis" at bounding box center [711, 349] width 77 height 13
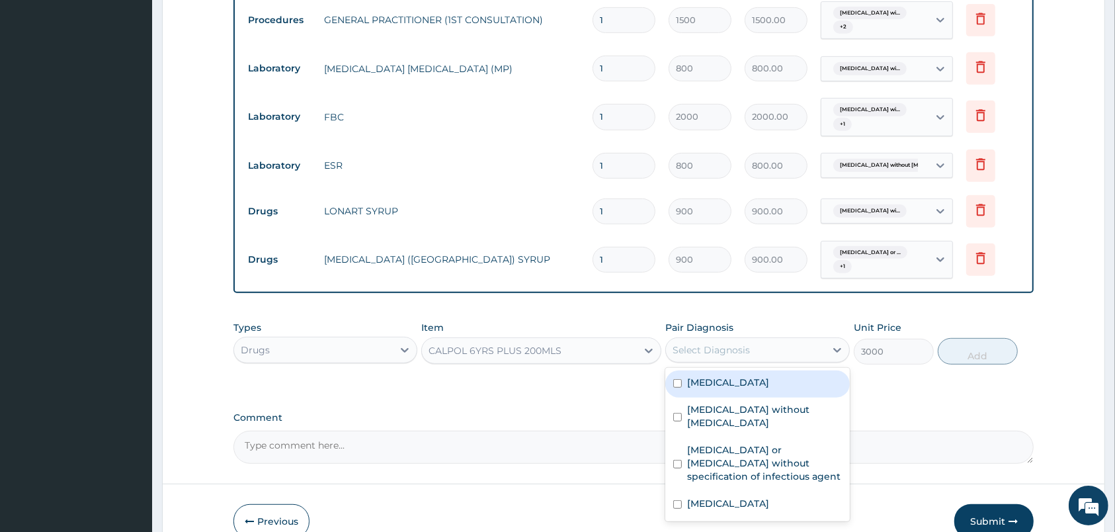
click at [740, 389] on label "Plasmodium malariae malaria without complication" at bounding box center [728, 382] width 82 height 13
checkbox input "true"
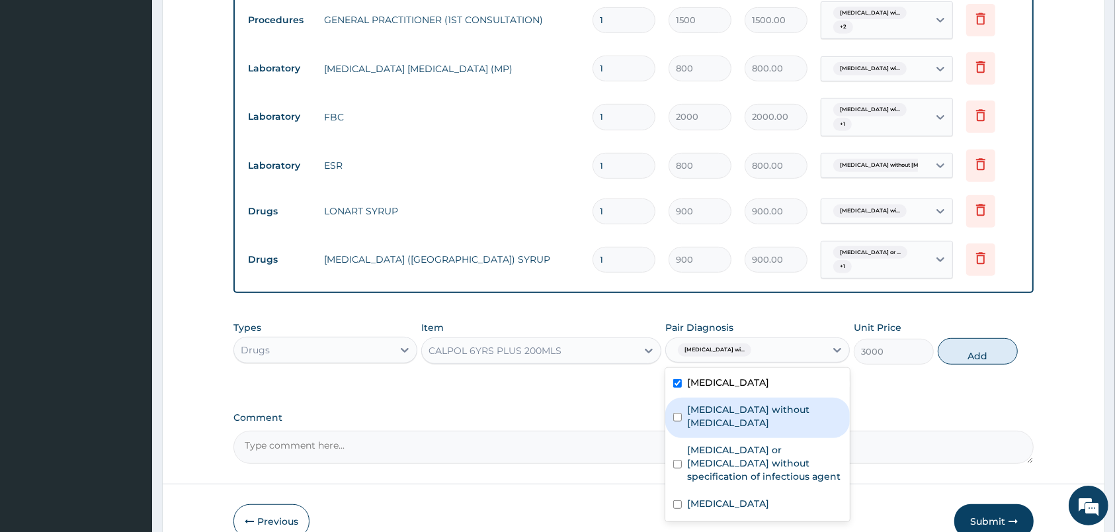
click at [757, 438] on div "Sepsis without septic shock" at bounding box center [758, 418] width 184 height 40
checkbox input "true"
click at [990, 365] on button "Add" at bounding box center [978, 351] width 80 height 26
type input "0"
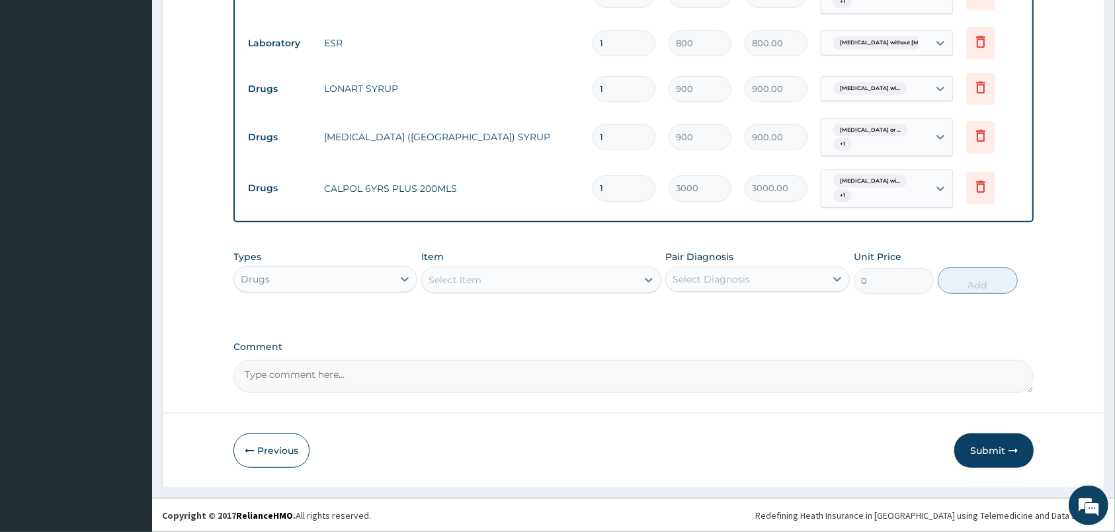
scroll to position [682, 0]
click at [595, 282] on div "Select Item" at bounding box center [529, 279] width 215 height 21
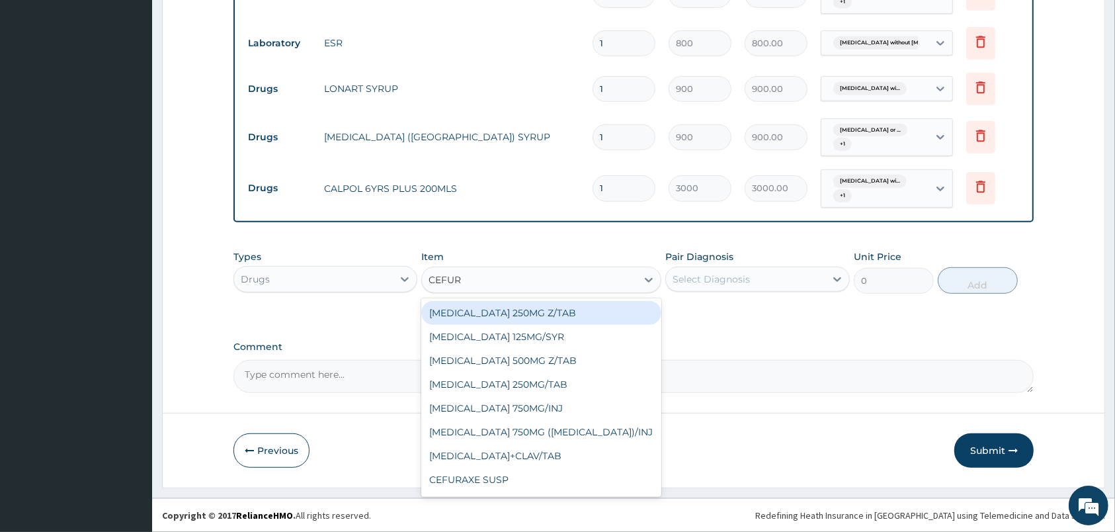
type input "CEFURO"
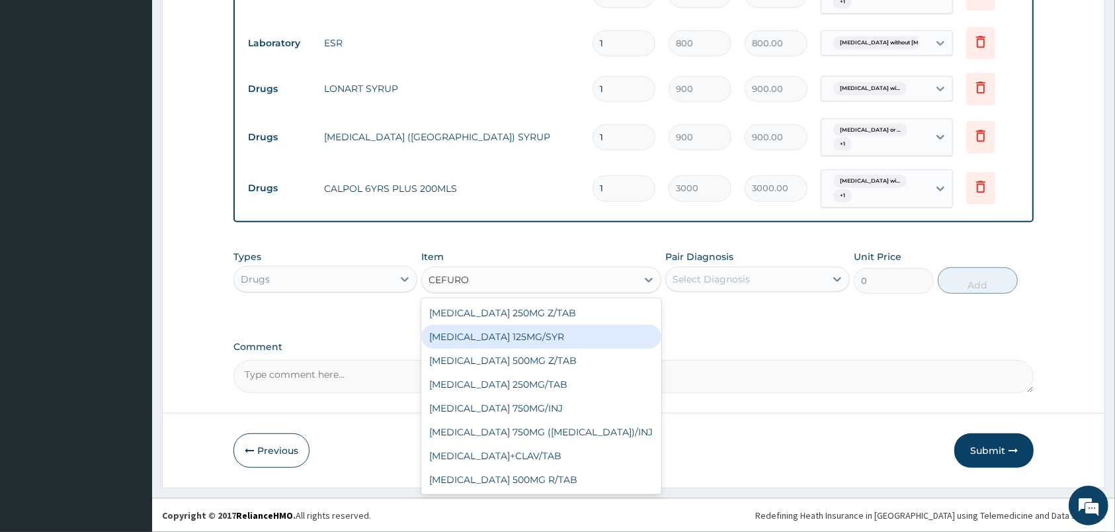
click at [561, 339] on div "CEFUROXIME 125MG/SYR" at bounding box center [541, 337] width 240 height 24
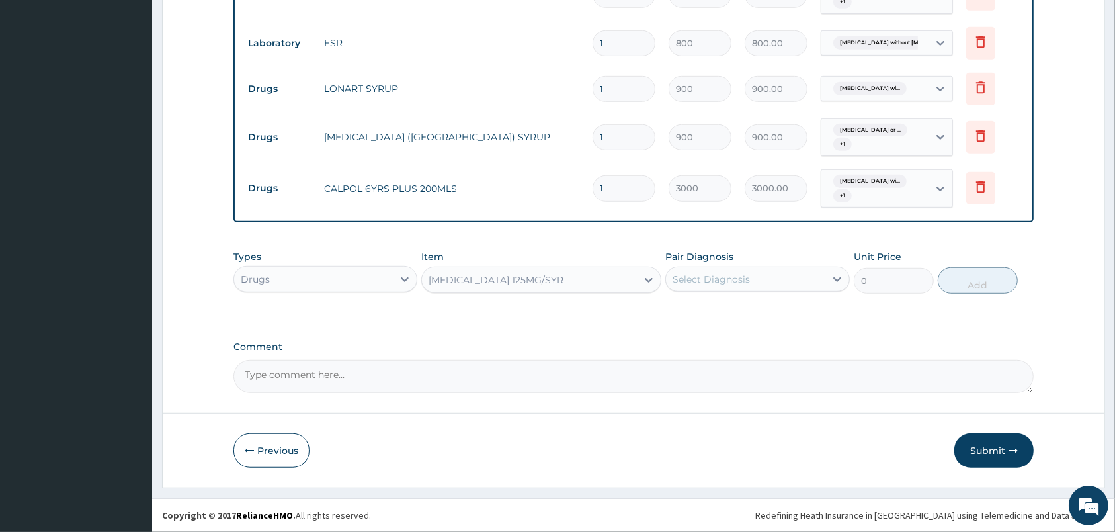
type input "1900"
click at [589, 262] on div "Item CEFUROXIME 125MG/SYR" at bounding box center [541, 272] width 240 height 44
click at [587, 284] on div "CEFUROXIME 125MG/SYR" at bounding box center [529, 279] width 215 height 21
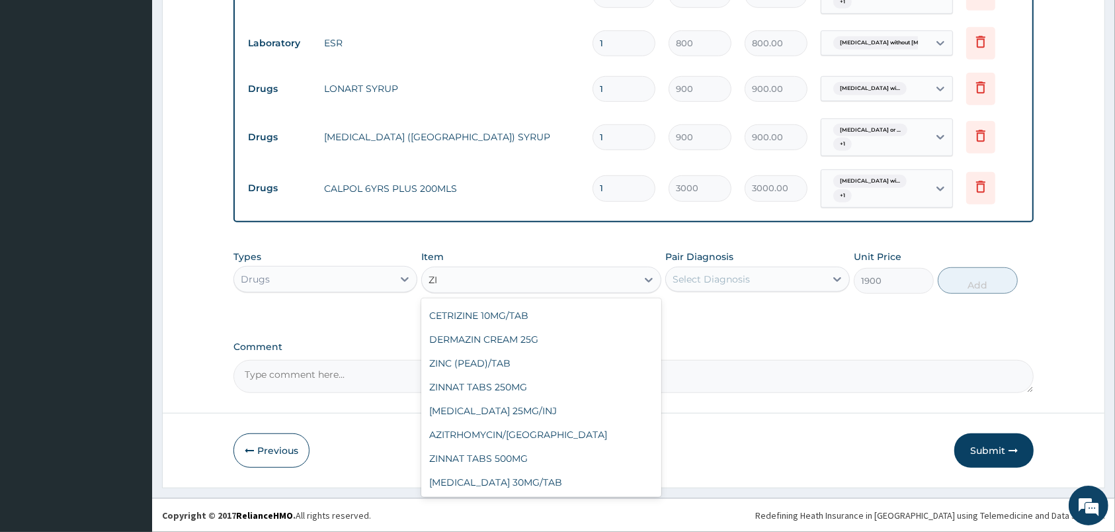
scroll to position [427, 0]
type input "ZINN"
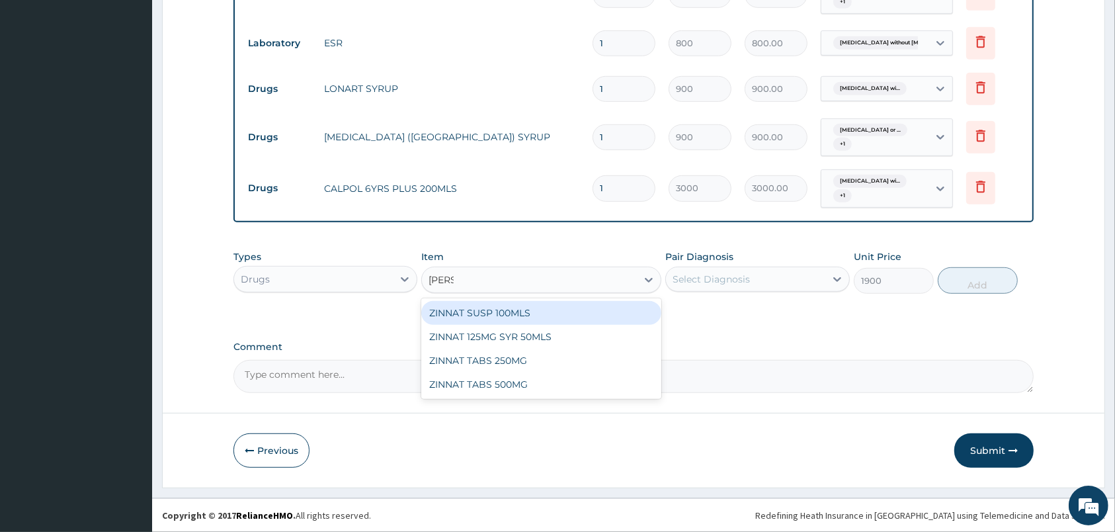
click at [572, 315] on div "ZINNAT SUSP 100MLS" at bounding box center [541, 313] width 240 height 24
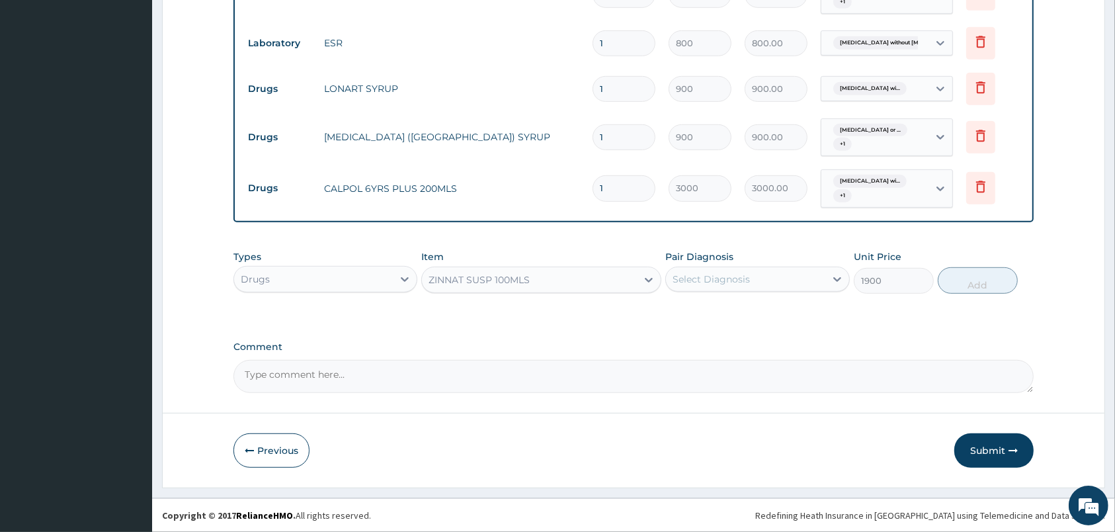
type input "2500"
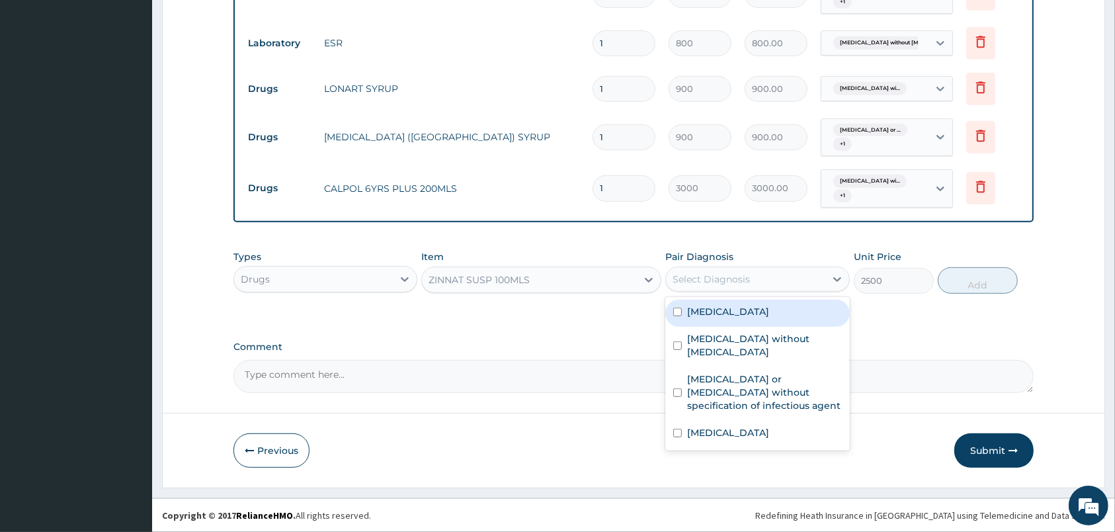
click at [738, 278] on div "Select Diagnosis" at bounding box center [711, 279] width 77 height 13
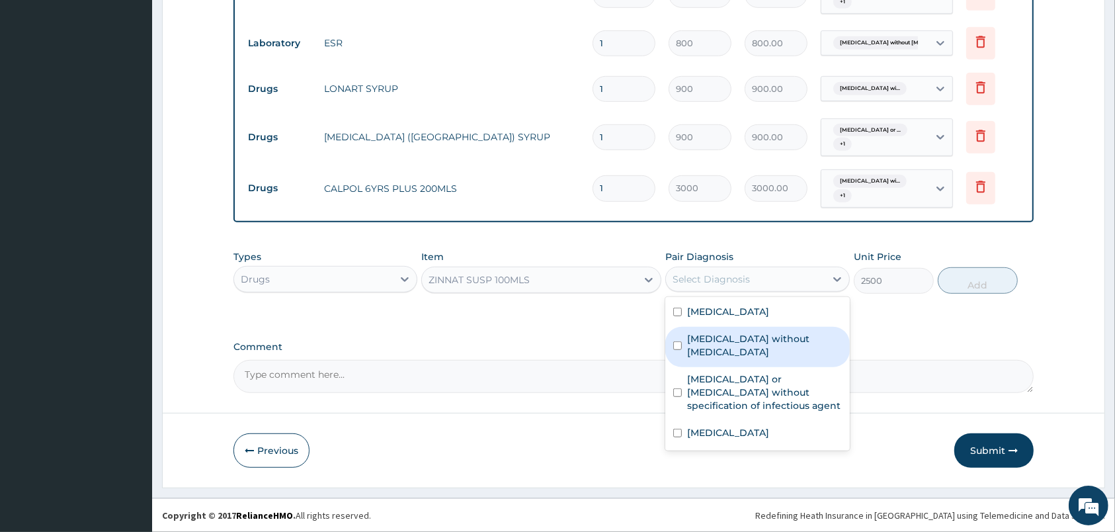
click at [745, 351] on label "Sepsis without septic shock" at bounding box center [764, 345] width 154 height 26
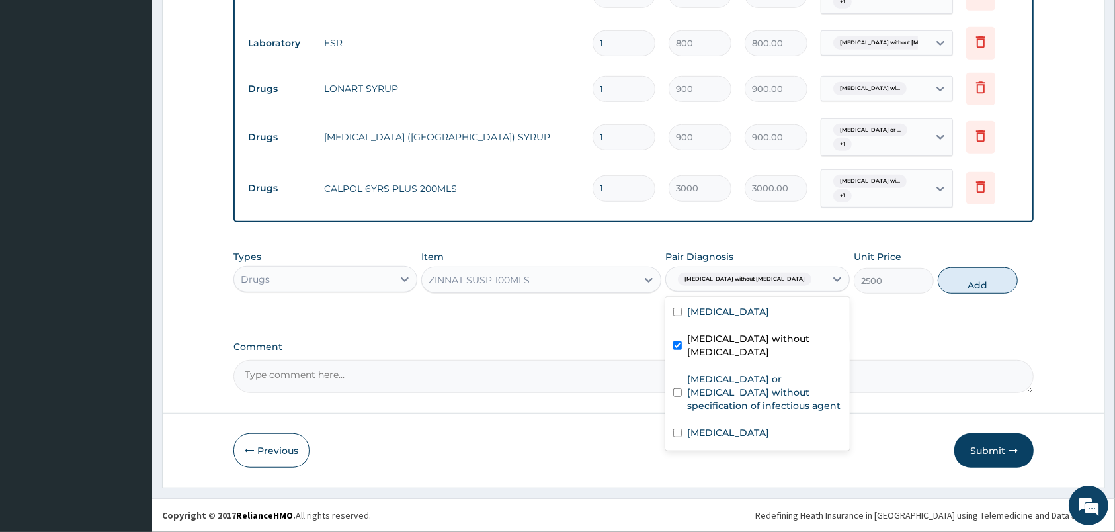
checkbox input "true"
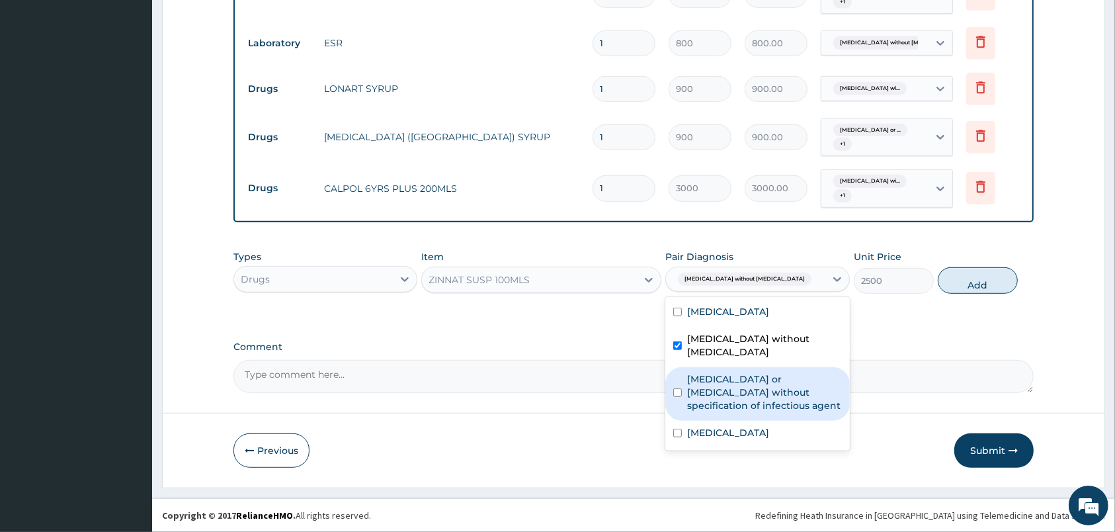
click at [784, 393] on label "Infectious gastroenteritis or colitis without specification of infectious agent" at bounding box center [764, 392] width 154 height 40
checkbox input "true"
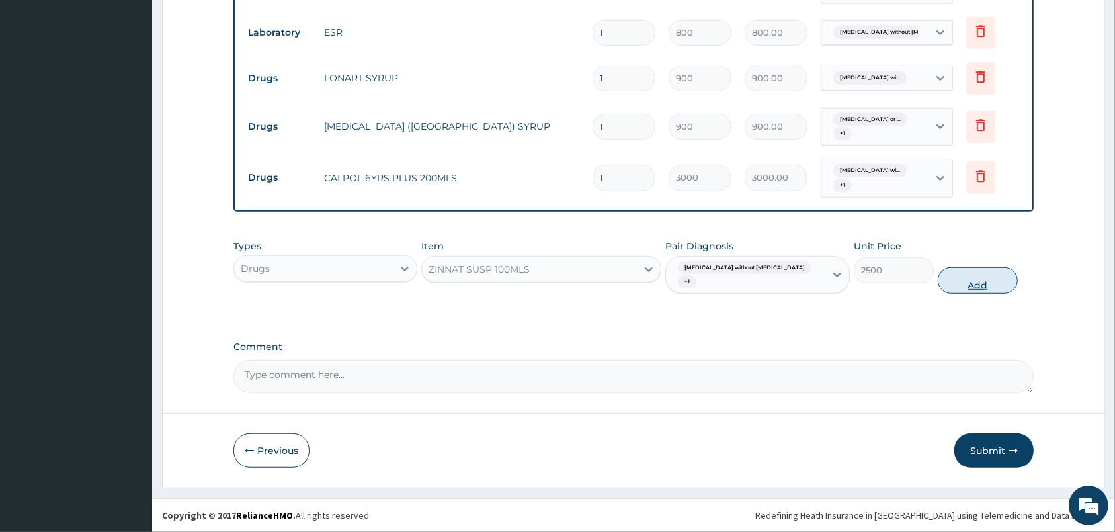
click at [1000, 278] on button "Add" at bounding box center [978, 280] width 80 height 26
type input "0"
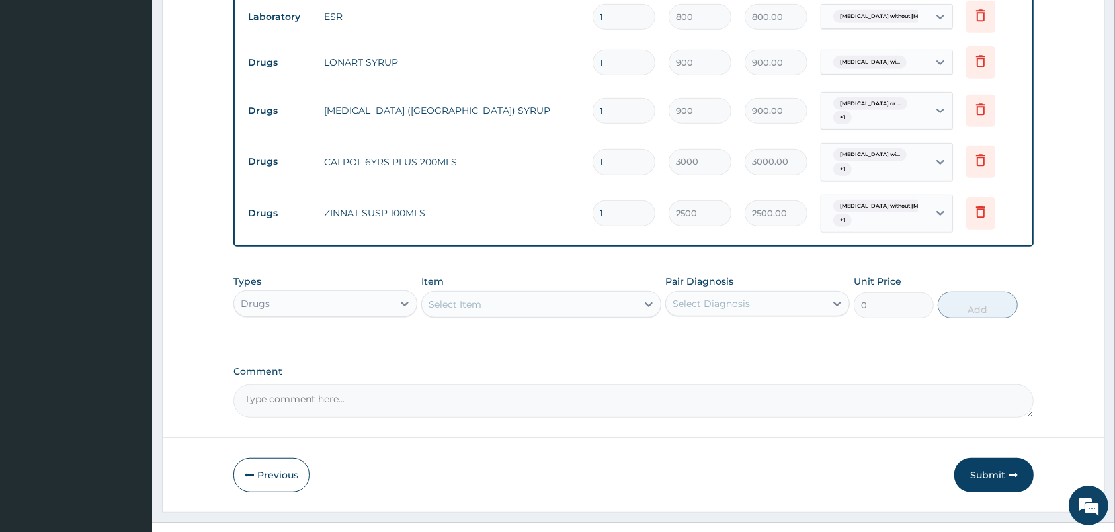
click at [623, 317] on div "Item Select Item" at bounding box center [541, 297] width 240 height 44
click at [618, 315] on div "Select Item" at bounding box center [529, 304] width 215 height 21
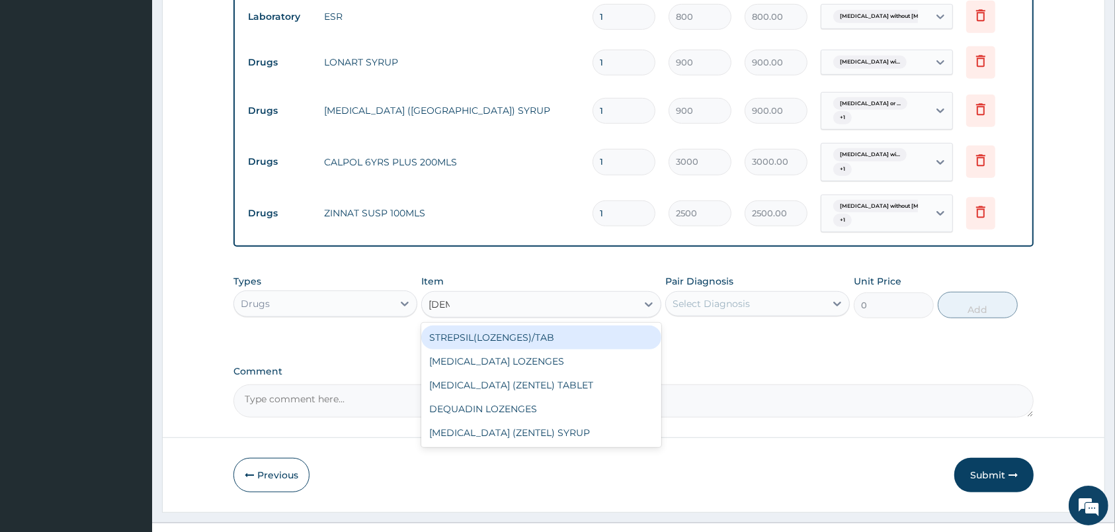
type input "ZENT"
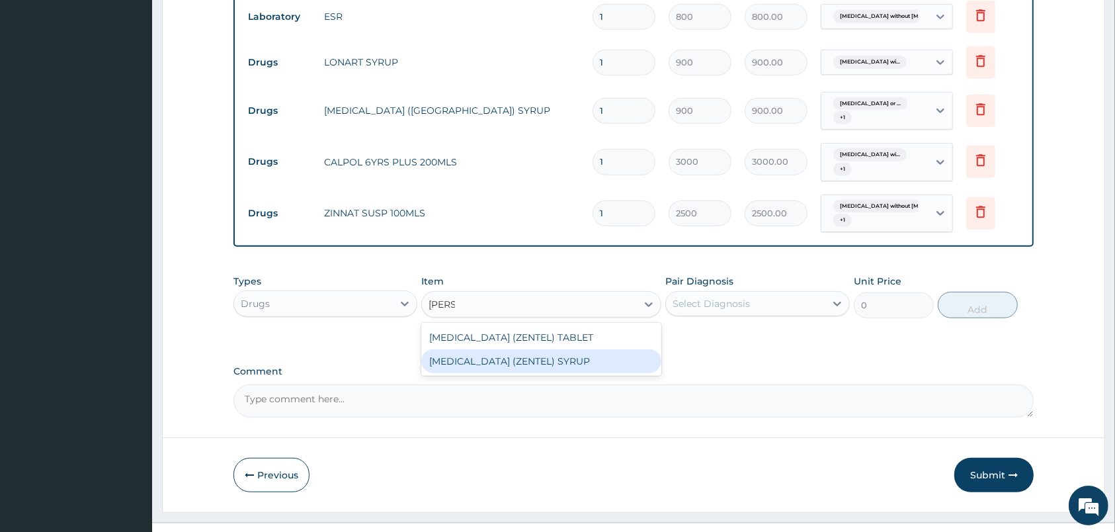
click at [611, 373] on div "ALBENDAZOLE (ZENTEL) SYRUP" at bounding box center [541, 361] width 240 height 24
type input "400"
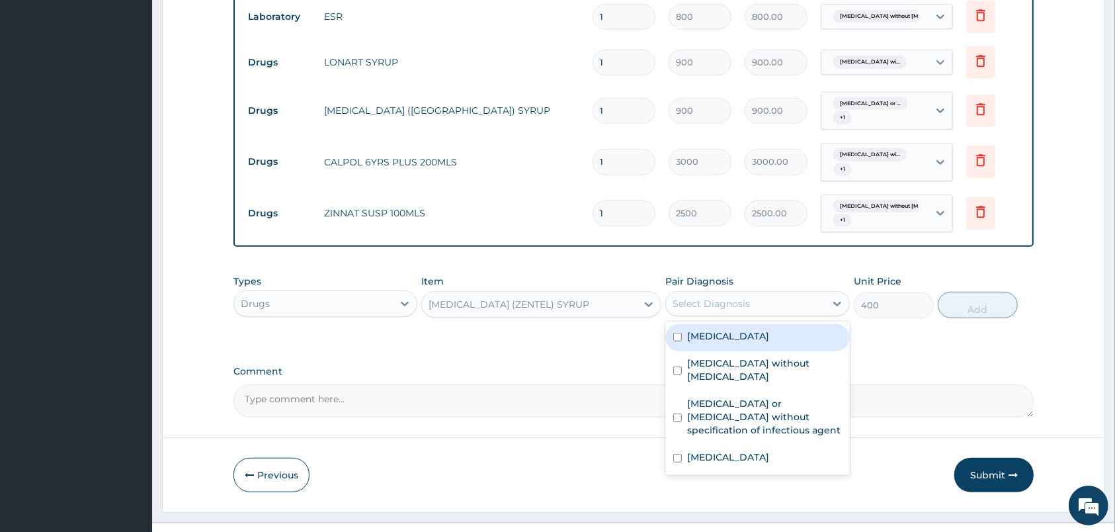
click at [736, 310] on div "Select Diagnosis" at bounding box center [711, 303] width 77 height 13
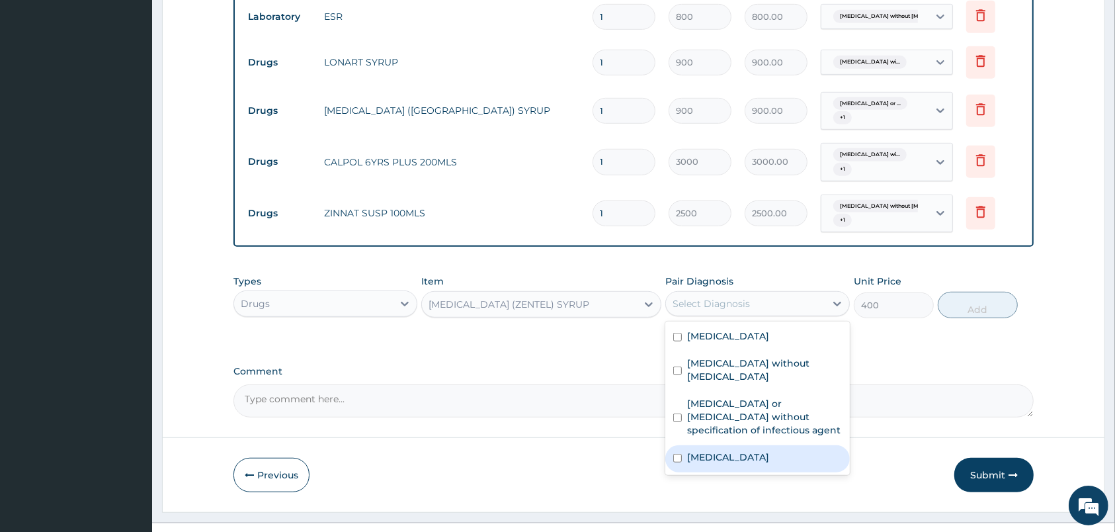
click at [753, 472] on div "Intestinal helminthiasis, unspecified" at bounding box center [758, 458] width 184 height 27
checkbox input "true"
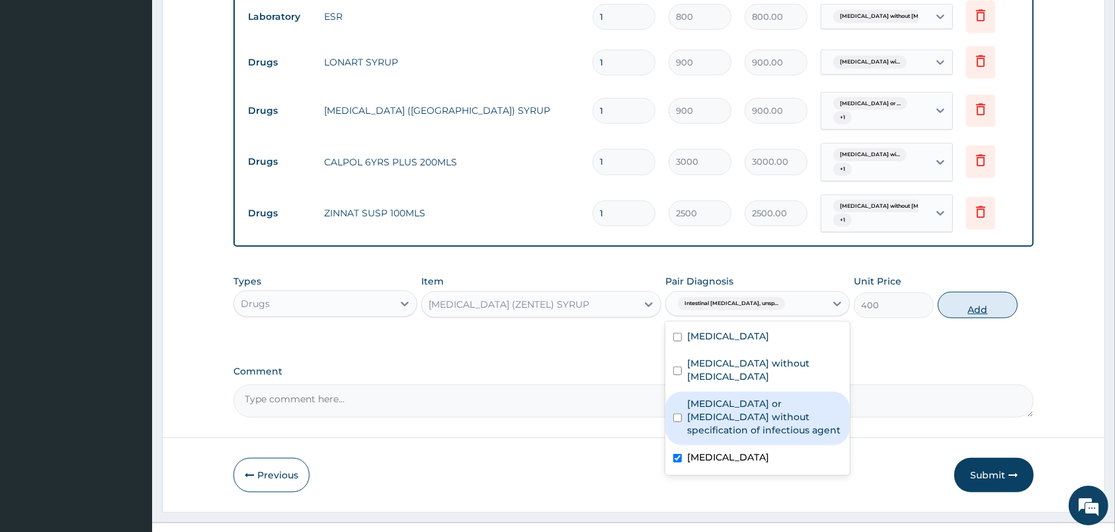
click at [980, 318] on button "Add" at bounding box center [978, 305] width 80 height 26
type input "0"
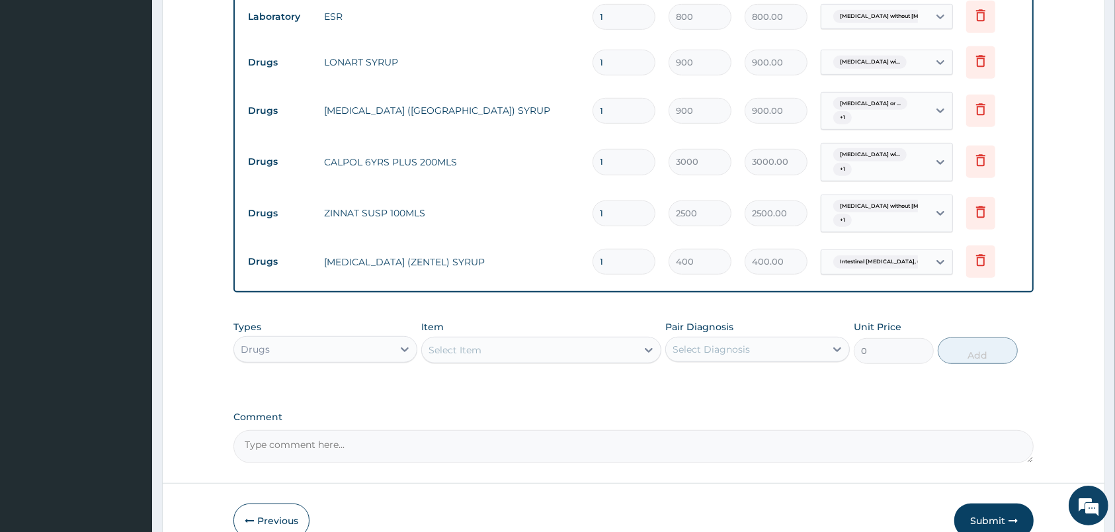
scroll to position [779, 0]
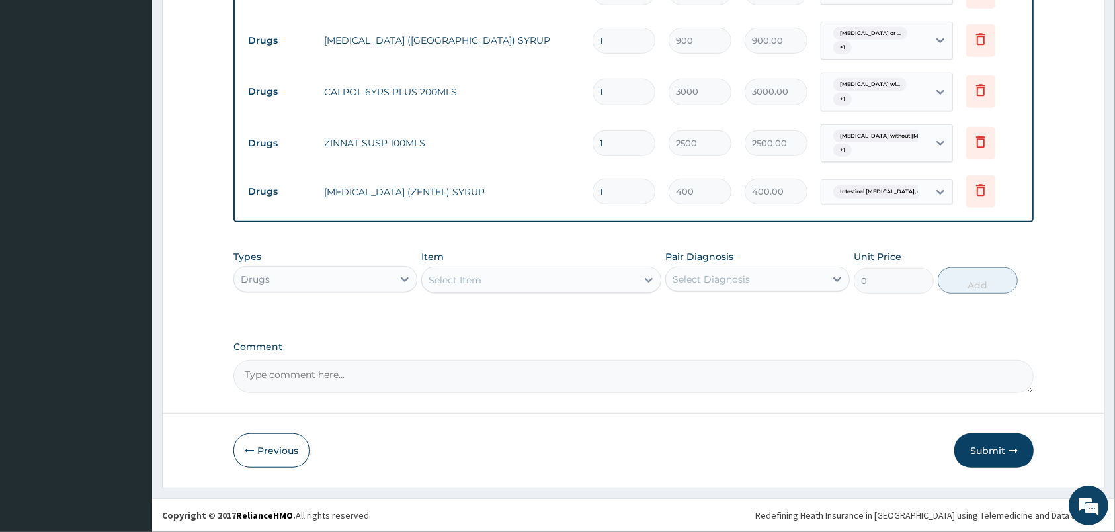
click at [586, 280] on div "Select Item" at bounding box center [529, 279] width 215 height 21
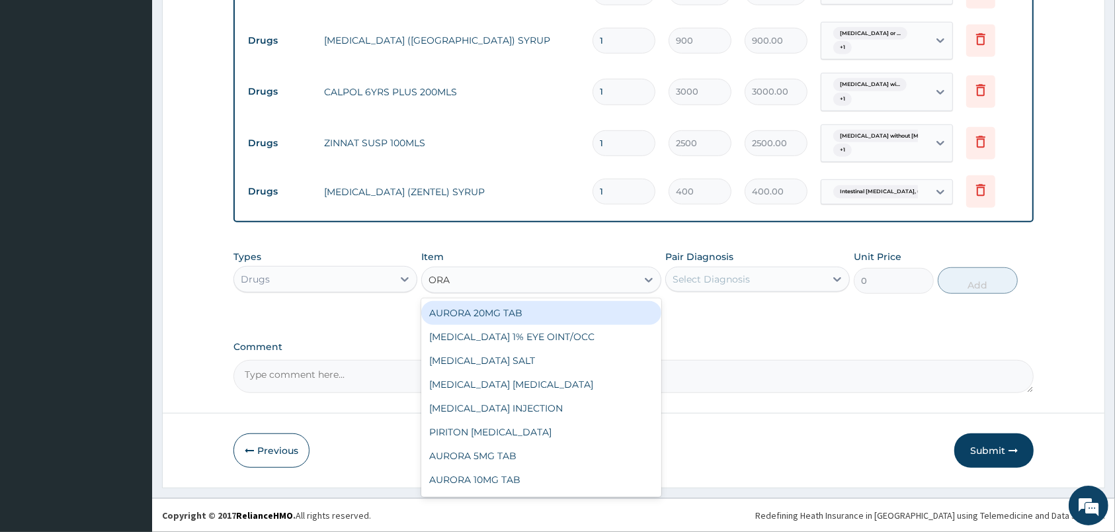
type input "ORAL"
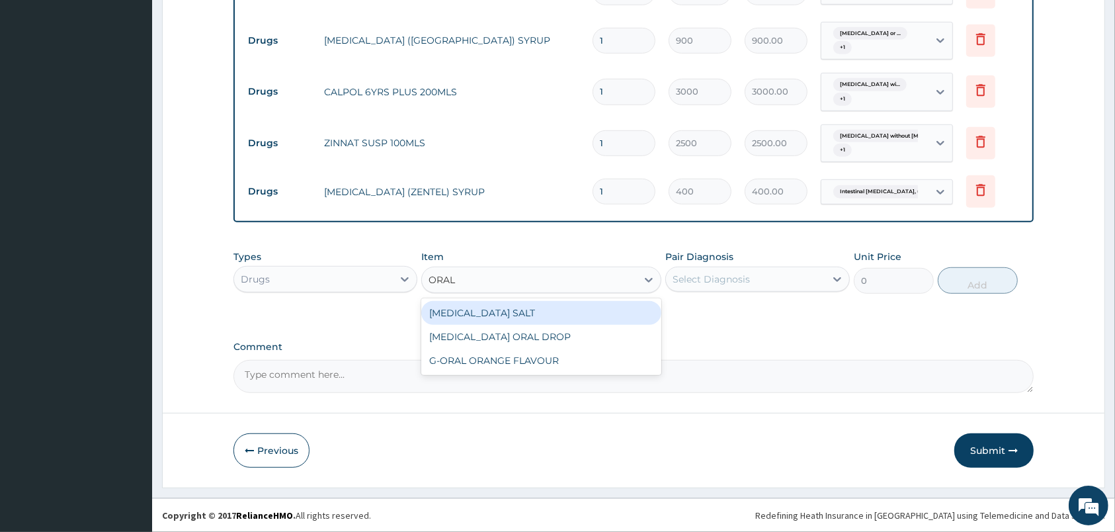
click at [569, 320] on div "ORAL REHYDRATION SALT" at bounding box center [541, 313] width 240 height 24
type input "250"
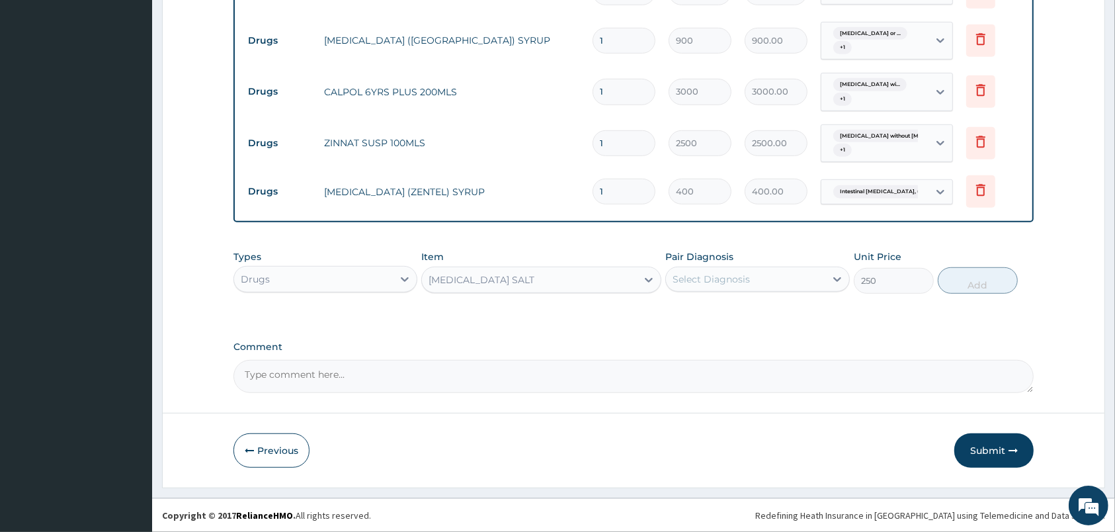
click at [730, 271] on div "Select Diagnosis" at bounding box center [745, 279] width 159 height 21
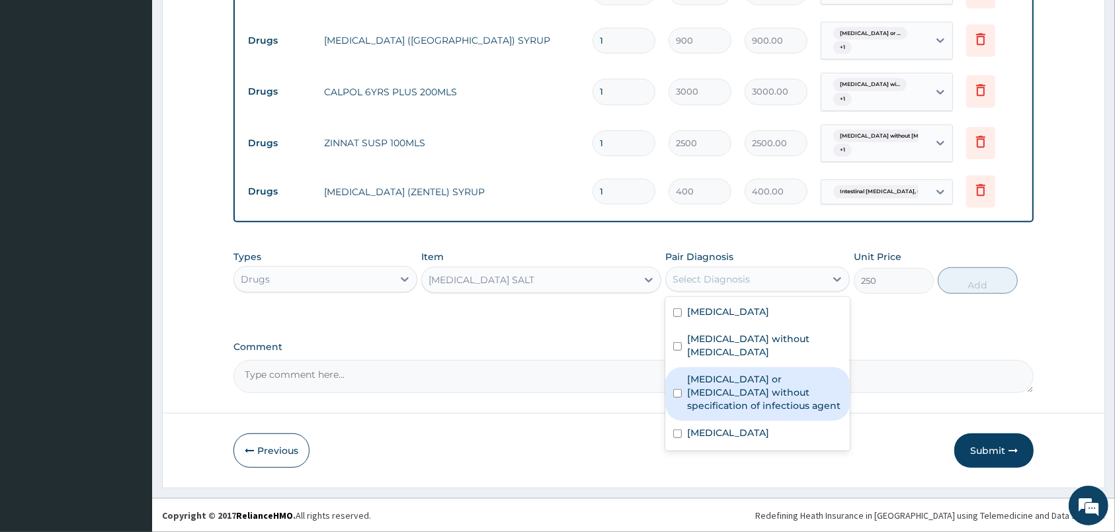
click at [767, 394] on label "Infectious gastroenteritis or colitis without specification of infectious agent" at bounding box center [764, 392] width 154 height 40
checkbox input "true"
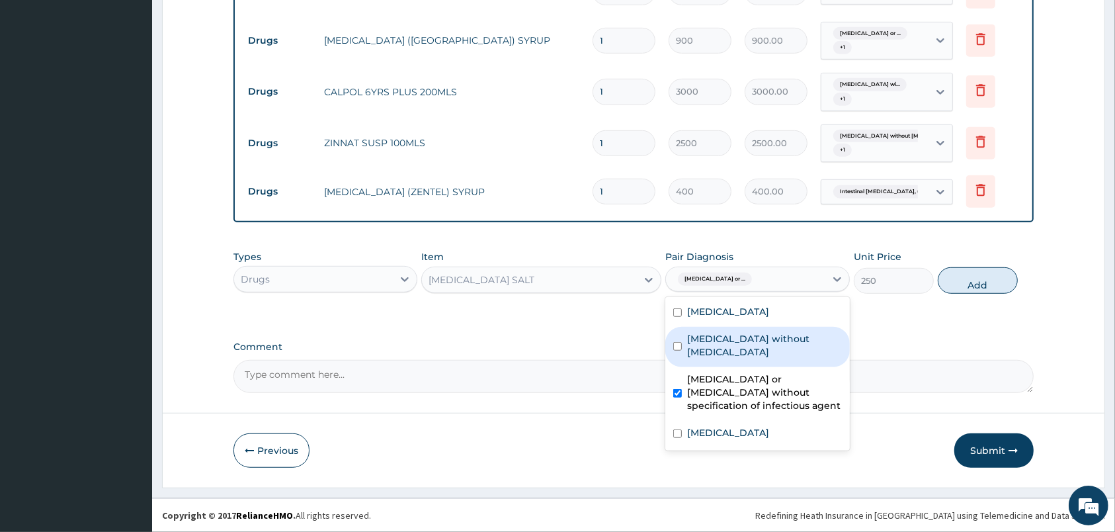
click at [771, 353] on label "Sepsis without septic shock" at bounding box center [764, 345] width 154 height 26
checkbox input "true"
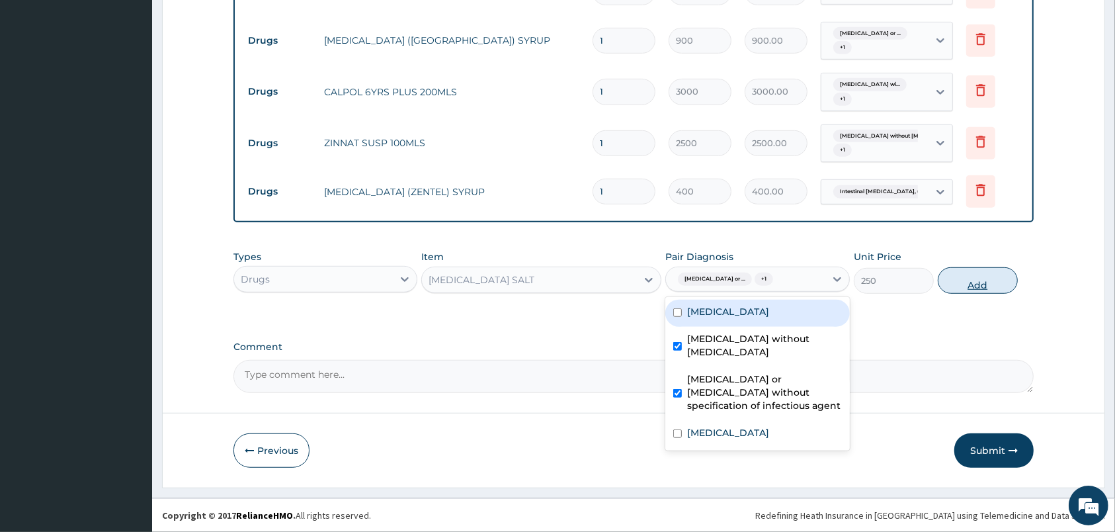
click at [966, 280] on button "Add" at bounding box center [978, 280] width 80 height 26
type input "0"
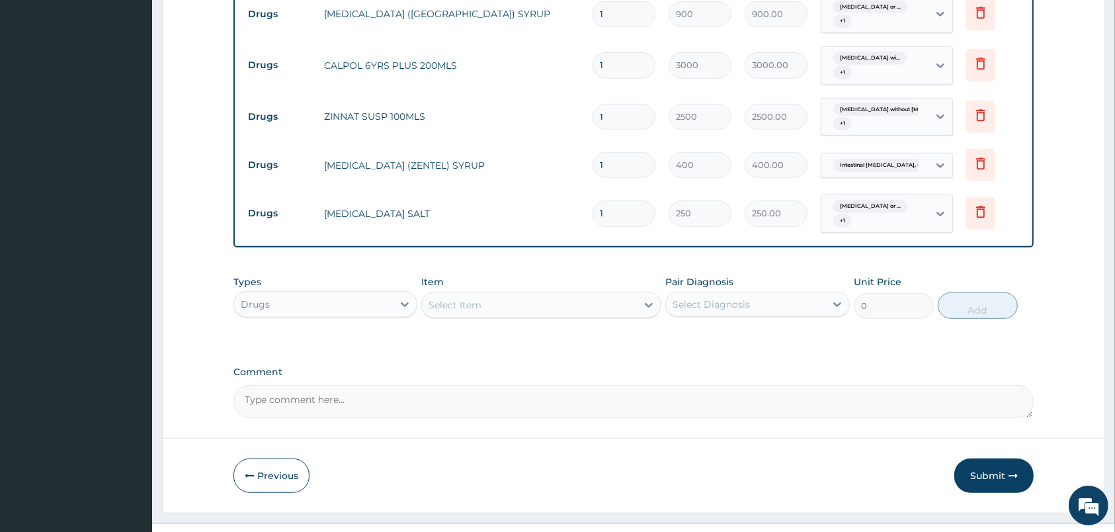
type input "0.00"
type input "2"
type input "500.00"
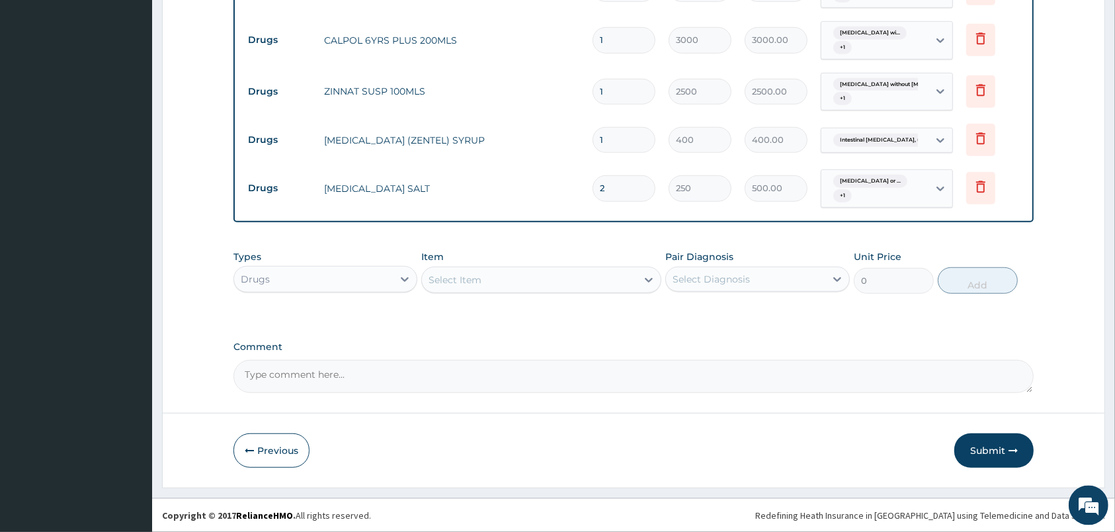
scroll to position [831, 0]
type input "2"
click at [986, 454] on button "Submit" at bounding box center [994, 450] width 79 height 34
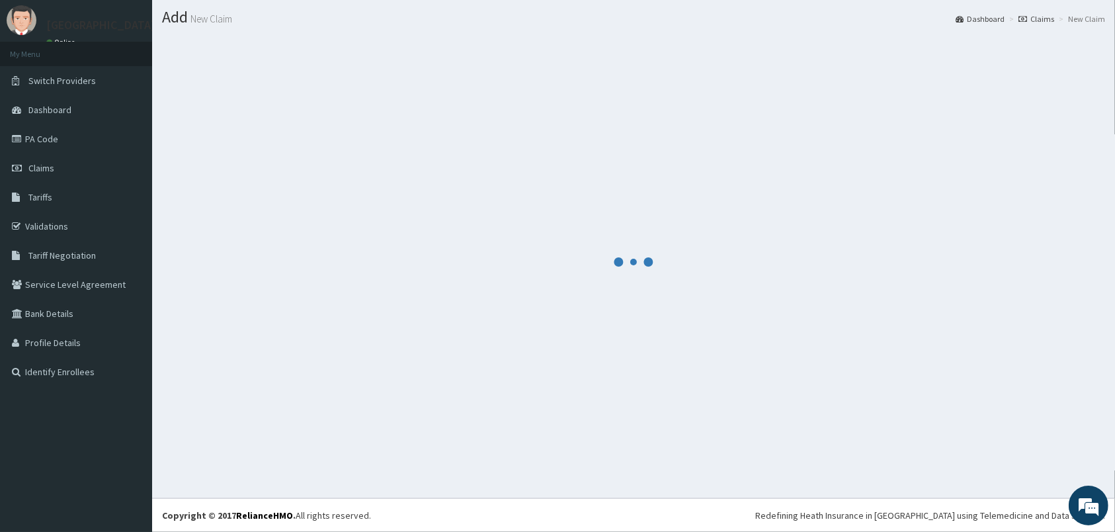
scroll to position [34, 0]
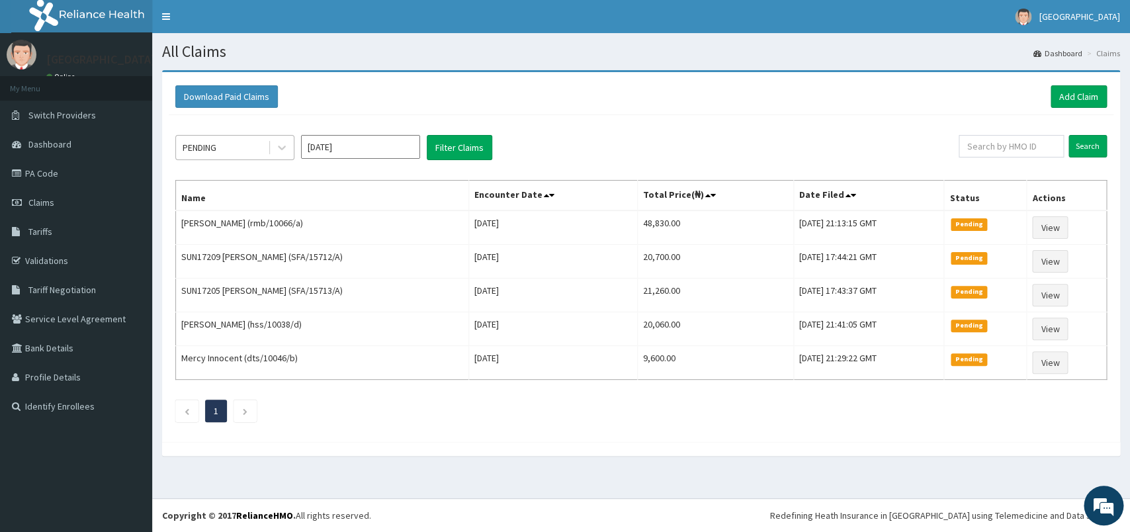
click at [259, 138] on div "PENDING" at bounding box center [234, 147] width 119 height 25
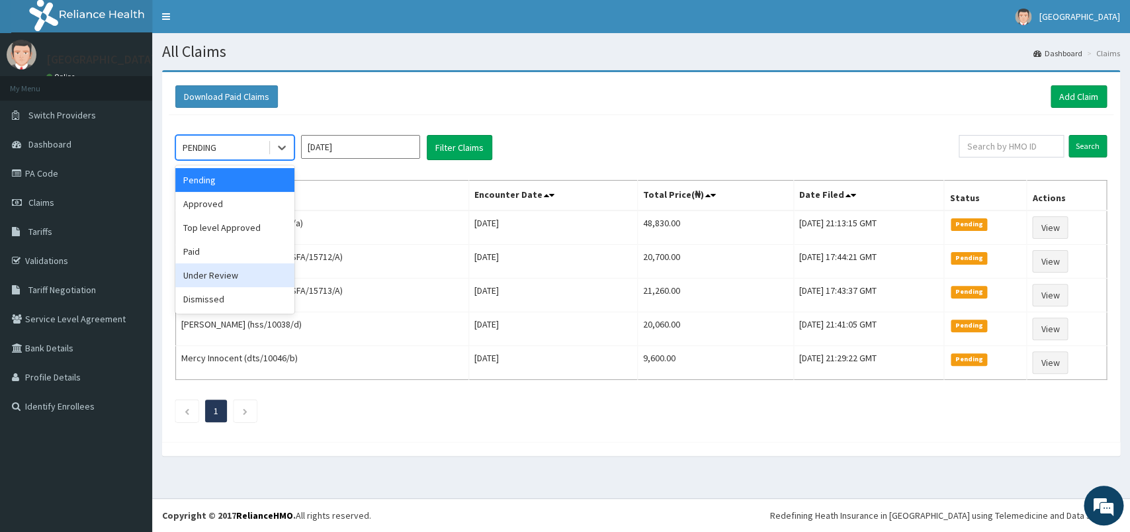
click at [255, 271] on div "Under Review" at bounding box center [234, 275] width 119 height 24
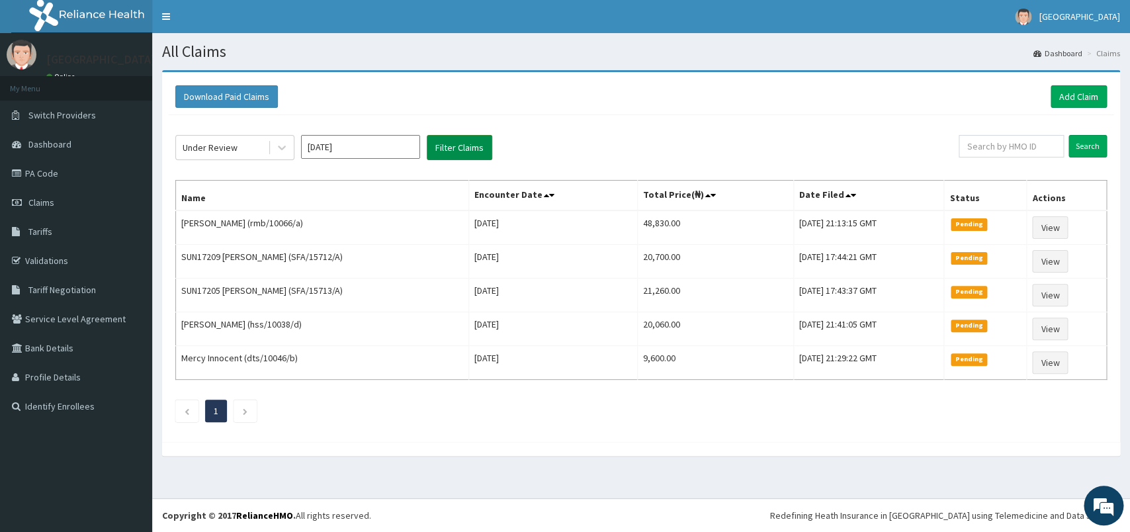
click at [446, 155] on button "Filter Claims" at bounding box center [459, 147] width 65 height 25
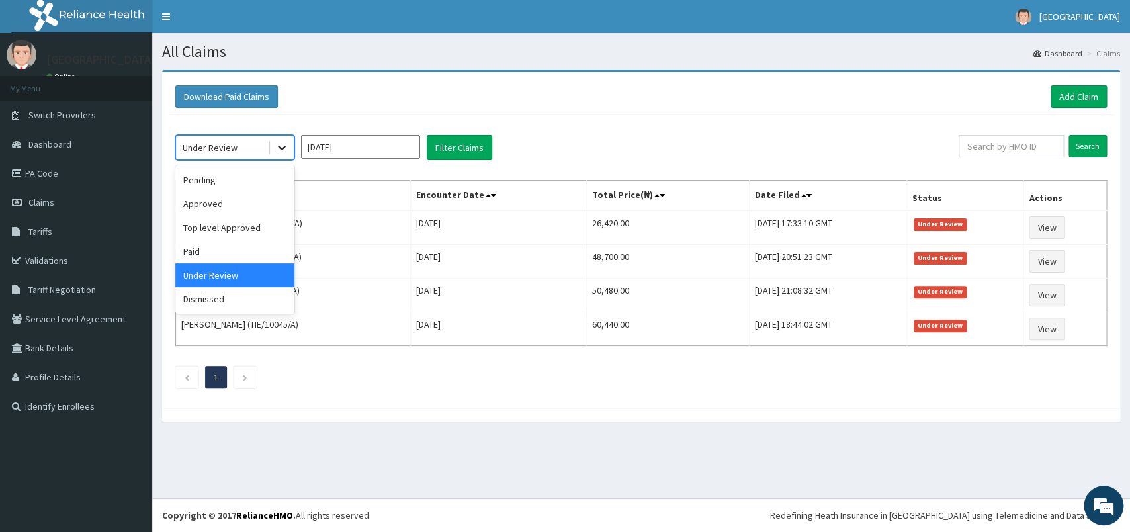
click at [278, 145] on icon at bounding box center [281, 147] width 13 height 13
click at [265, 207] on div "Approved" at bounding box center [234, 204] width 119 height 24
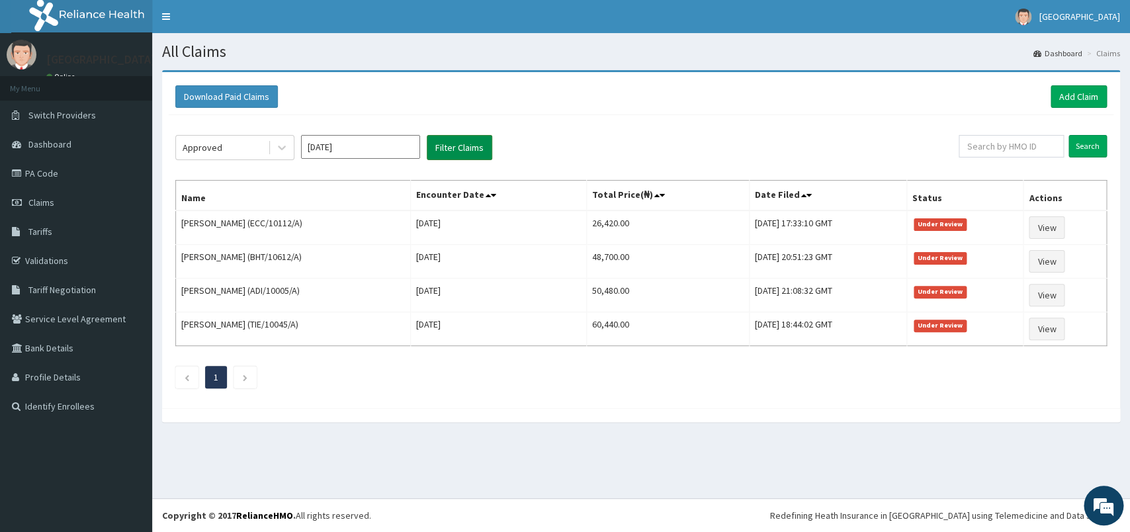
click at [457, 146] on button "Filter Claims" at bounding box center [459, 147] width 65 height 25
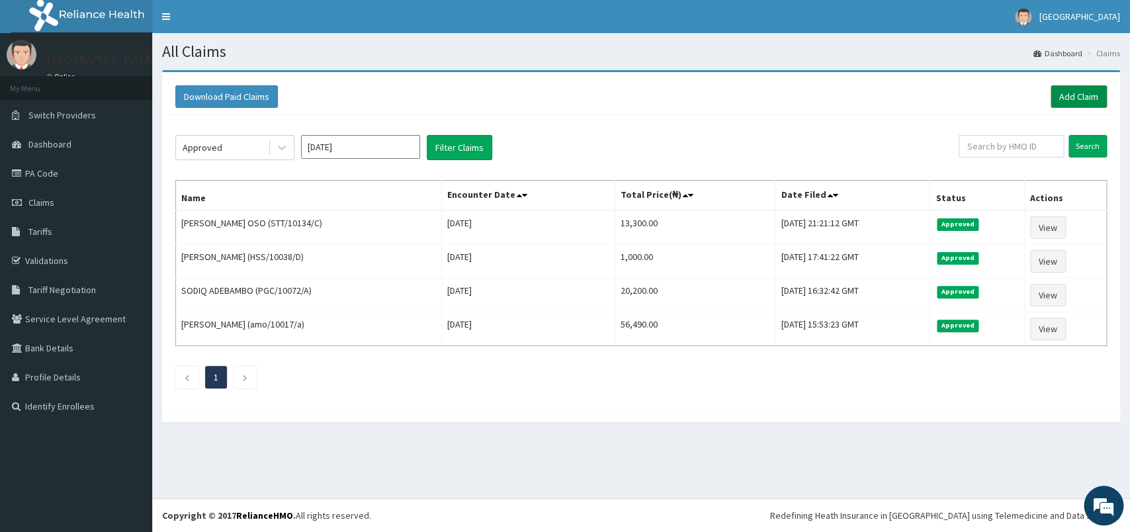
click at [1087, 95] on link "Add Claim" at bounding box center [1079, 96] width 56 height 22
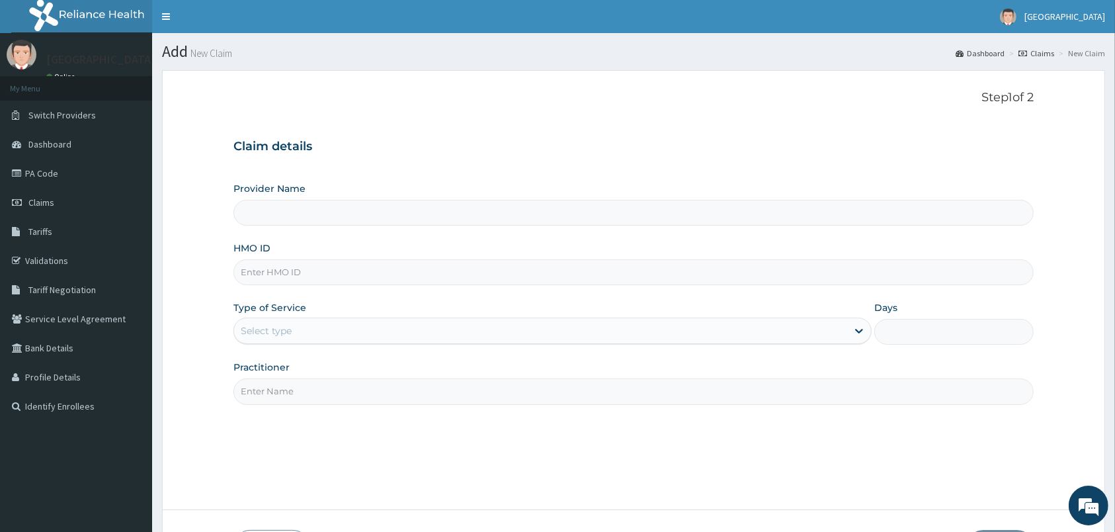
type input "[GEOGRAPHIC_DATA]"
type input "GSY/10082/A"
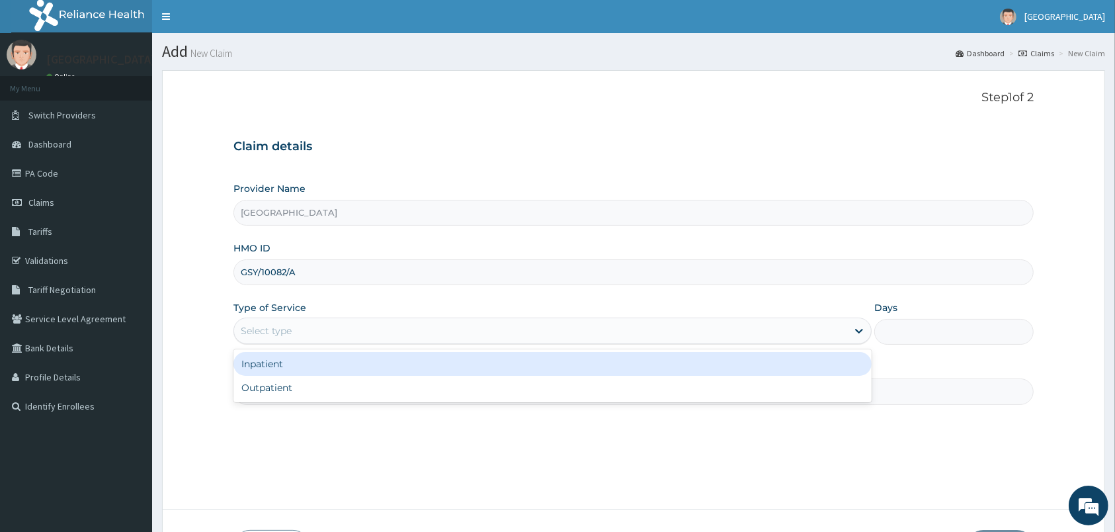
click at [331, 322] on div "Select type" at bounding box center [540, 330] width 613 height 21
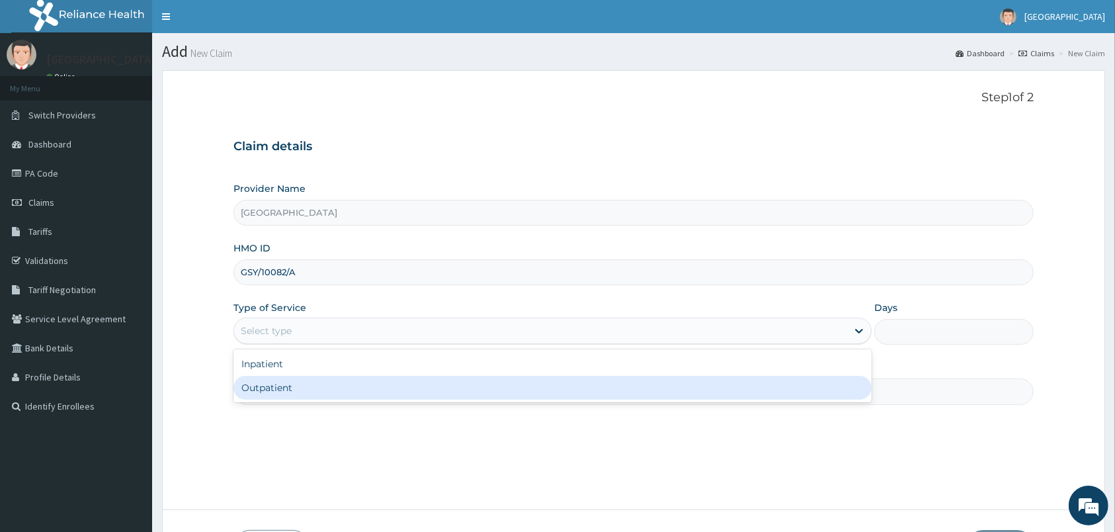
click at [336, 389] on div "Outpatient" at bounding box center [553, 388] width 638 height 24
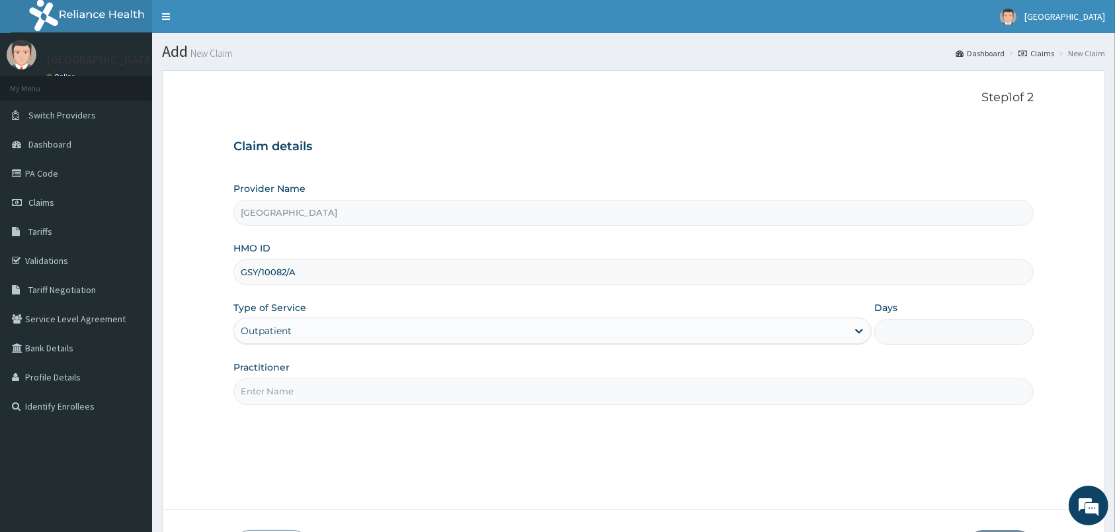
type input "1"
click at [336, 389] on input "Practitioner" at bounding box center [634, 391] width 800 height 26
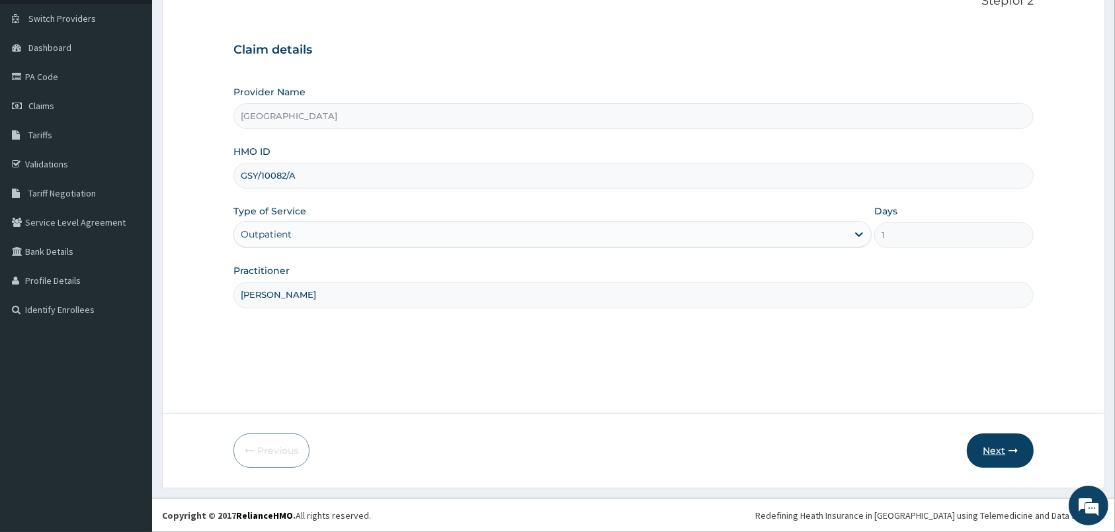
type input "[PERSON_NAME]"
click at [999, 452] on button "Next" at bounding box center [1000, 450] width 67 height 34
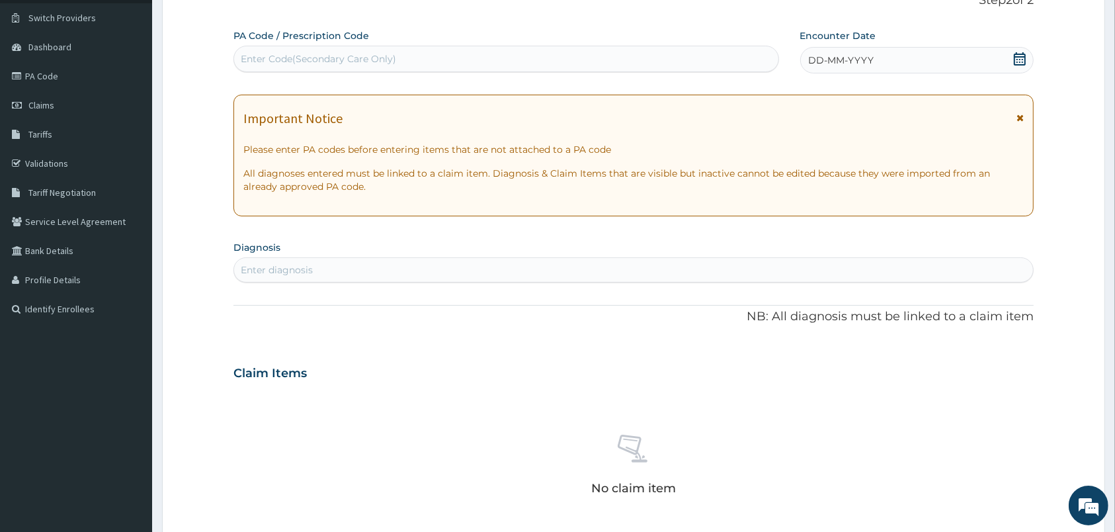
click at [1022, 56] on icon at bounding box center [1019, 58] width 13 height 13
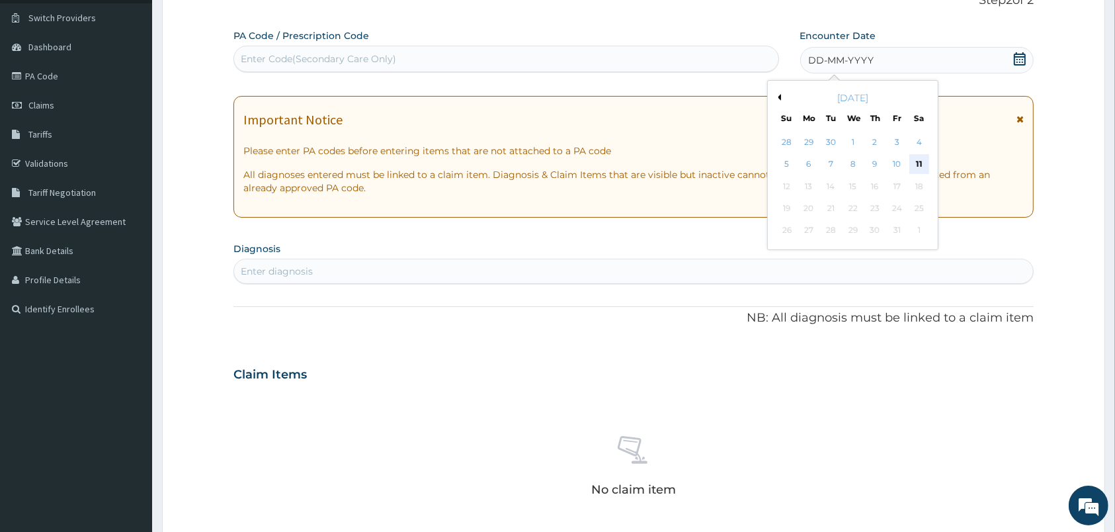
click at [922, 161] on div "11" at bounding box center [919, 165] width 20 height 20
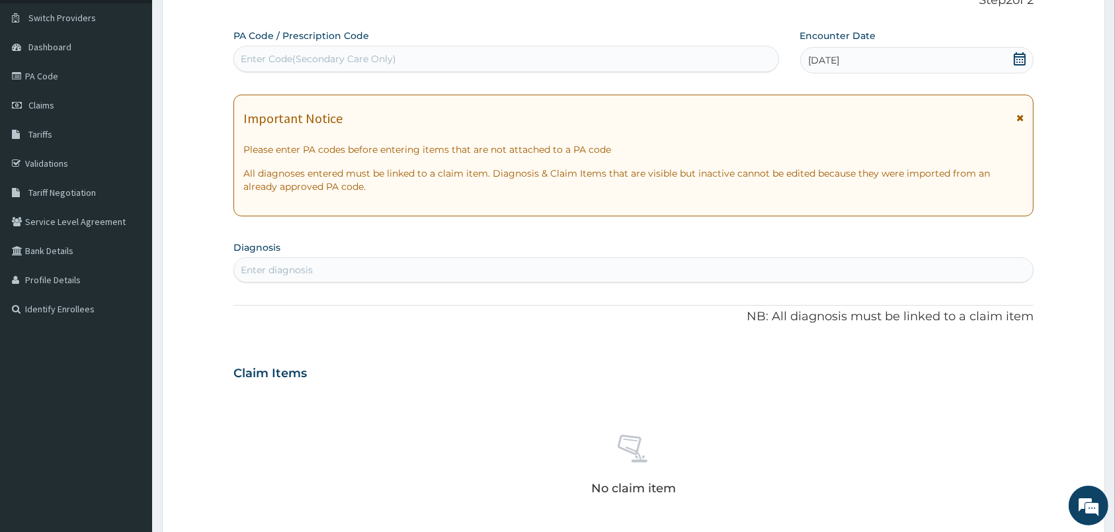
click at [355, 273] on div "Enter diagnosis" at bounding box center [633, 269] width 799 height 21
drag, startPoint x: 1113, startPoint y: 314, endPoint x: 1129, endPoint y: 368, distance: 55.7
click at [1115, 368] on div "R EL Toggle navigation [GEOGRAPHIC_DATA] [GEOGRAPHIC_DATA] - [EMAIL_ADDRESS][DO…" at bounding box center [557, 378] width 1115 height 950
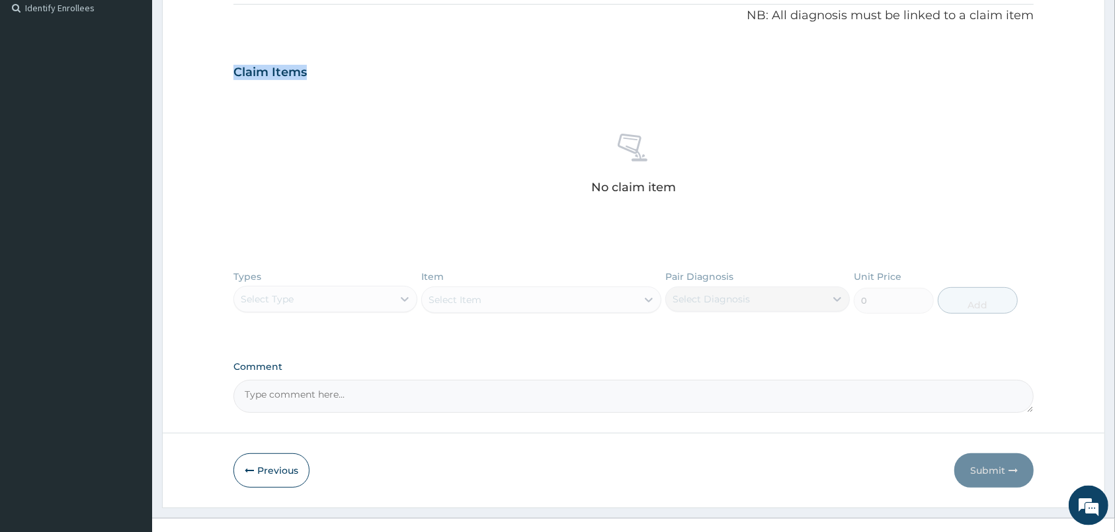
scroll to position [419, 0]
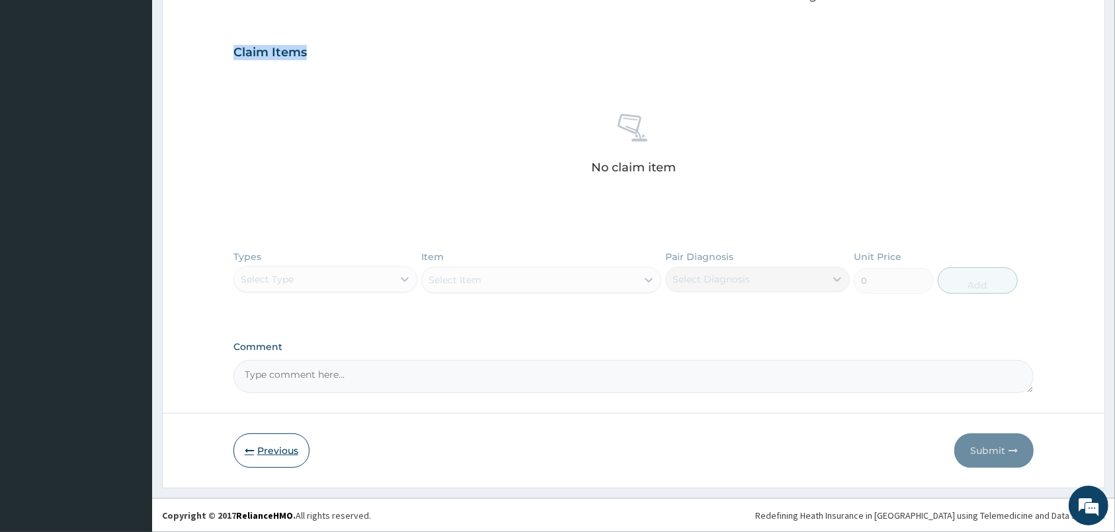
click at [277, 443] on button "Previous" at bounding box center [272, 450] width 76 height 34
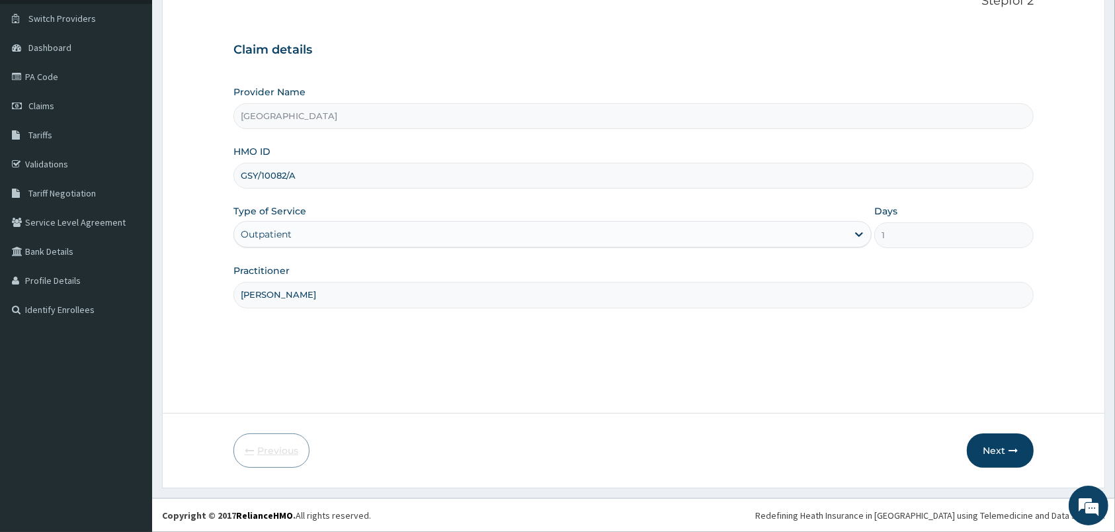
scroll to position [97, 0]
click at [283, 168] on input "GSY/10082/A" at bounding box center [634, 176] width 800 height 26
